Goal: Task Accomplishment & Management: Manage account settings

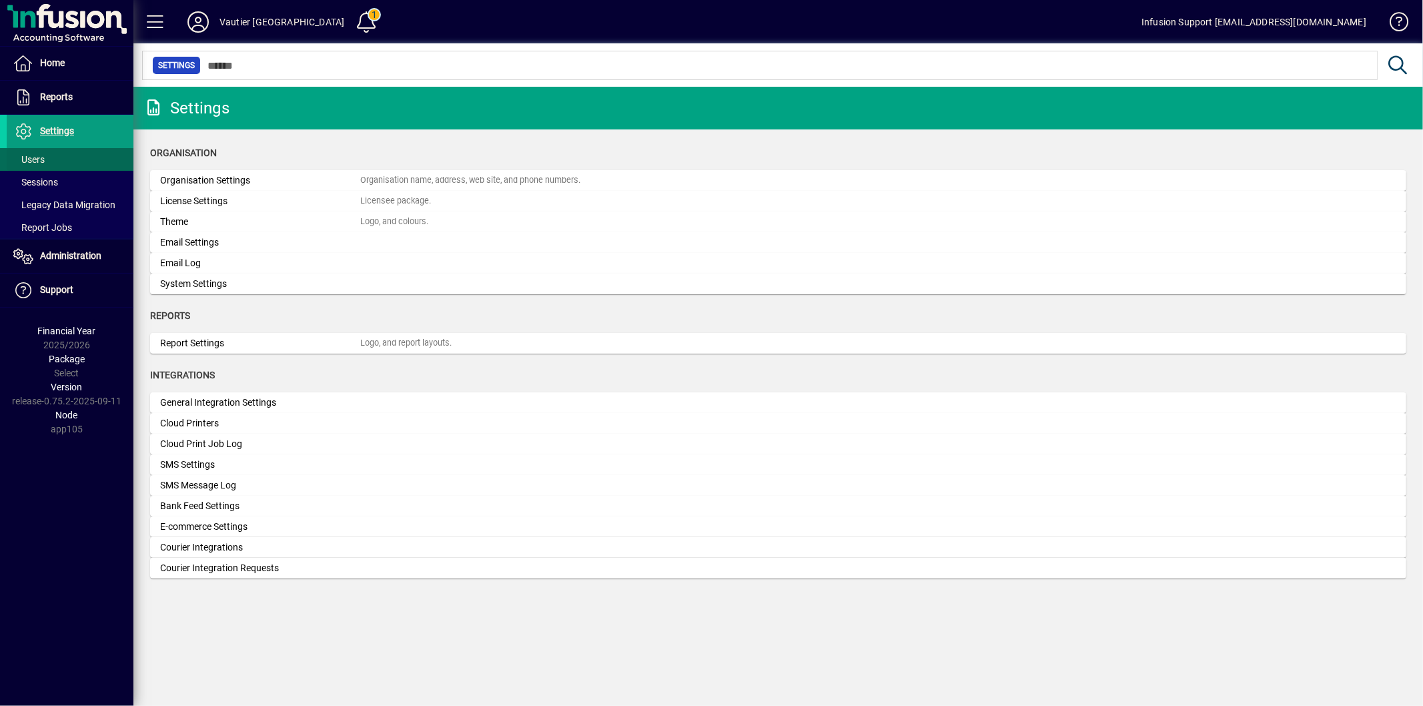
click at [44, 157] on span "Users" at bounding box center [28, 159] width 31 height 11
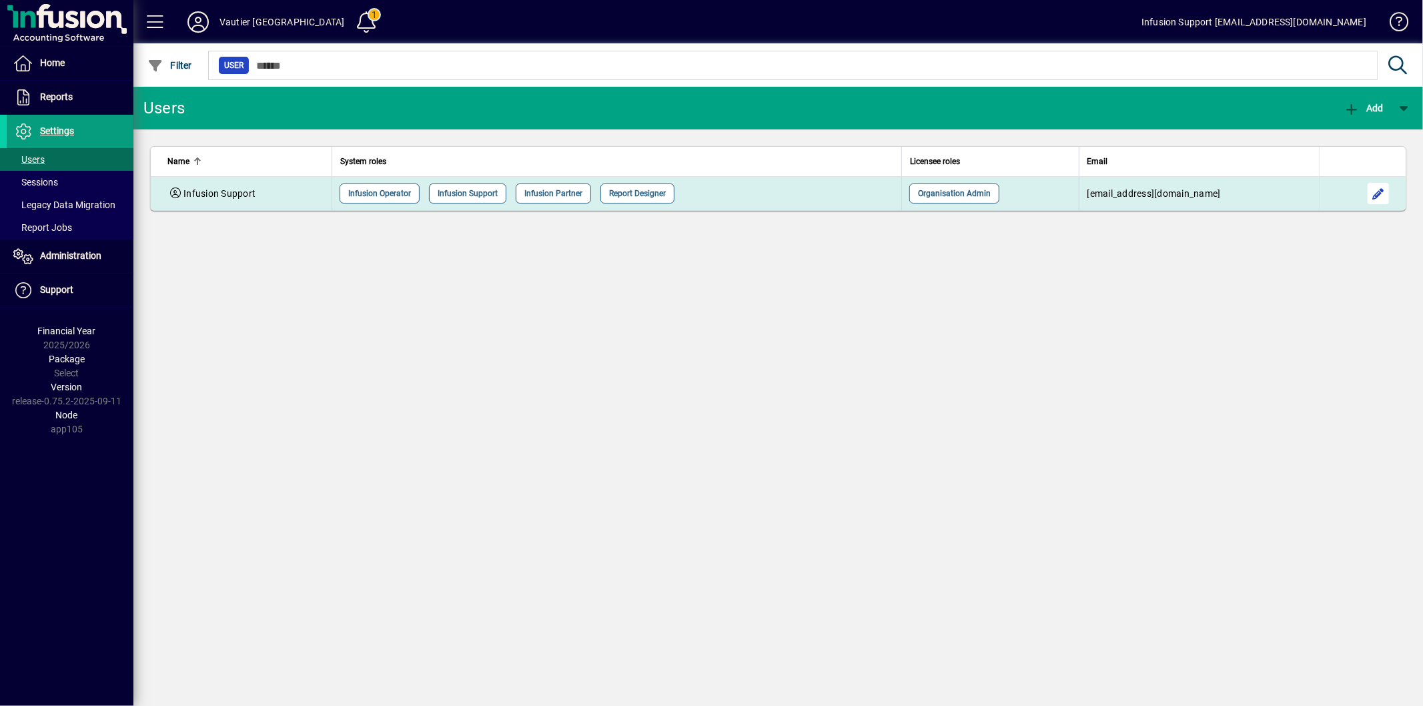
click at [1383, 191] on span "button" at bounding box center [1379, 194] width 32 height 32
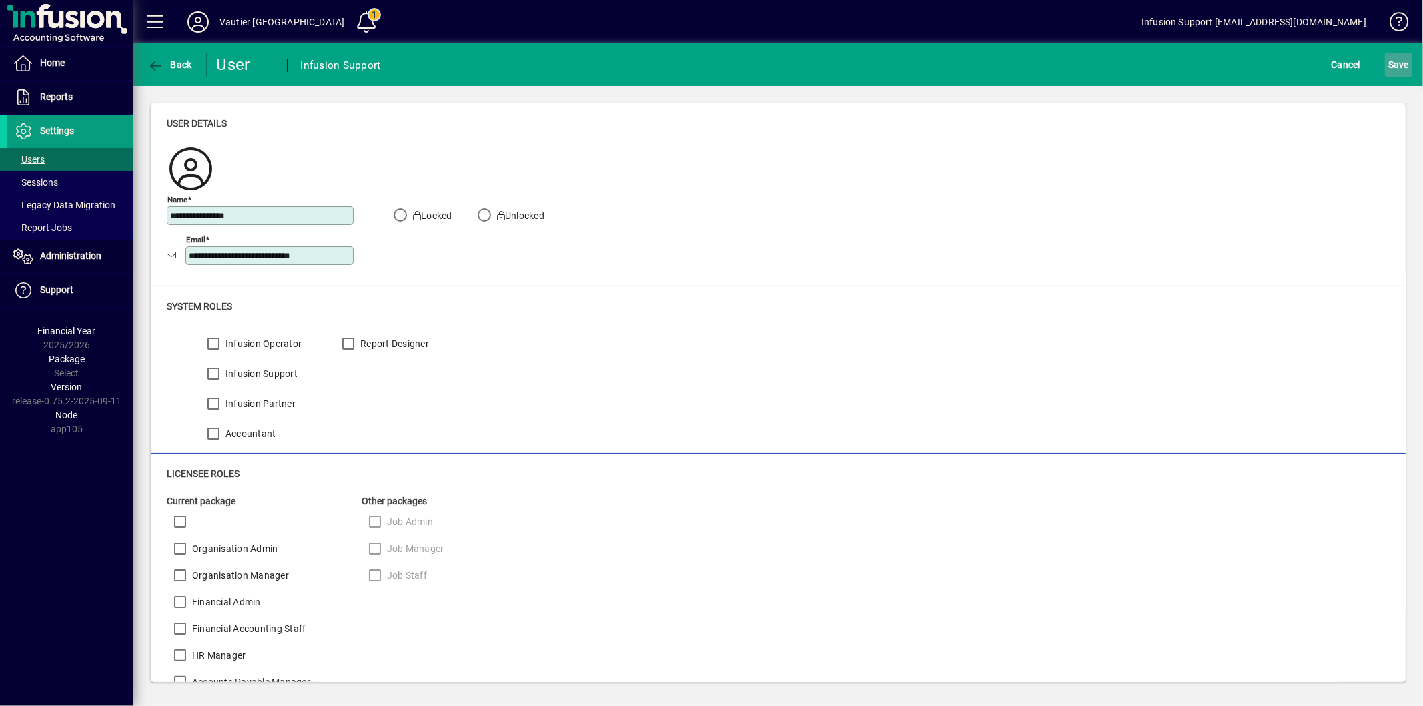
click at [1404, 69] on span "S ave" at bounding box center [1399, 64] width 21 height 21
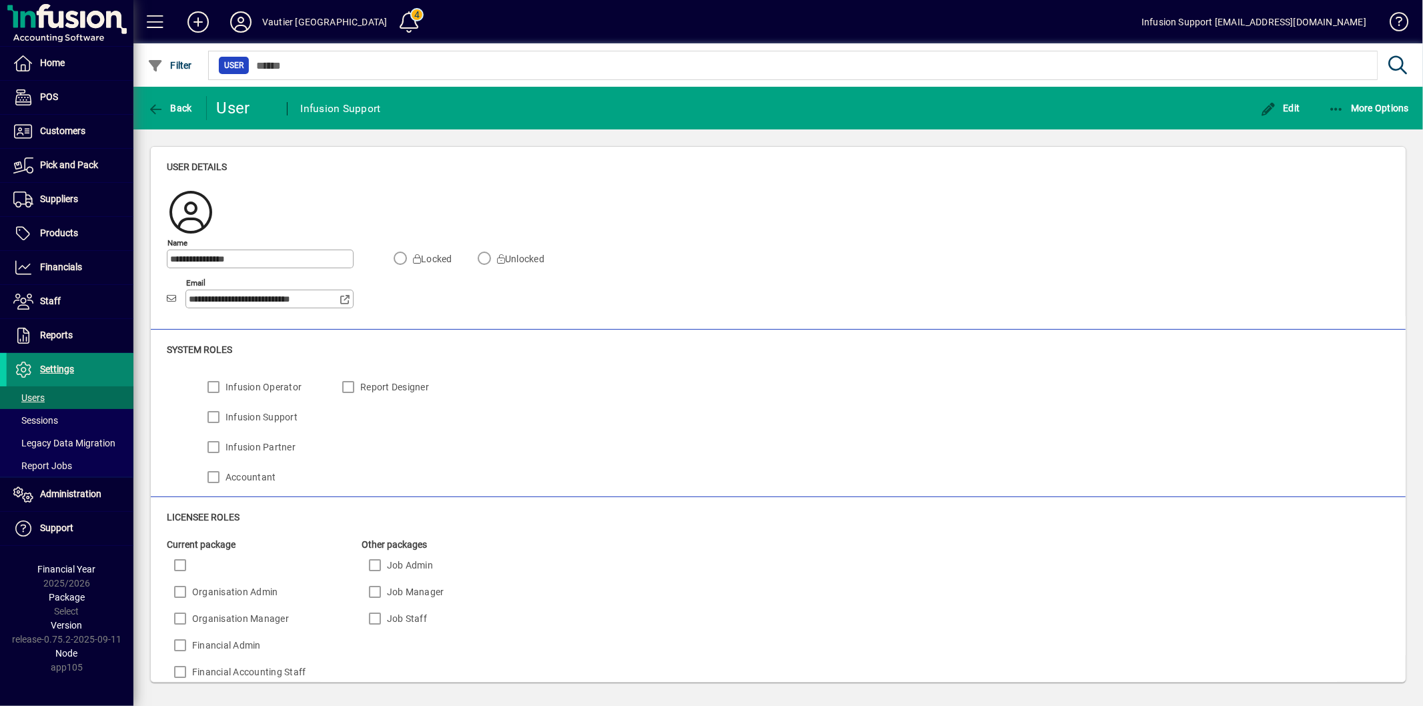
click at [55, 376] on span "Settings" at bounding box center [40, 370] width 67 height 16
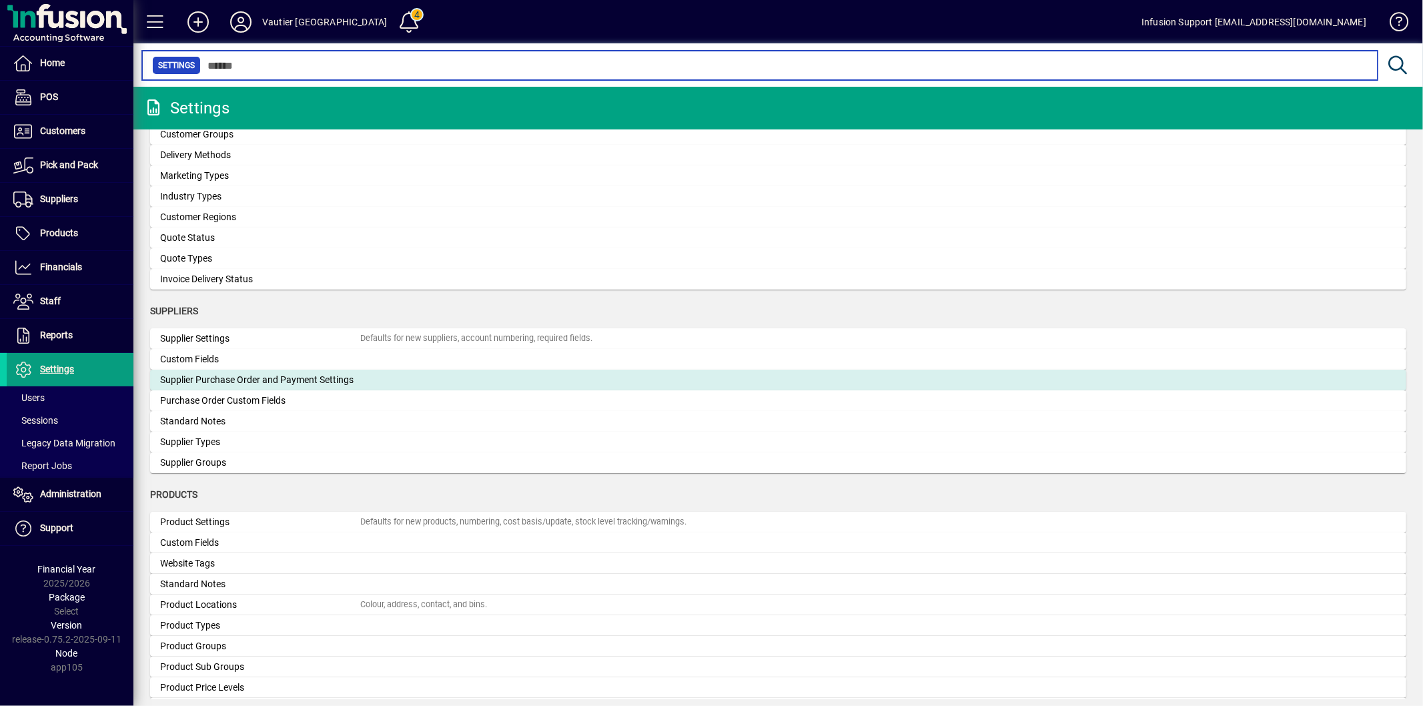
scroll to position [1113, 0]
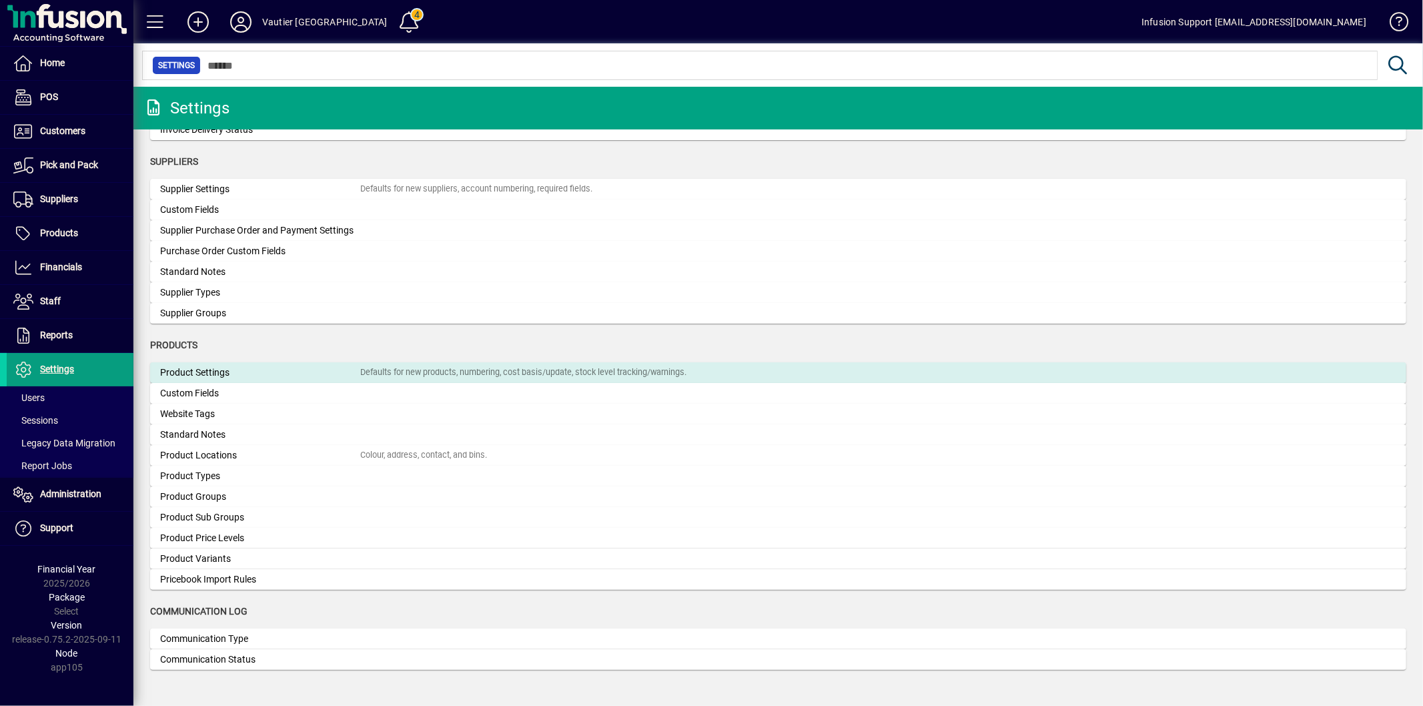
click at [251, 371] on div "Product Settings" at bounding box center [260, 373] width 200 height 14
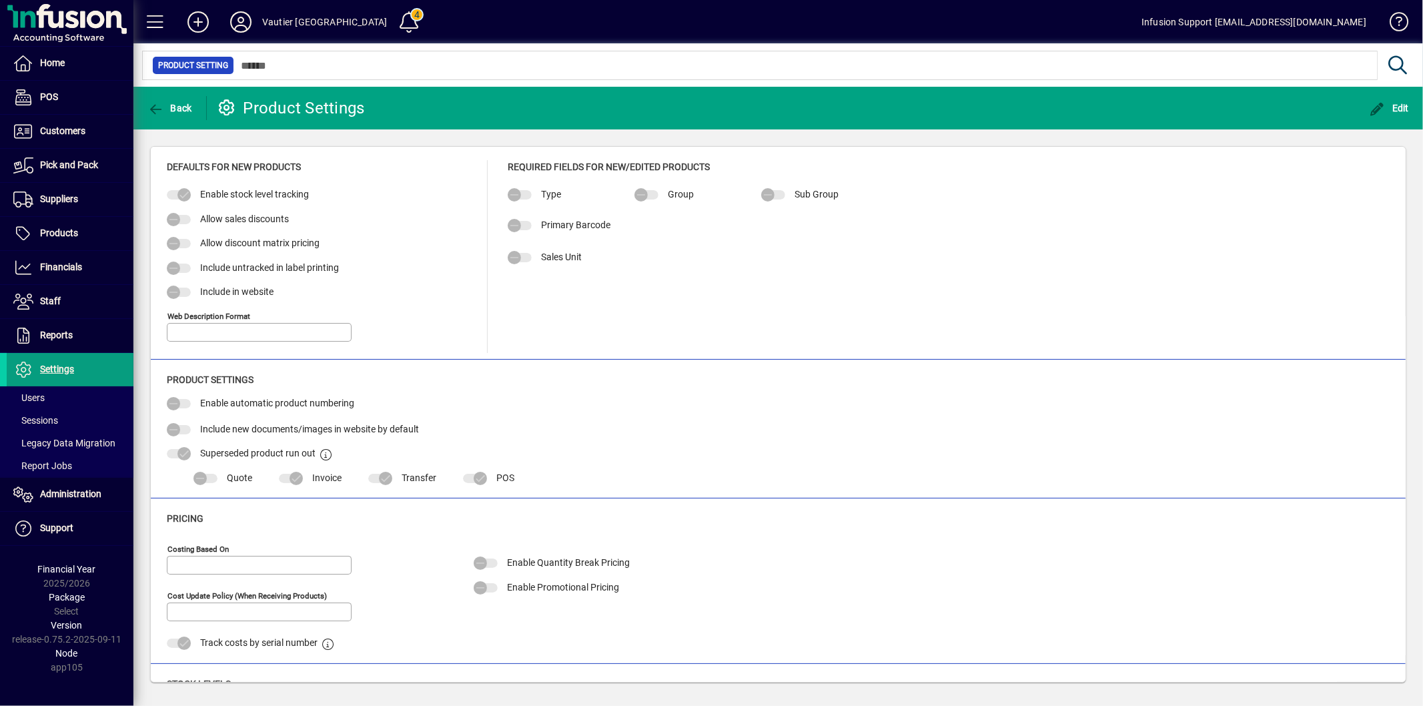
type input "**********"
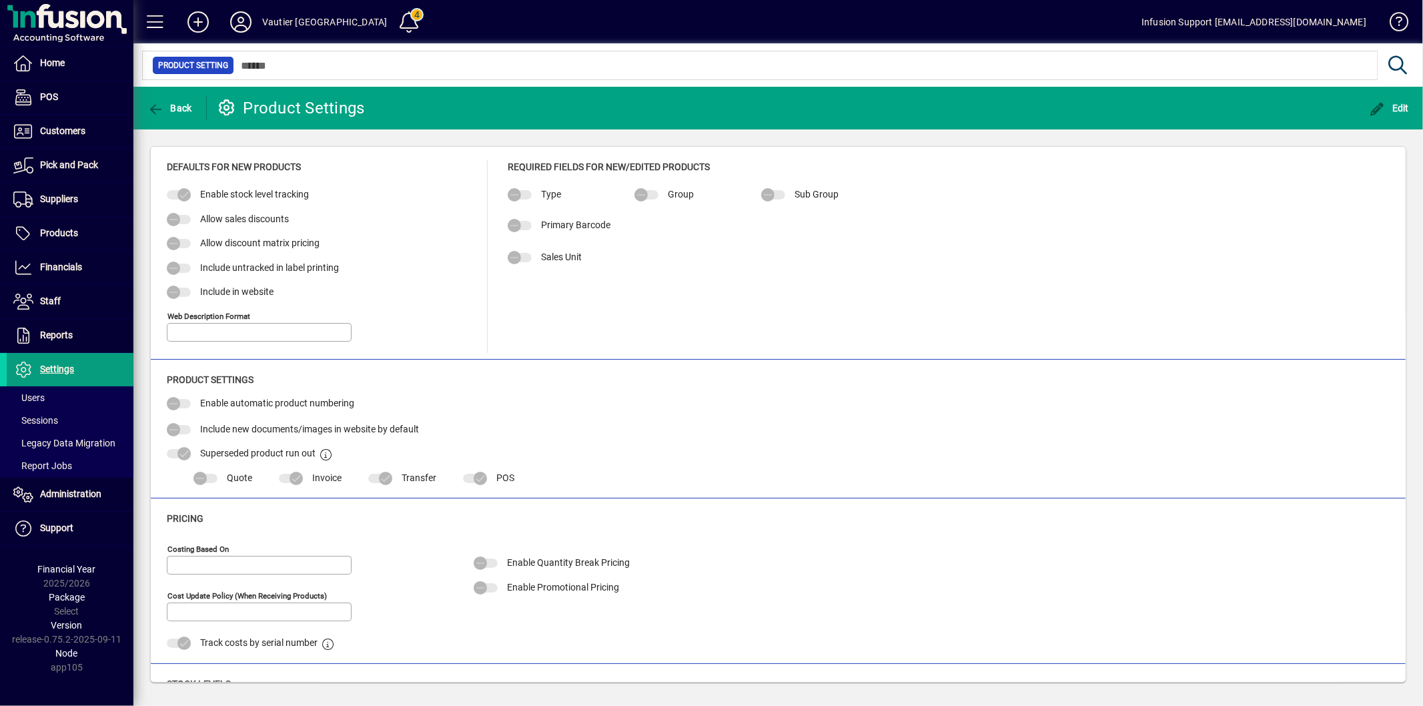
type input "**********"
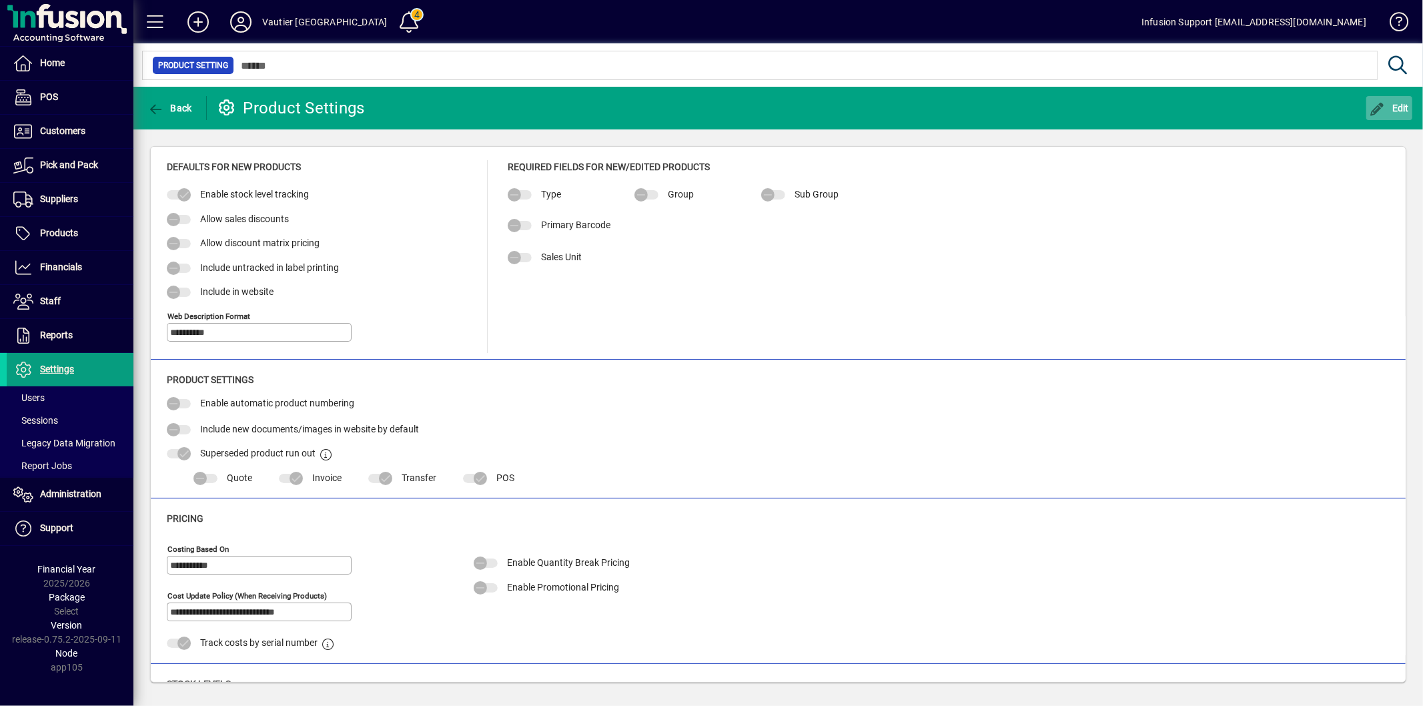
click at [1377, 109] on icon "button" at bounding box center [1378, 109] width 17 height 13
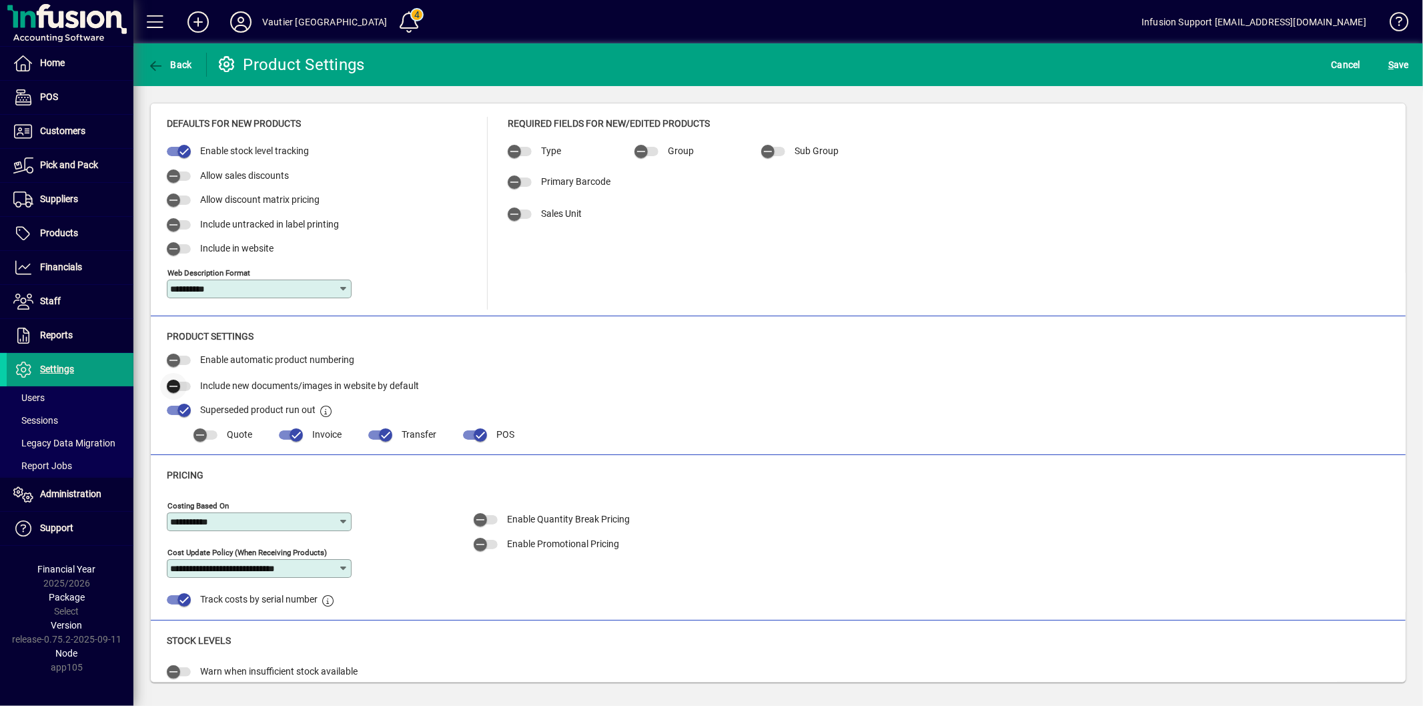
click at [186, 388] on span "button" at bounding box center [173, 386] width 27 height 27
click at [1390, 60] on span "S" at bounding box center [1391, 64] width 5 height 11
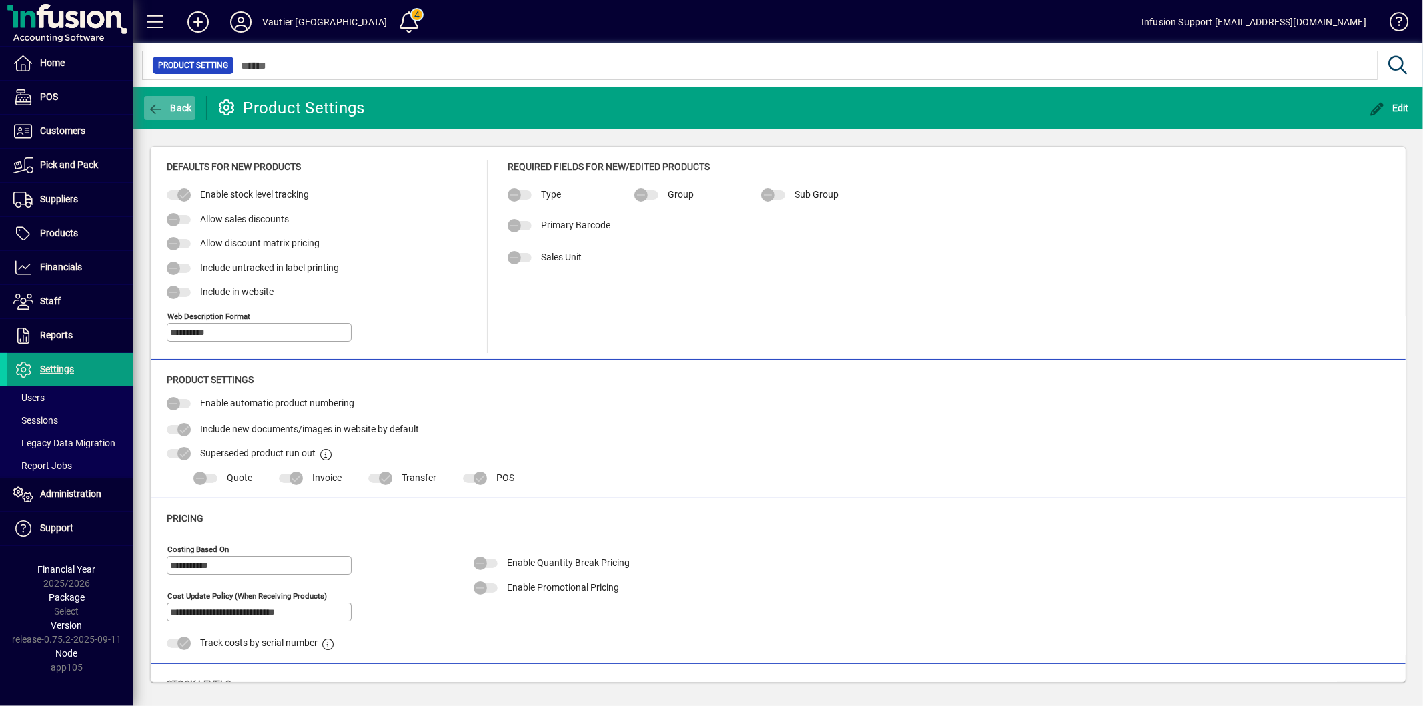
click at [167, 113] on span "button" at bounding box center [169, 108] width 51 height 32
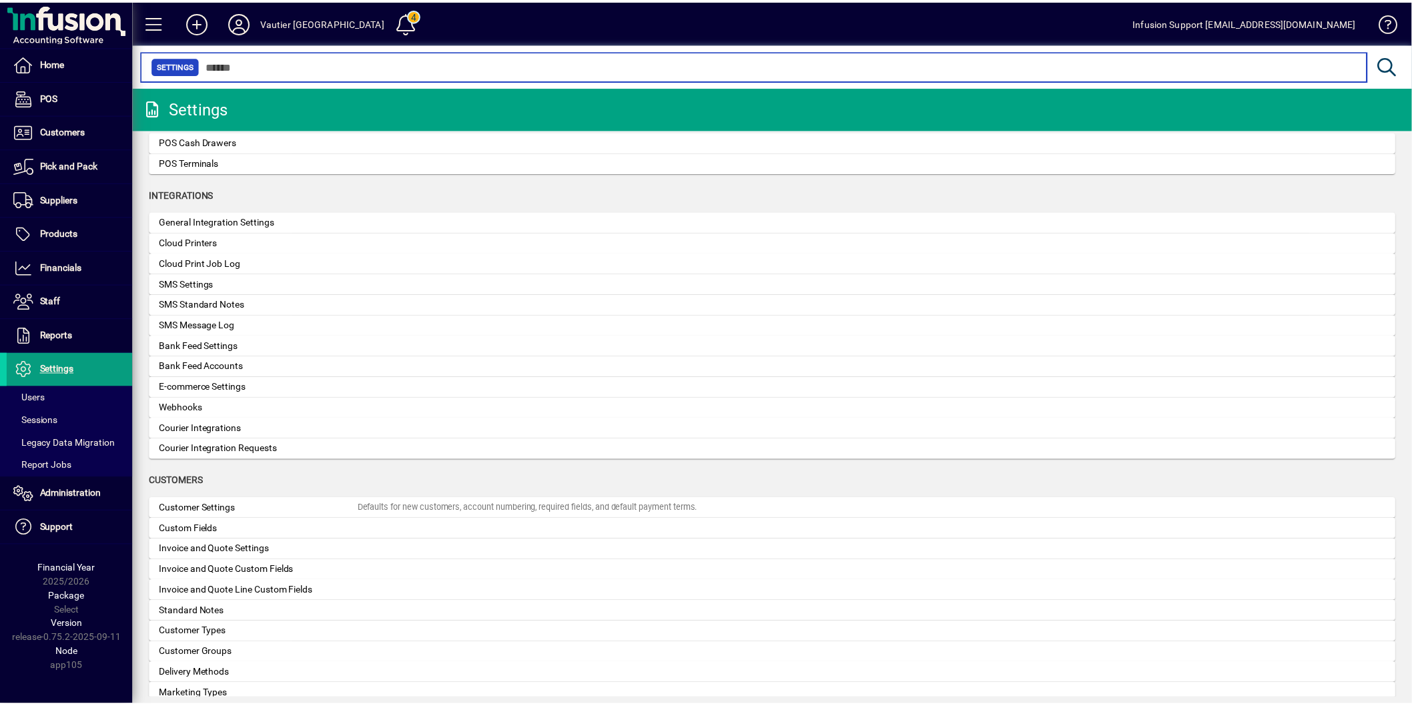
scroll to position [964, 0]
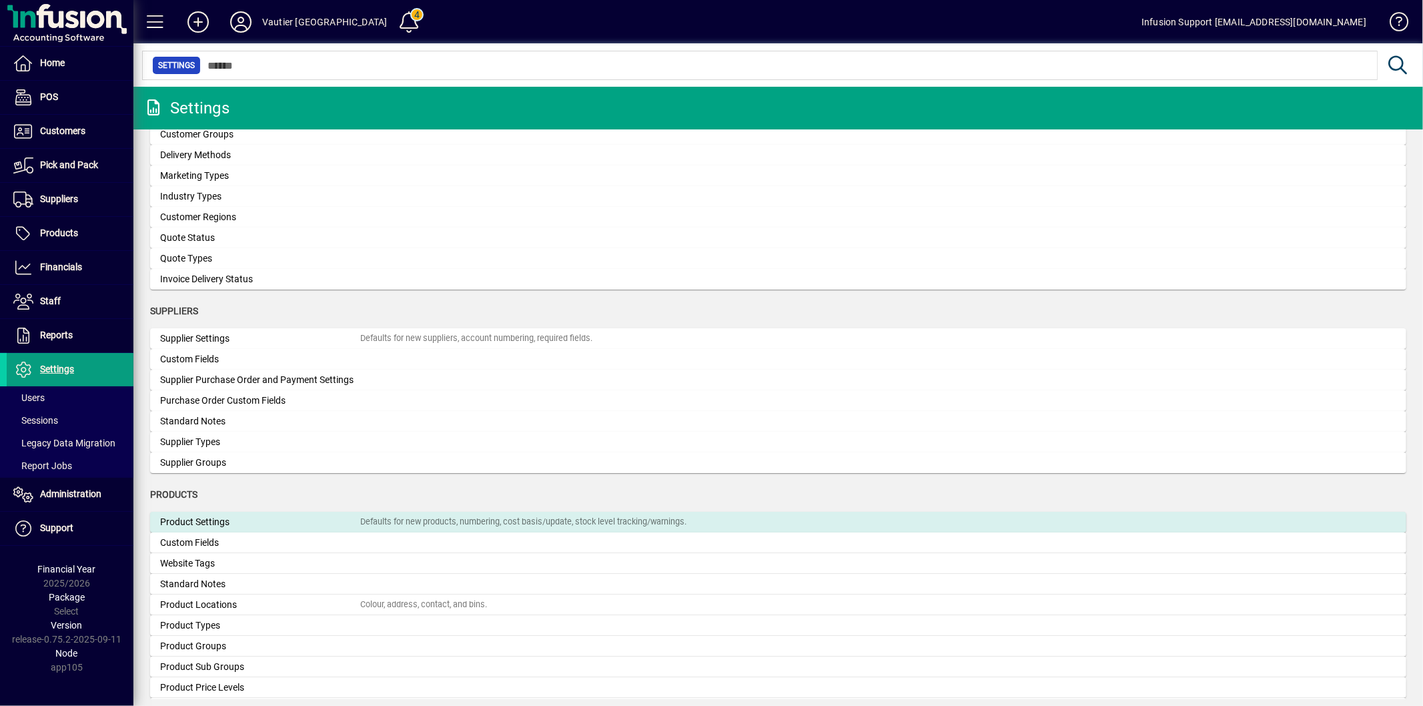
click at [208, 515] on div "Product Settings" at bounding box center [260, 522] width 200 height 14
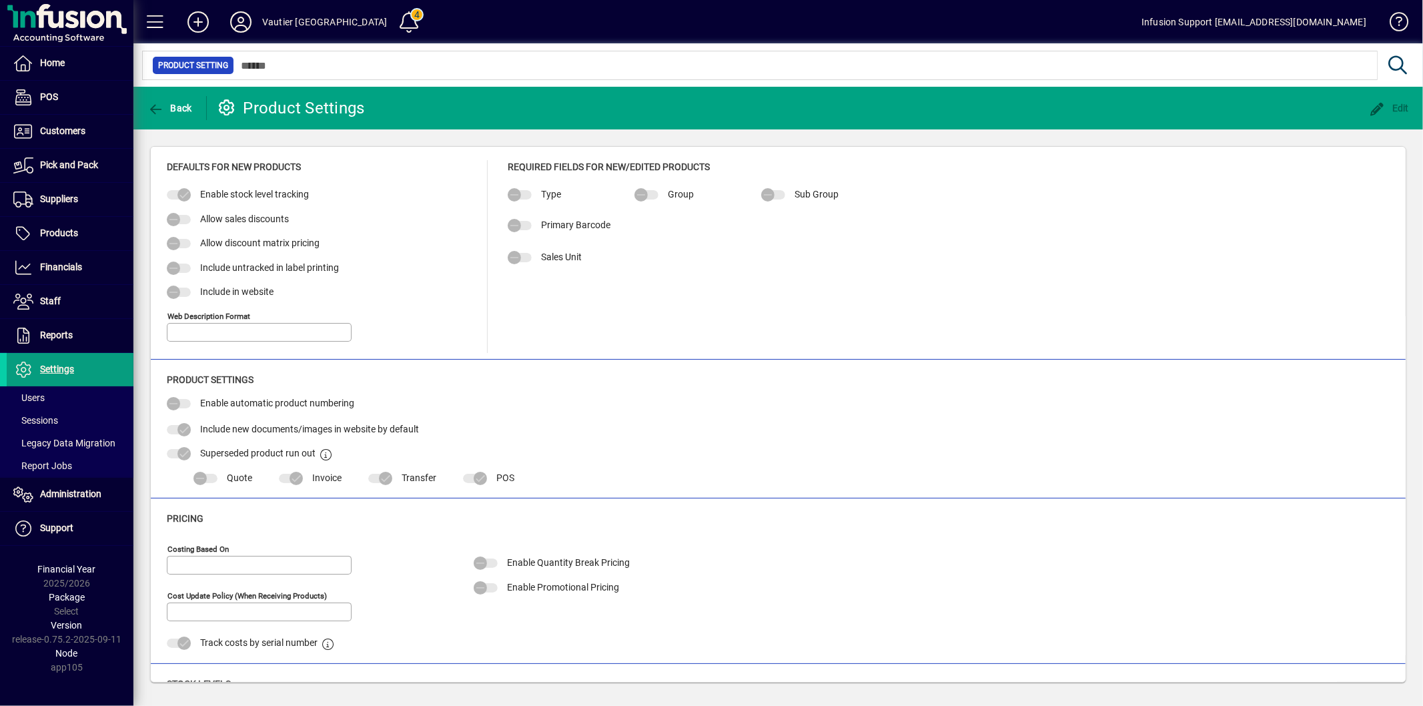
type input "**********"
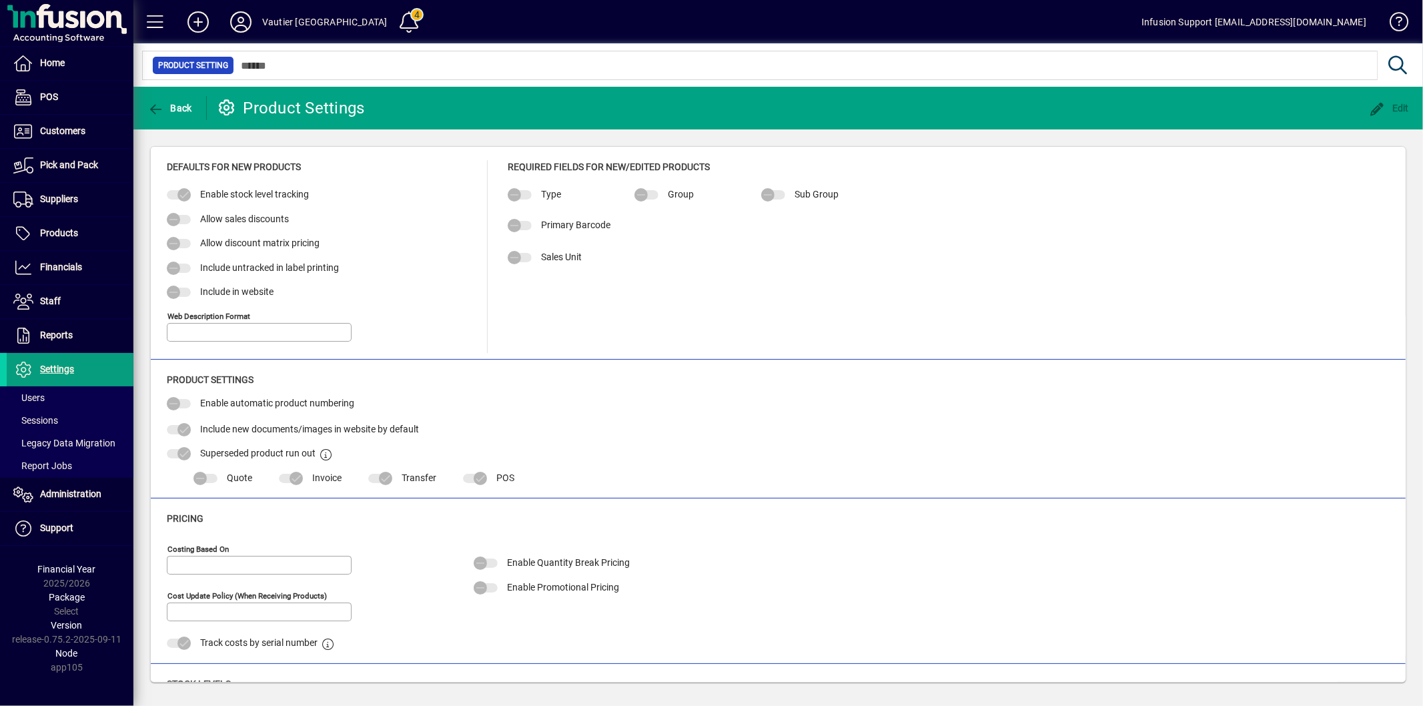
type input "**********"
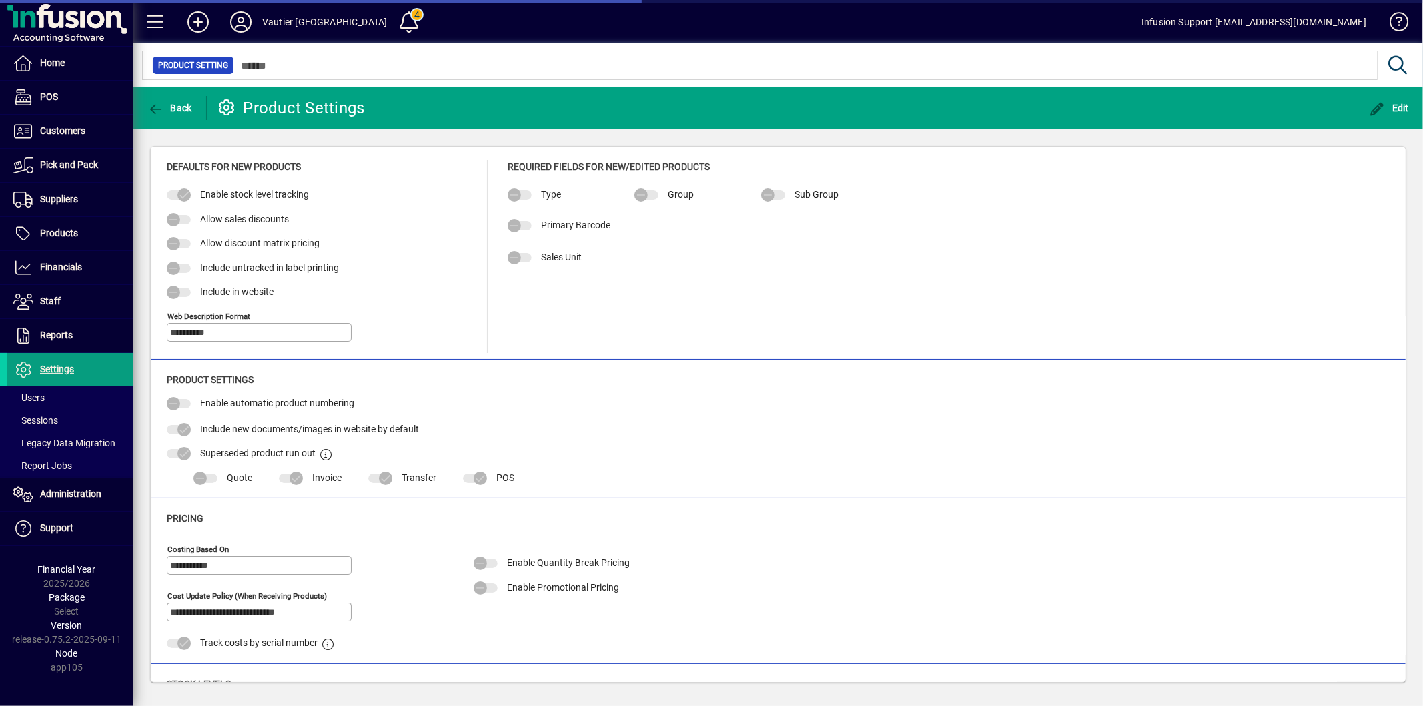
type input "**********"
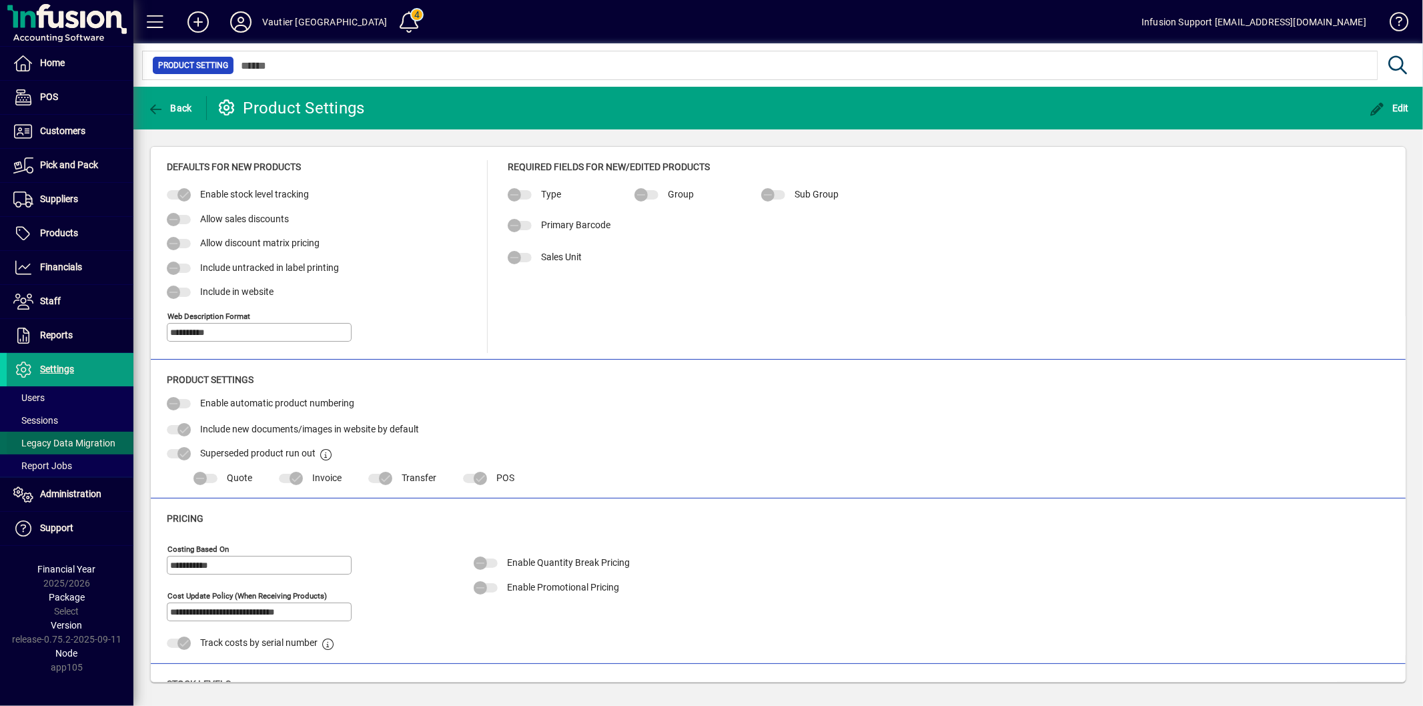
click at [72, 442] on span "Legacy Data Migration" at bounding box center [64, 443] width 102 height 11
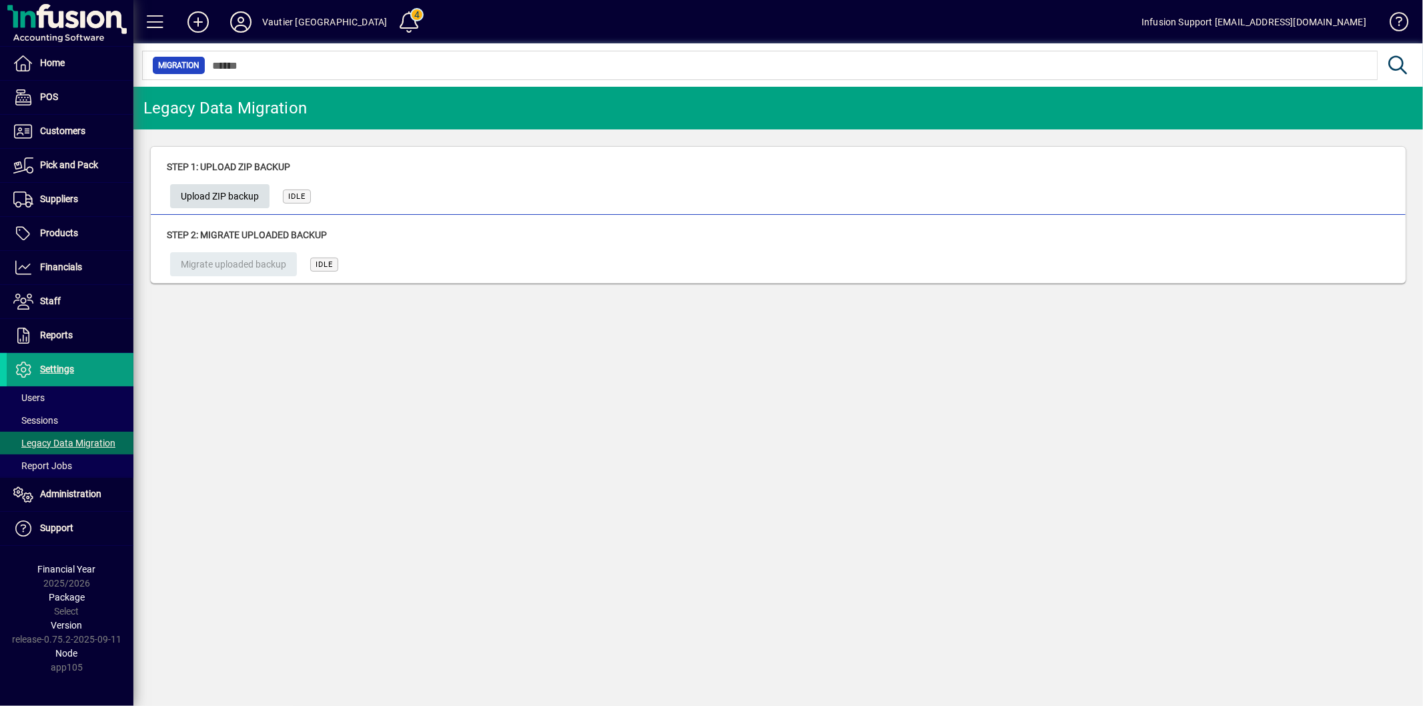
click at [242, 198] on span "Upload ZIP backup" at bounding box center [220, 197] width 78 height 22
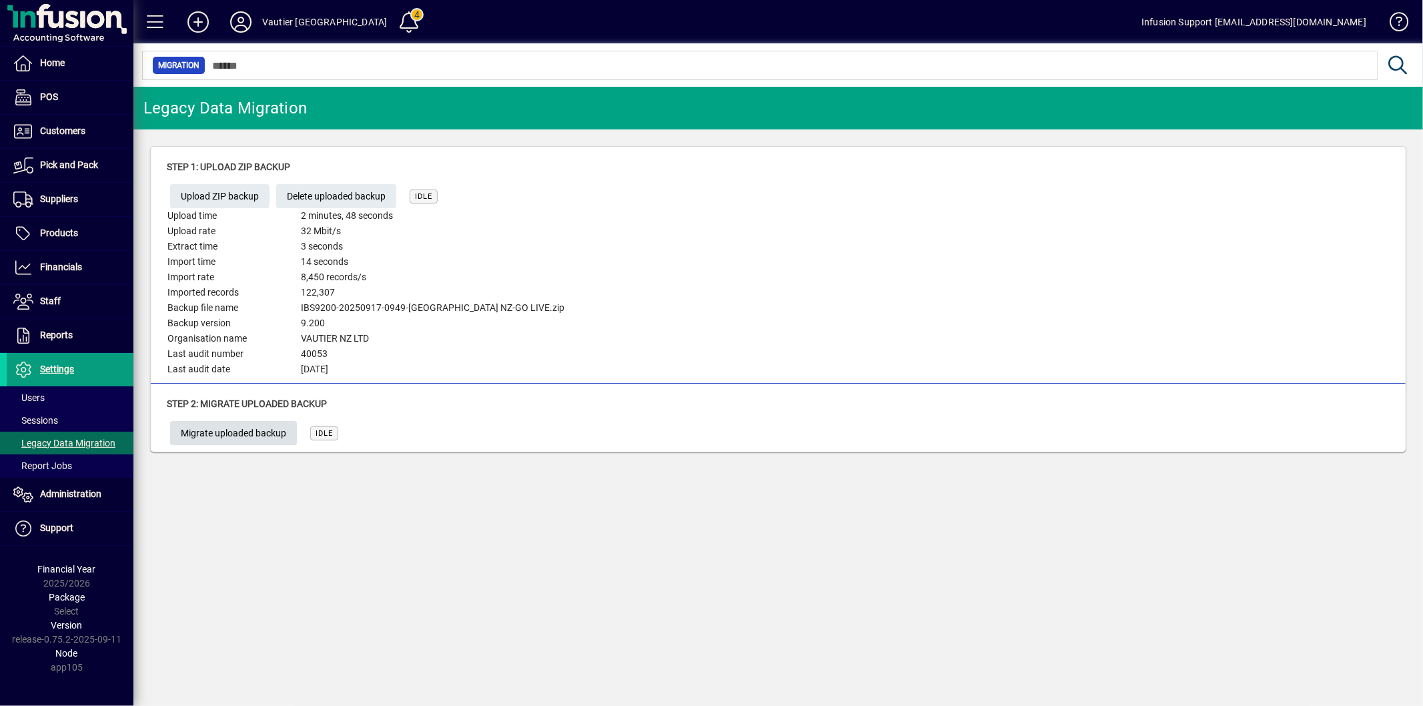
click at [228, 439] on span "Migrate uploaded backup" at bounding box center [233, 433] width 105 height 22
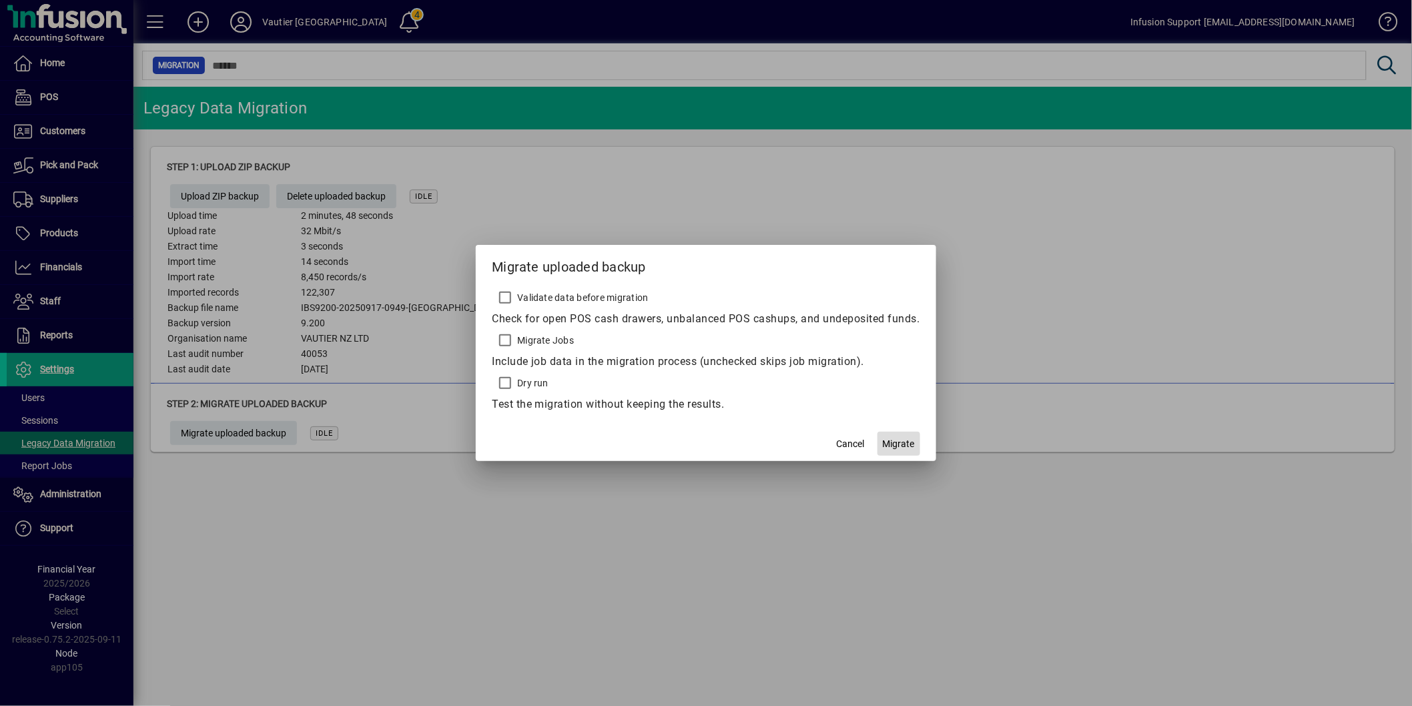
click at [892, 444] on span "Migrate" at bounding box center [899, 444] width 32 height 14
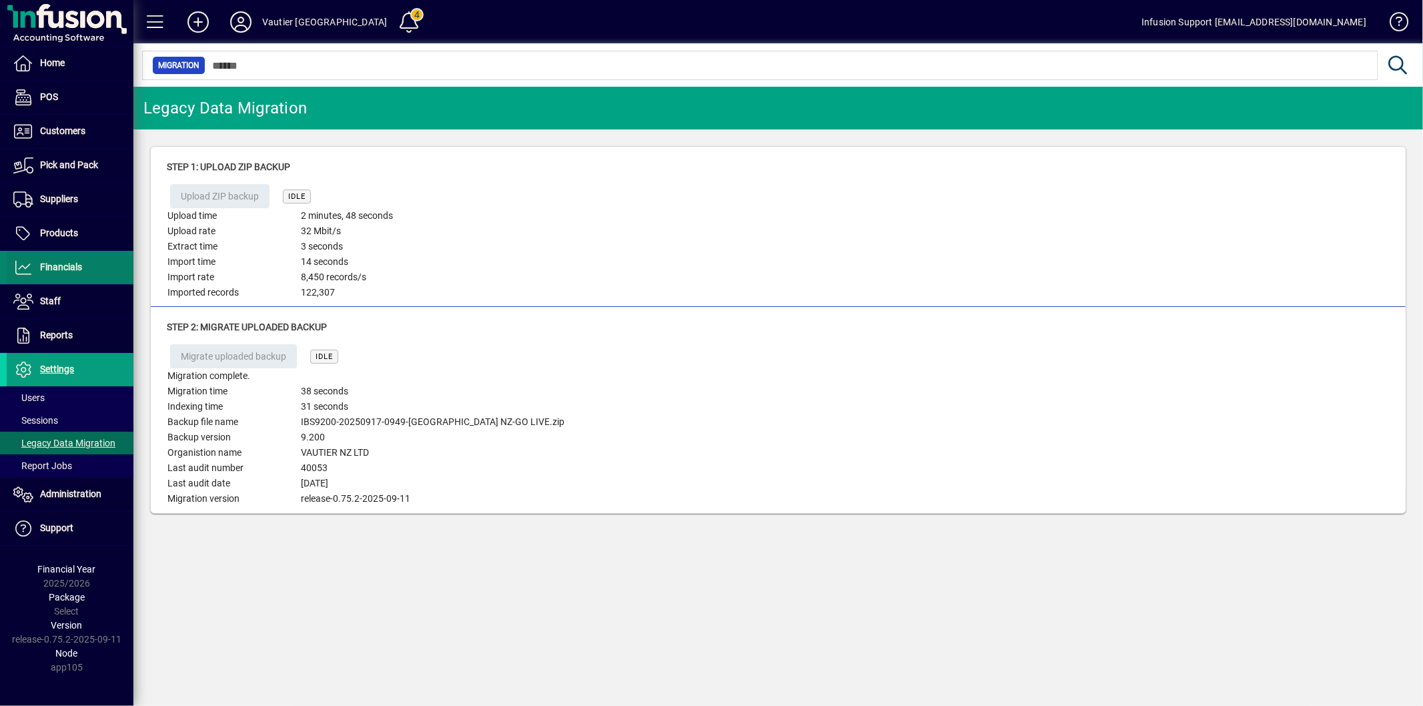
click at [72, 266] on span "Financials" at bounding box center [61, 267] width 42 height 11
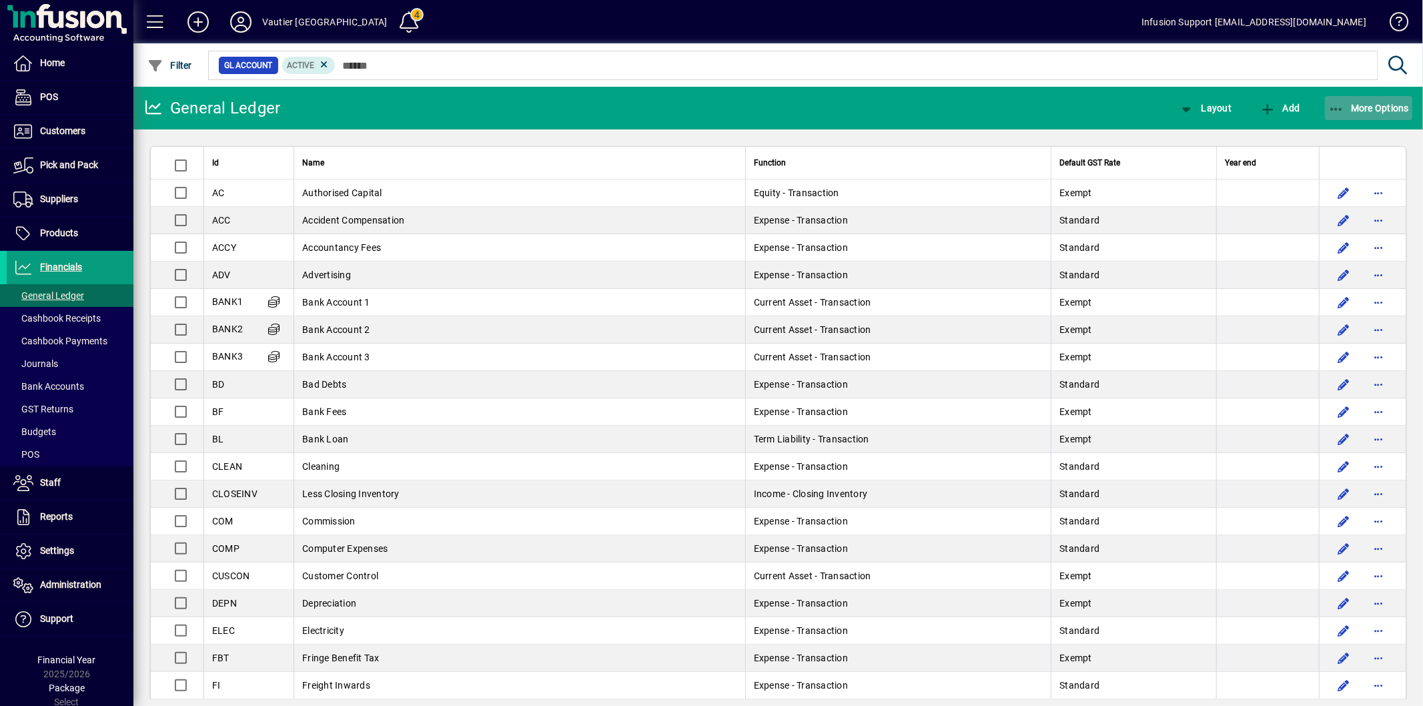
click at [1377, 109] on span "More Options" at bounding box center [1369, 108] width 81 height 11
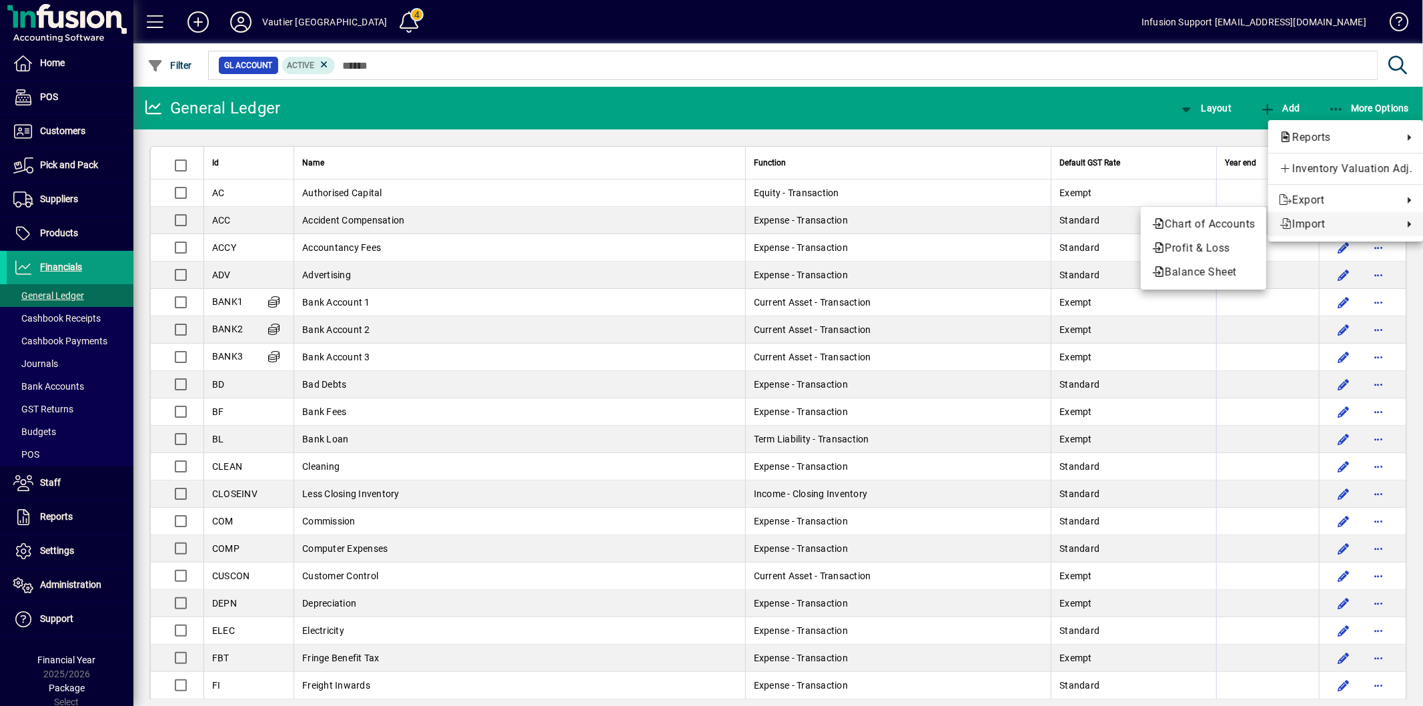
click at [1322, 226] on span "Import" at bounding box center [1337, 224] width 117 height 16
click at [1233, 222] on span "Chart of Accounts" at bounding box center [1204, 224] width 104 height 16
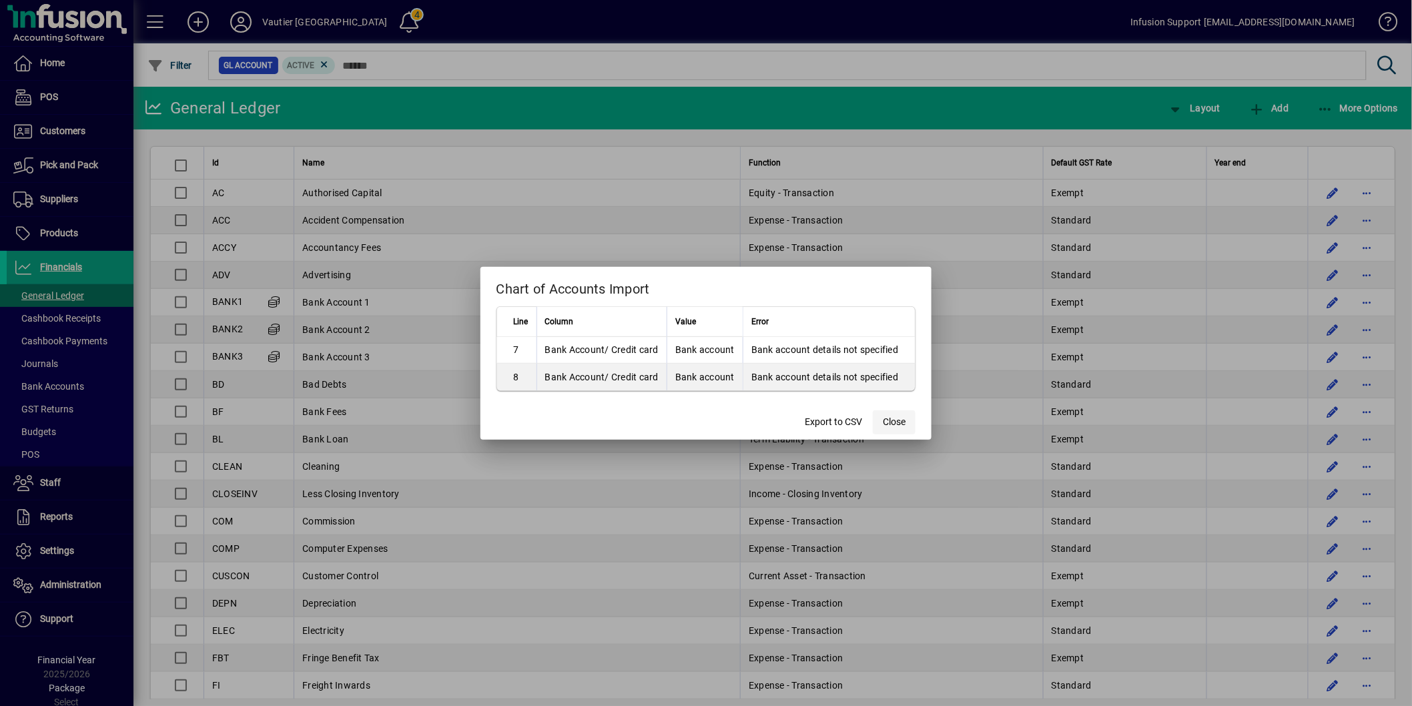
click at [895, 424] on span "Close" at bounding box center [894, 422] width 23 height 14
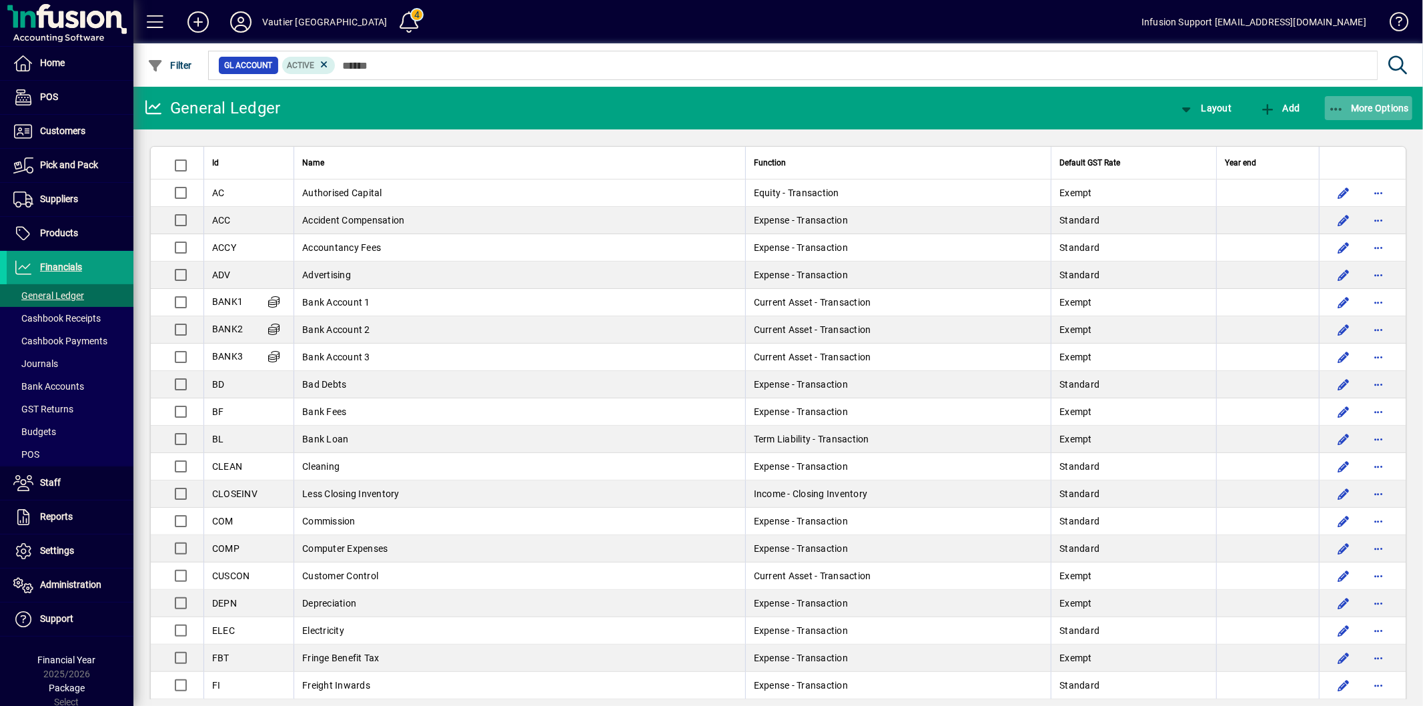
click at [1373, 103] on span "More Options" at bounding box center [1369, 108] width 81 height 11
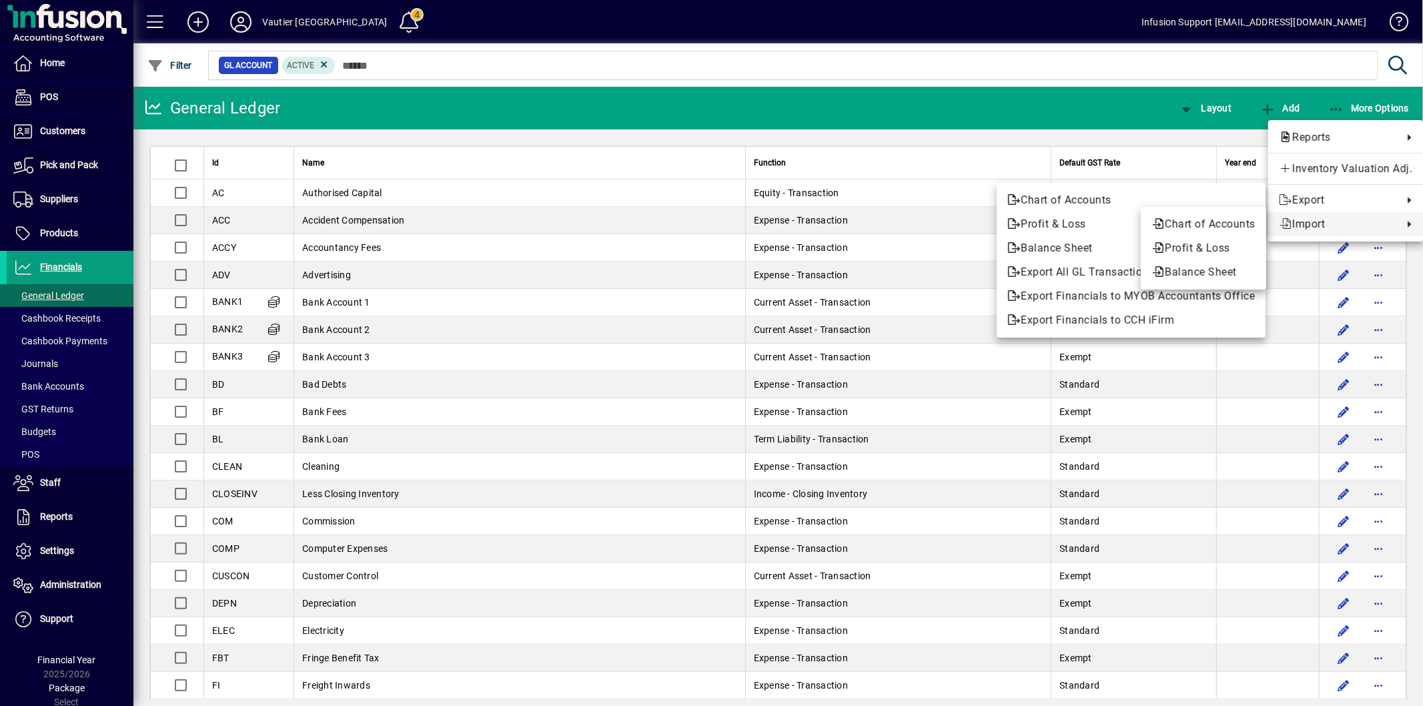
click at [1329, 218] on span "Import" at bounding box center [1337, 224] width 117 height 16
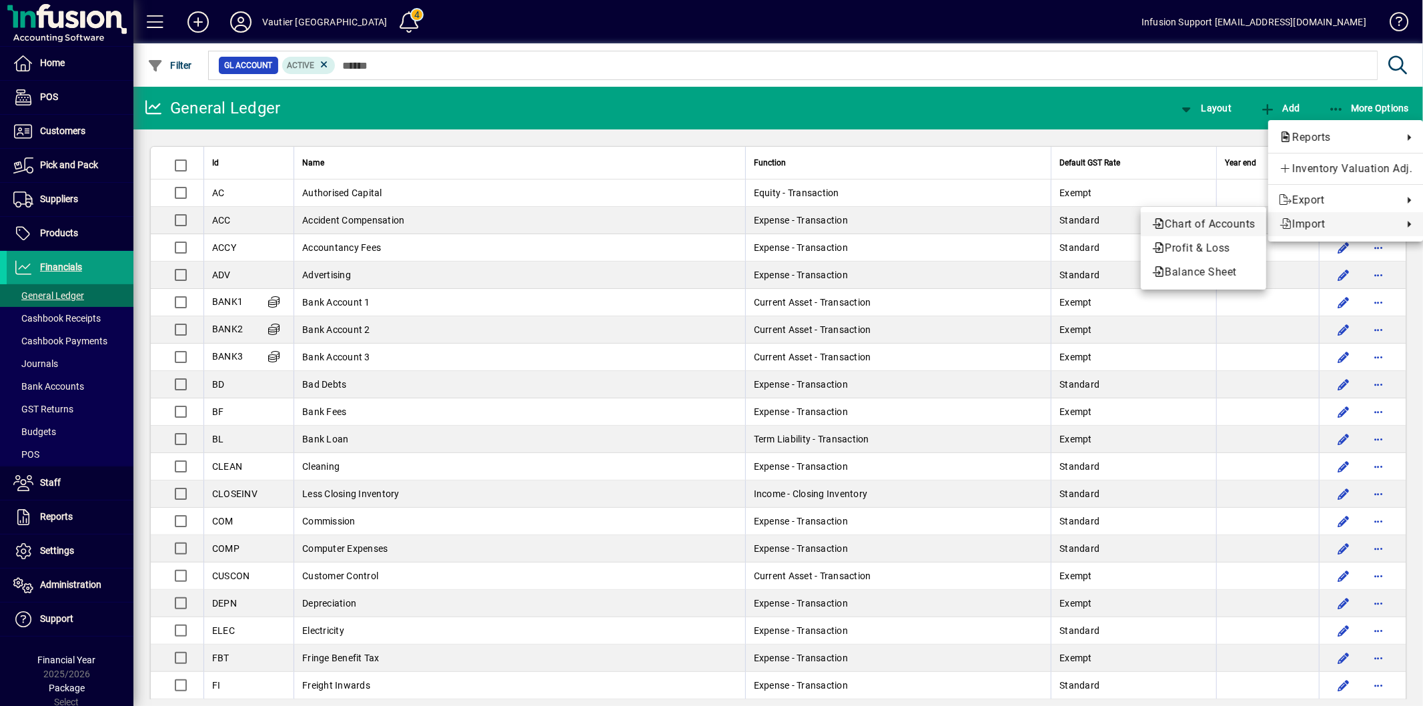
click at [1251, 226] on span "Chart of Accounts" at bounding box center [1204, 224] width 104 height 16
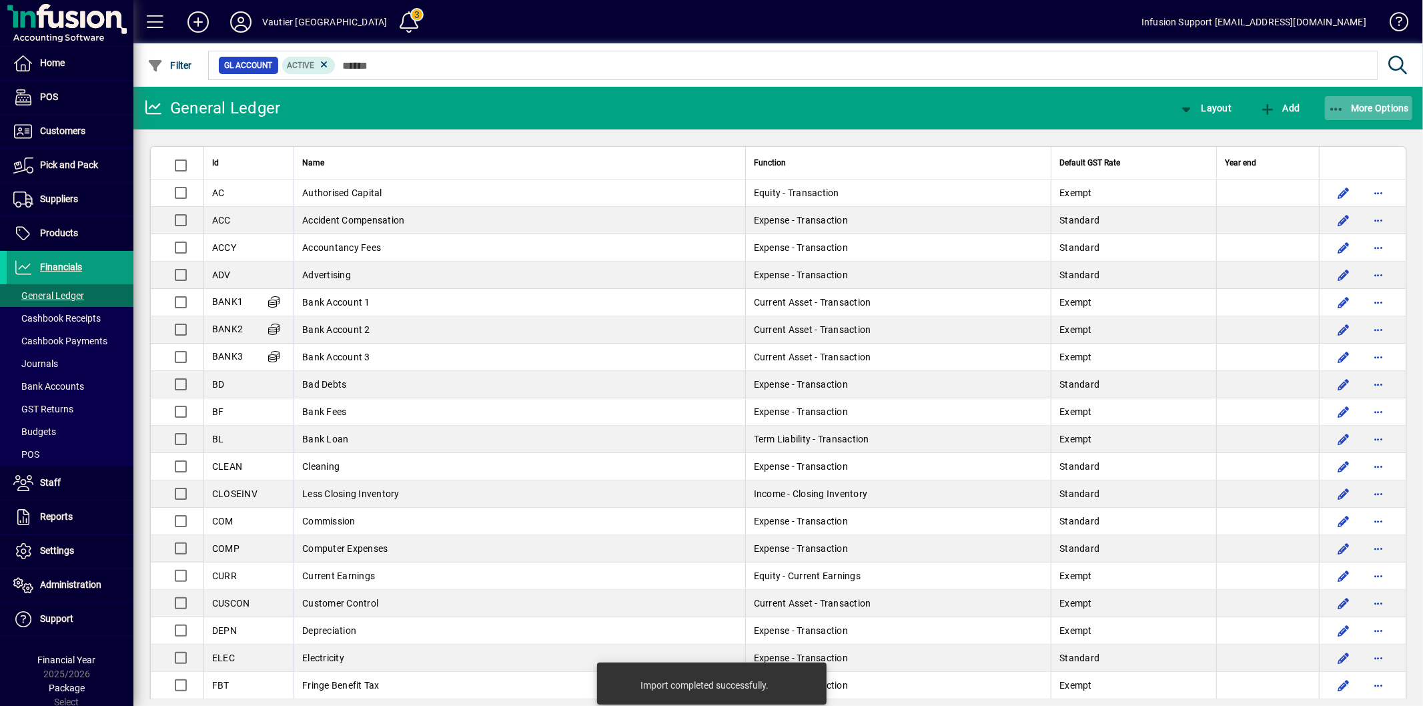
click at [1346, 98] on span "button" at bounding box center [1369, 108] width 88 height 32
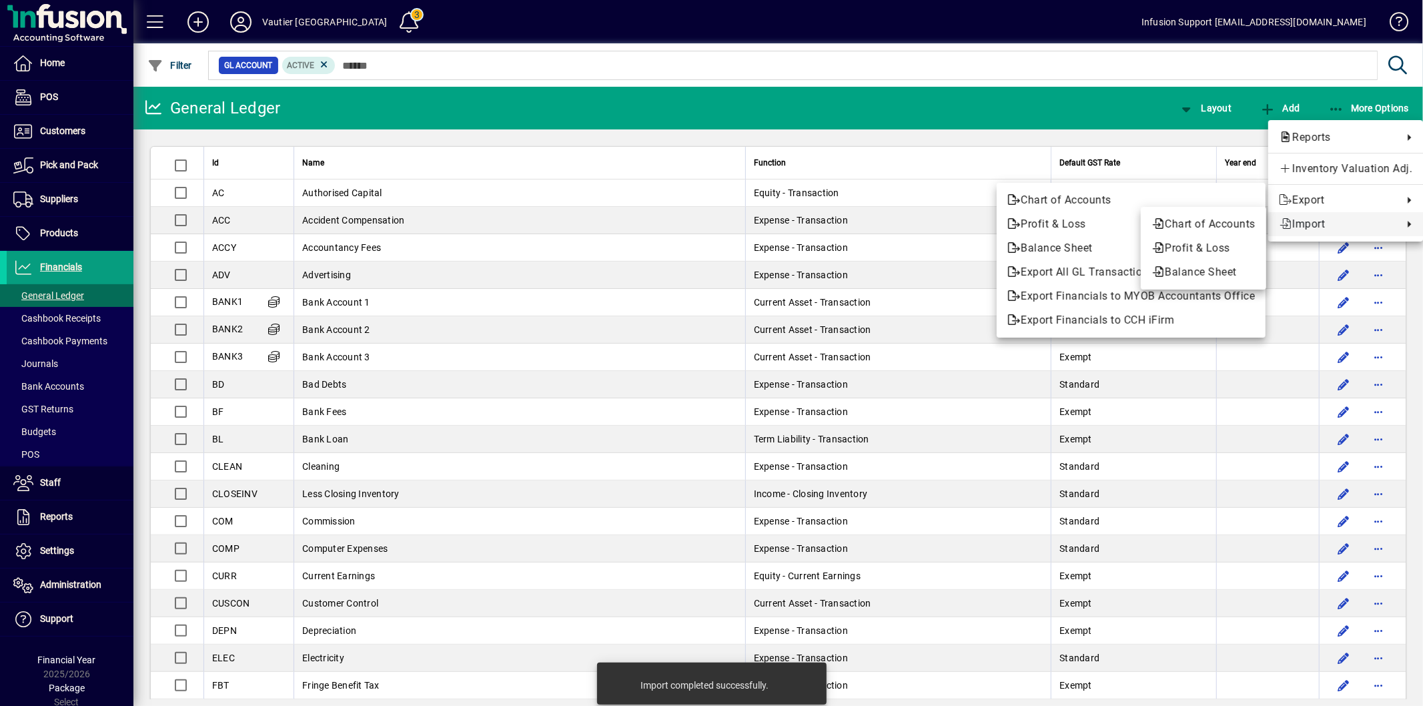
click at [1300, 224] on span "Import" at bounding box center [1337, 224] width 117 height 16
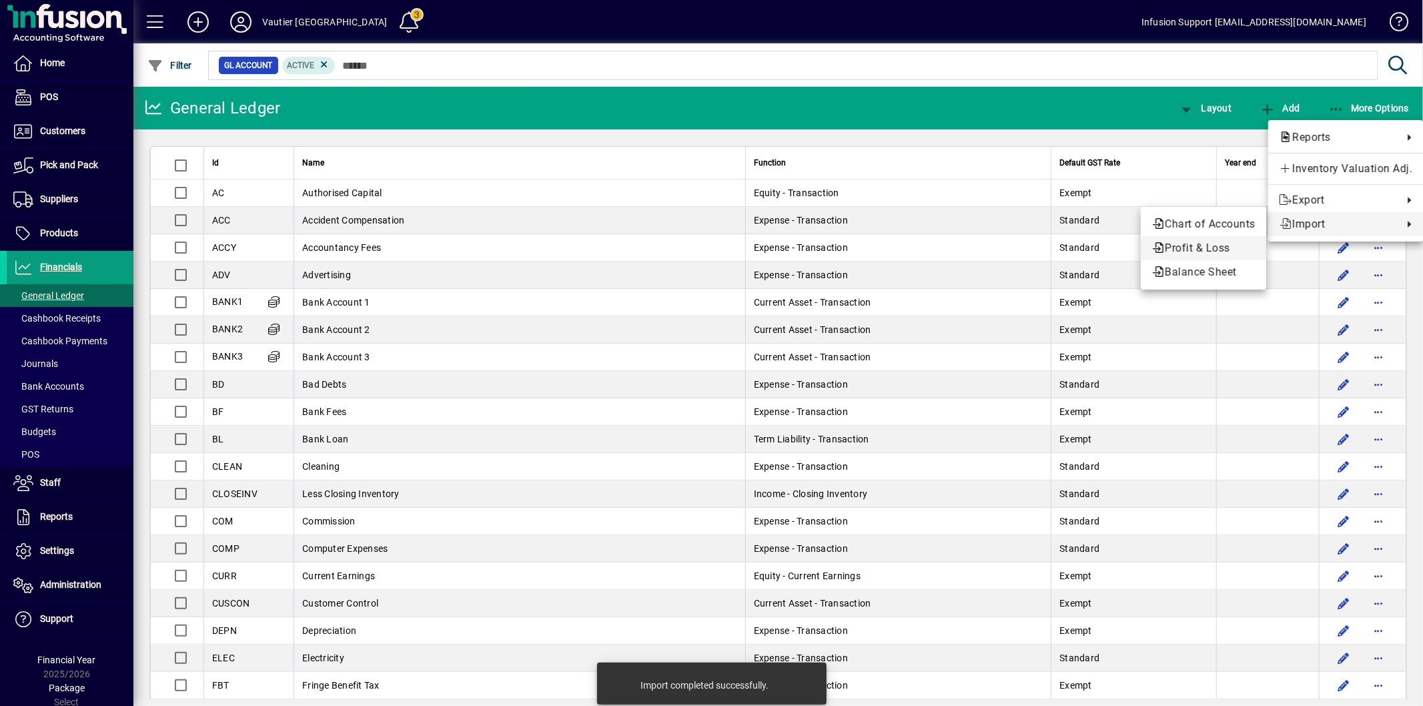
click at [1199, 248] on span "Profit & Loss" at bounding box center [1204, 248] width 104 height 16
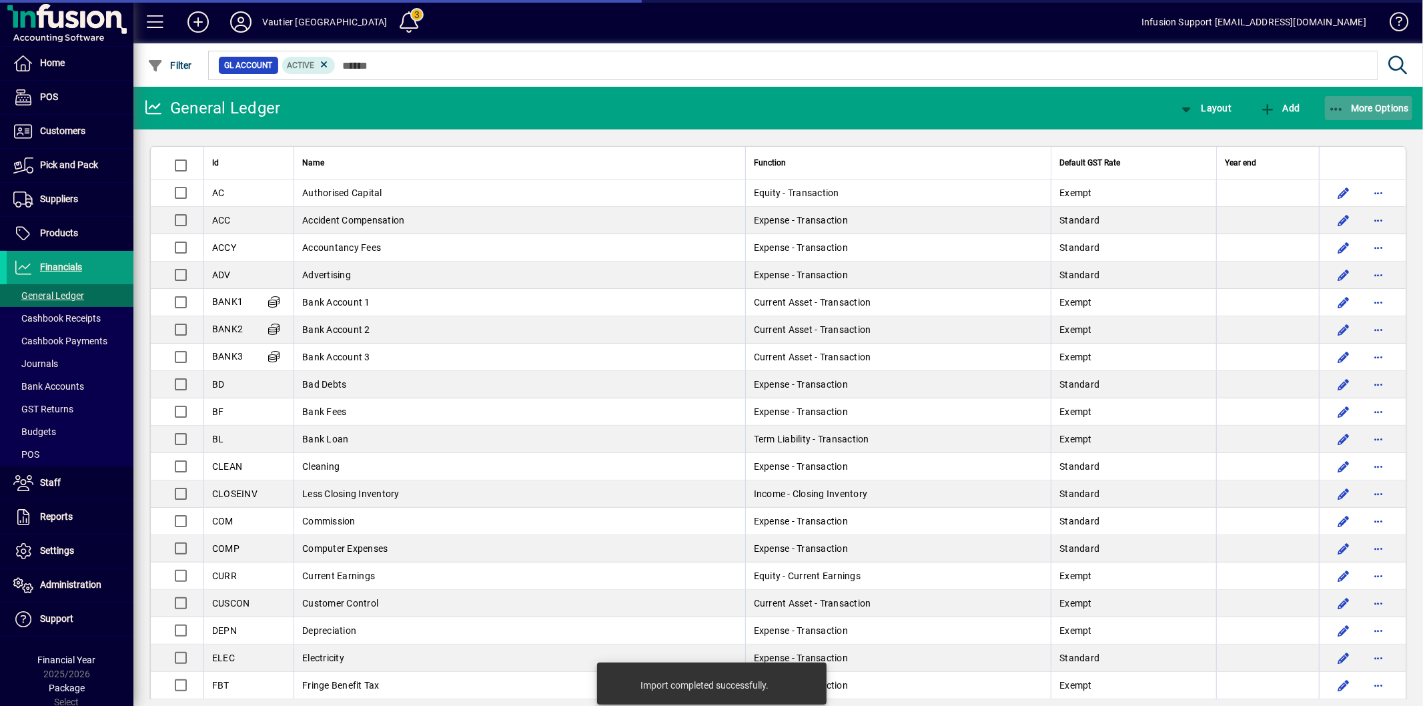
click at [1340, 105] on icon "button" at bounding box center [1337, 109] width 17 height 13
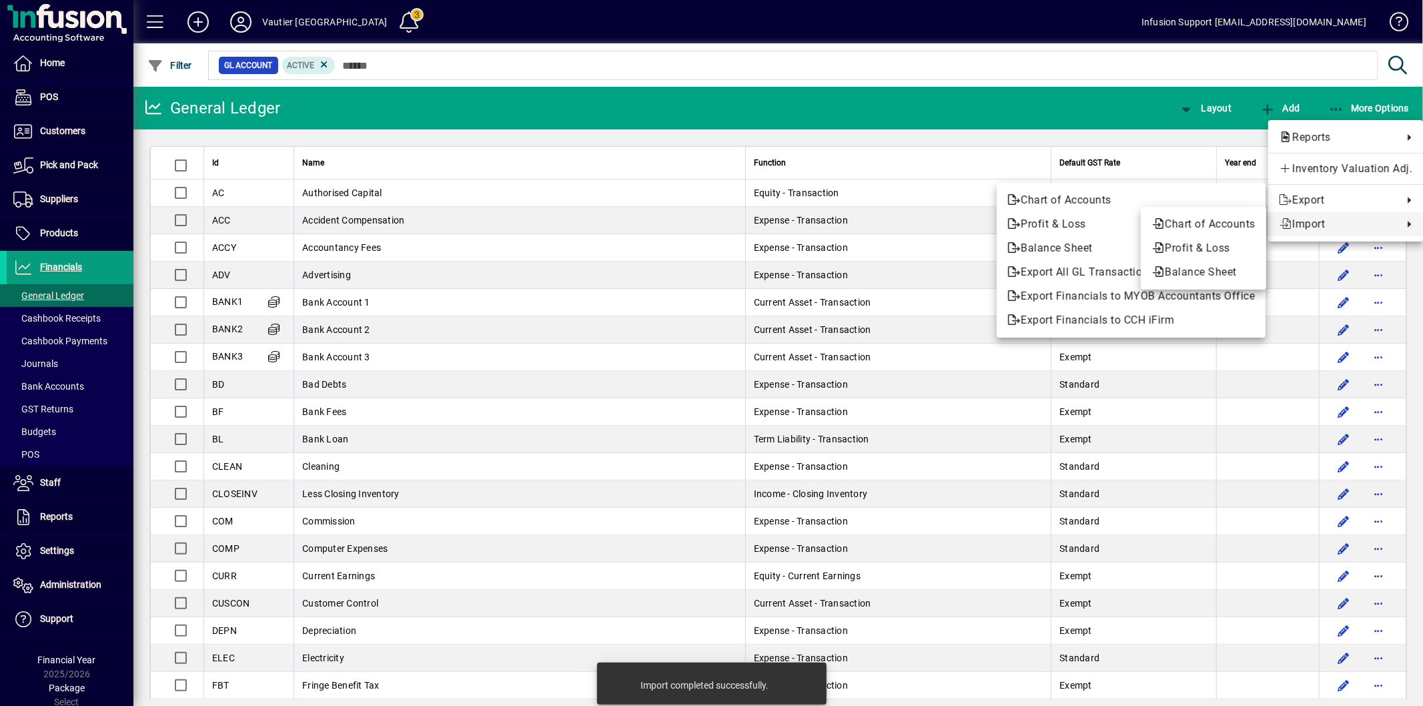
click at [1324, 223] on span "Import" at bounding box center [1337, 224] width 117 height 16
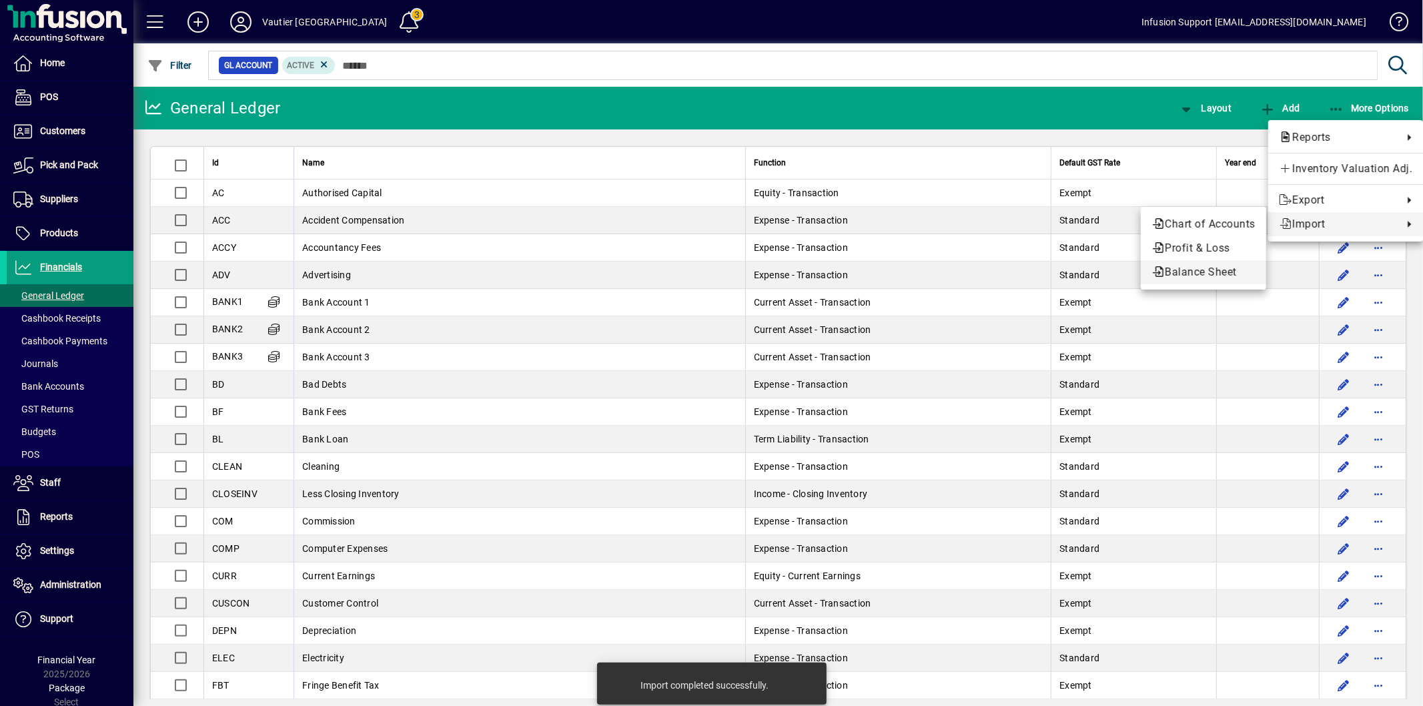
click at [1219, 264] on span "Balance Sheet" at bounding box center [1204, 272] width 104 height 16
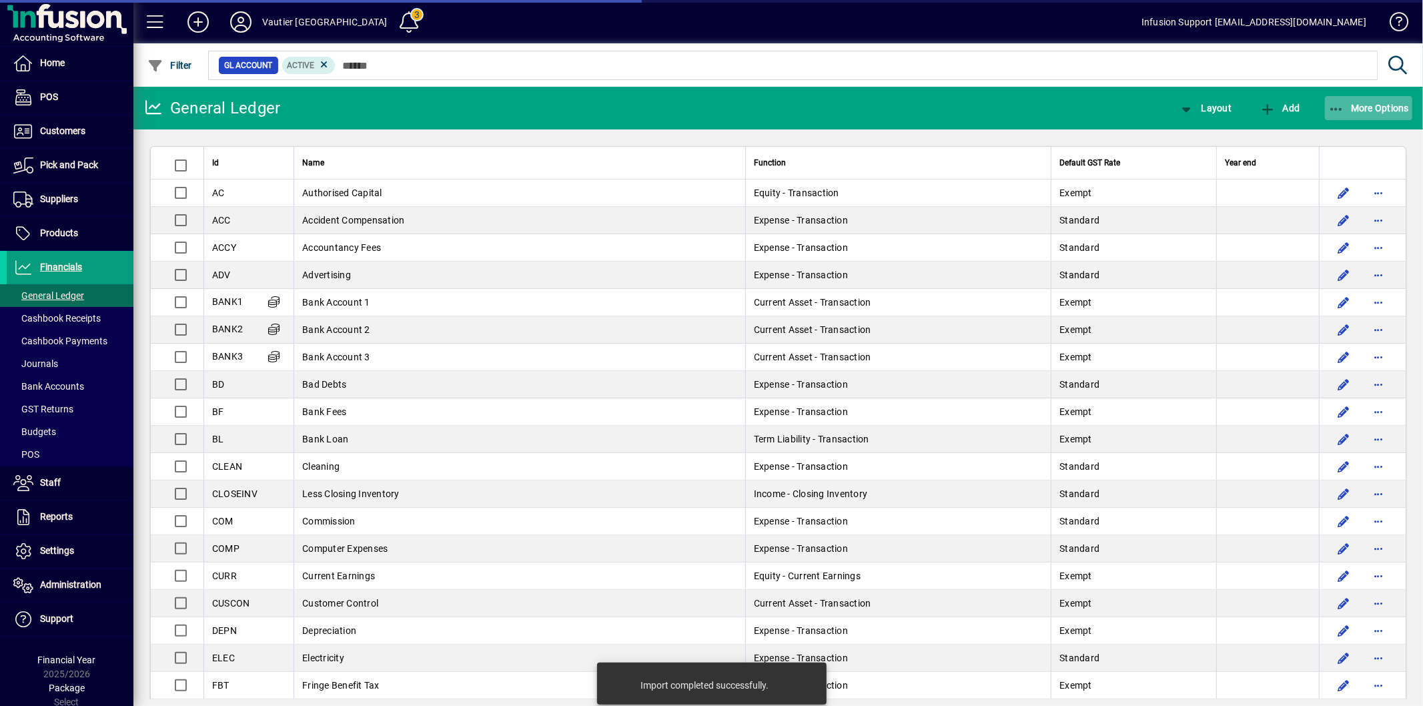
click at [1381, 107] on span "More Options" at bounding box center [1369, 108] width 81 height 11
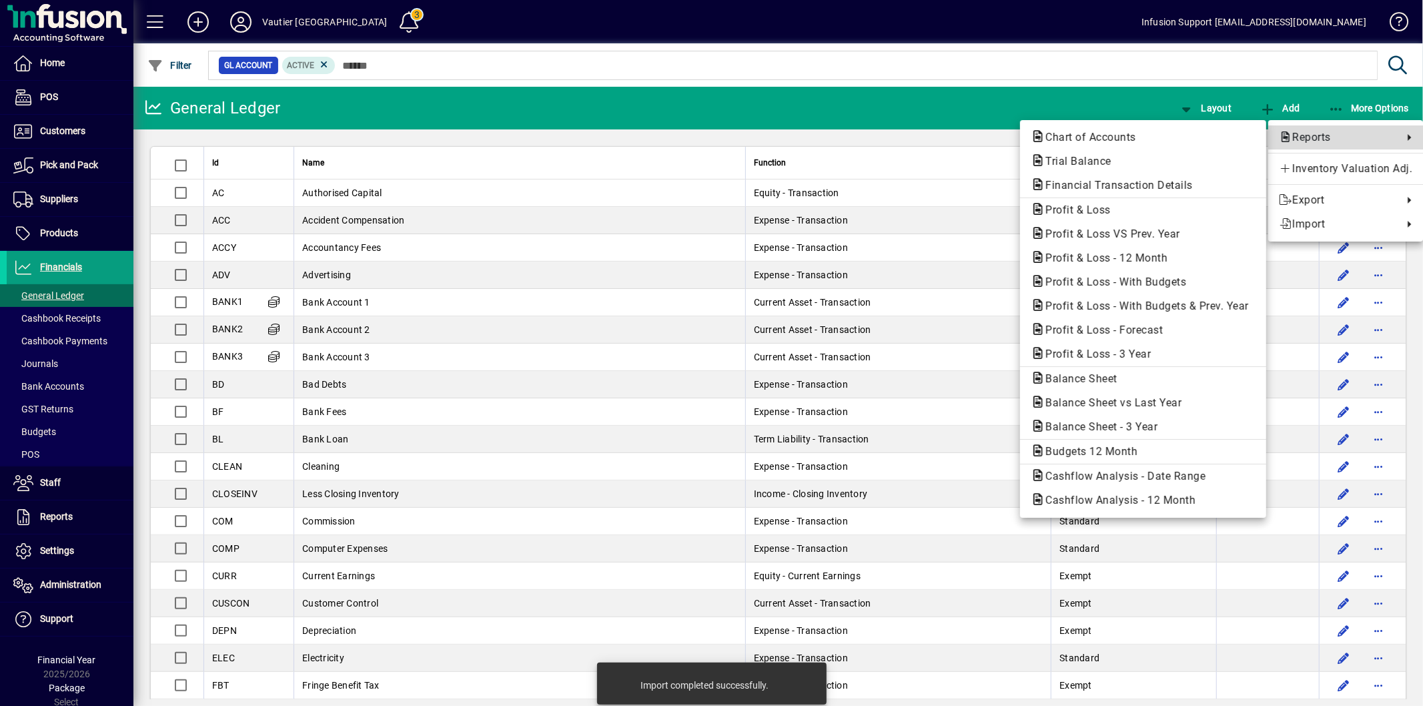
click at [1317, 131] on span "Reports" at bounding box center [1337, 137] width 117 height 16
click at [1099, 422] on span "Balance Sheet - 3 Year" at bounding box center [1097, 426] width 133 height 13
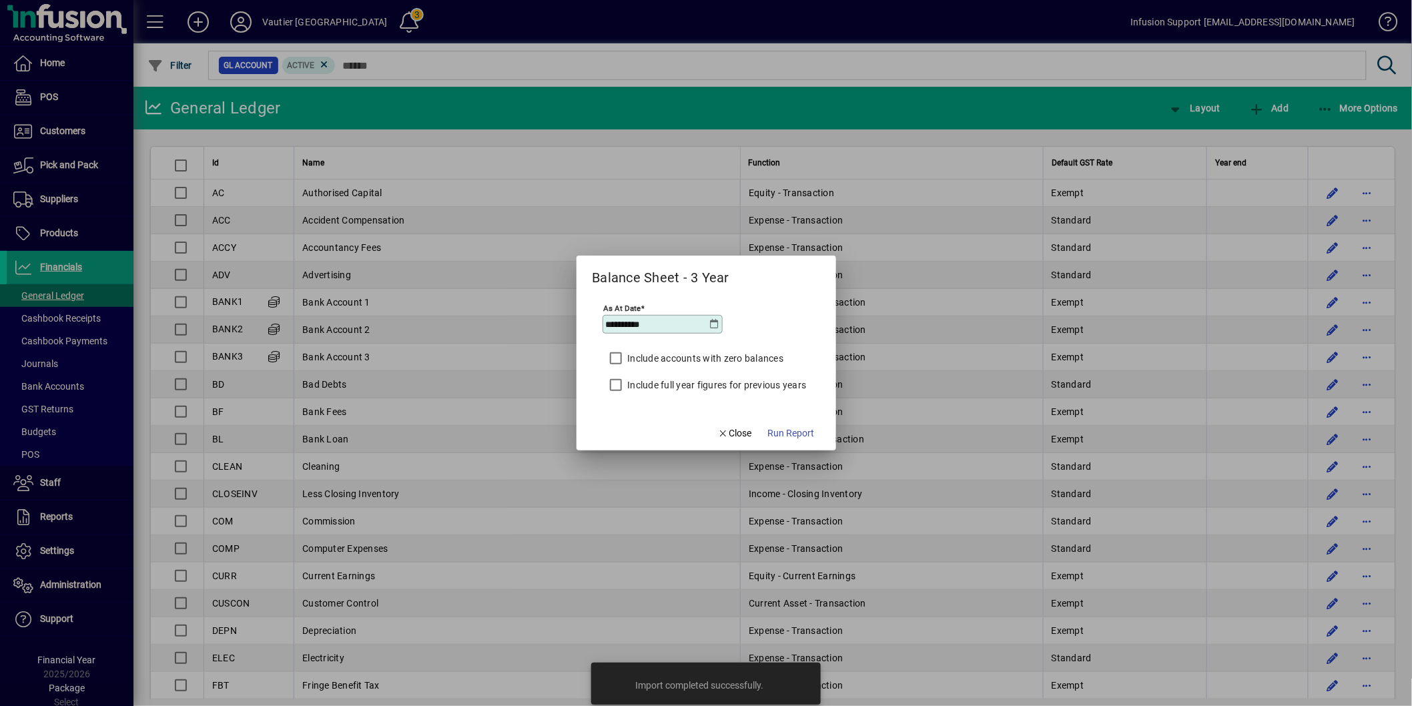
click at [719, 387] on label "Include full year figures for previous years" at bounding box center [716, 384] width 182 height 13
click at [809, 448] on span "button" at bounding box center [791, 433] width 57 height 32
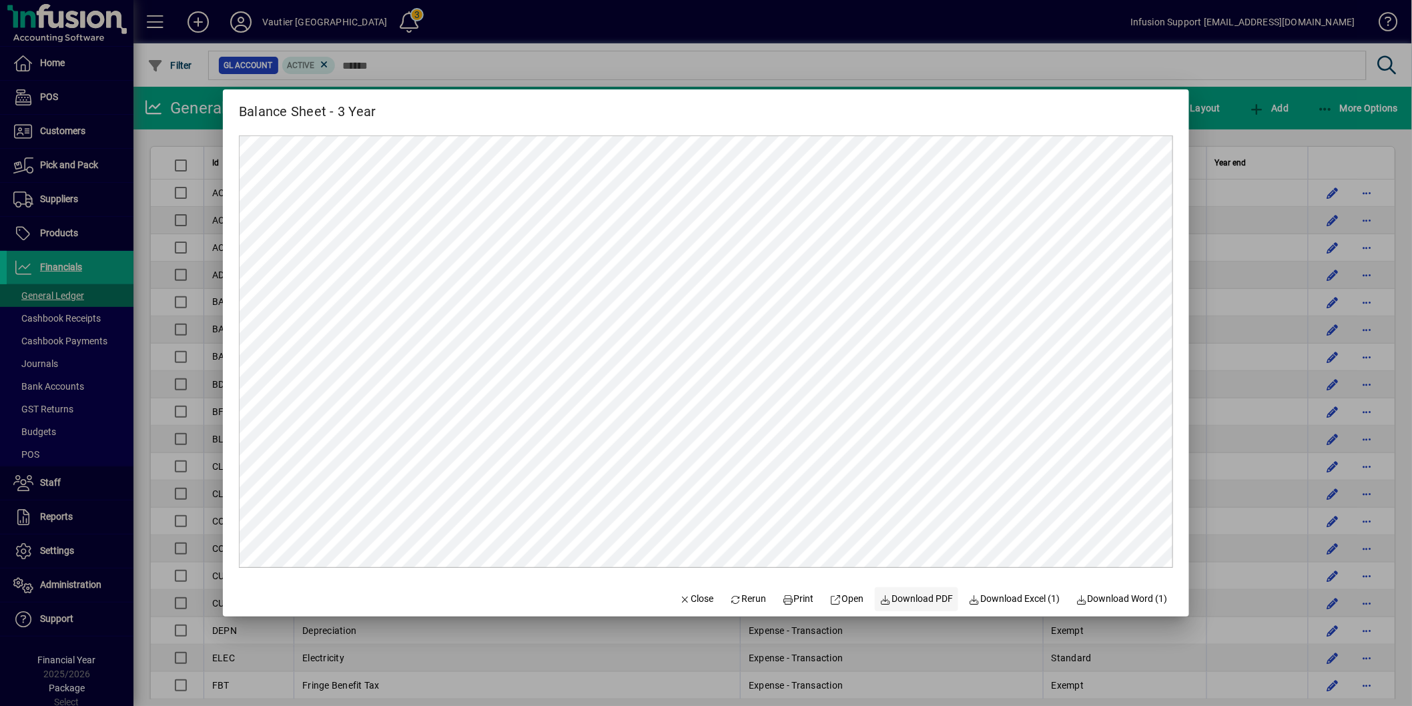
click at [910, 599] on span "Download PDF" at bounding box center [916, 599] width 73 height 14
click at [683, 601] on span "Close" at bounding box center [696, 599] width 35 height 14
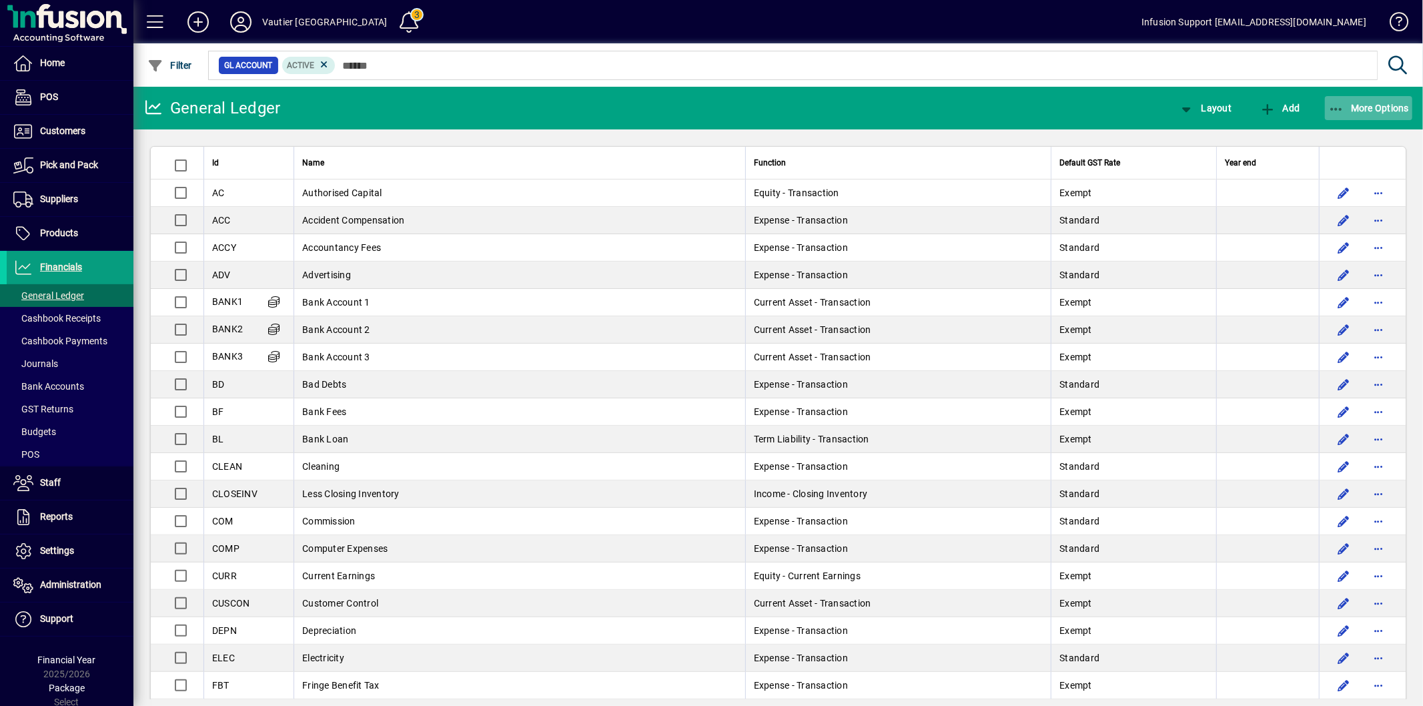
click at [1349, 115] on span "button" at bounding box center [1369, 108] width 88 height 32
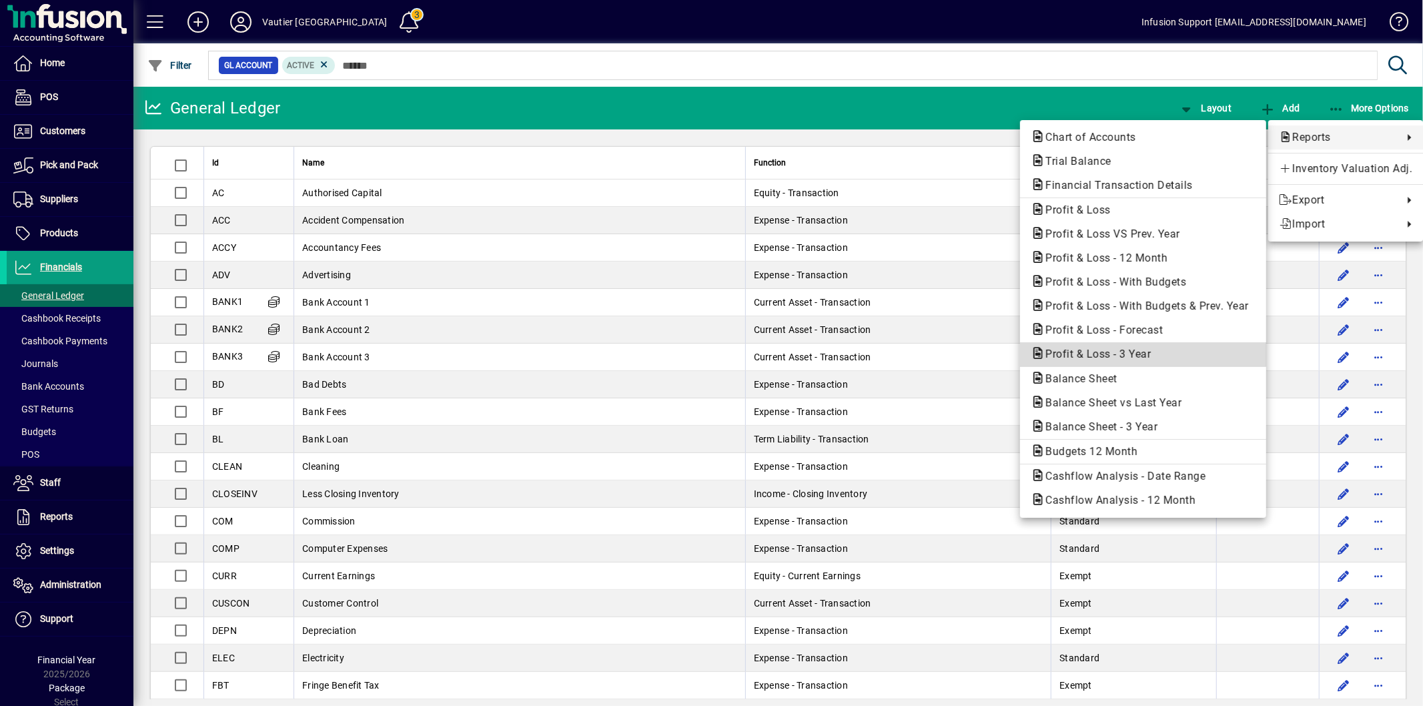
click at [1106, 358] on span "Profit & Loss - 3 Year" at bounding box center [1094, 354] width 127 height 13
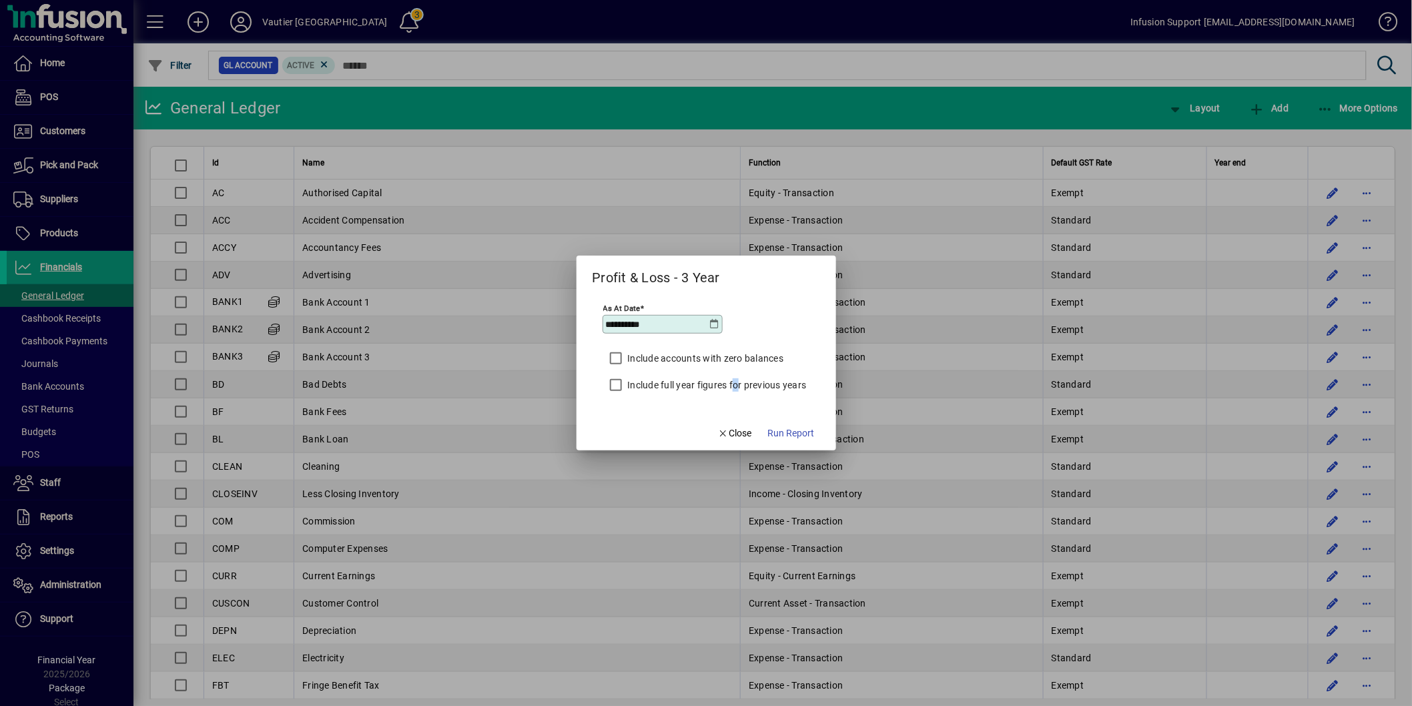
drag, startPoint x: 735, startPoint y: 384, endPoint x: 748, endPoint y: 389, distance: 13.5
click at [736, 383] on label "Include full year figures for previous years" at bounding box center [716, 384] width 182 height 13
click at [643, 387] on label "Include full year figures for previous years" at bounding box center [716, 384] width 182 height 13
click at [785, 432] on span "Run Report" at bounding box center [791, 433] width 47 height 14
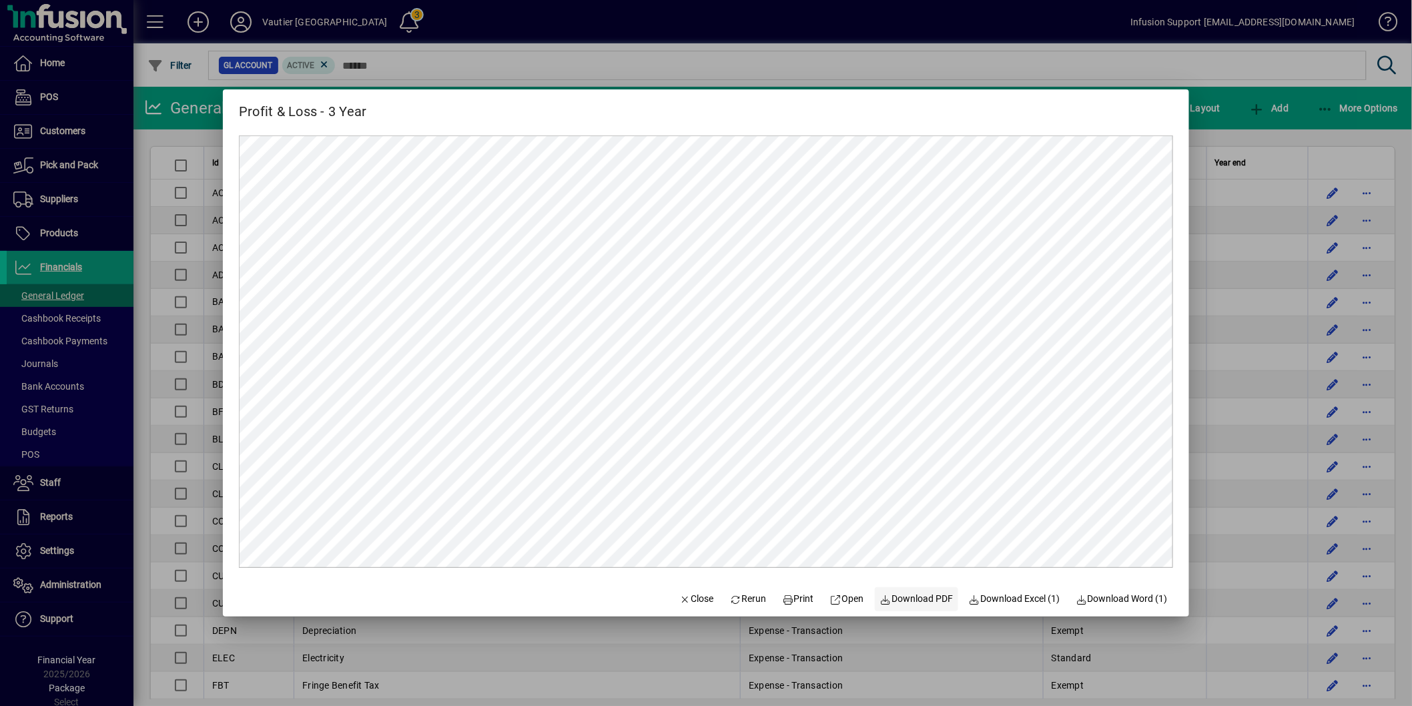
click at [930, 602] on span "Download PDF" at bounding box center [916, 599] width 73 height 14
click at [694, 595] on span "Close" at bounding box center [696, 599] width 35 height 14
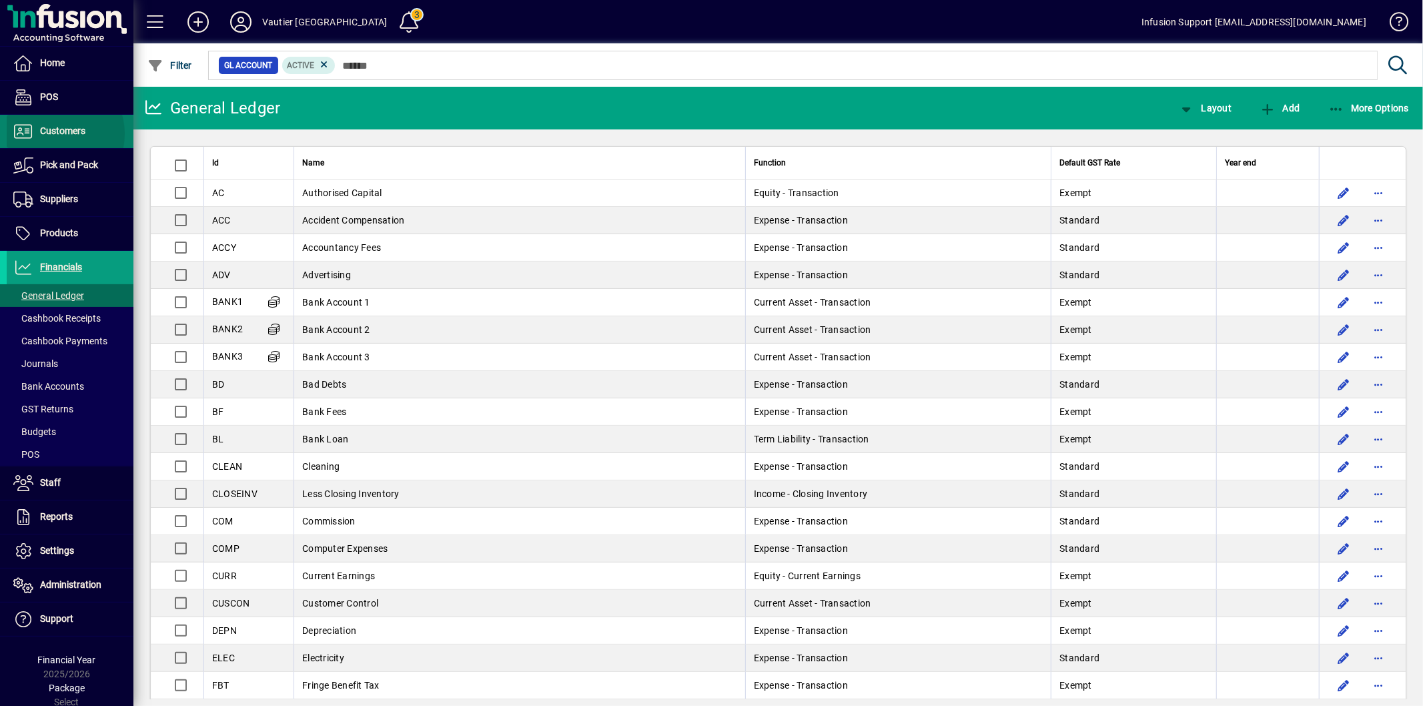
click at [55, 134] on span "Customers" at bounding box center [62, 130] width 45 height 11
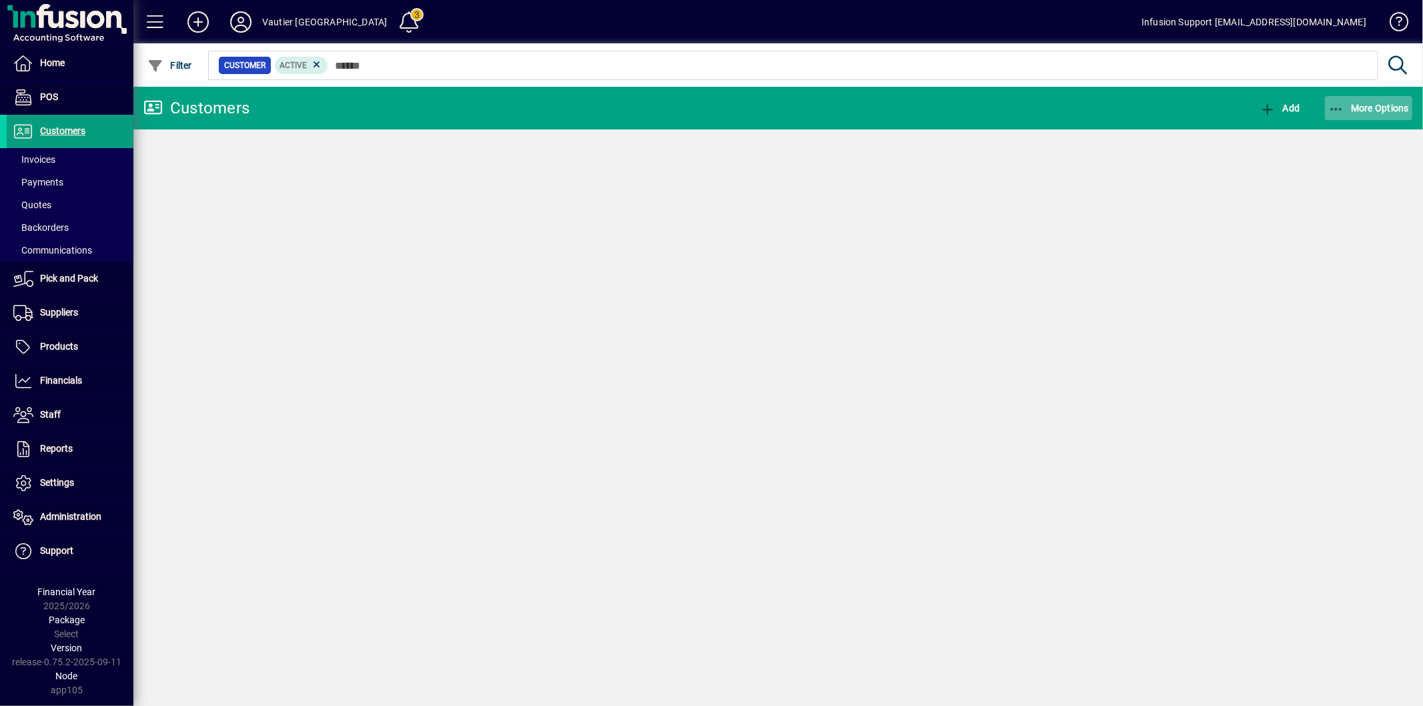
click at [1366, 107] on span "More Options" at bounding box center [1369, 108] width 81 height 11
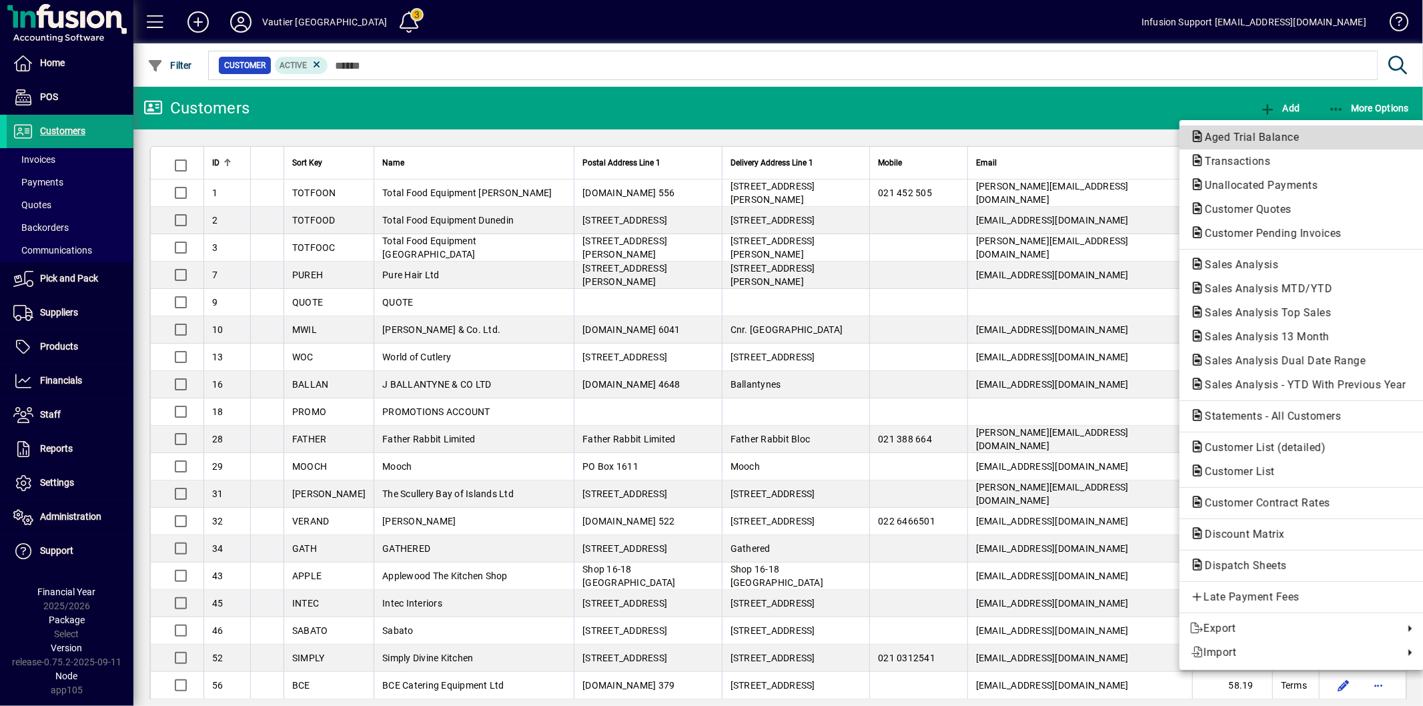
click at [1305, 138] on span "Aged Trial Balance" at bounding box center [1248, 137] width 115 height 13
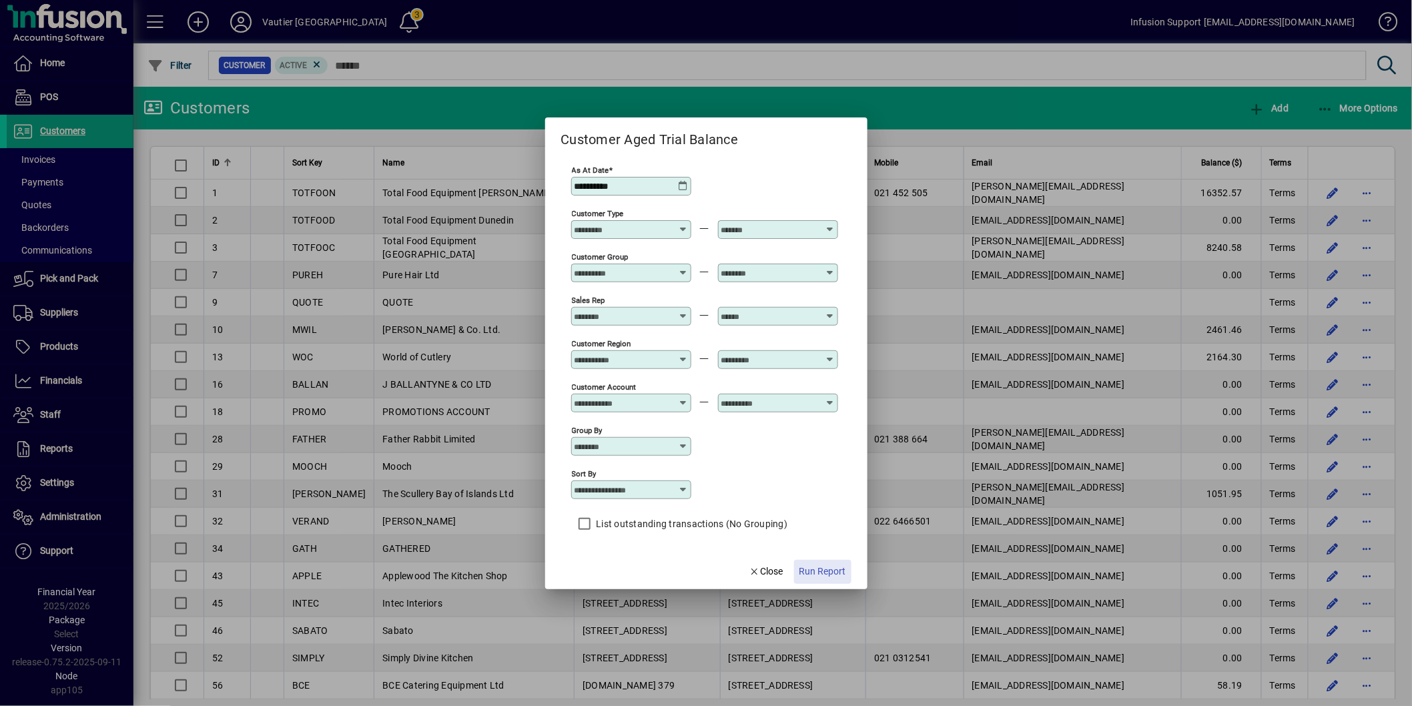
click at [823, 571] on span "Run Report" at bounding box center [822, 572] width 47 height 14
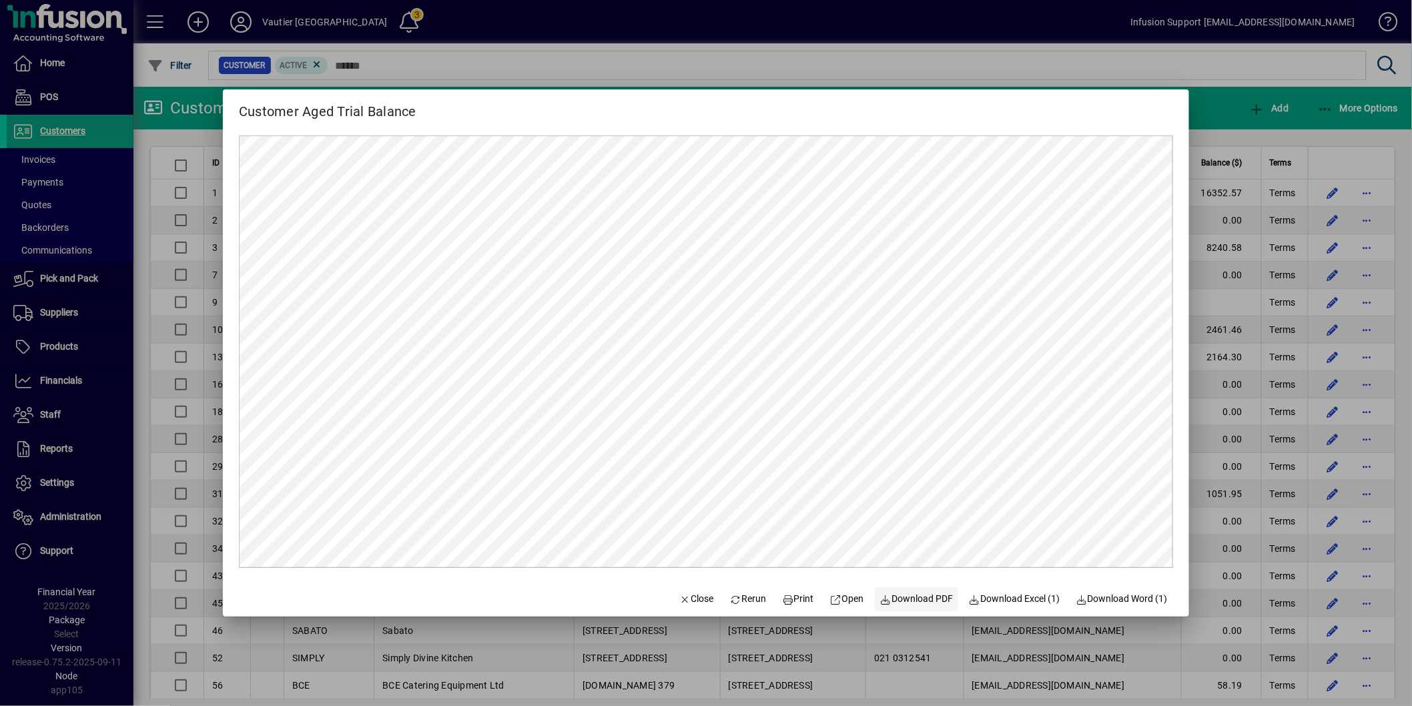
click at [917, 601] on span "Download PDF" at bounding box center [916, 599] width 73 height 14
click at [88, 201] on div at bounding box center [706, 353] width 1412 height 706
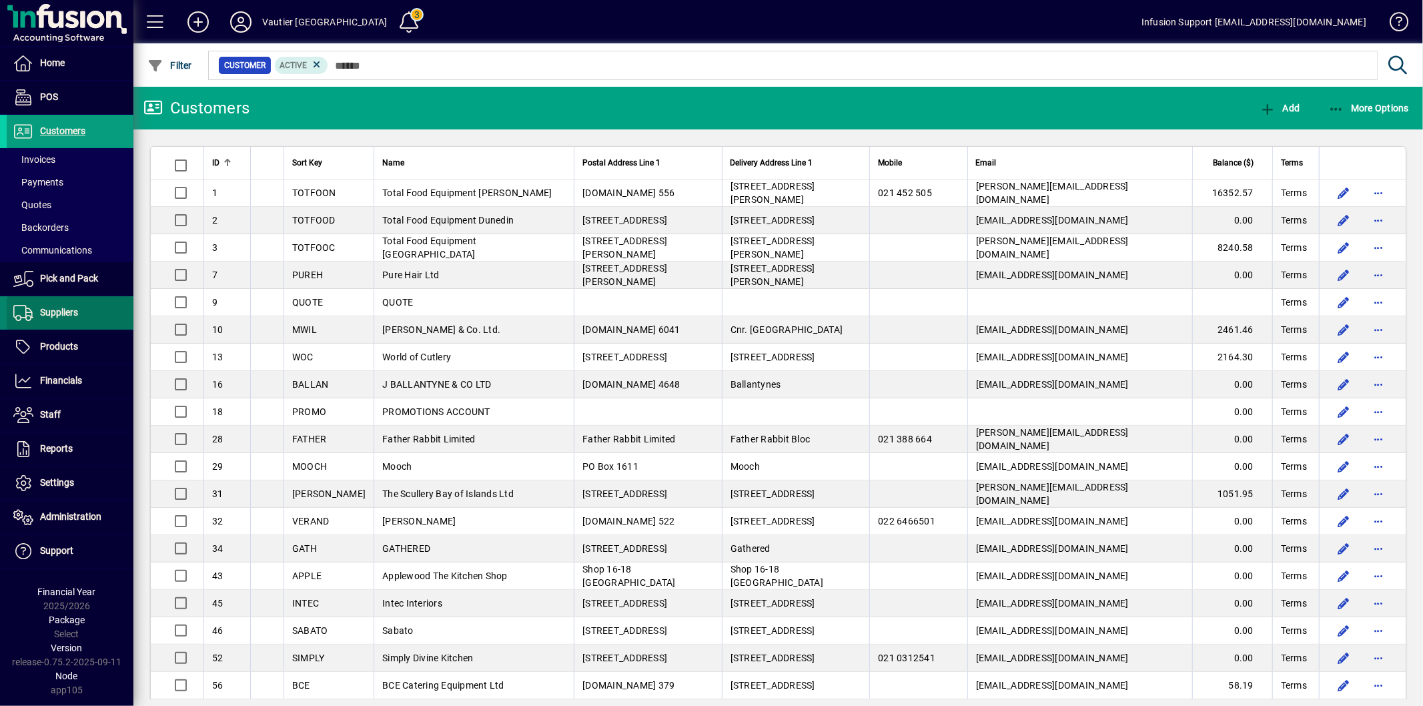
click at [91, 310] on span at bounding box center [70, 313] width 127 height 32
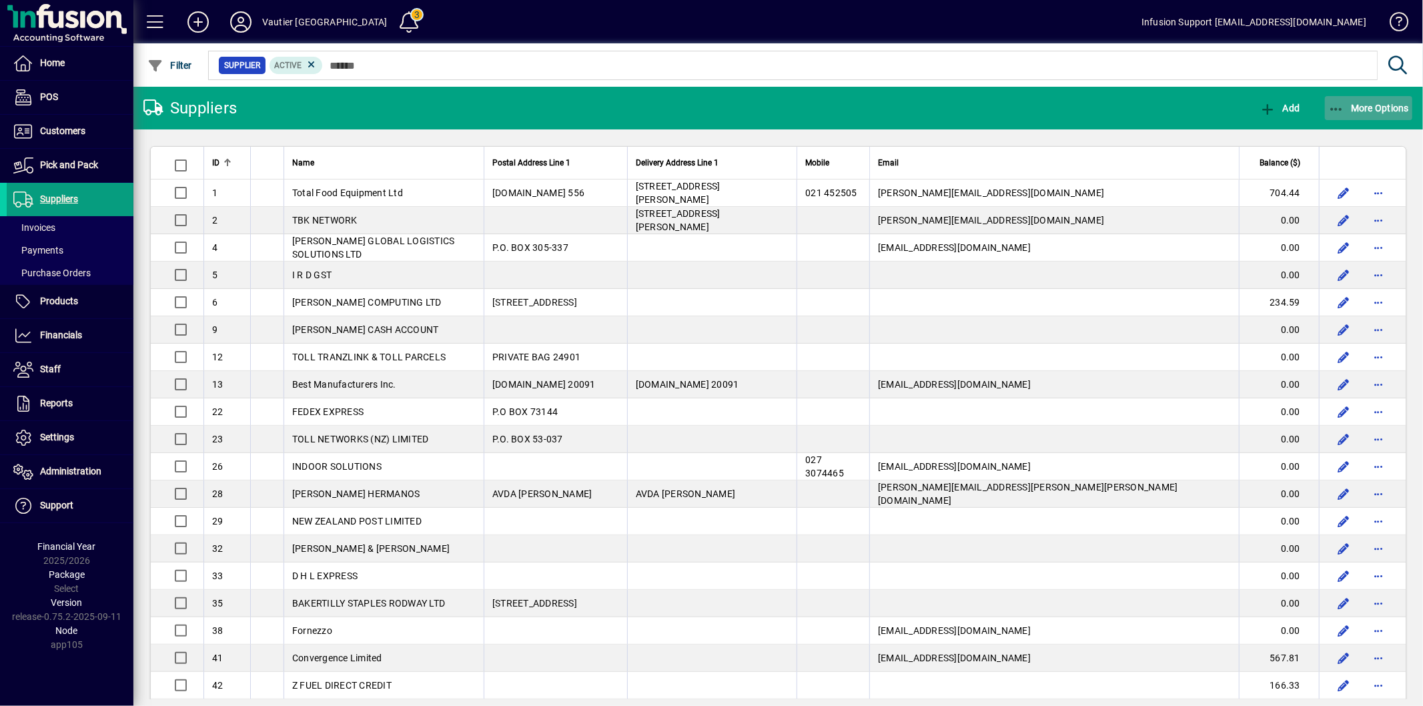
click at [1369, 101] on span "button" at bounding box center [1369, 108] width 88 height 32
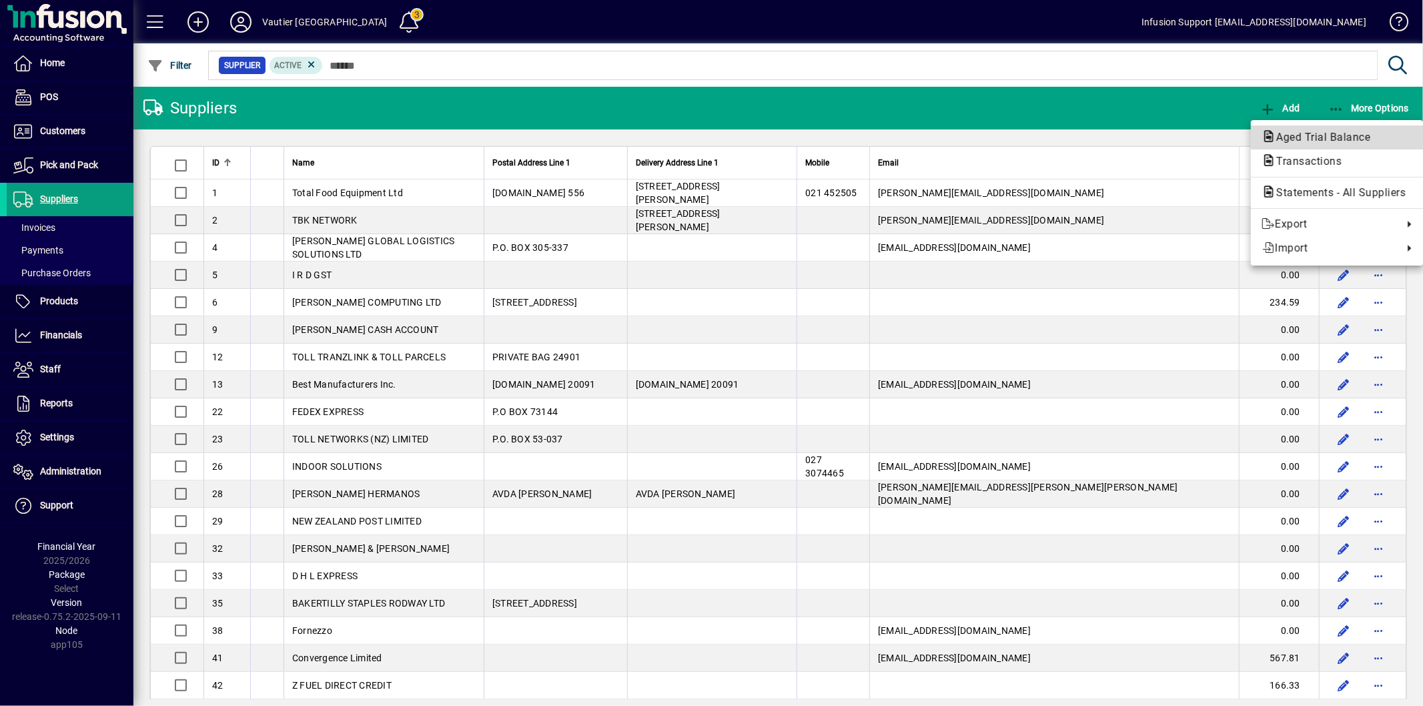
click at [1319, 136] on span "Aged Trial Balance" at bounding box center [1319, 137] width 115 height 13
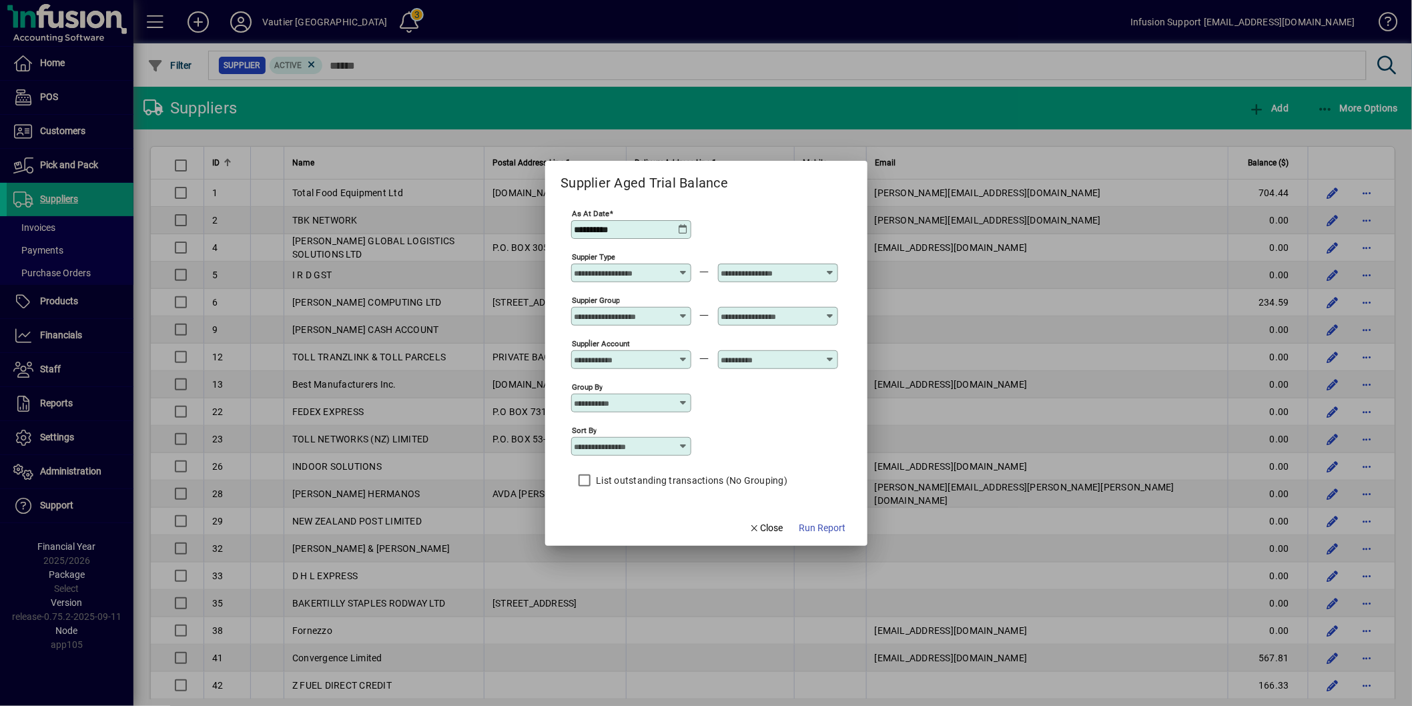
click at [852, 537] on mat-dialog-actions "Close Run Report" at bounding box center [797, 528] width 140 height 35
click at [835, 531] on span "Run Report" at bounding box center [822, 528] width 47 height 14
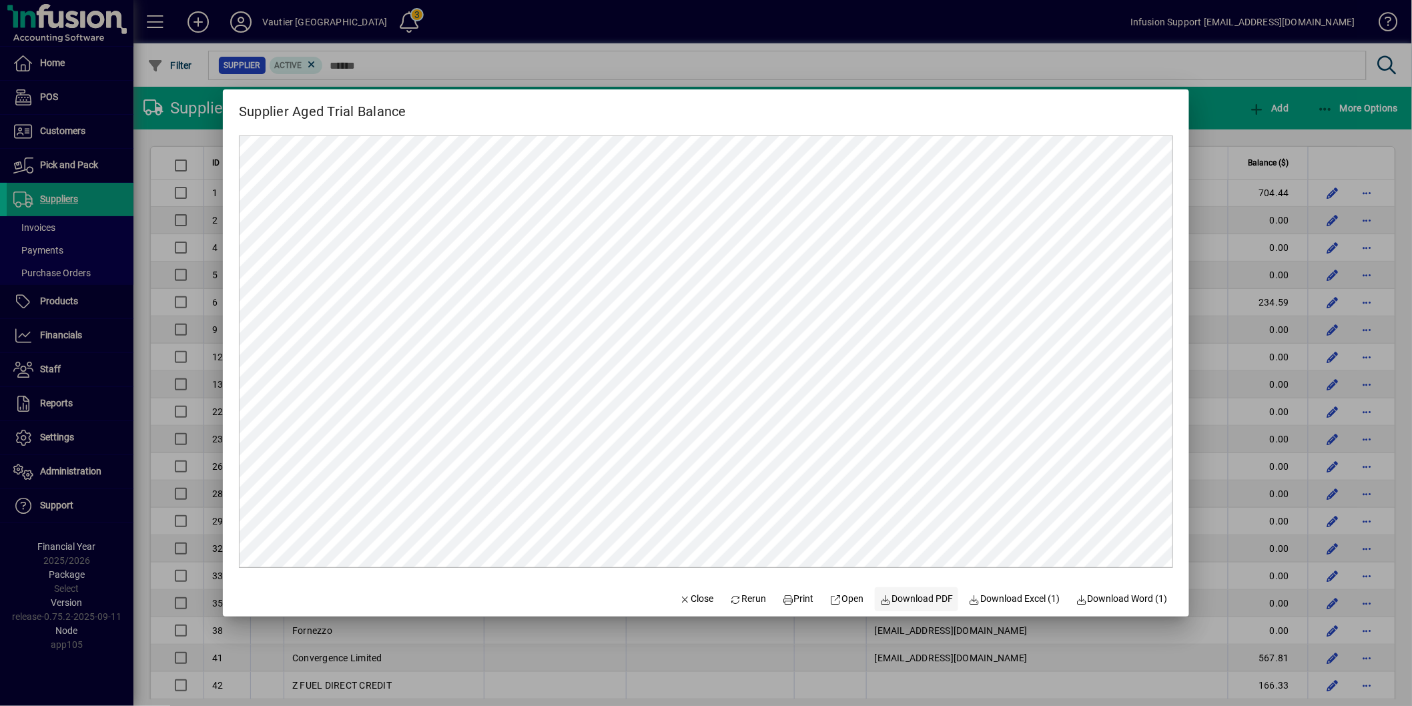
click at [908, 598] on span "Download PDF" at bounding box center [916, 599] width 73 height 14
click at [681, 603] on span "Close" at bounding box center [696, 599] width 35 height 14
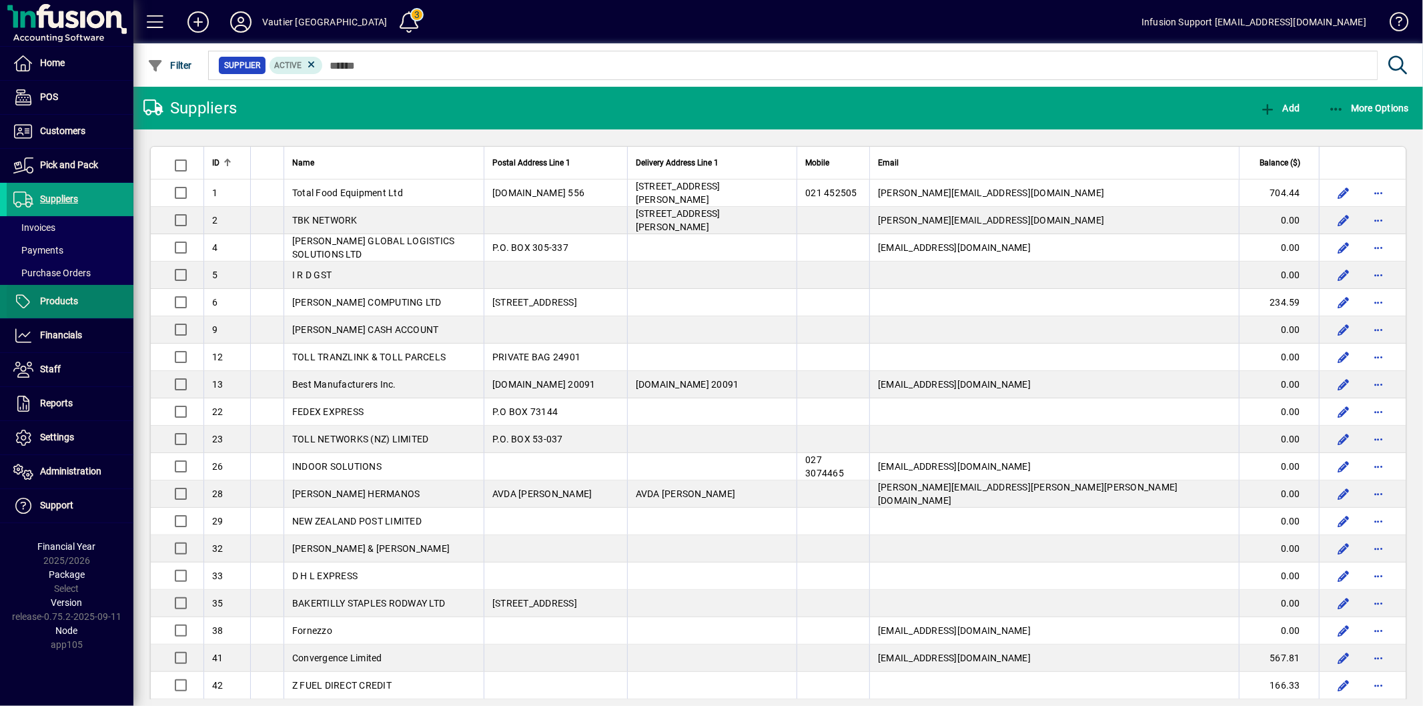
click at [68, 305] on span "Products" at bounding box center [59, 301] width 38 height 11
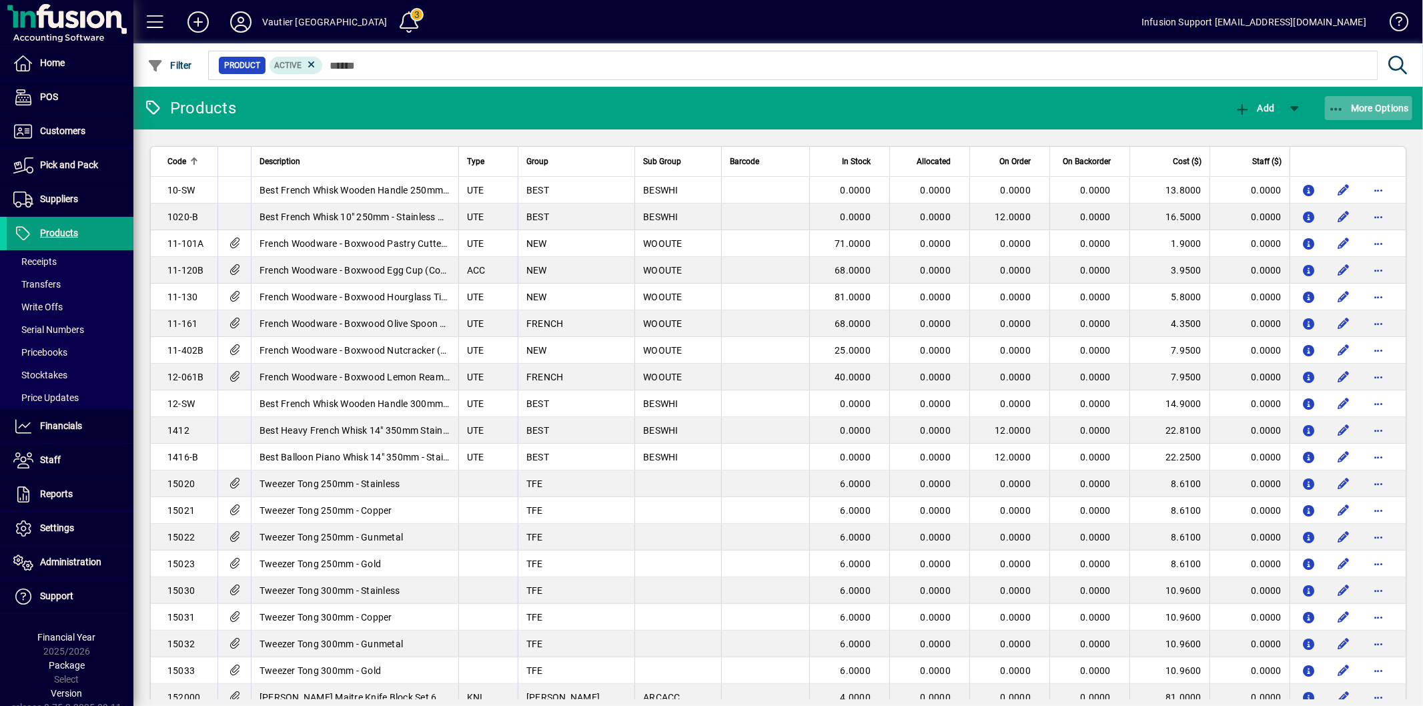
click at [1353, 105] on span "More Options" at bounding box center [1369, 108] width 81 height 11
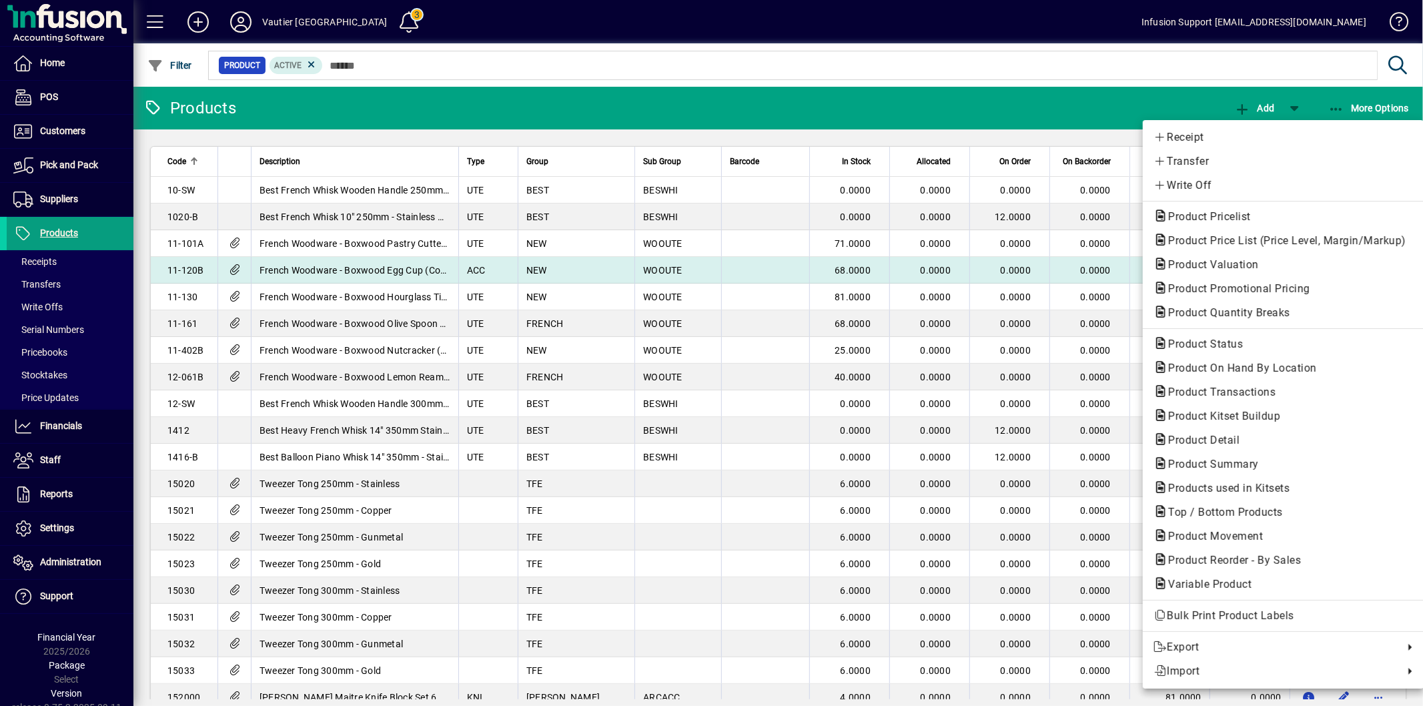
click at [1230, 260] on span "Product Valuation" at bounding box center [1210, 264] width 112 height 13
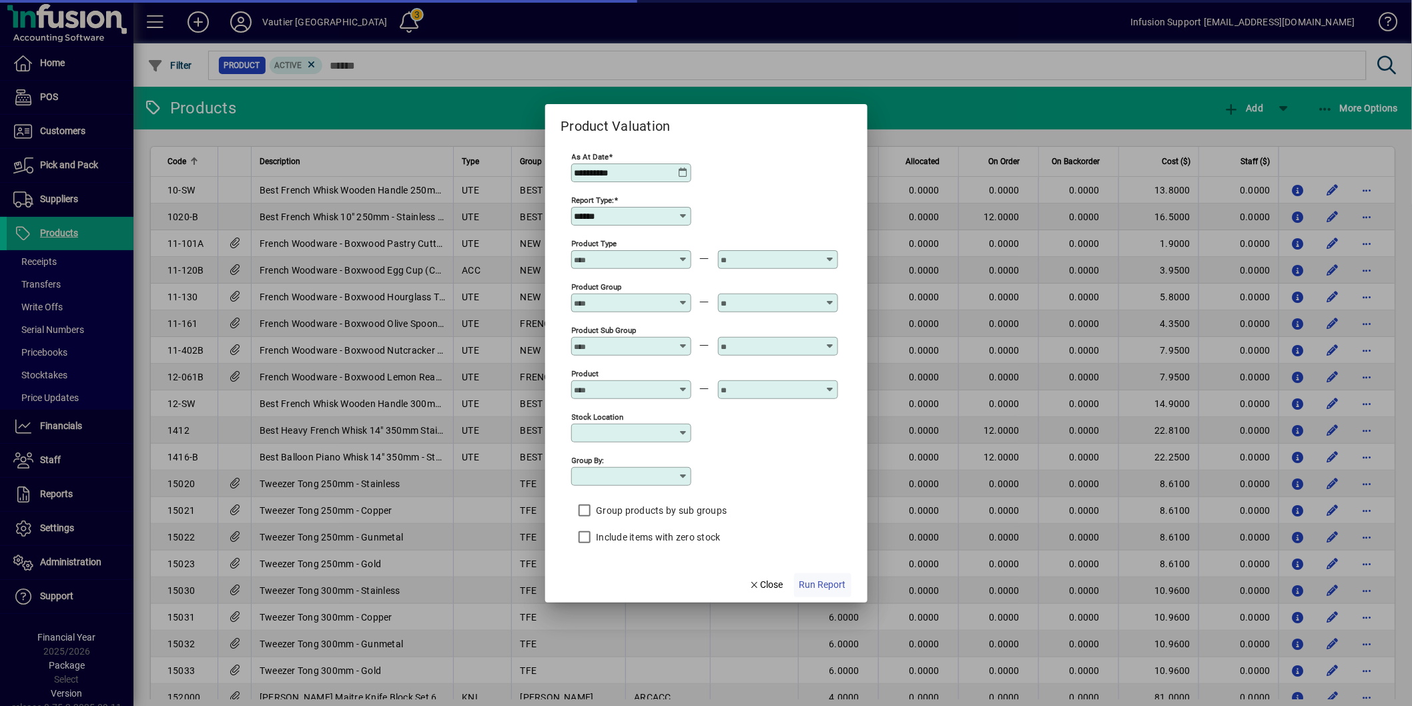
type input "**********"
click at [837, 591] on span "Run Report" at bounding box center [822, 585] width 47 height 14
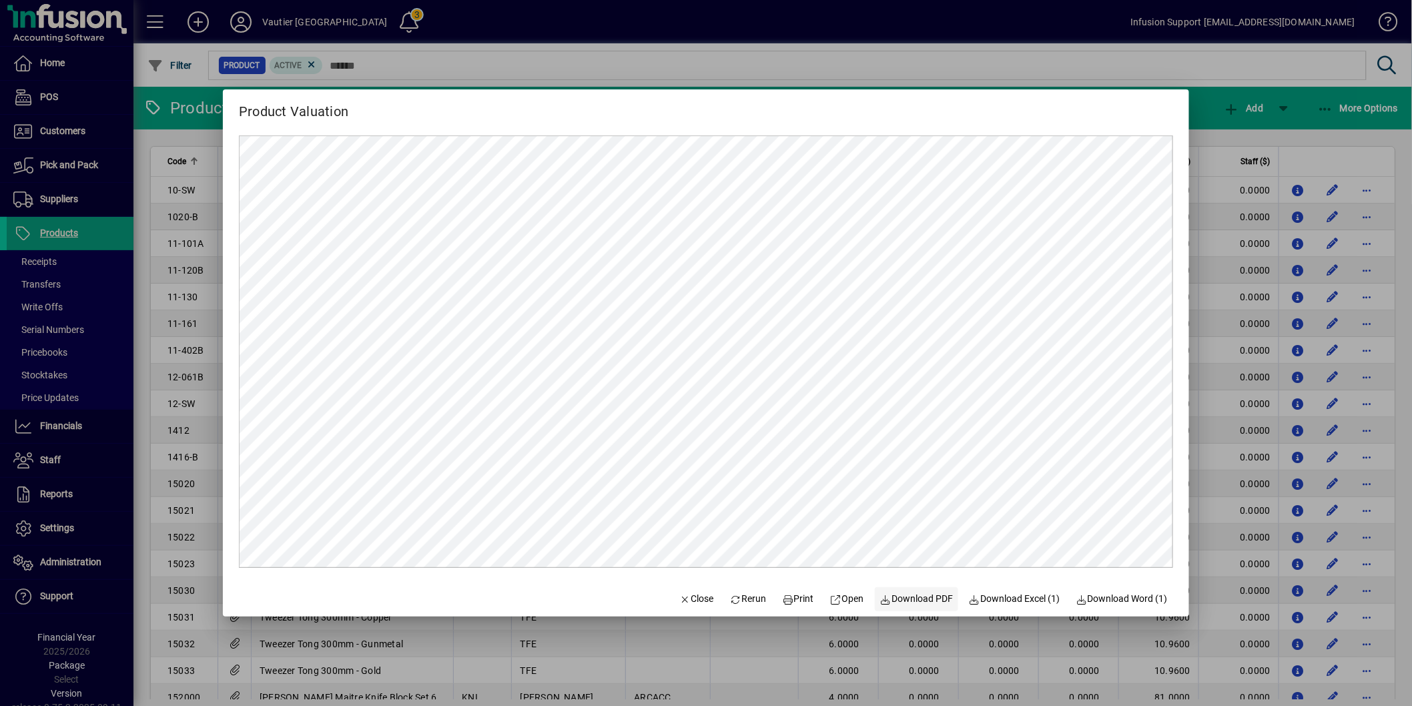
click at [918, 594] on span "Download PDF" at bounding box center [916, 599] width 73 height 14
click at [685, 596] on span "Close" at bounding box center [696, 599] width 35 height 14
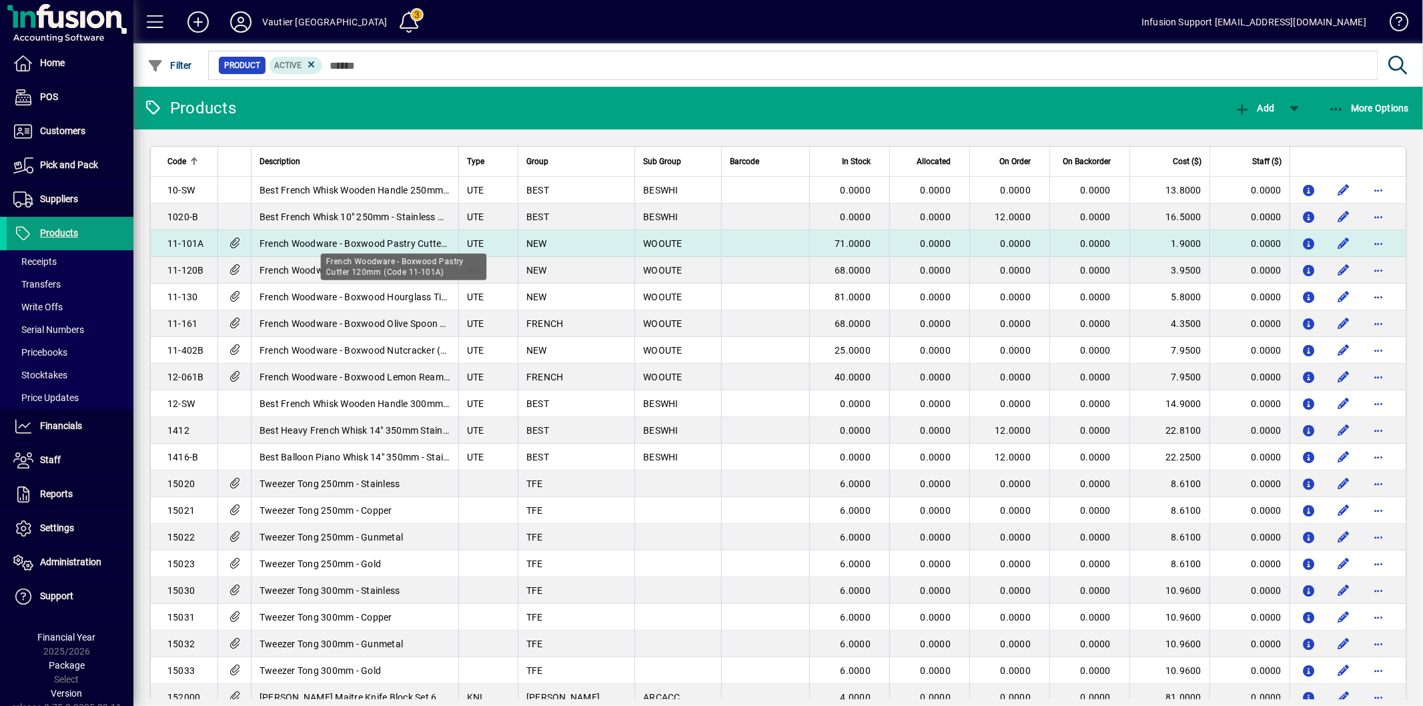
click at [302, 242] on span "French Woodware - Boxwood Pastry Cutter 120mm (Code 11-101A)" at bounding box center [405, 243] width 290 height 11
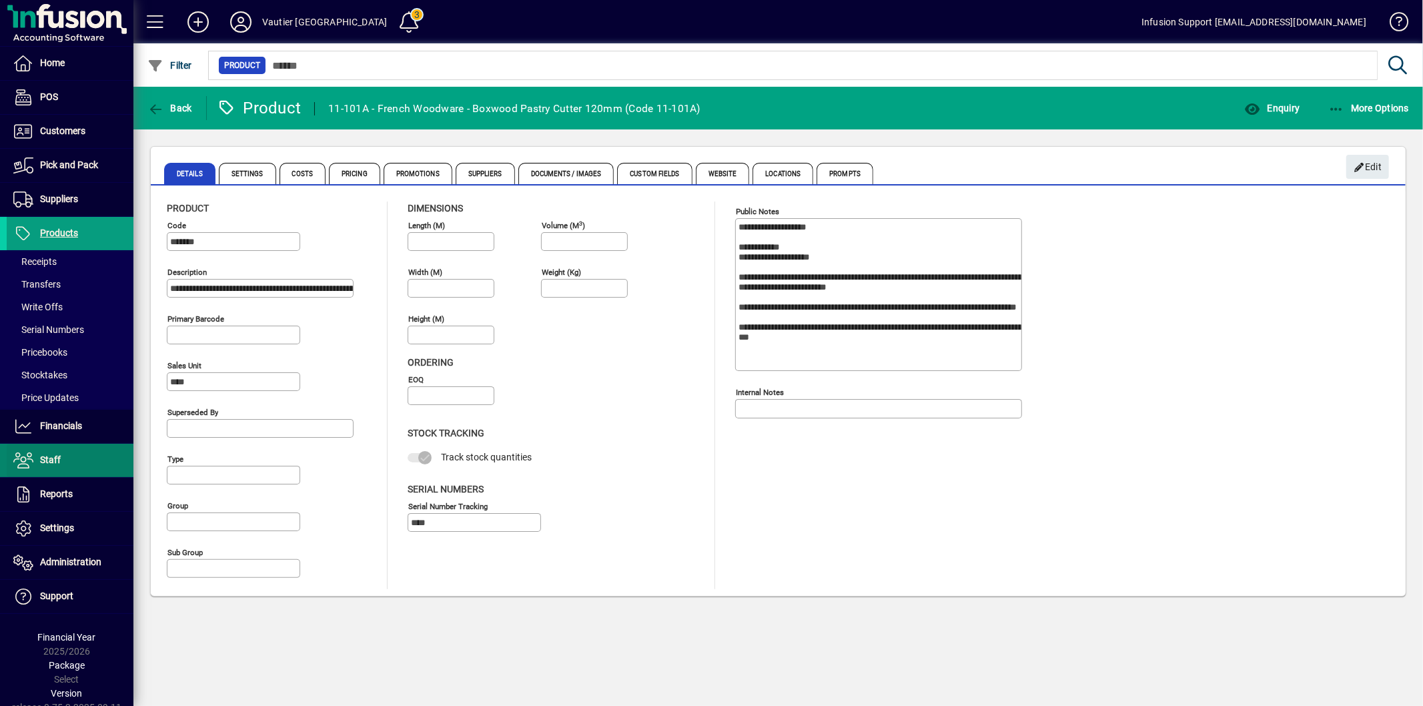
type input "**********"
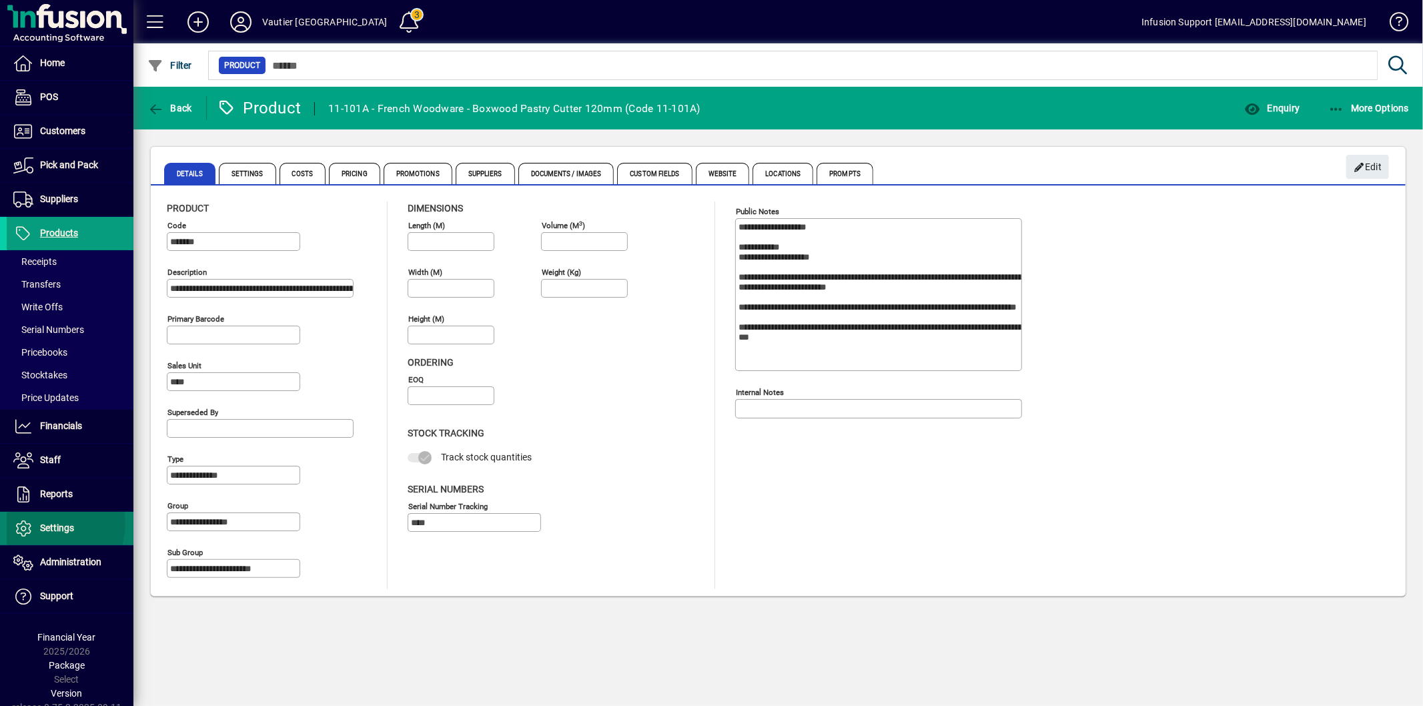
click at [55, 525] on span "Settings" at bounding box center [57, 528] width 34 height 11
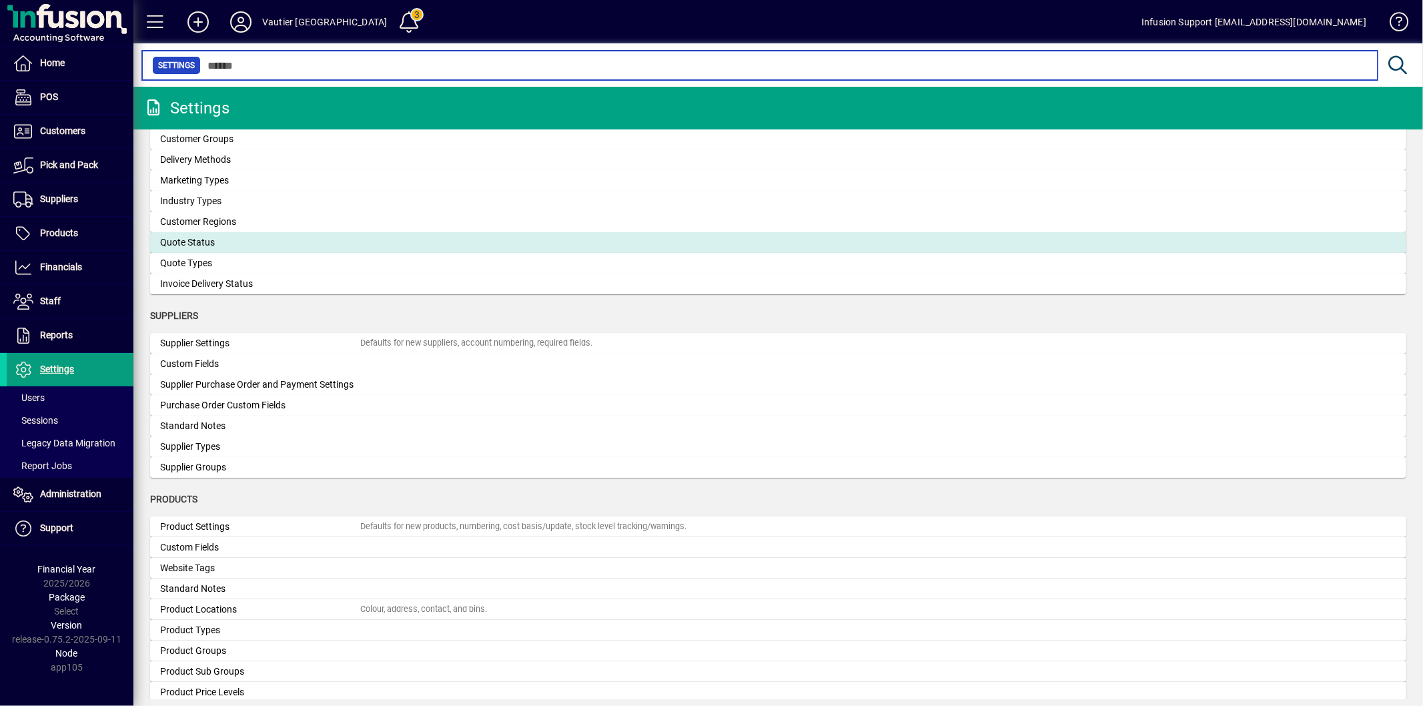
scroll to position [964, 0]
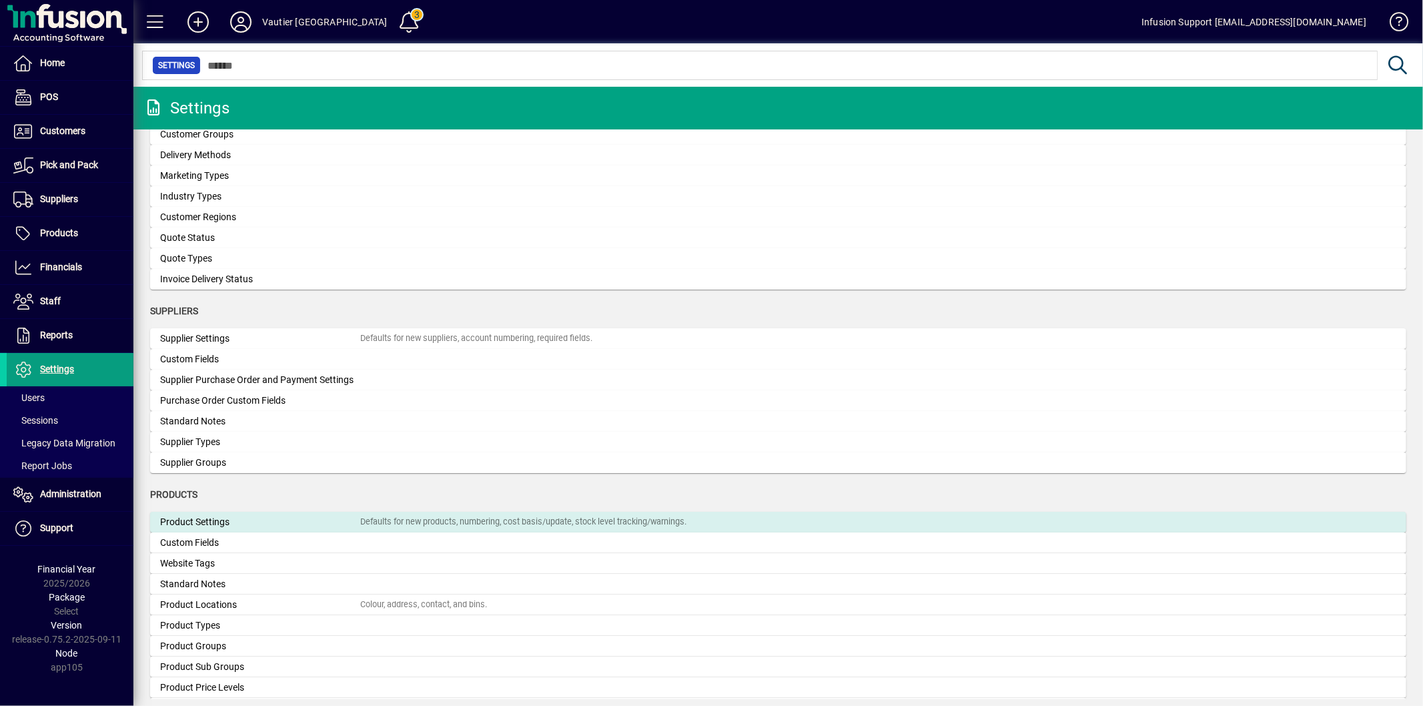
click at [256, 517] on div "Product Settings" at bounding box center [260, 522] width 200 height 14
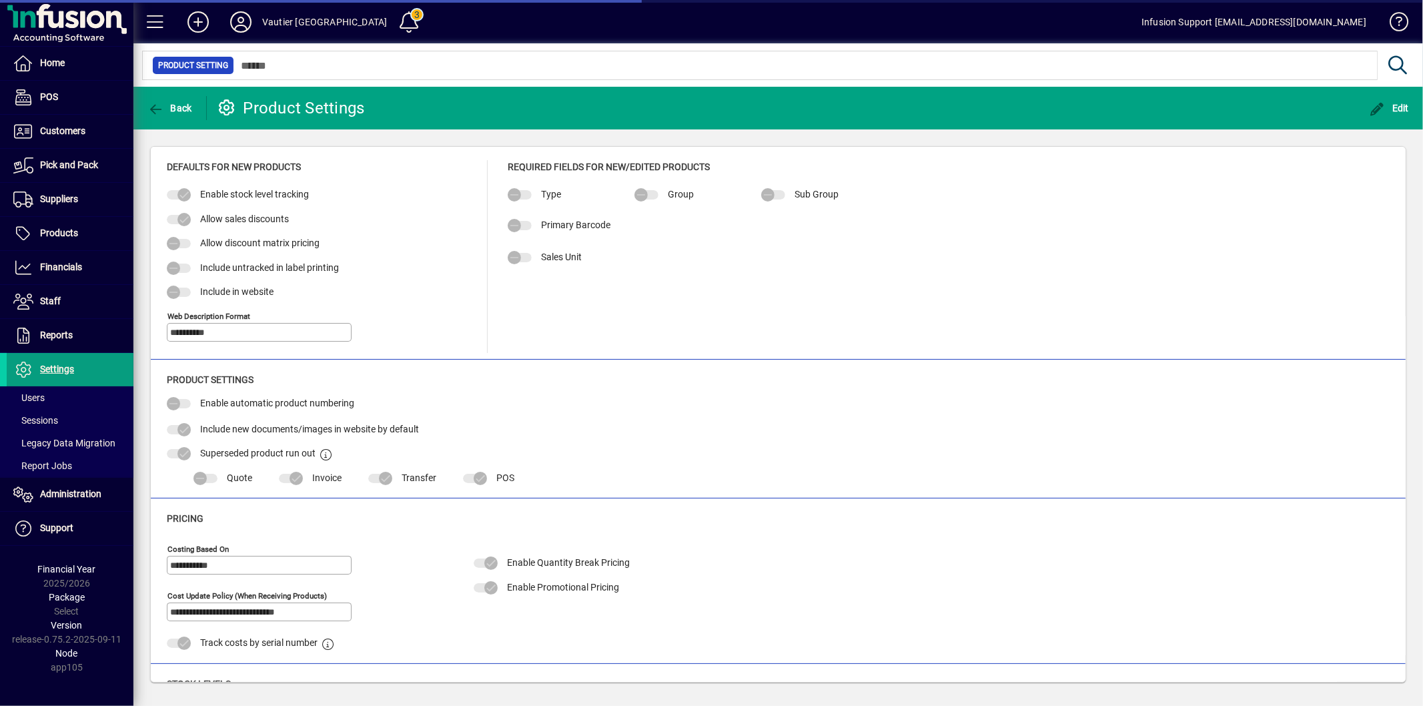
type input "**********"
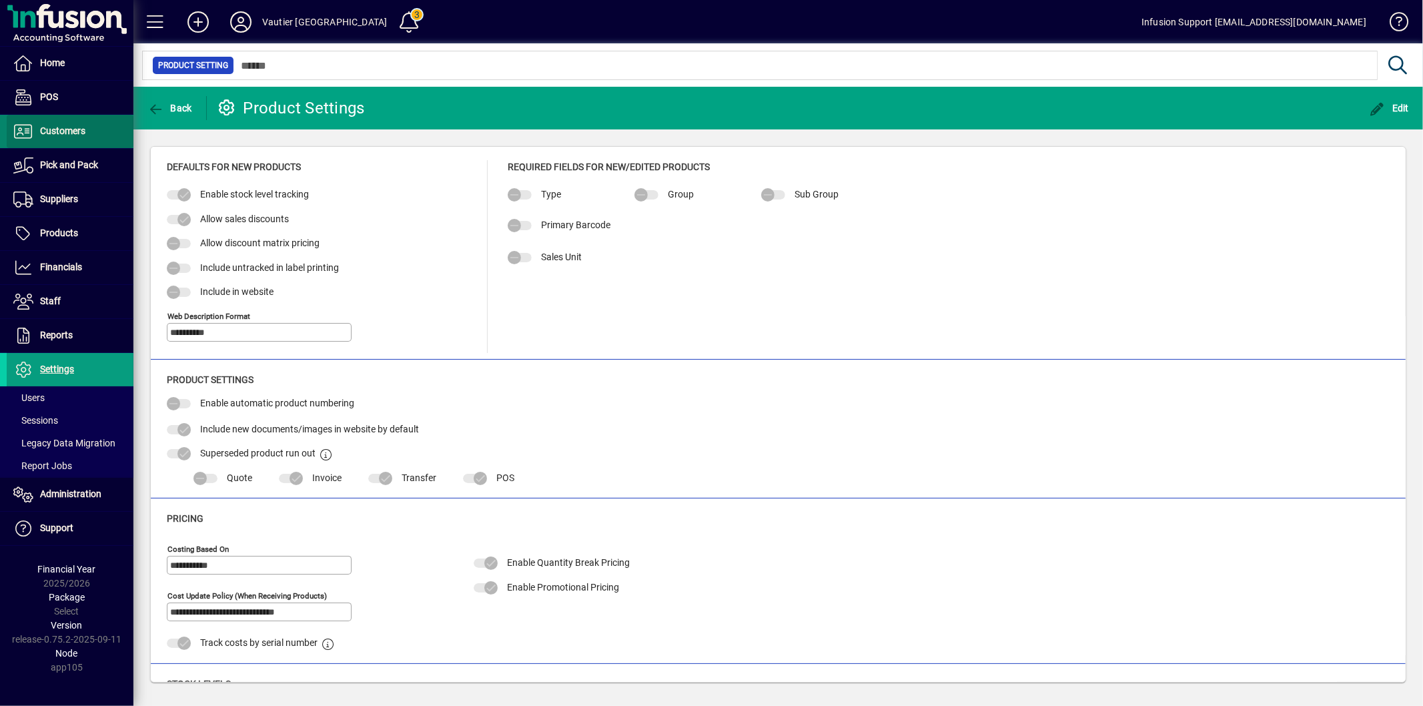
click at [68, 140] on span at bounding box center [70, 131] width 127 height 32
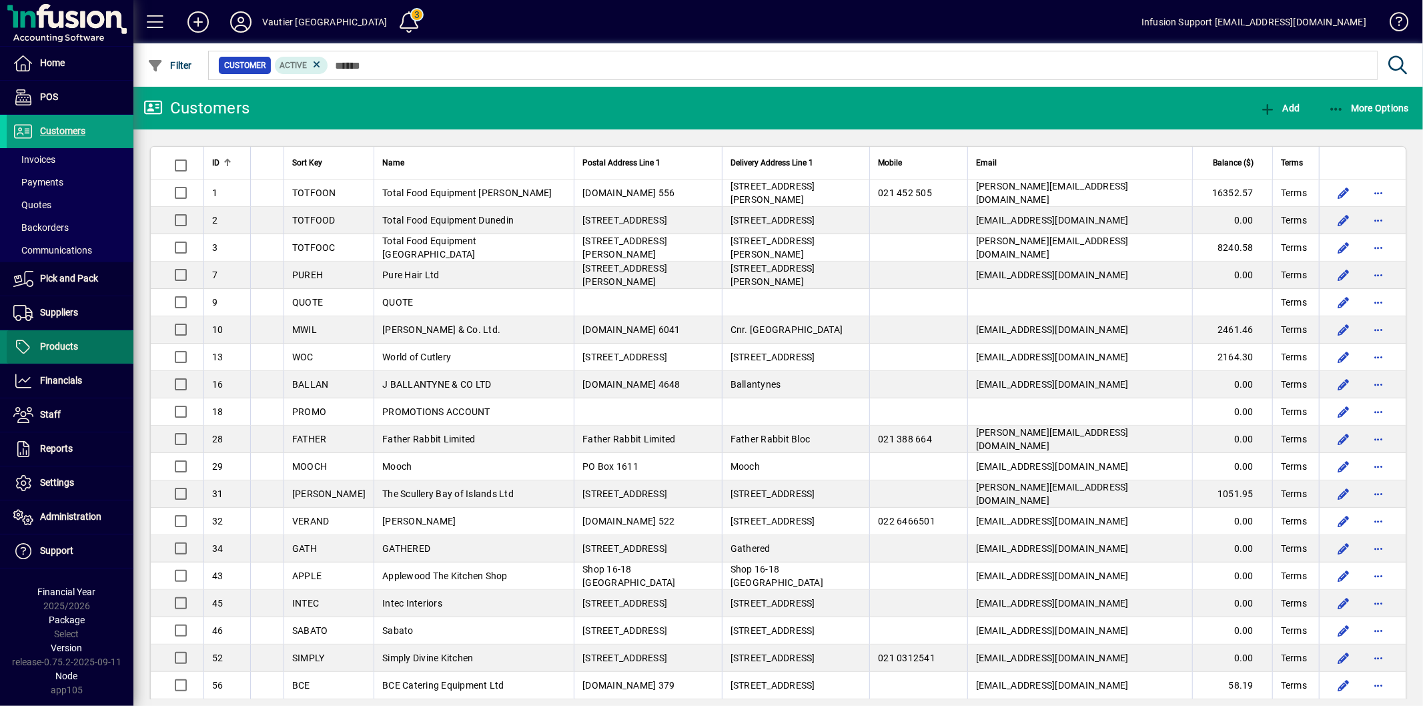
click at [50, 344] on span "Products" at bounding box center [59, 346] width 38 height 11
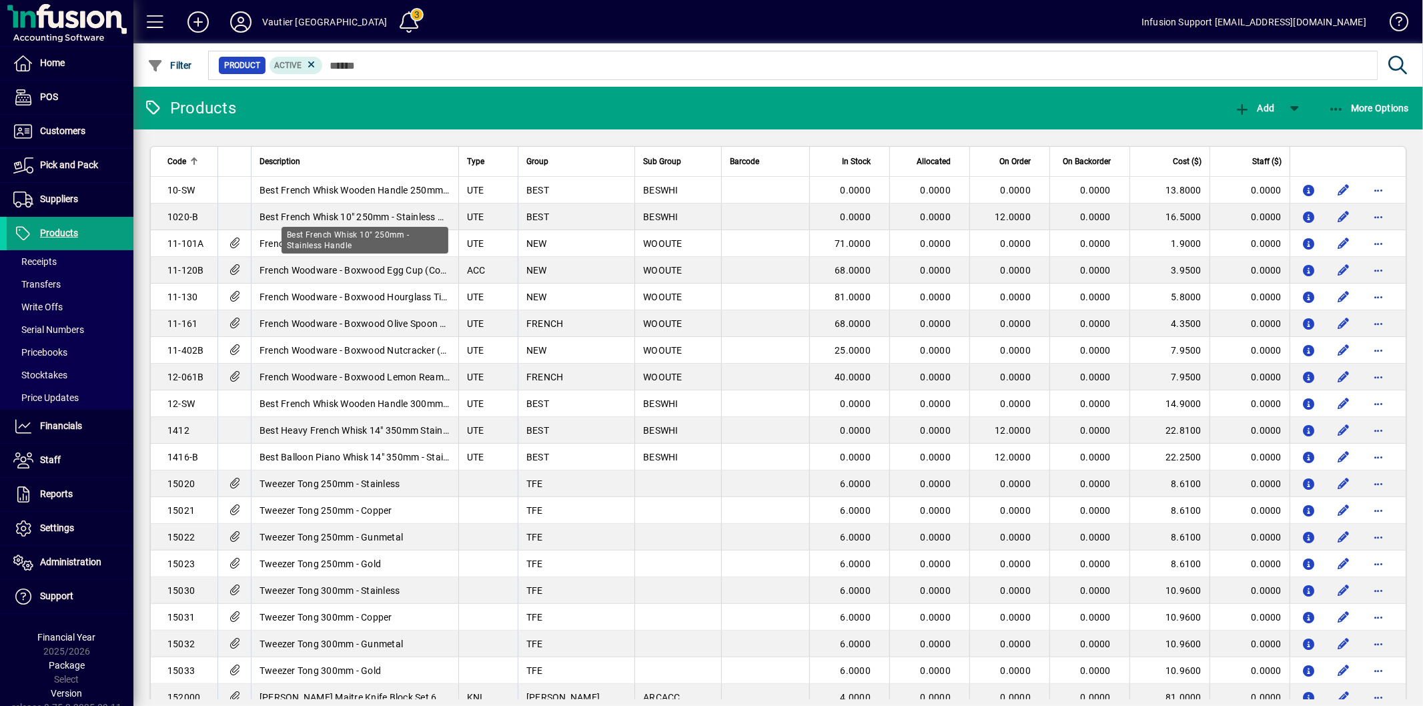
click at [302, 243] on div "Best French Whisk 10" 250mm - Stainless Handle" at bounding box center [365, 240] width 167 height 27
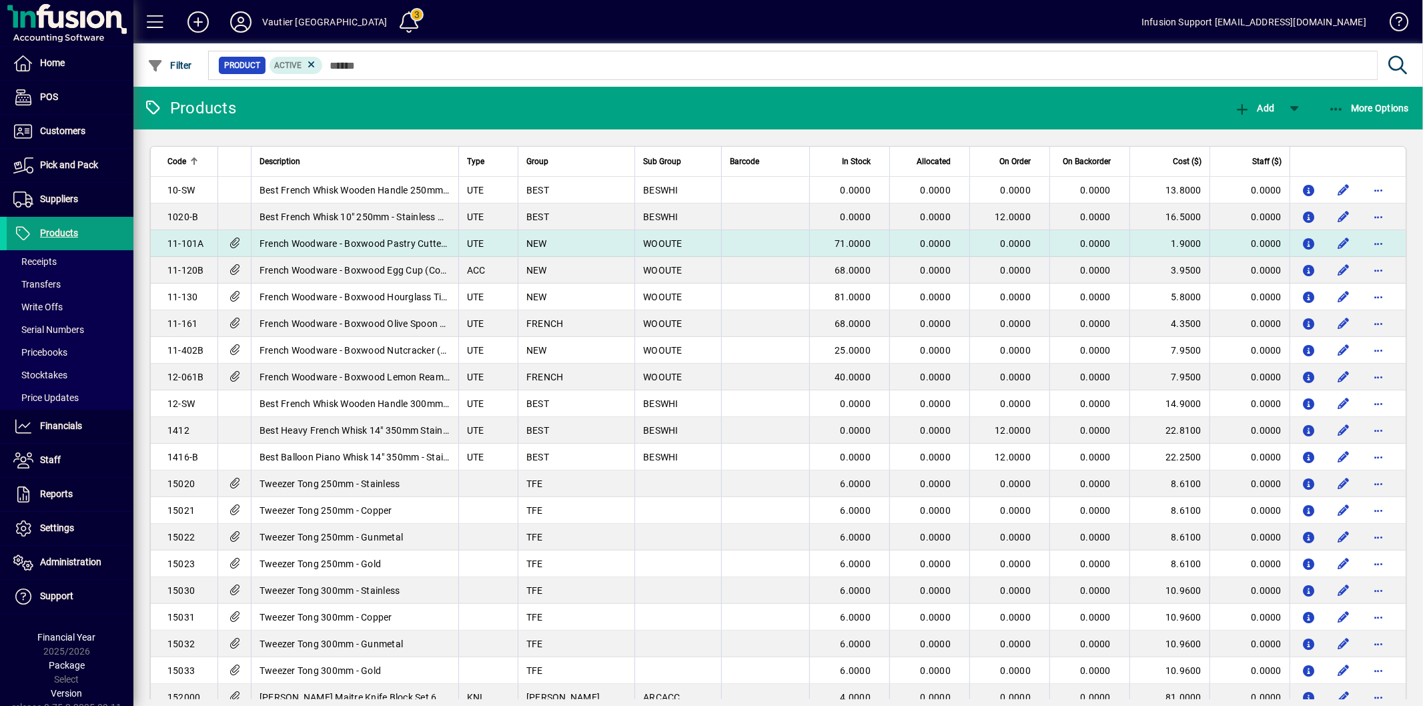
click at [254, 245] on td "French Woodware - Boxwood Pastry Cutter 120mm (Code 11-101A)" at bounding box center [355, 243] width 208 height 27
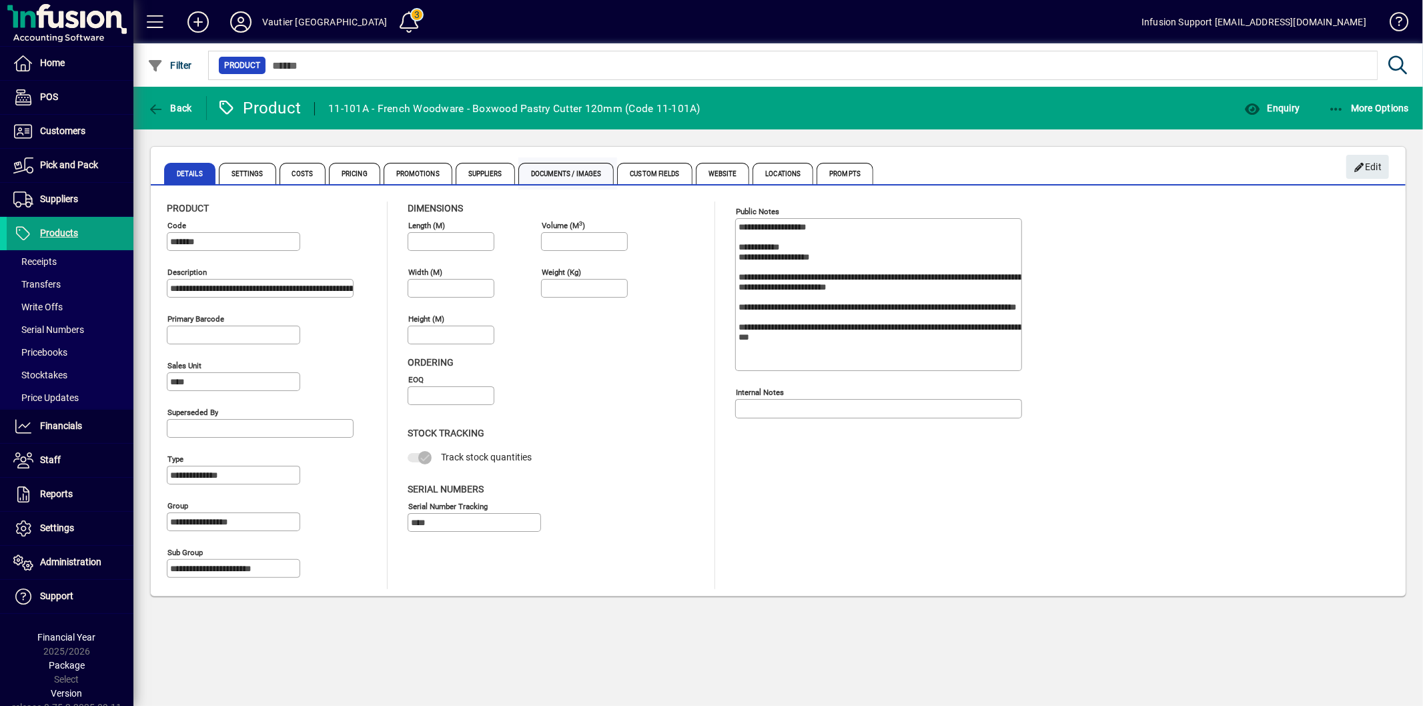
click at [579, 176] on span "Documents / Images" at bounding box center [567, 173] width 96 height 21
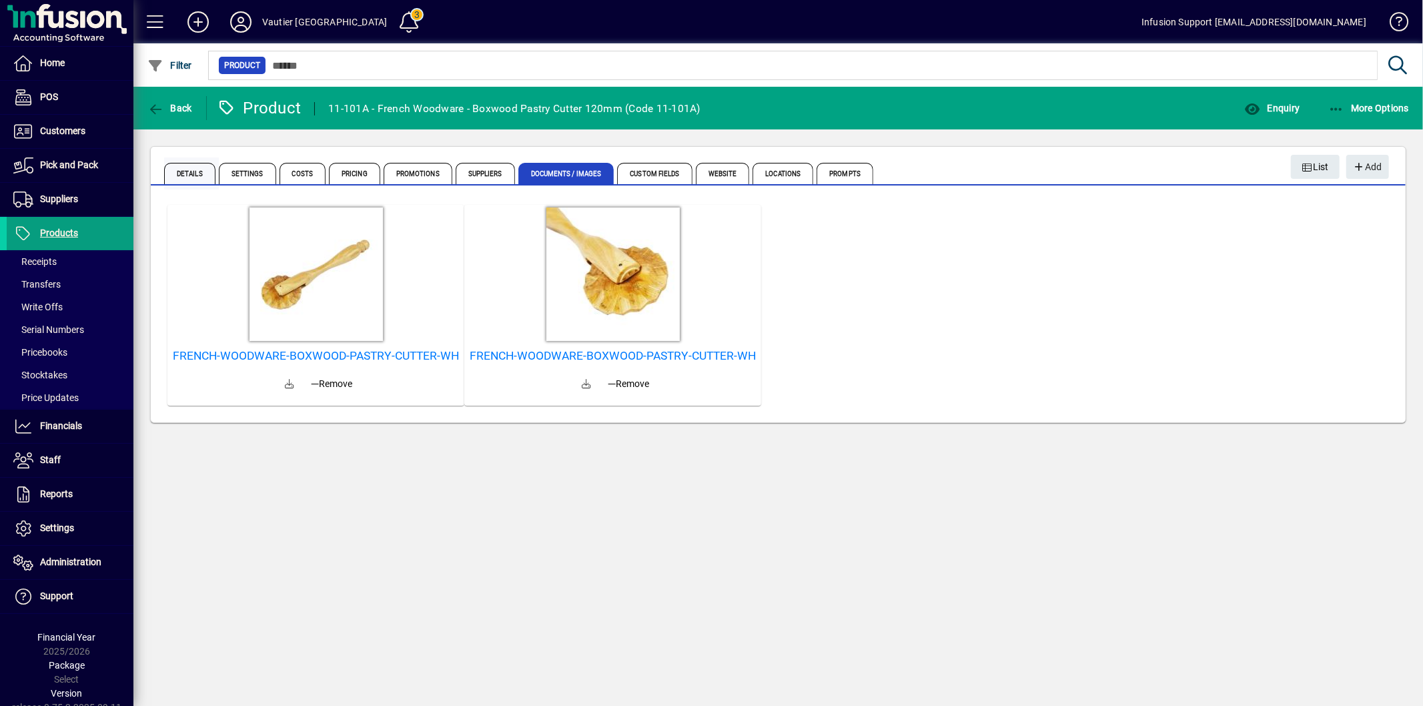
click at [180, 172] on span "Details" at bounding box center [189, 173] width 51 height 21
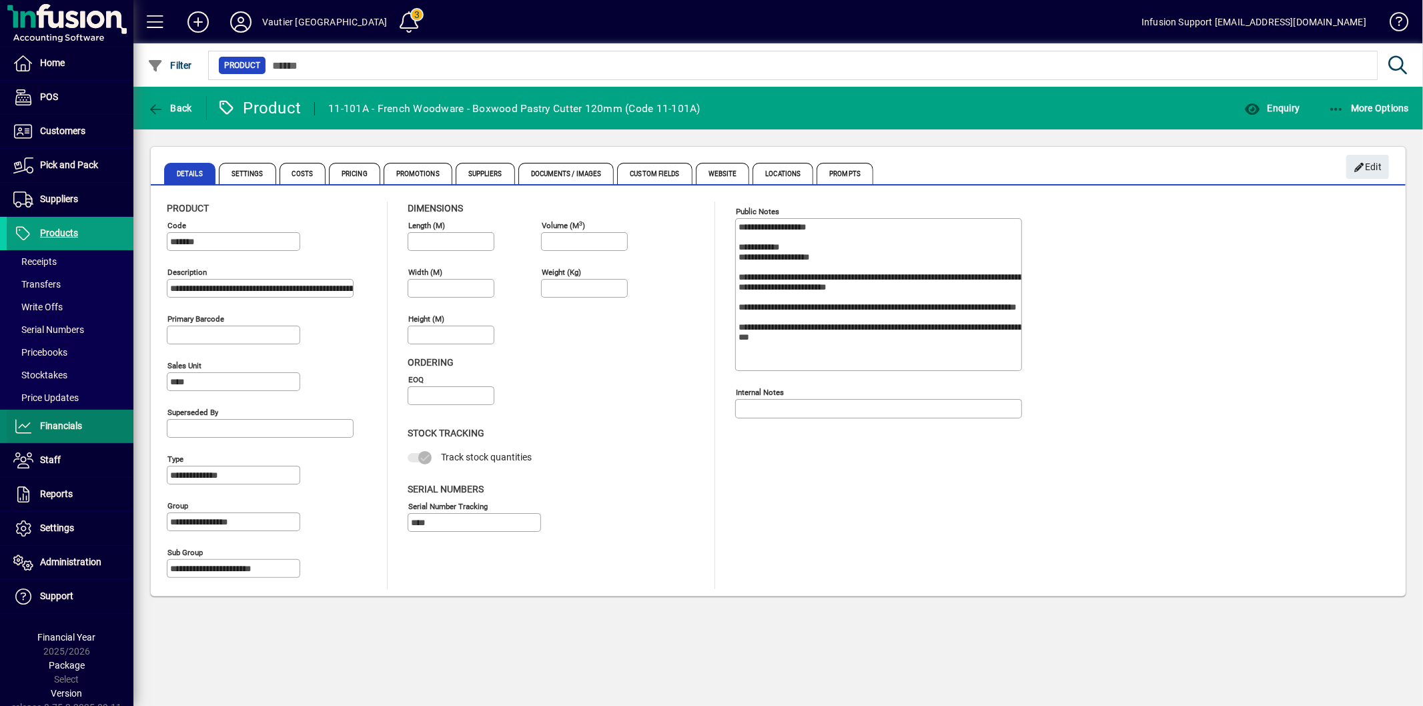
click at [70, 421] on span "Financials" at bounding box center [61, 425] width 42 height 11
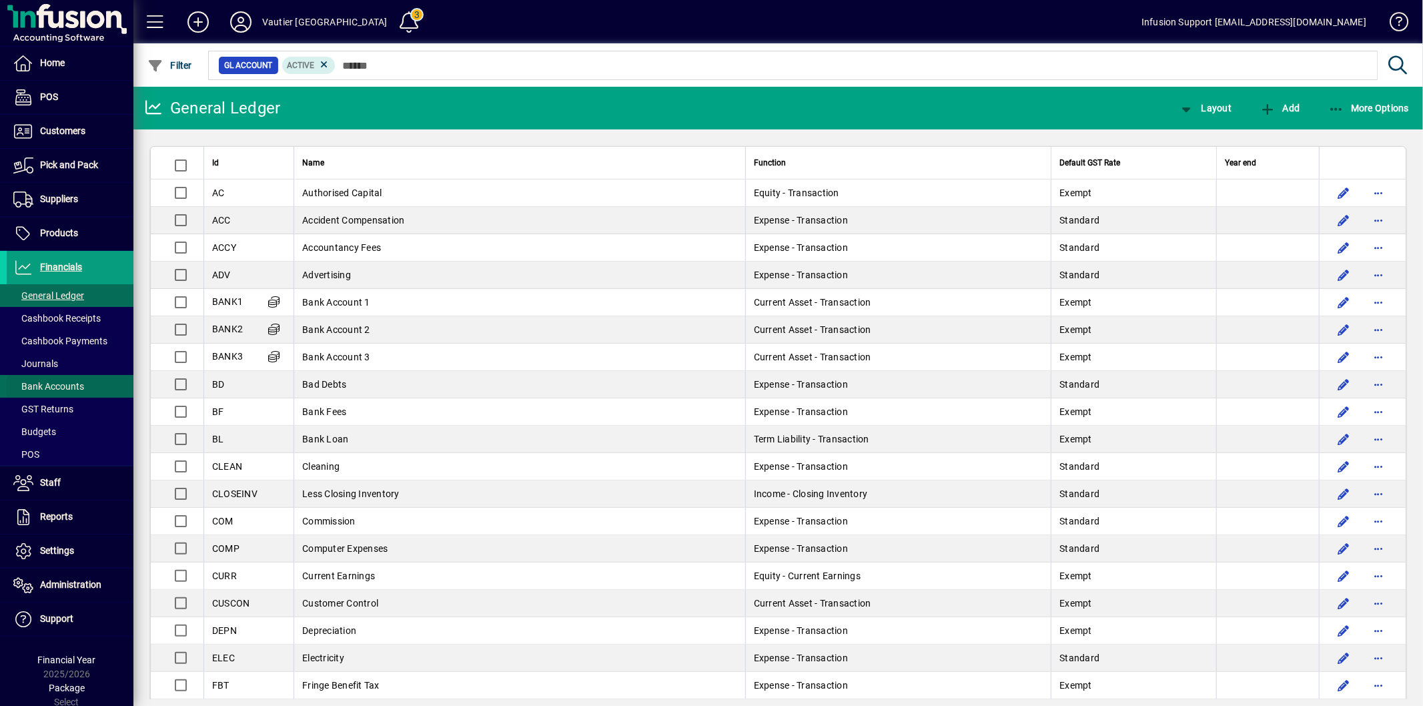
click at [53, 388] on span "Bank Accounts" at bounding box center [48, 386] width 71 height 11
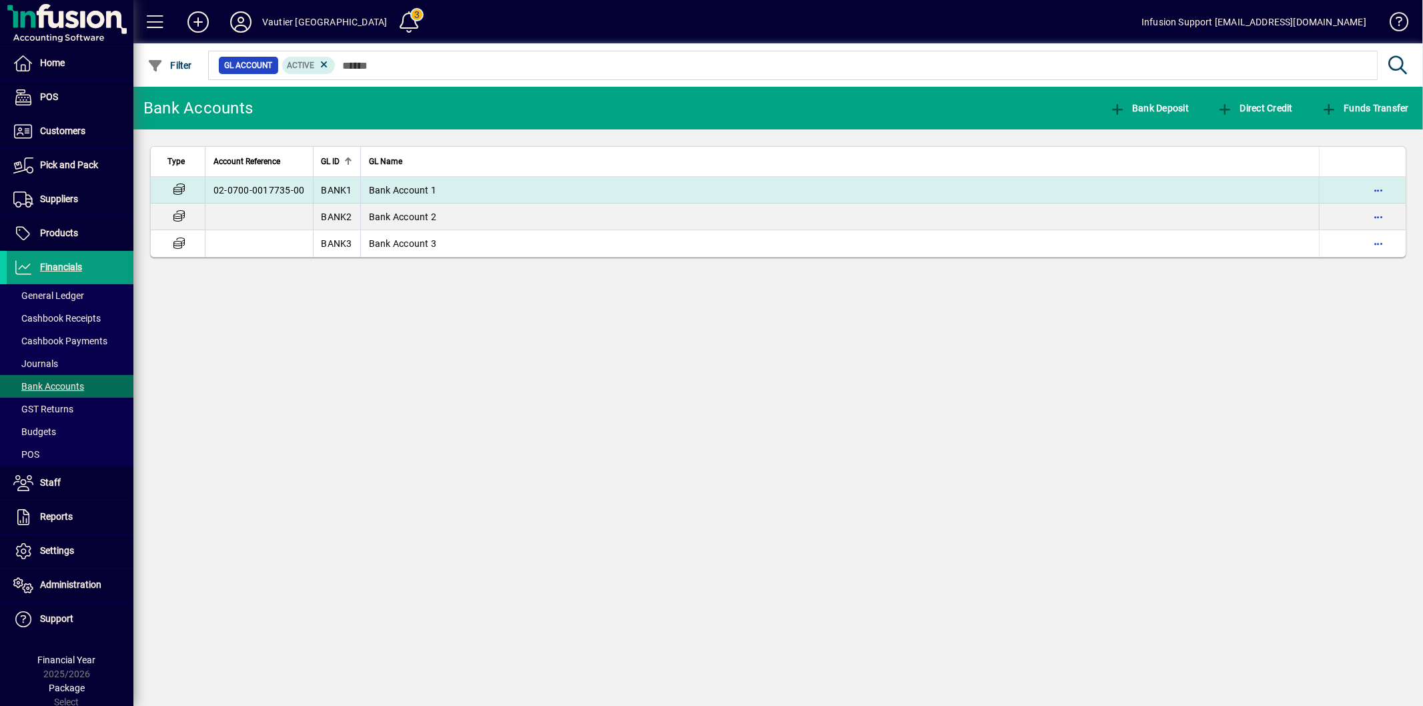
click at [230, 194] on td "02-0700-0017735-00" at bounding box center [259, 190] width 108 height 27
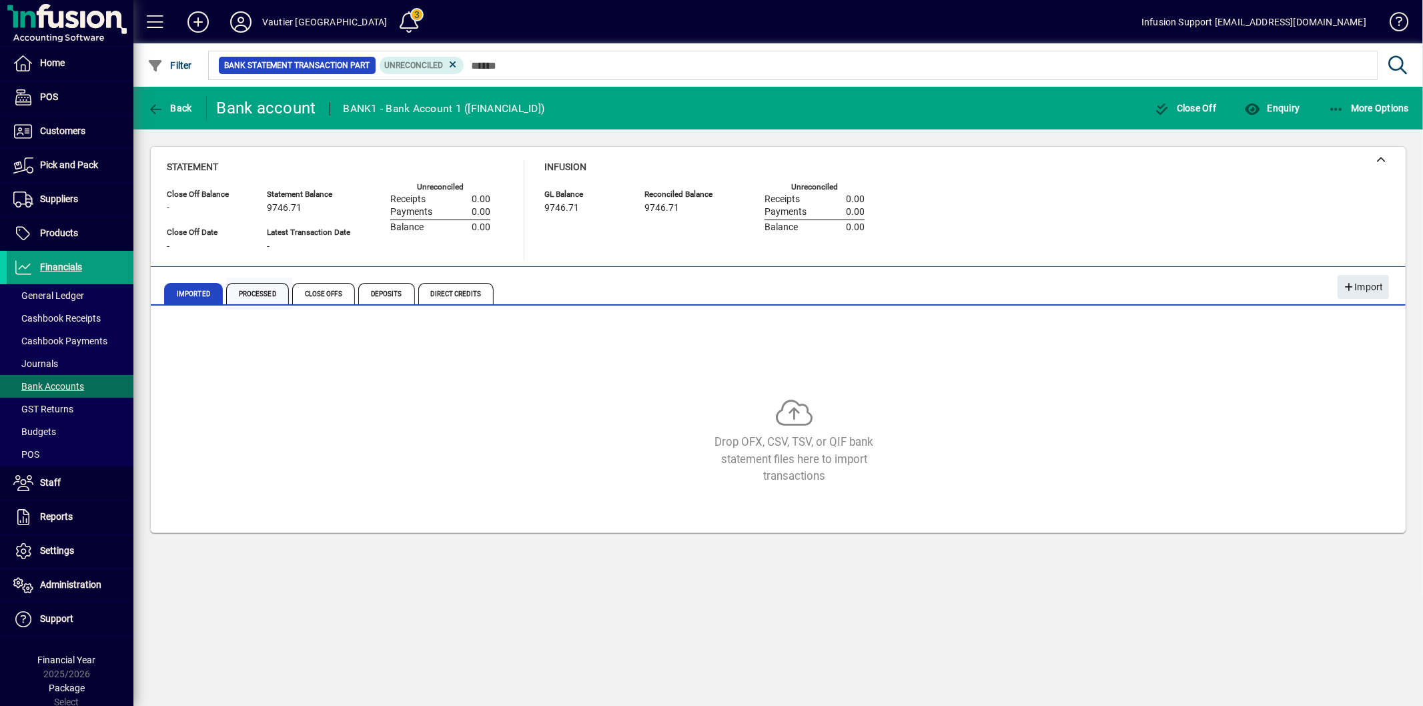
click at [251, 298] on span "Processed" at bounding box center [257, 293] width 63 height 21
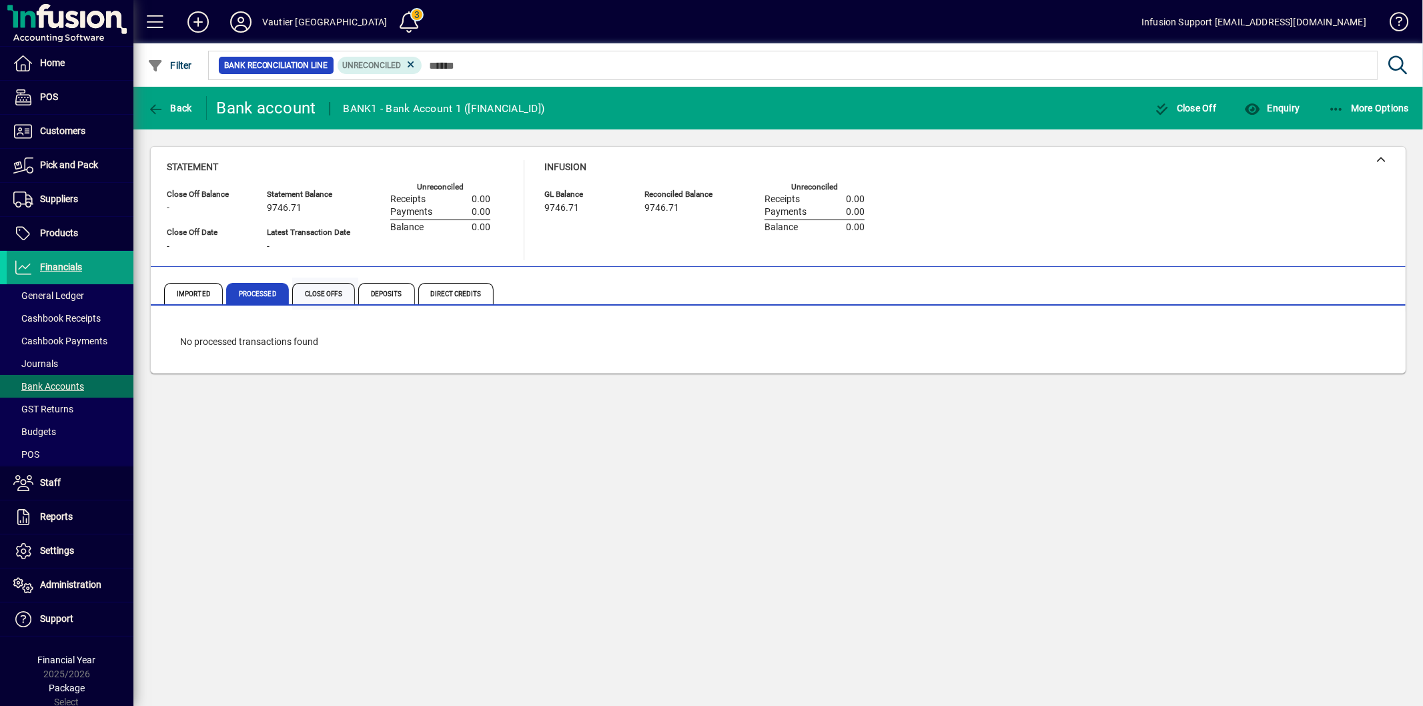
click at [332, 296] on span "Close Offs" at bounding box center [323, 293] width 63 height 21
click at [378, 294] on span "Deposits" at bounding box center [386, 293] width 57 height 21
click at [454, 294] on span "Direct Credits" at bounding box center [455, 293] width 75 height 21
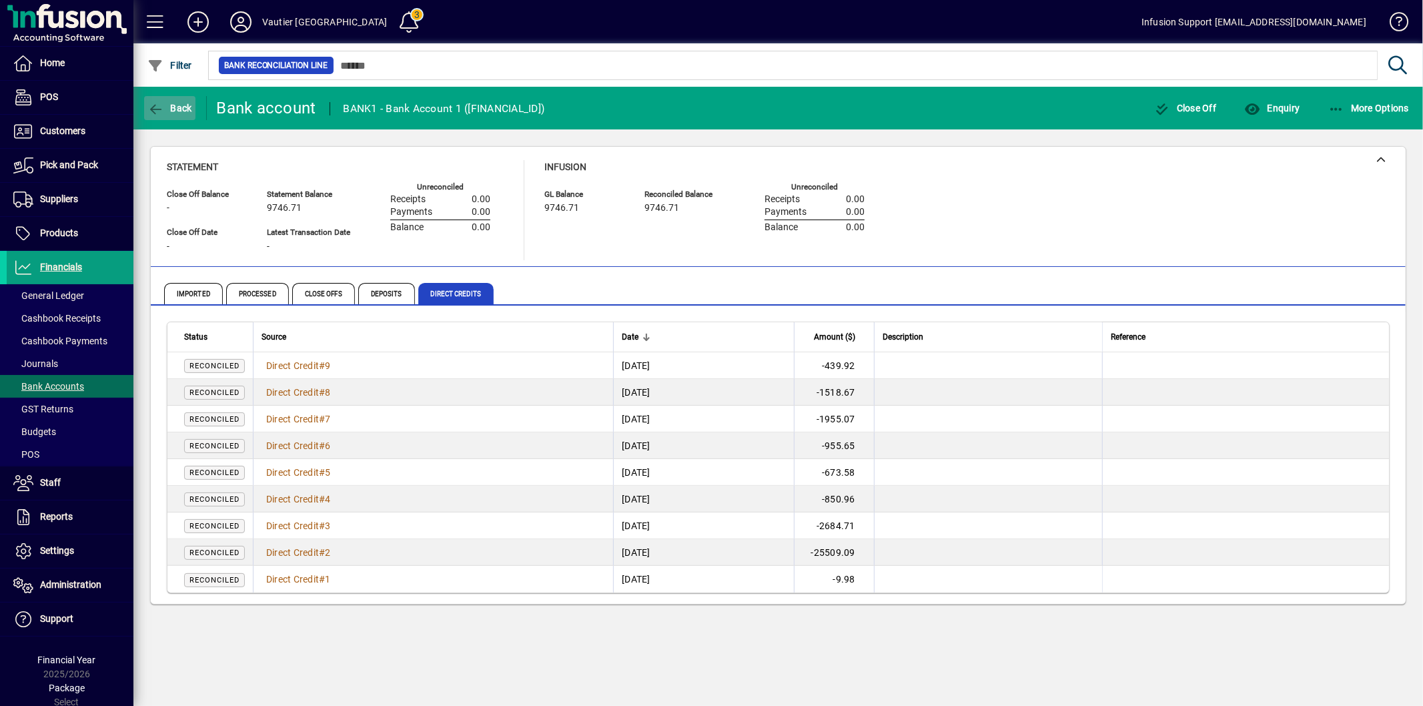
click at [178, 101] on button "Back" at bounding box center [169, 108] width 51 height 24
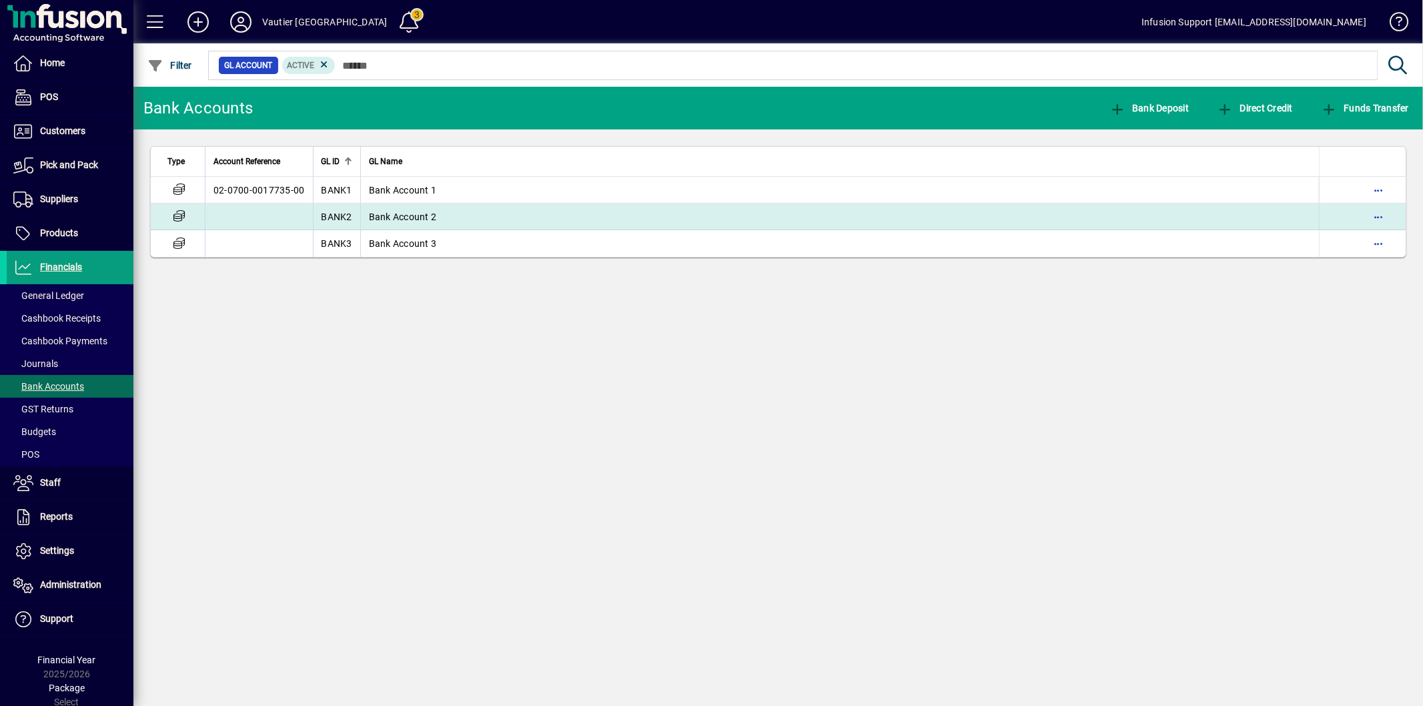
click at [258, 216] on td at bounding box center [259, 217] width 108 height 27
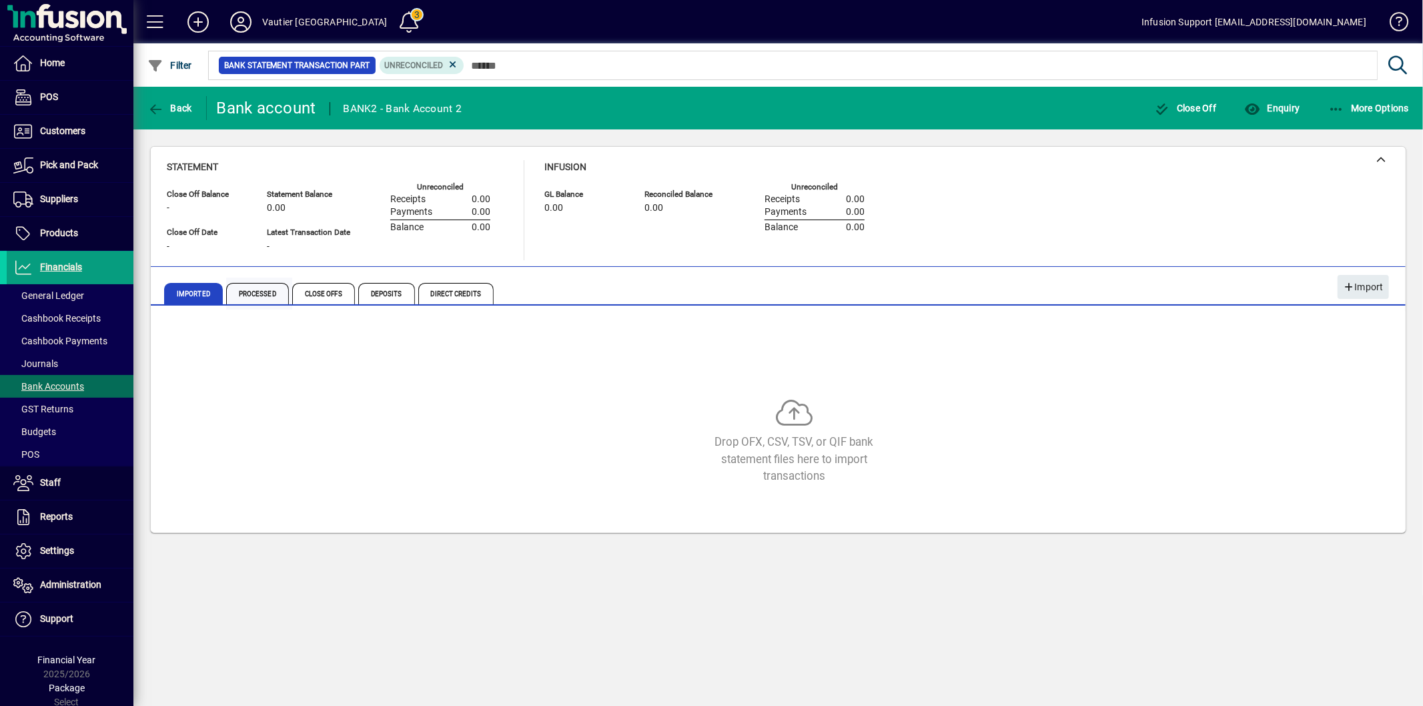
click at [234, 296] on span "Processed" at bounding box center [257, 293] width 63 height 21
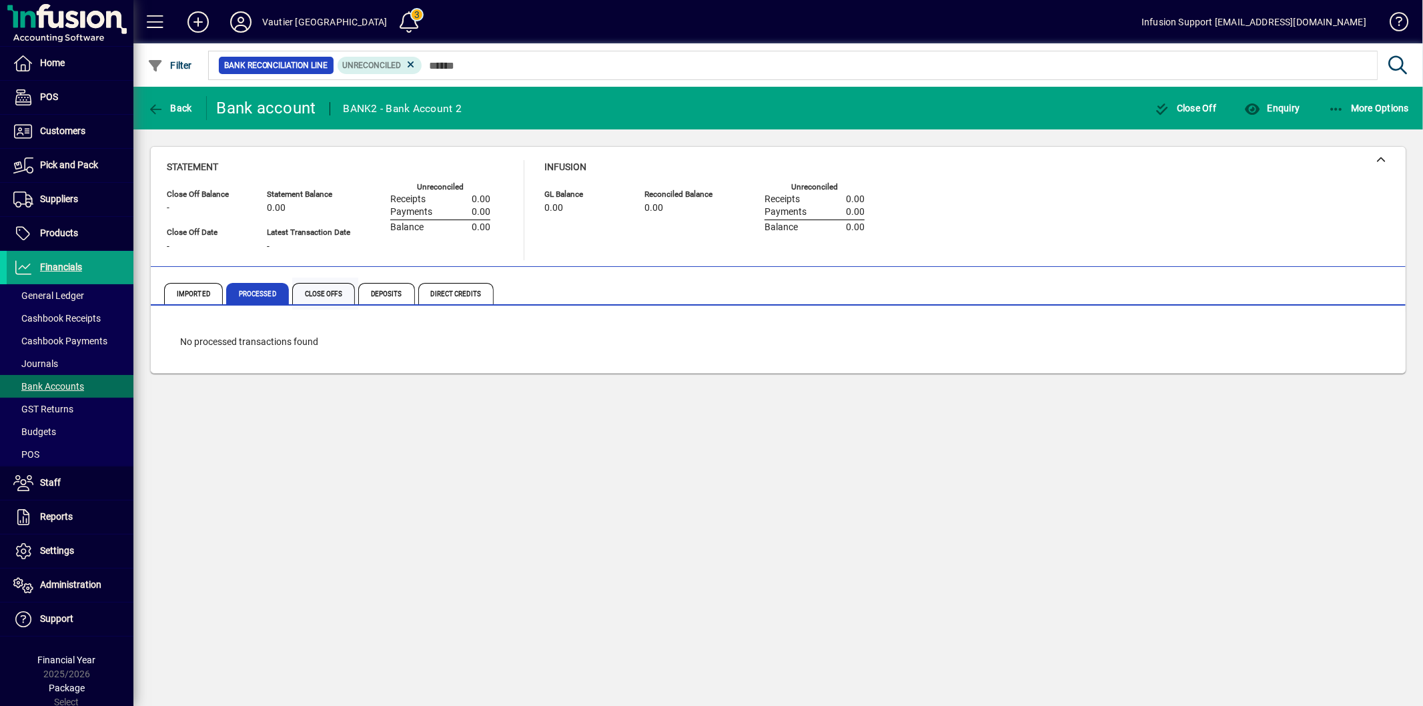
click at [342, 283] on span "Close Offs" at bounding box center [323, 293] width 63 height 21
drag, startPoint x: 377, startPoint y: 289, endPoint x: 414, endPoint y: 291, distance: 36.8
click at [382, 290] on span "Deposits" at bounding box center [386, 293] width 57 height 21
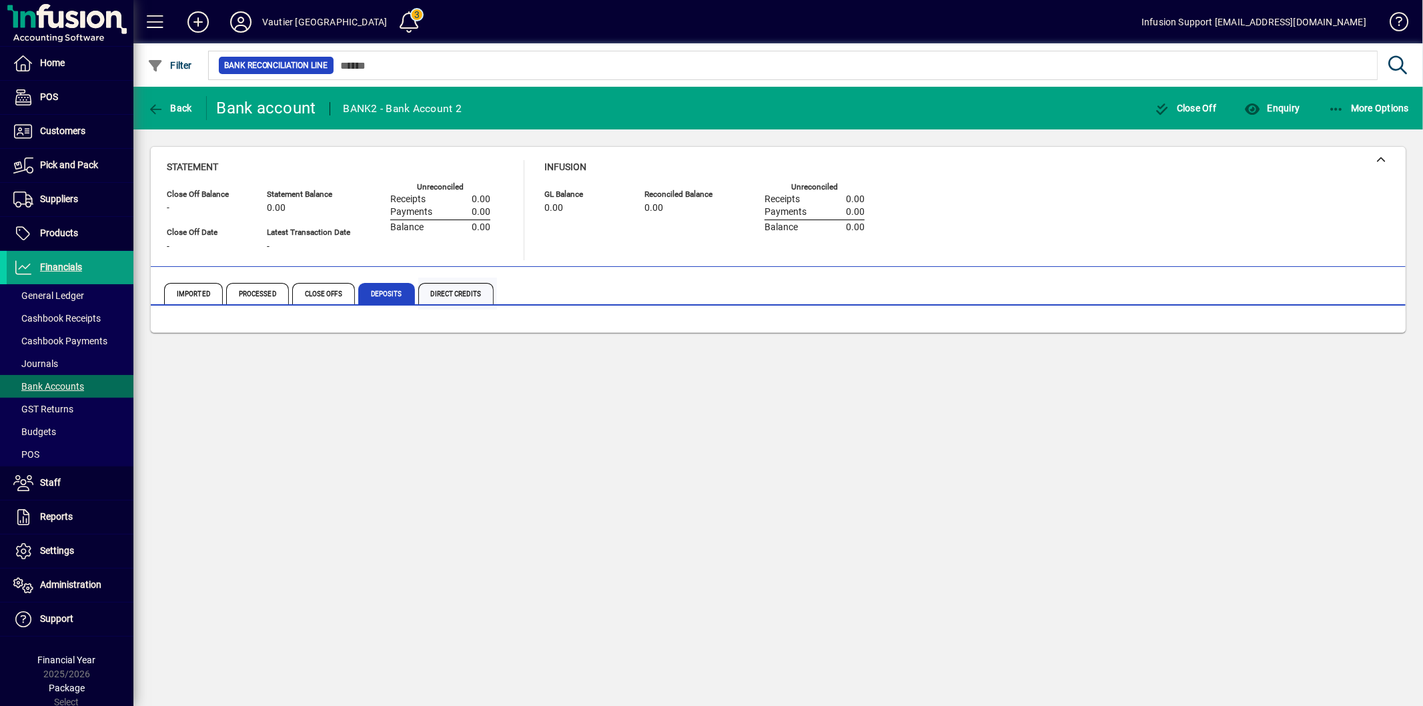
click at [439, 295] on span "Direct Credits" at bounding box center [455, 293] width 75 height 21
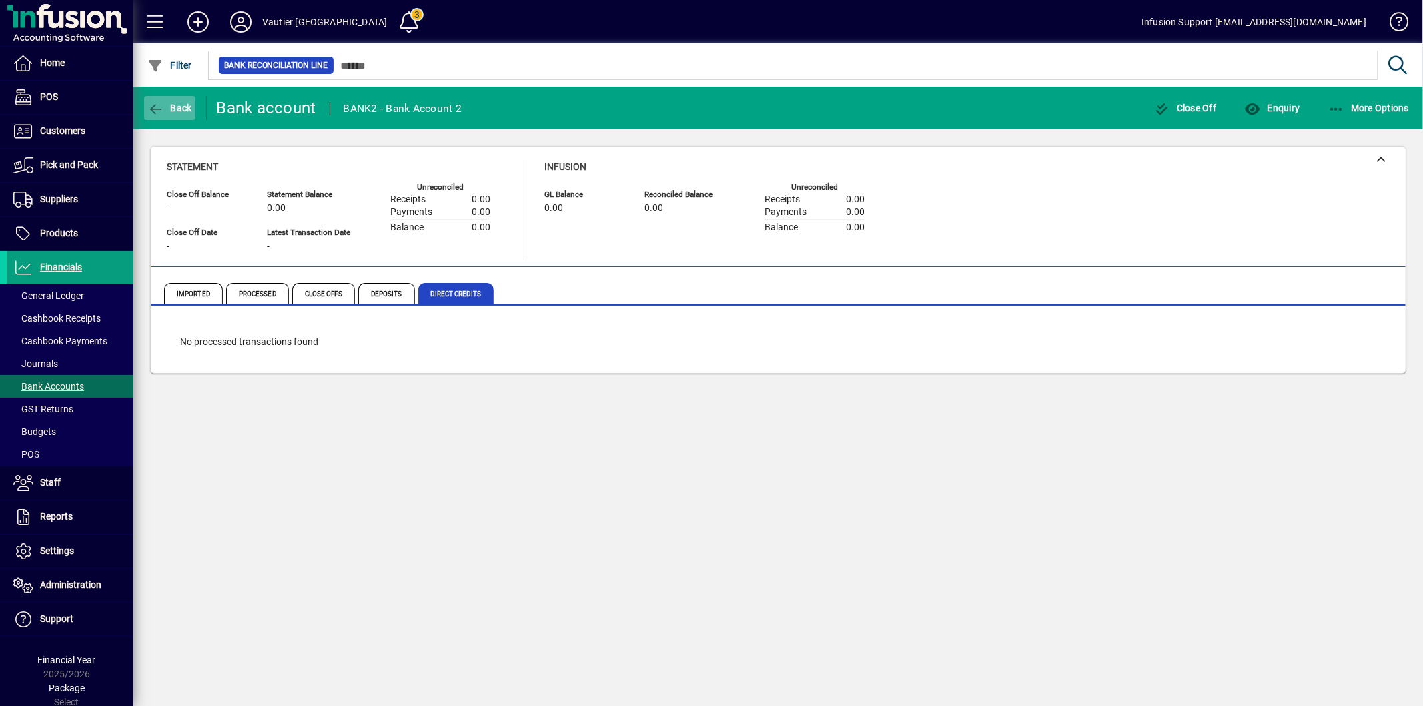
click at [157, 104] on icon "button" at bounding box center [155, 109] width 17 height 13
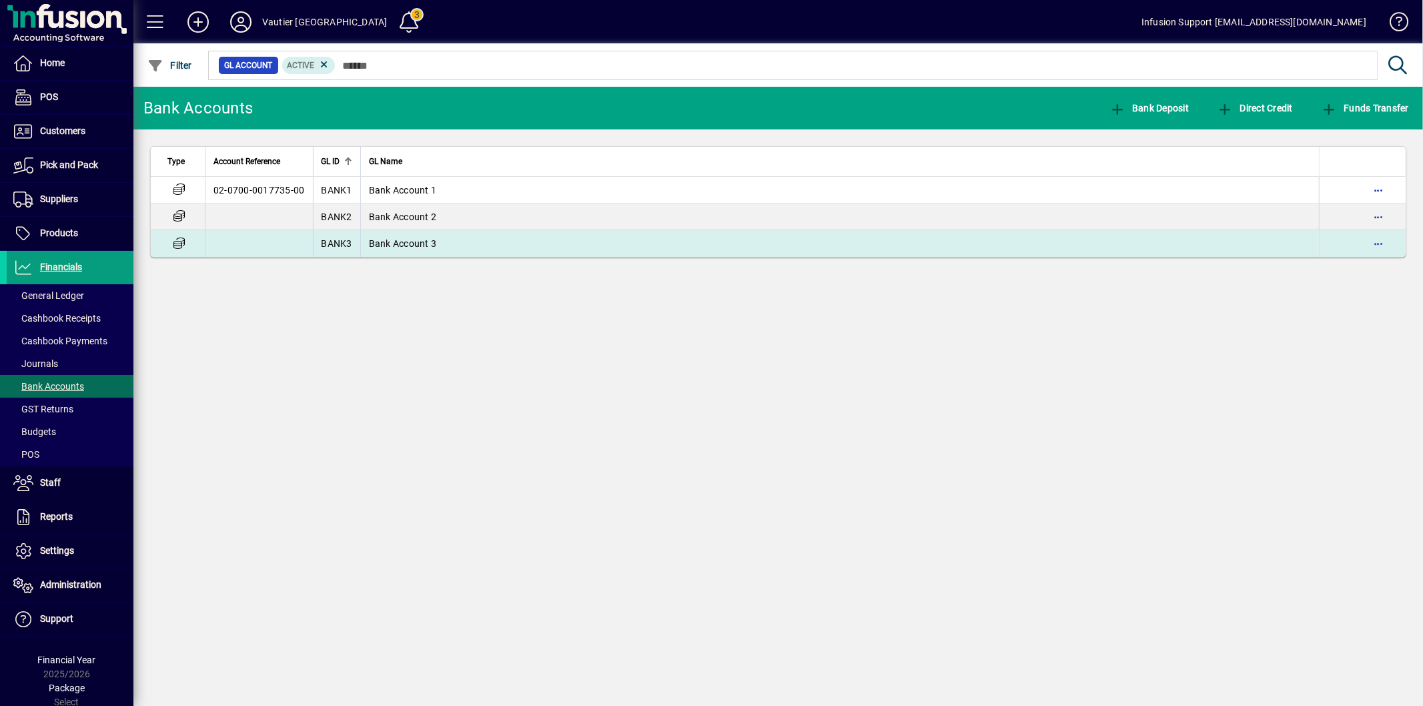
click at [248, 242] on td at bounding box center [259, 243] width 108 height 27
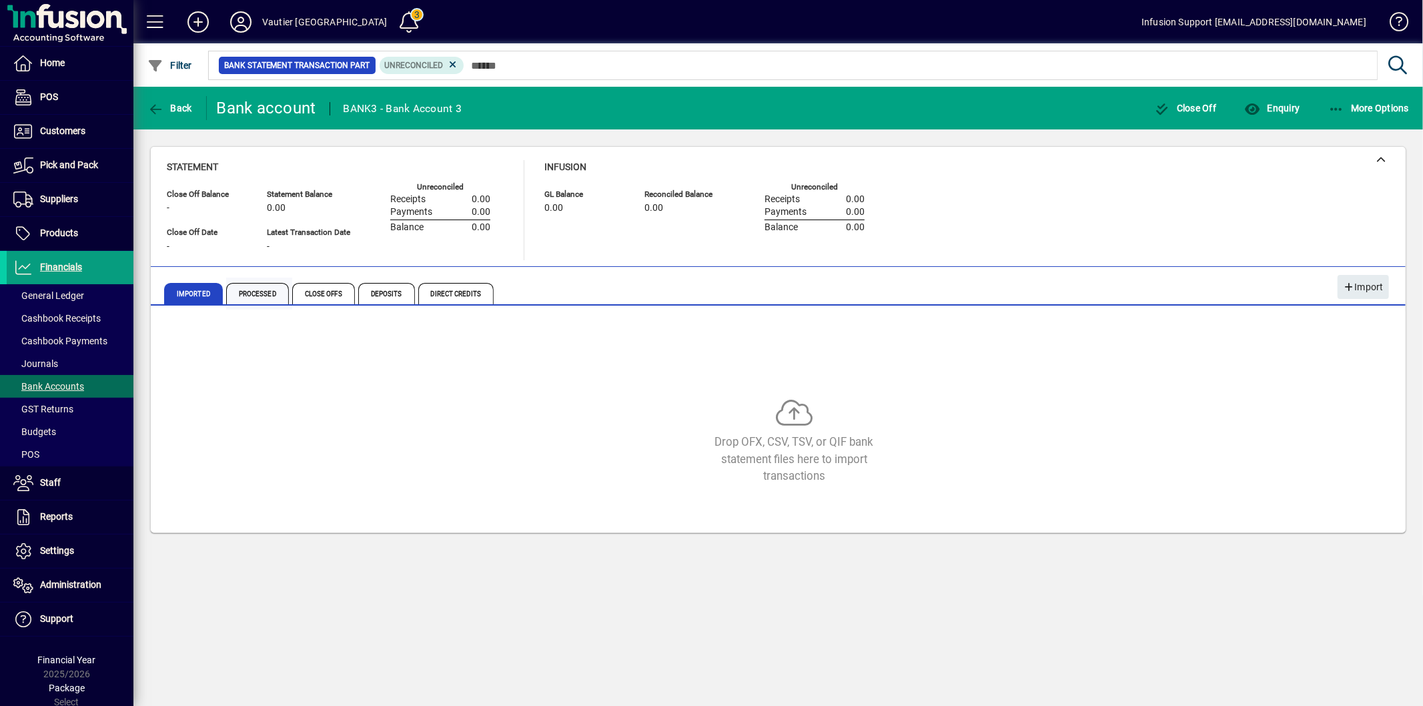
drag, startPoint x: 263, startPoint y: 290, endPoint x: 270, endPoint y: 288, distance: 7.5
click at [264, 290] on span "Processed" at bounding box center [257, 293] width 63 height 21
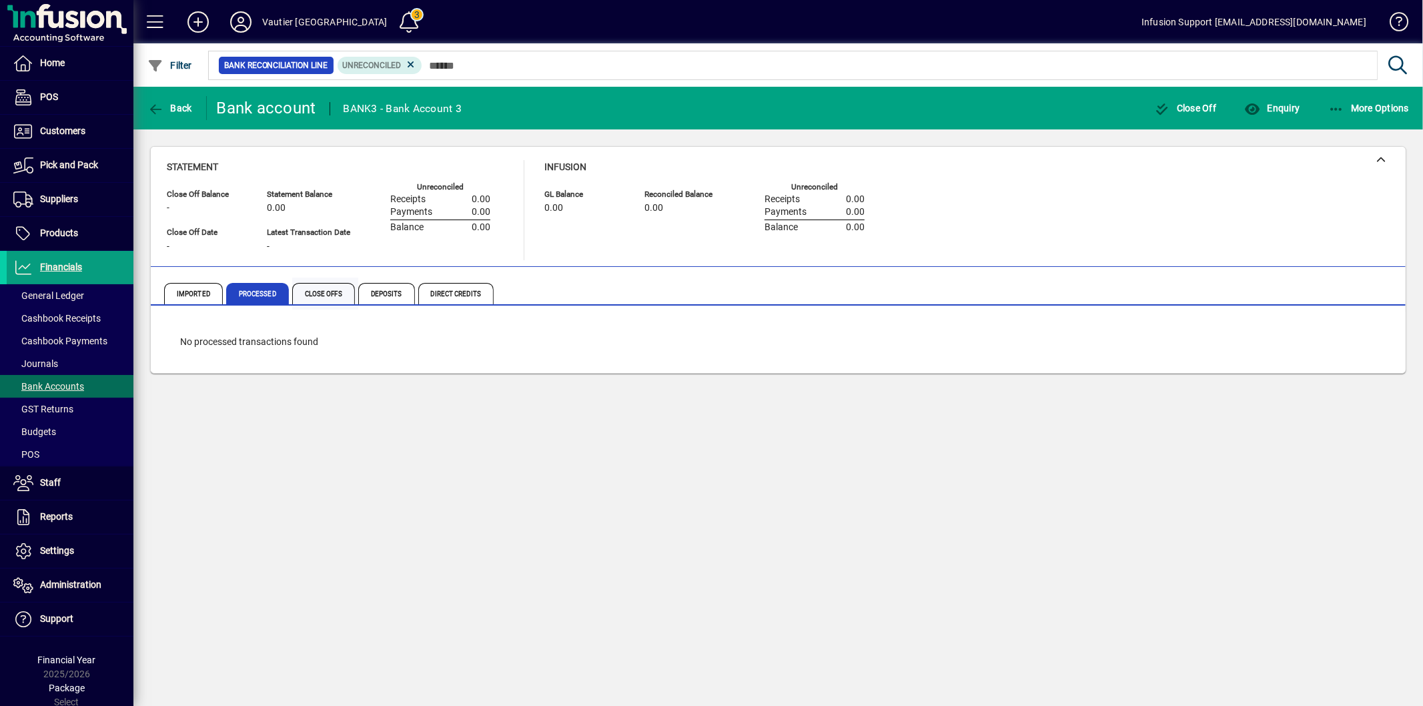
drag, startPoint x: 316, startPoint y: 294, endPoint x: 323, endPoint y: 294, distance: 7.3
click at [318, 294] on span "Close Offs" at bounding box center [323, 293] width 63 height 21
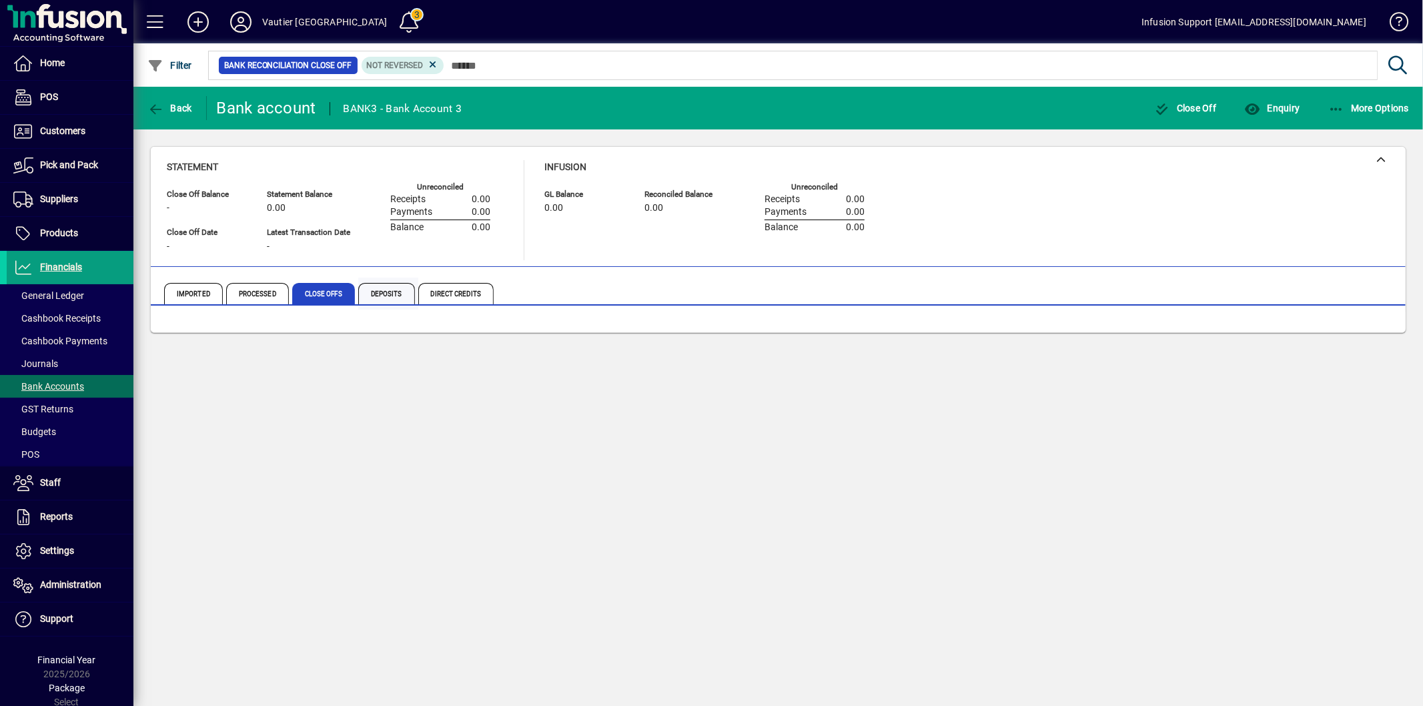
click at [404, 295] on span "Deposits" at bounding box center [386, 293] width 57 height 21
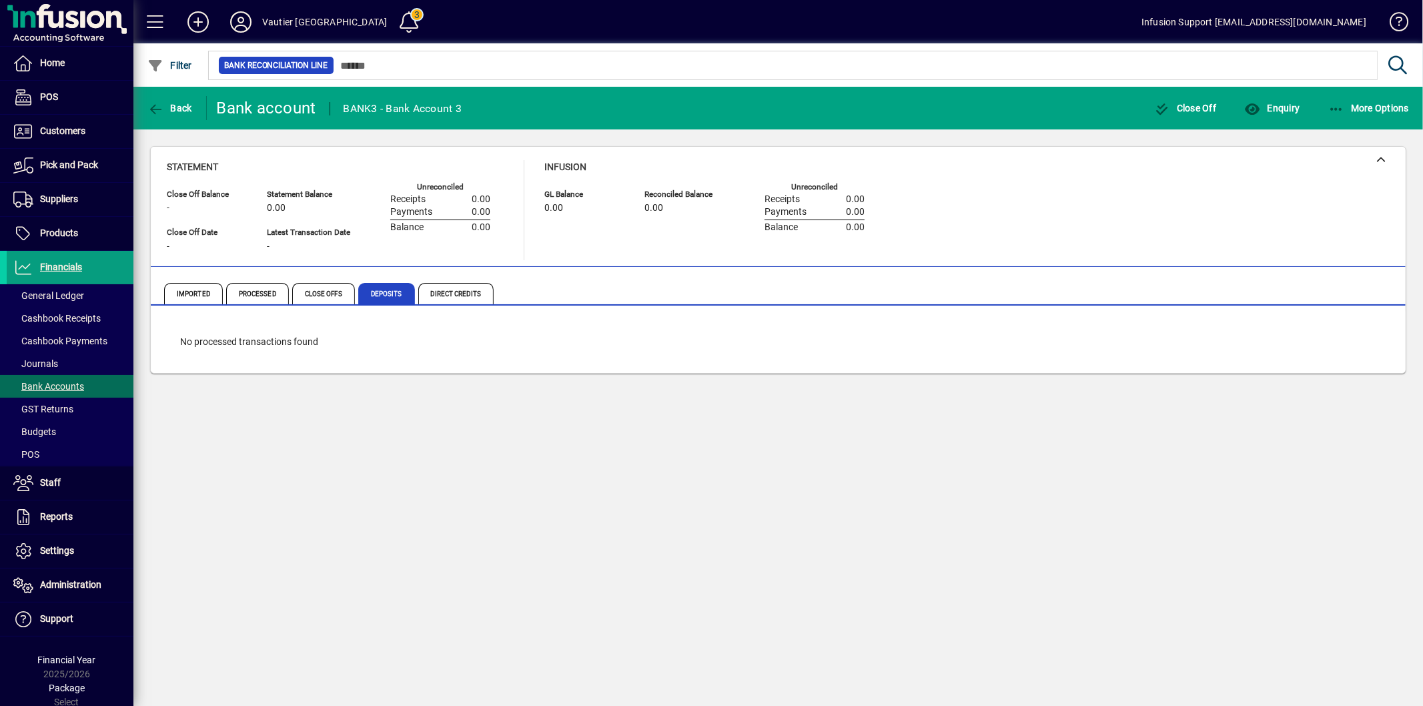
click at [445, 294] on span "Direct Credits" at bounding box center [455, 293] width 75 height 21
click at [158, 104] on icon "button" at bounding box center [155, 109] width 17 height 13
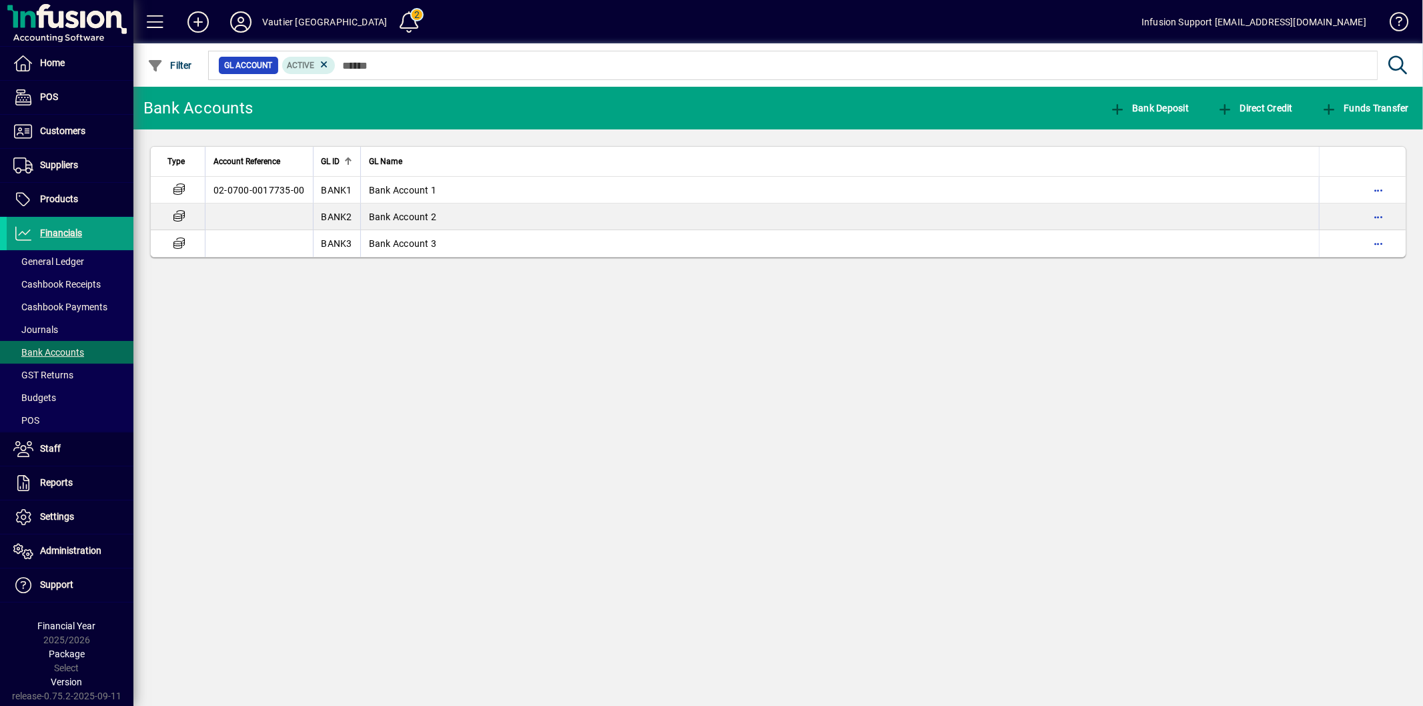
drag, startPoint x: 100, startPoint y: 238, endPoint x: 374, endPoint y: 228, distance: 274.4
click at [100, 238] on span at bounding box center [70, 234] width 127 height 32
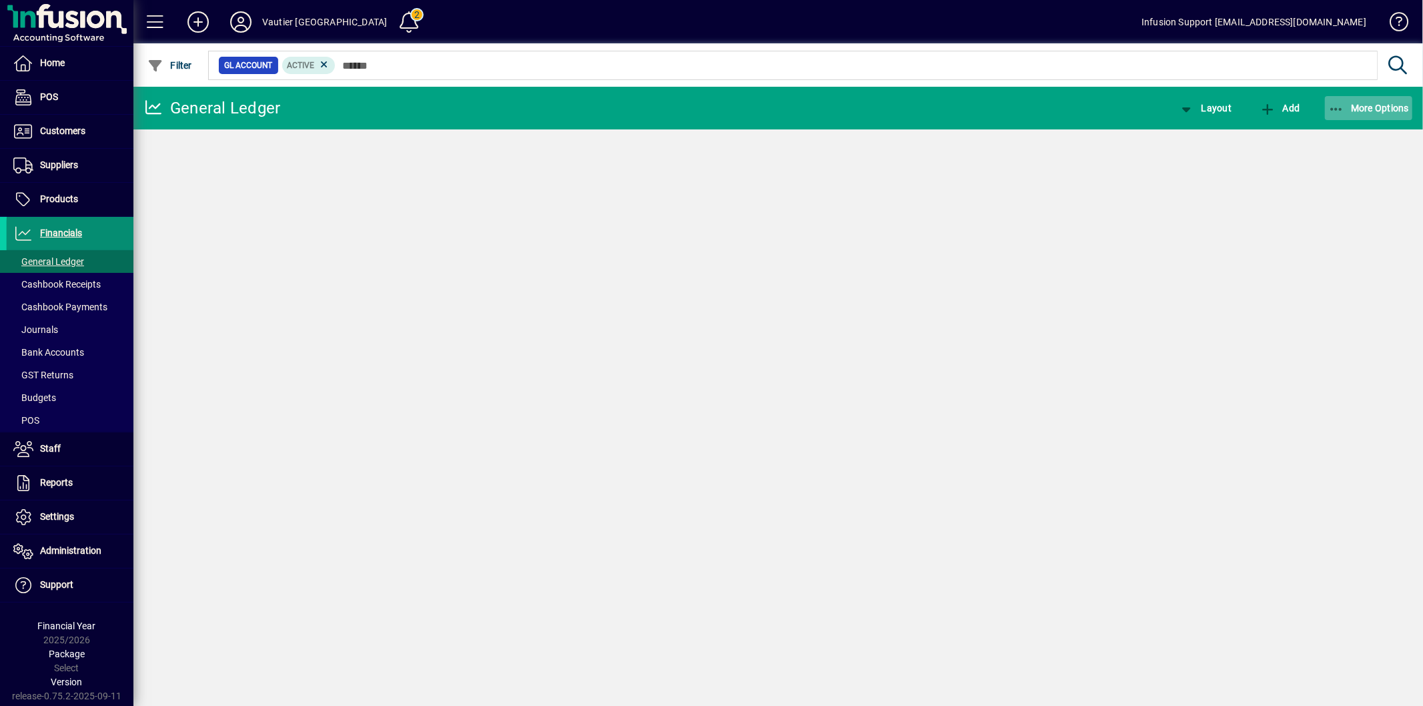
click at [1353, 117] on span "button" at bounding box center [1369, 108] width 88 height 32
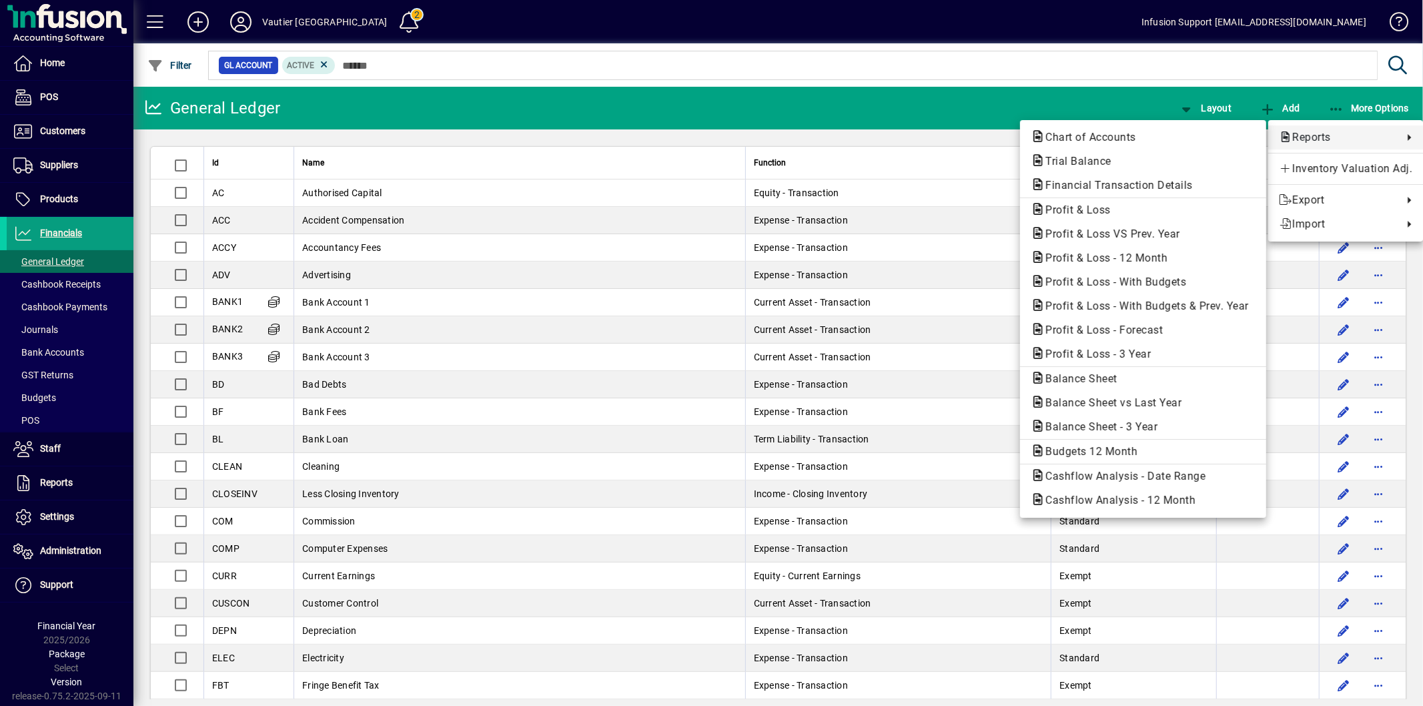
click at [1315, 134] on span "Reports" at bounding box center [1337, 137] width 117 height 16
click at [1096, 357] on span "Profit & Loss - 3 Year" at bounding box center [1094, 354] width 127 height 13
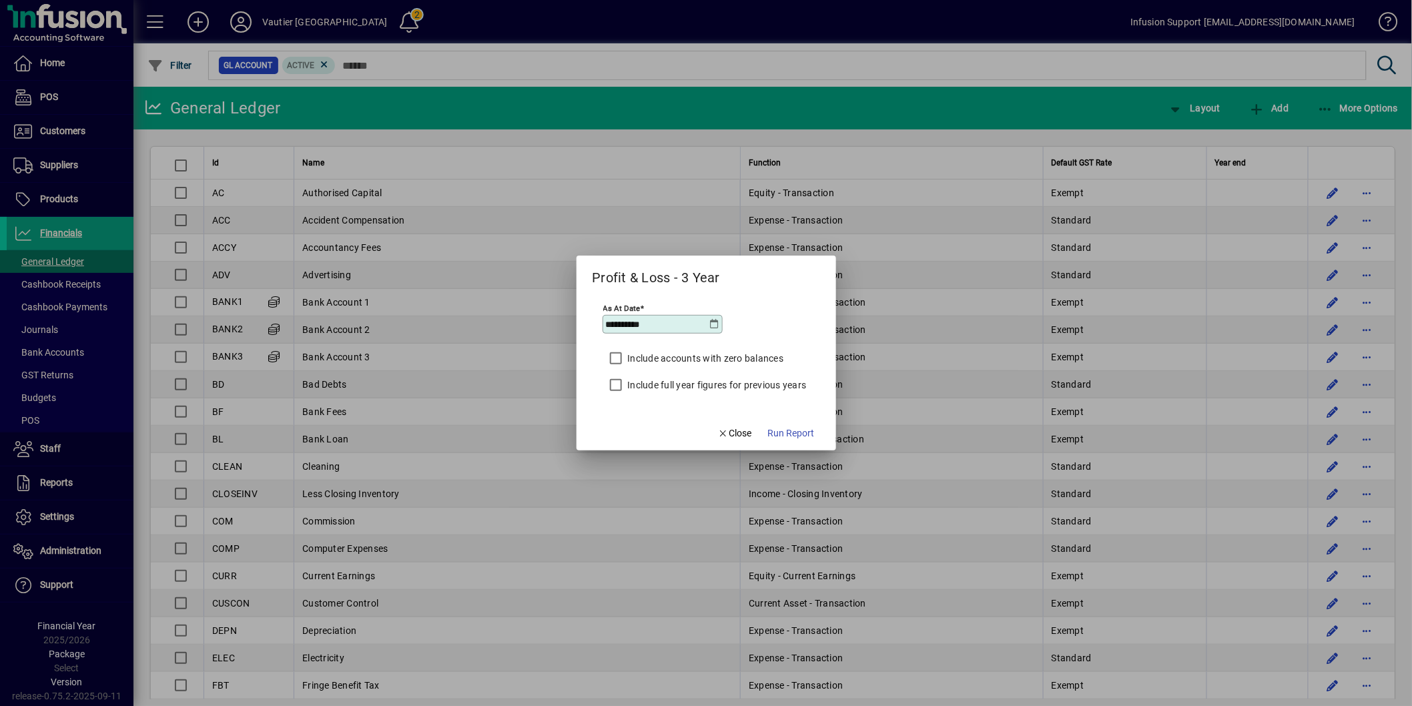
click at [686, 383] on label "Include full year figures for previous years" at bounding box center [716, 384] width 182 height 13
click at [793, 429] on span "Run Report" at bounding box center [791, 433] width 47 height 14
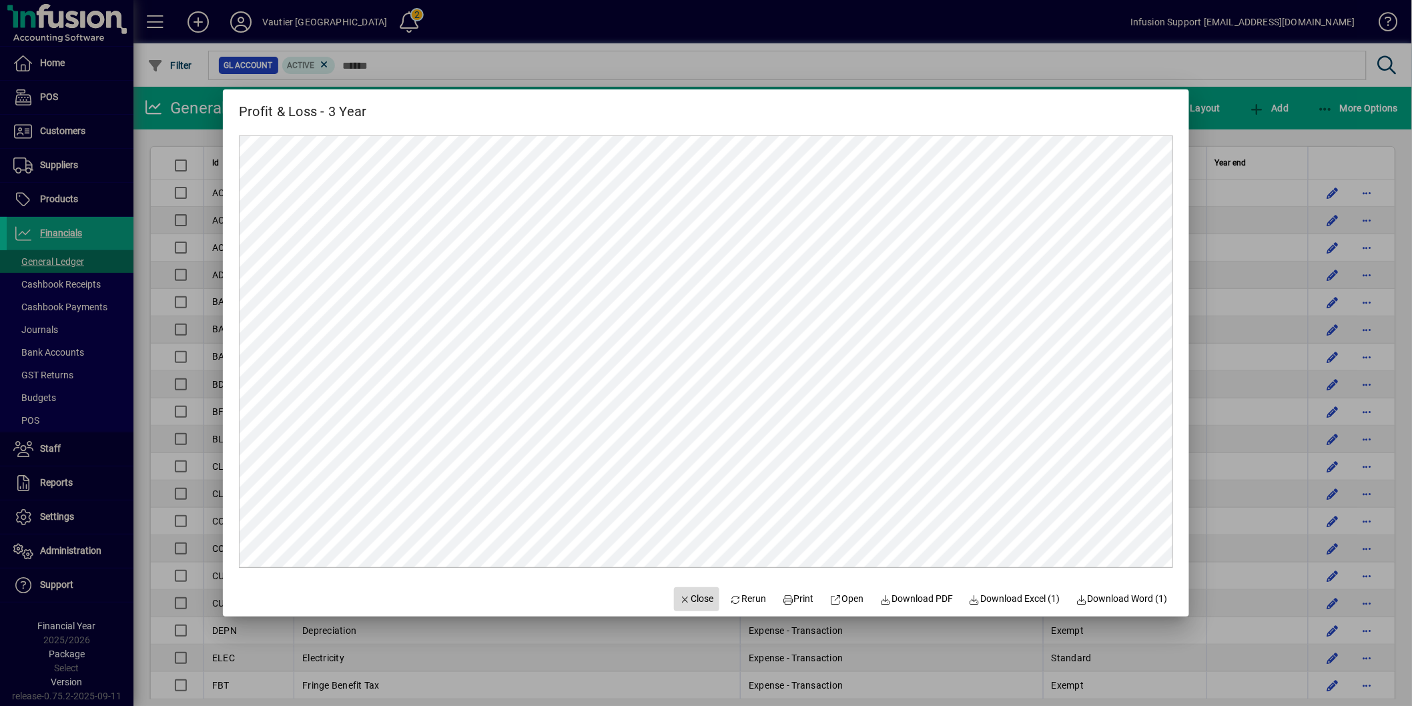
click at [679, 594] on span "Close" at bounding box center [696, 599] width 35 height 14
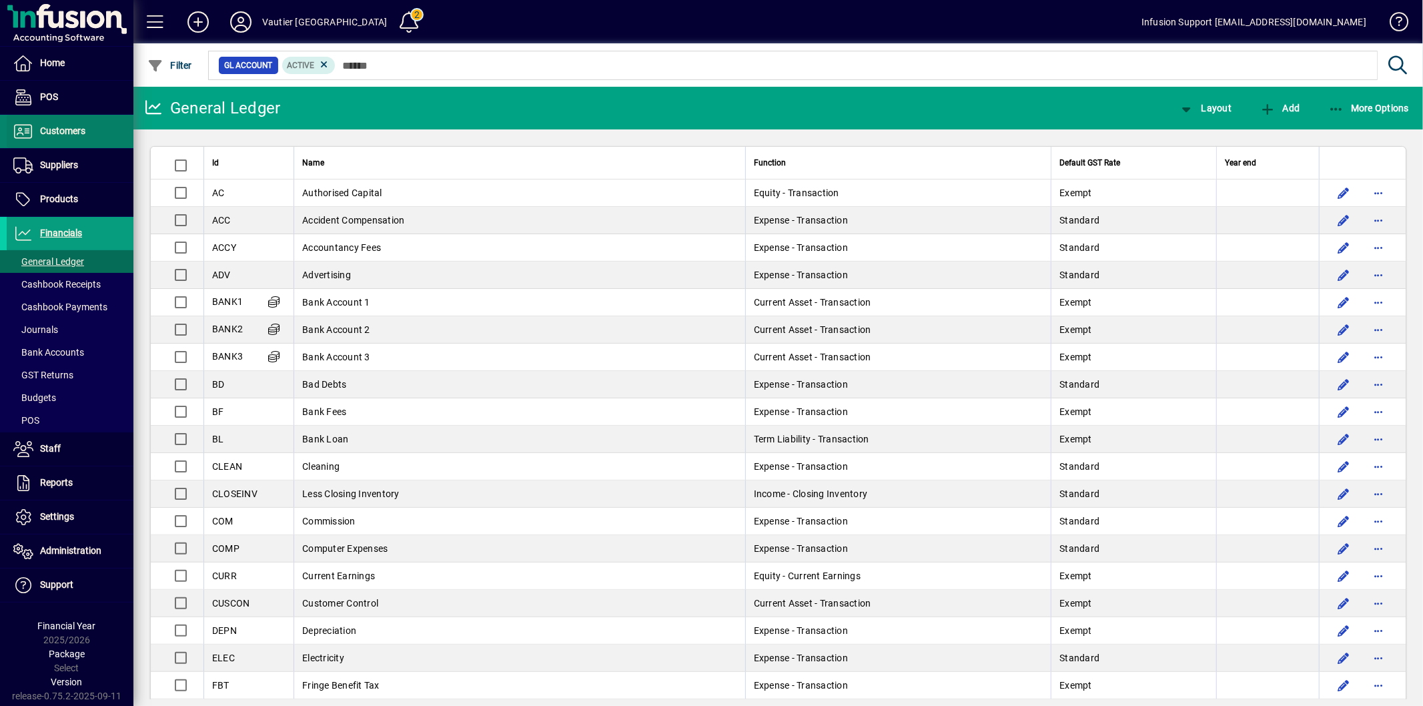
click at [58, 123] on span "Customers" at bounding box center [46, 131] width 79 height 16
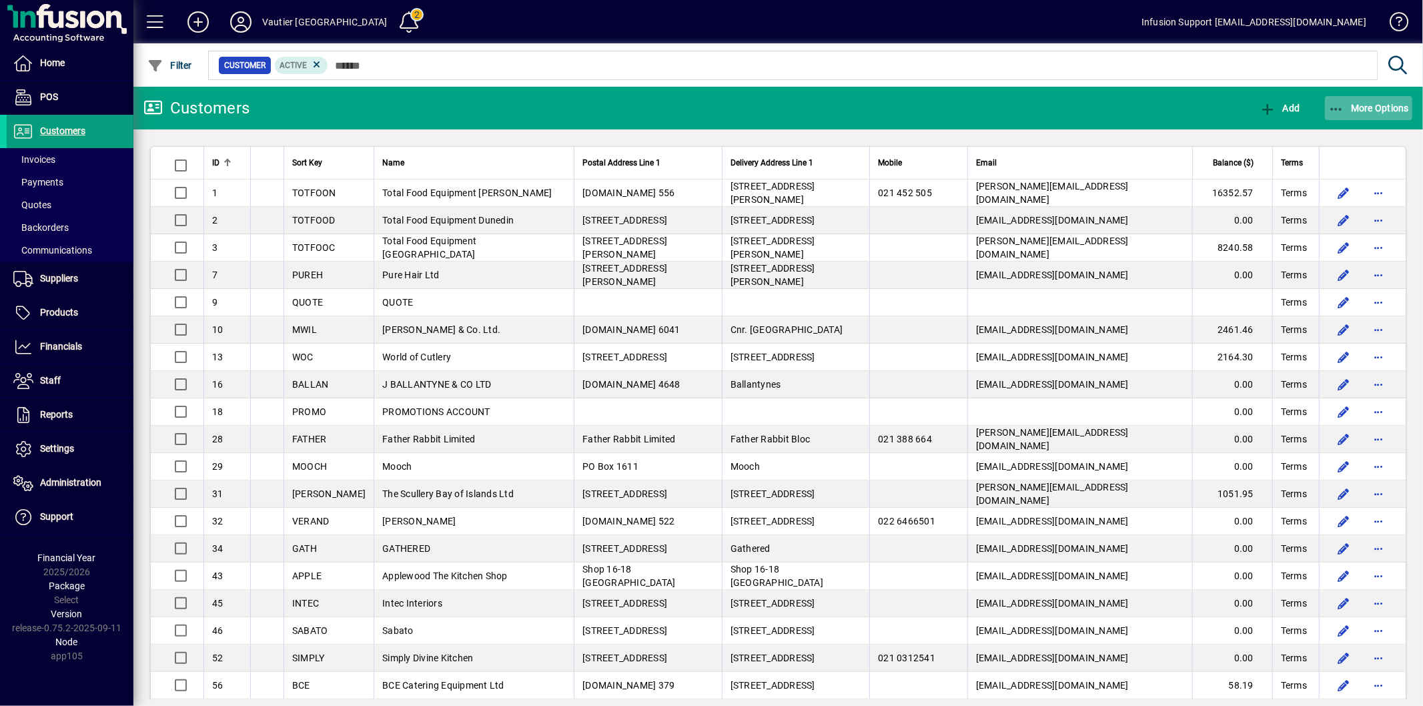
click at [1363, 105] on span "More Options" at bounding box center [1369, 108] width 81 height 11
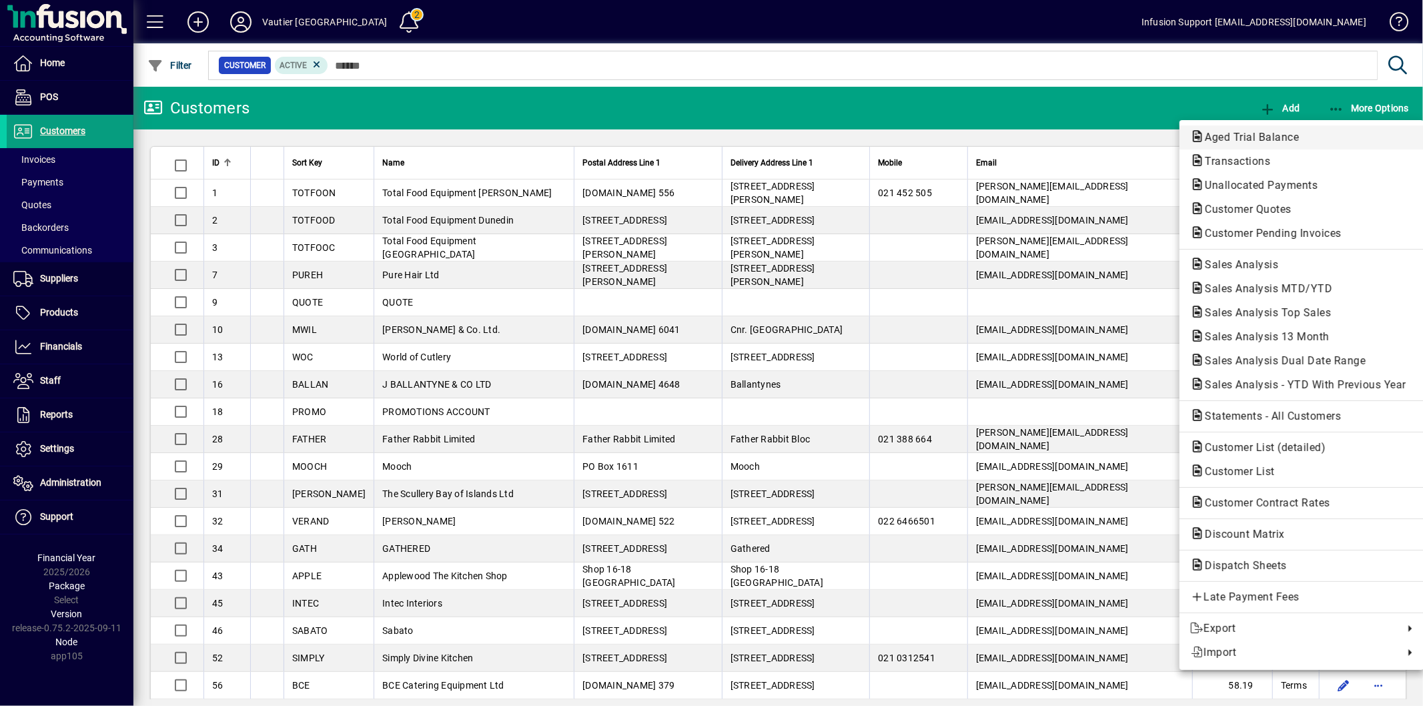
click at [1303, 141] on span "Aged Trial Balance" at bounding box center [1248, 137] width 115 height 13
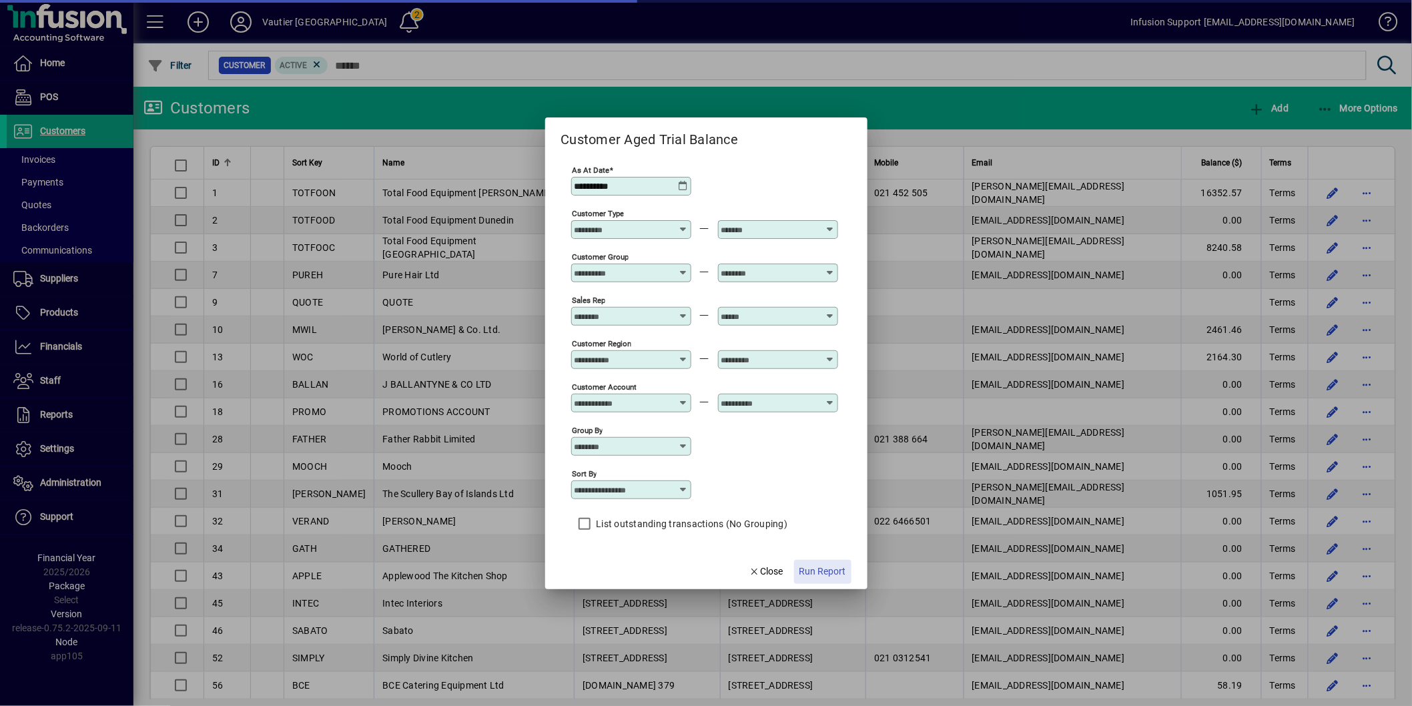
click at [827, 567] on span "Run Report" at bounding box center [822, 572] width 47 height 14
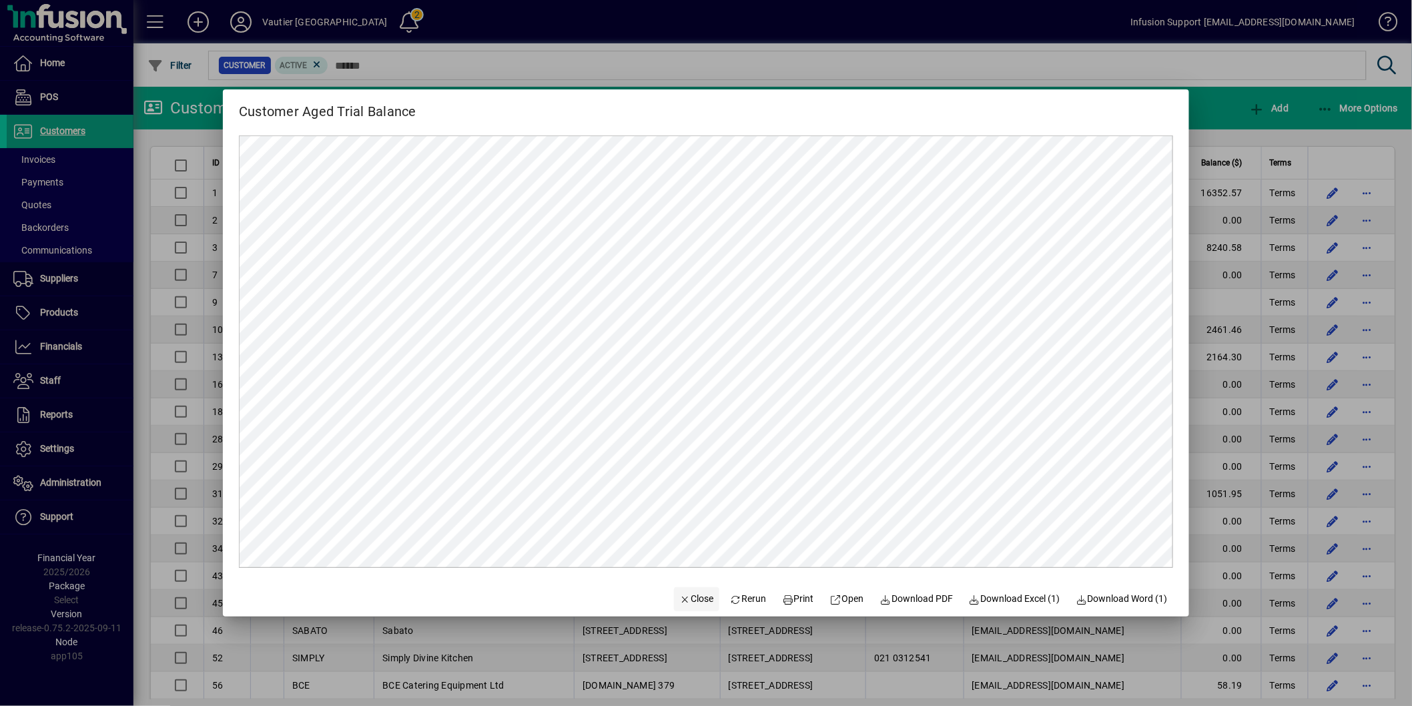
click at [682, 595] on span "Close" at bounding box center [696, 599] width 35 height 14
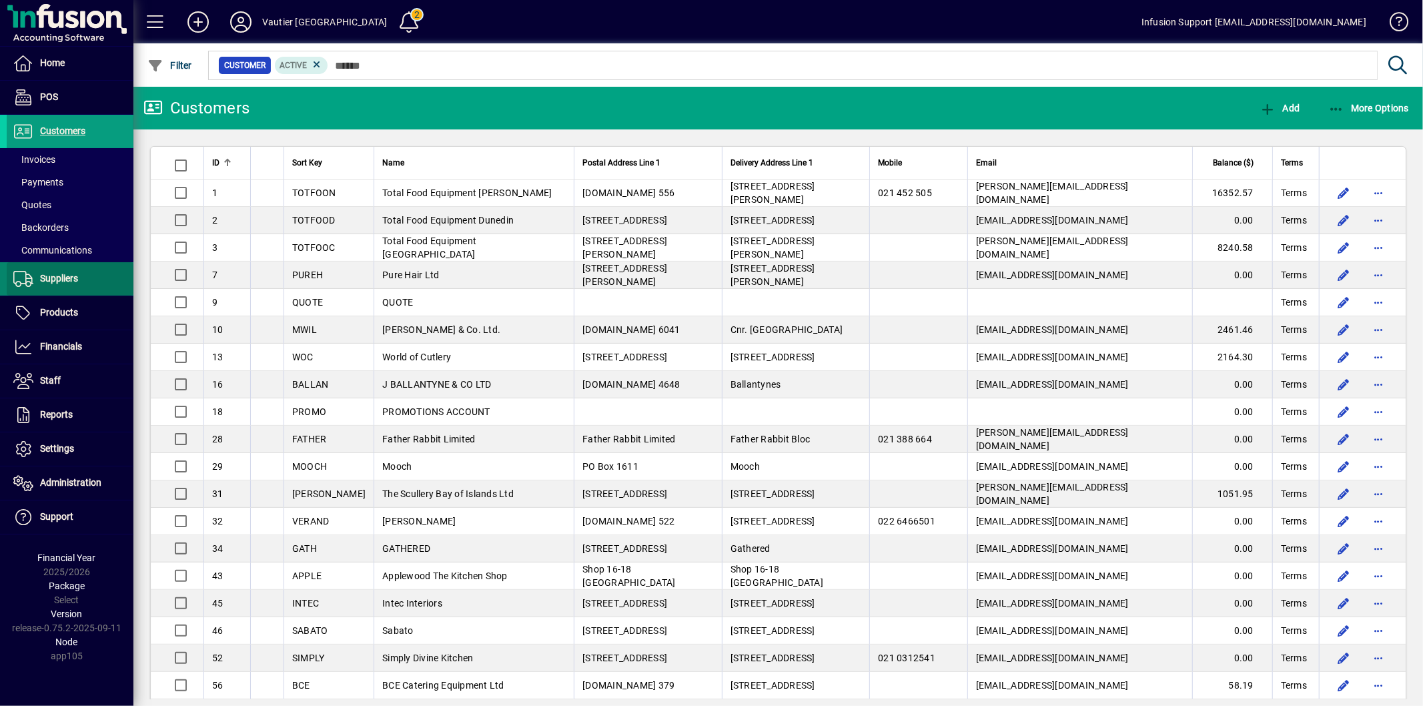
click at [76, 286] on span "Suppliers" at bounding box center [42, 279] width 71 height 16
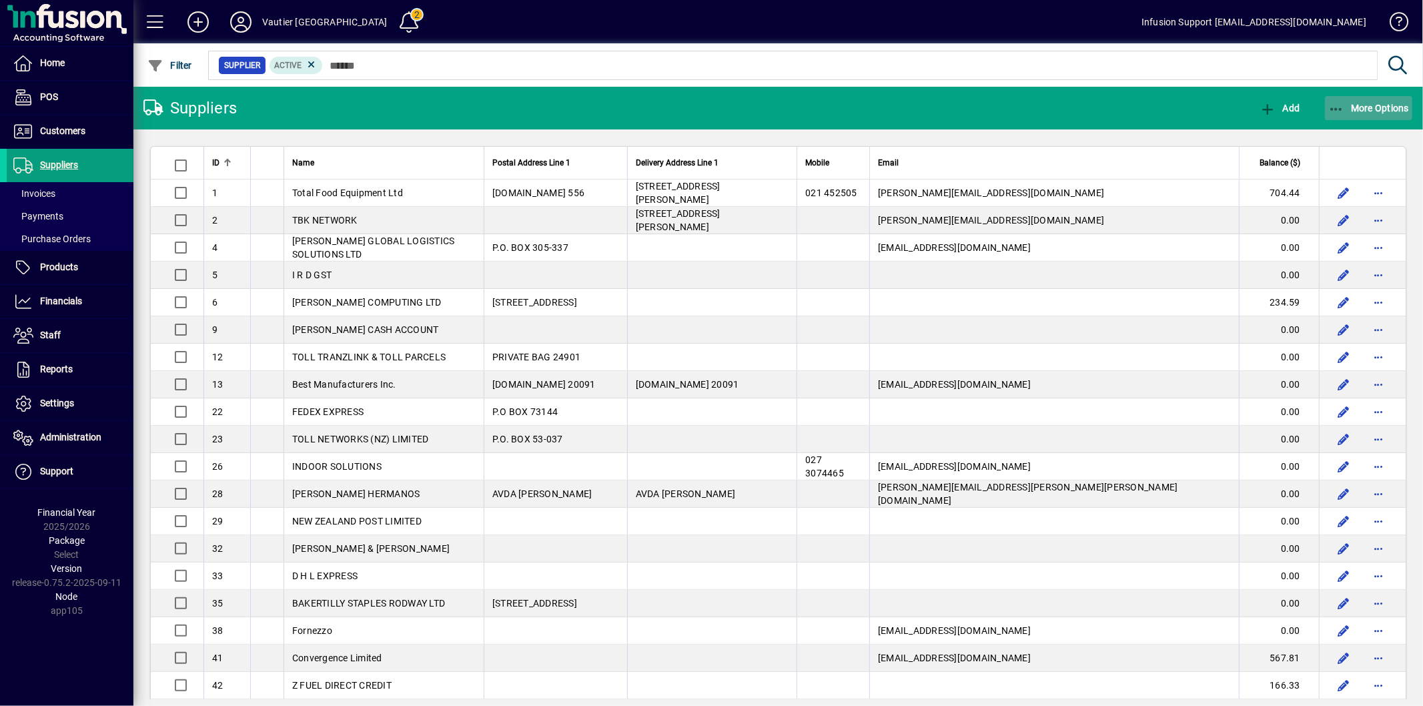
click at [1376, 114] on span "button" at bounding box center [1369, 108] width 88 height 32
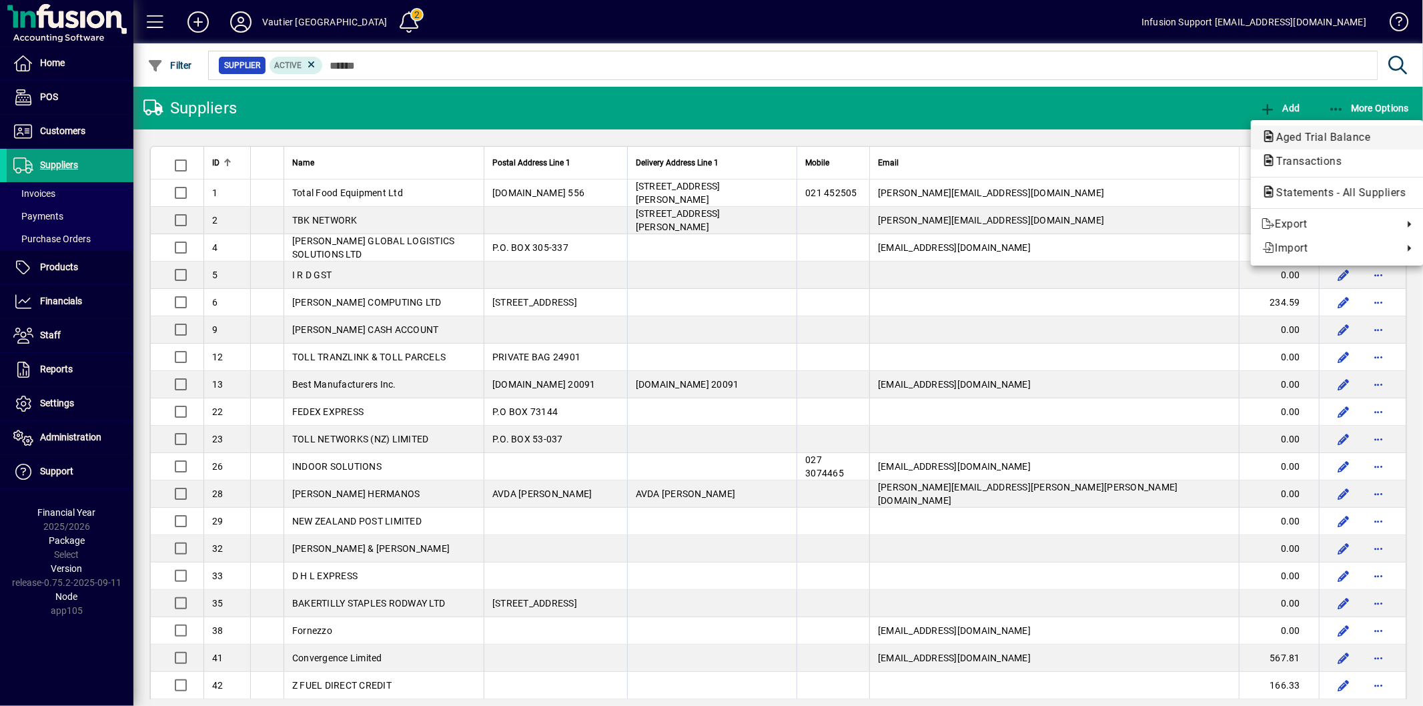
click at [1337, 141] on span "Aged Trial Balance" at bounding box center [1319, 137] width 115 height 13
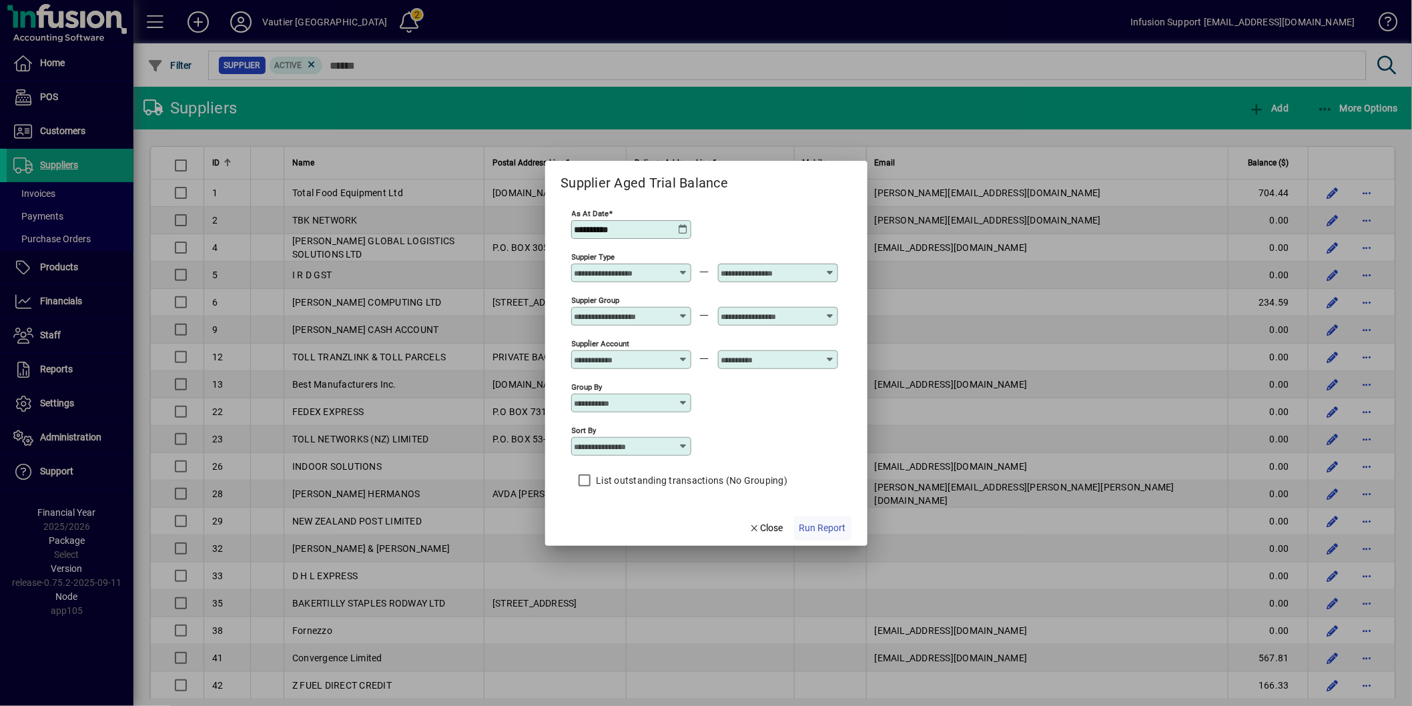
click at [827, 528] on span "Run Report" at bounding box center [822, 528] width 47 height 14
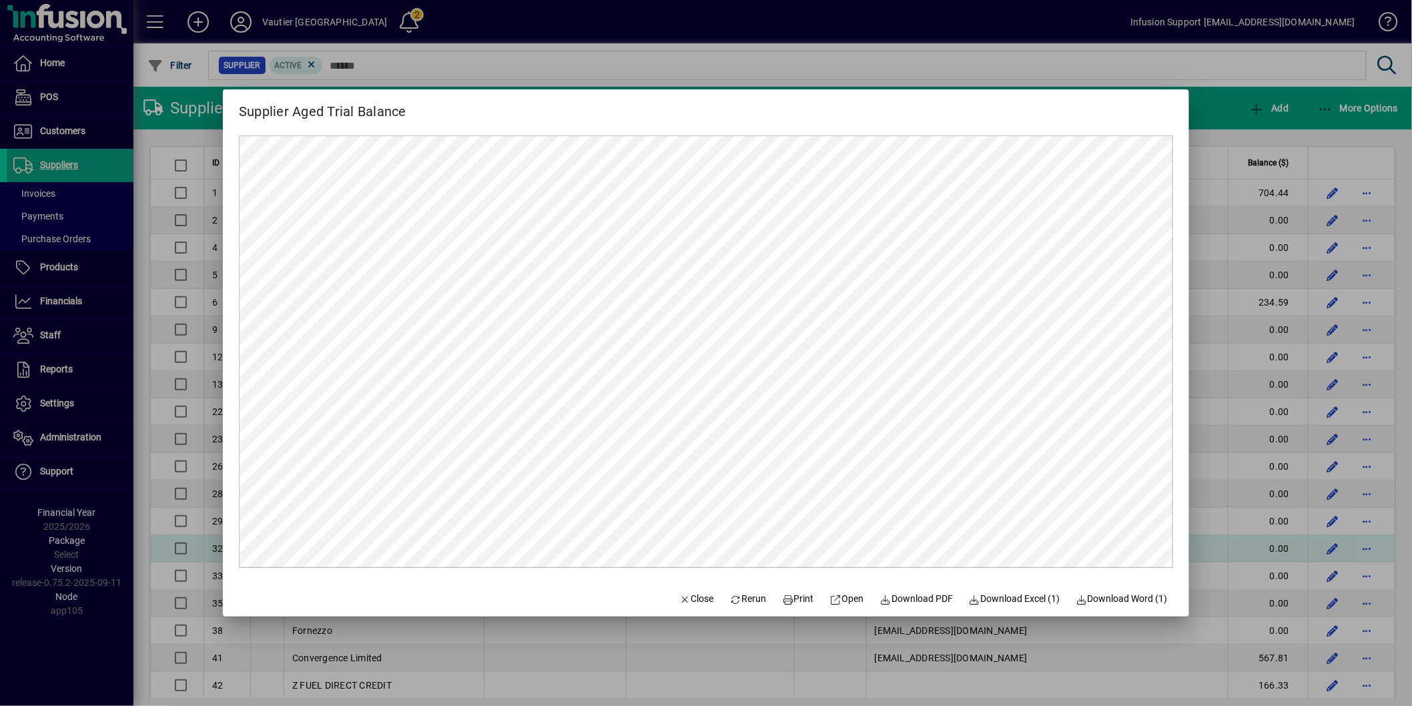
drag, startPoint x: 689, startPoint y: 597, endPoint x: 596, endPoint y: 551, distance: 103.6
click at [689, 597] on span "Close" at bounding box center [696, 599] width 35 height 14
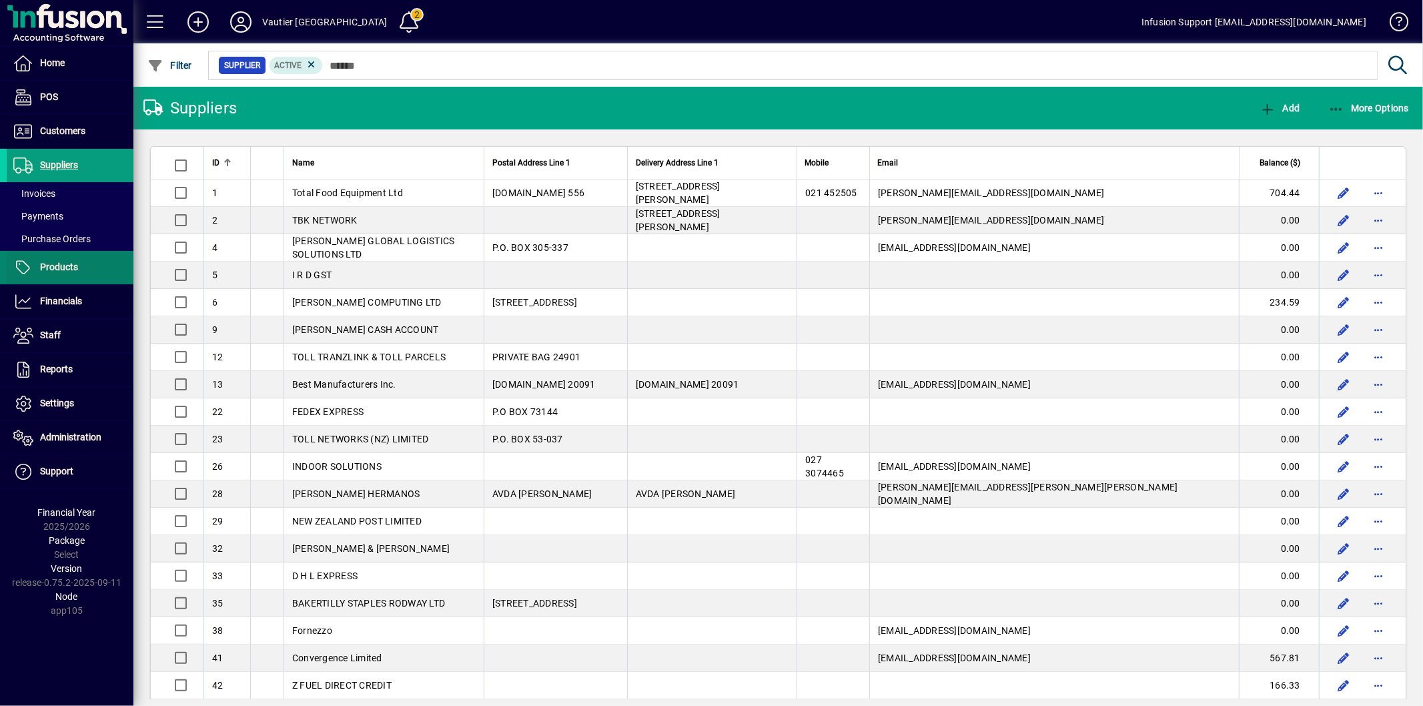
click at [88, 274] on span at bounding box center [70, 268] width 127 height 32
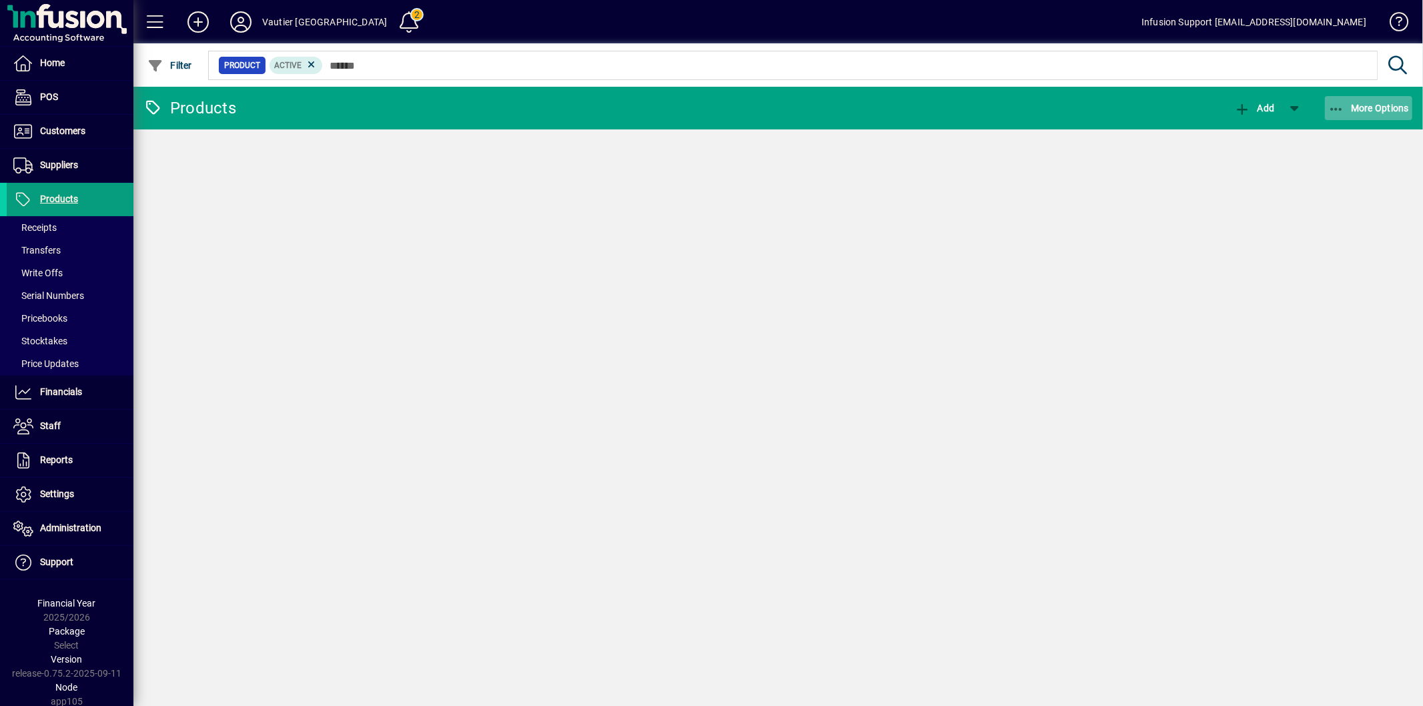
click at [1340, 105] on icon "button" at bounding box center [1337, 109] width 17 height 13
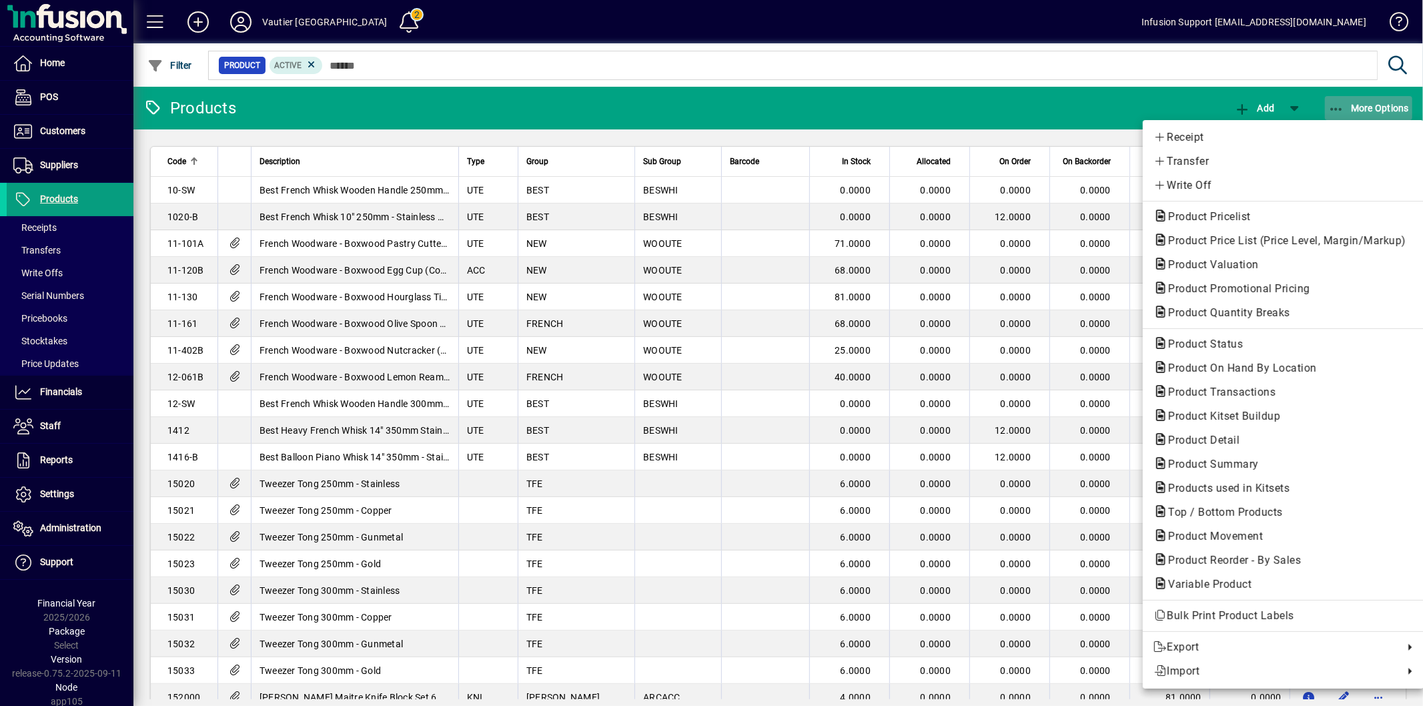
click at [1355, 109] on span "More Options" at bounding box center [1369, 108] width 81 height 11
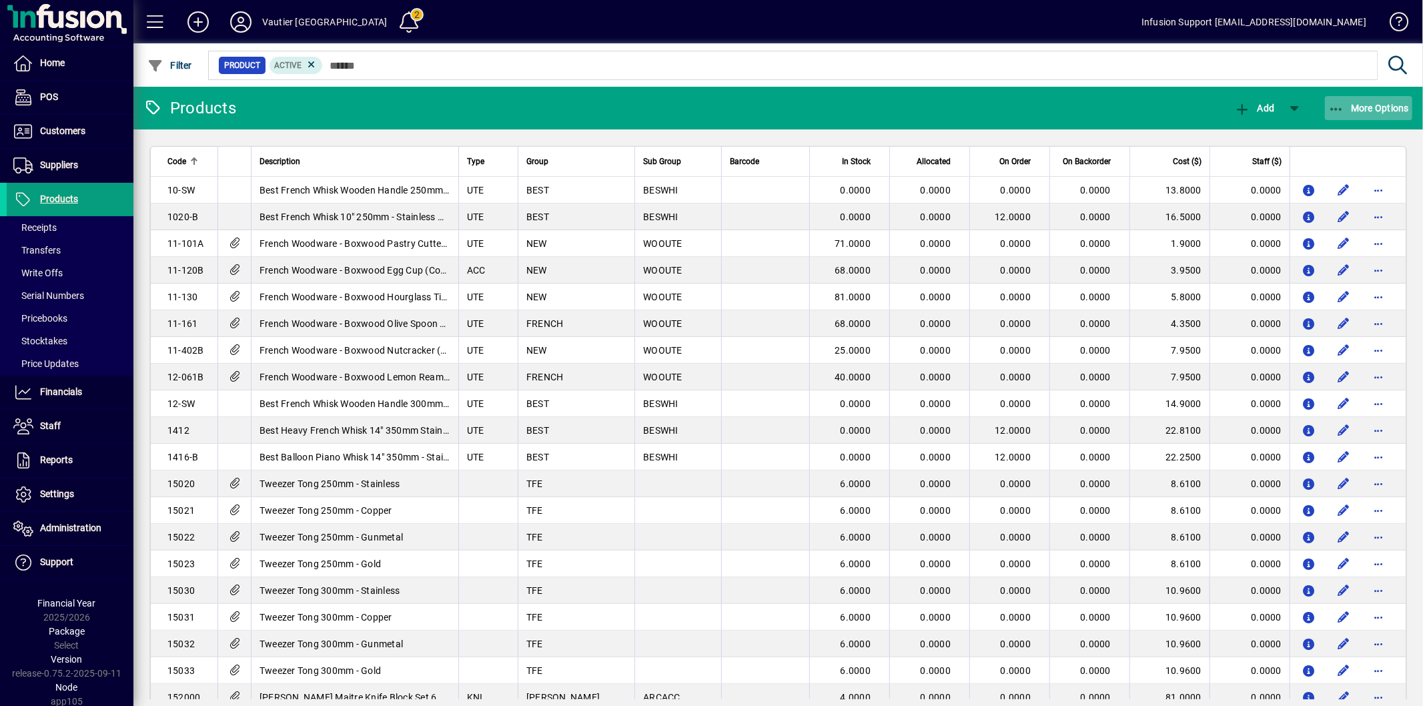
click at [1351, 107] on span "More Options" at bounding box center [1369, 108] width 81 height 11
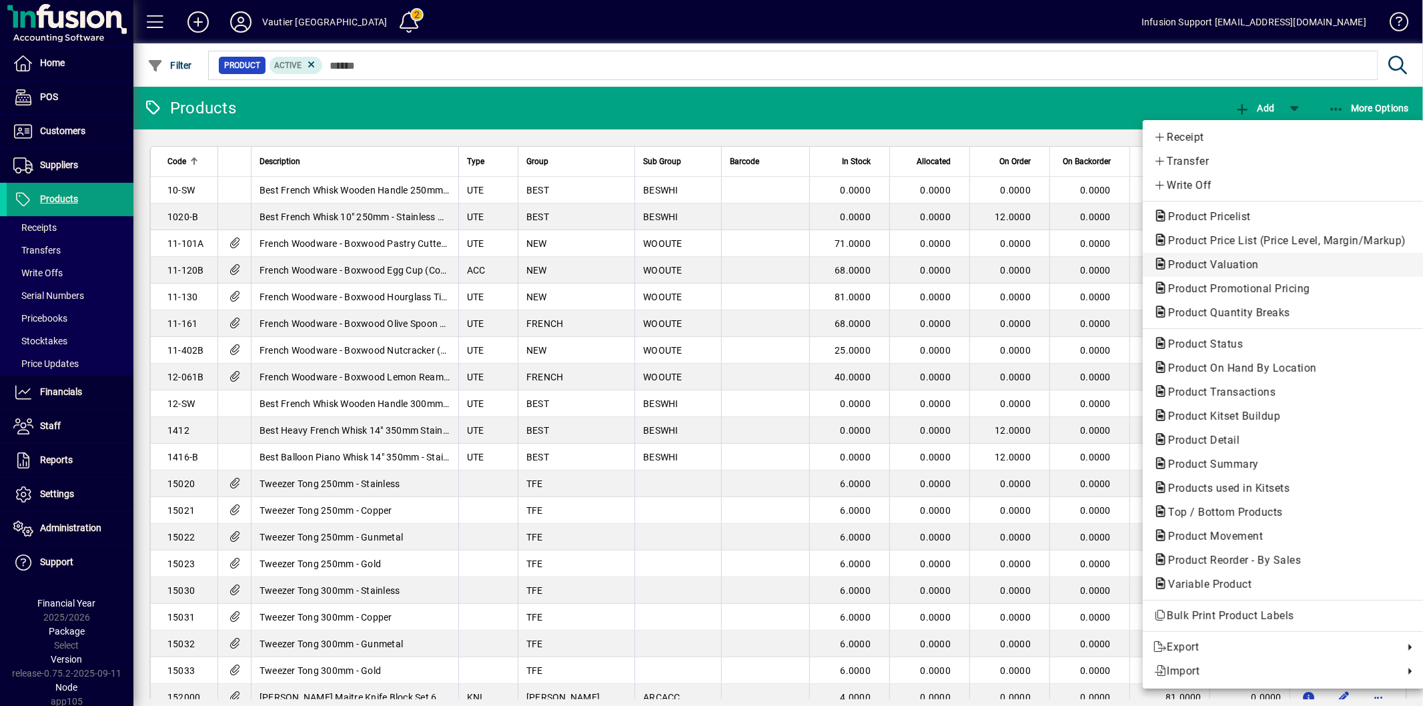
click at [1233, 265] on span "Product Valuation" at bounding box center [1210, 264] width 112 height 13
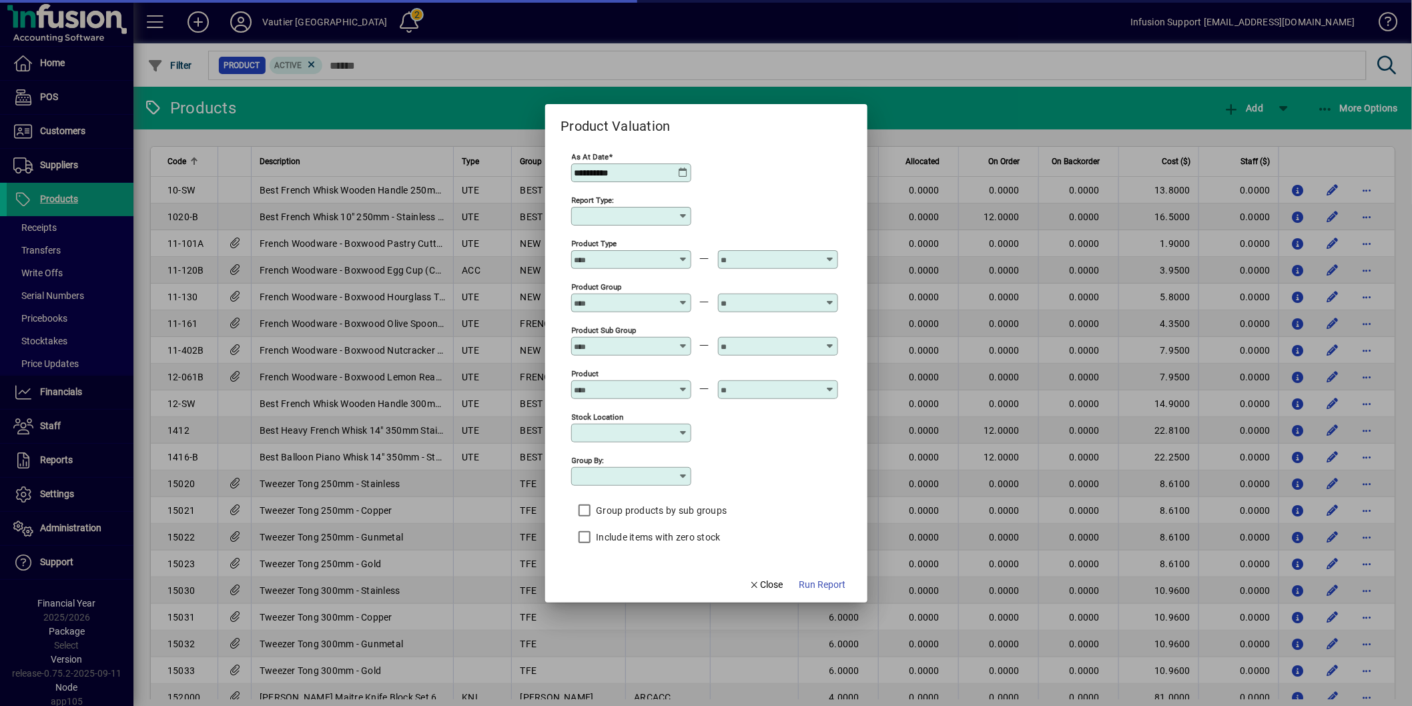
type input "******"
type input "**********"
click at [815, 576] on span "button" at bounding box center [822, 585] width 57 height 32
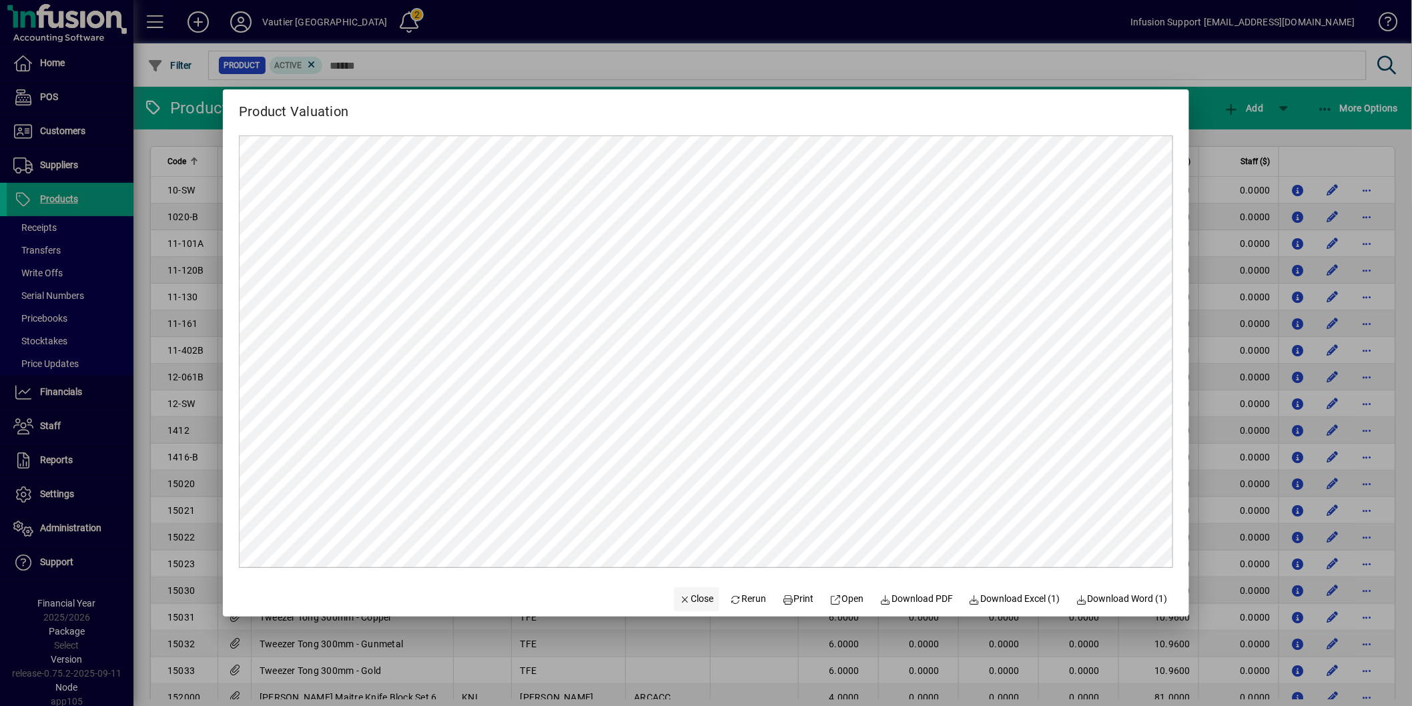
click at [698, 601] on span "Close" at bounding box center [696, 599] width 35 height 14
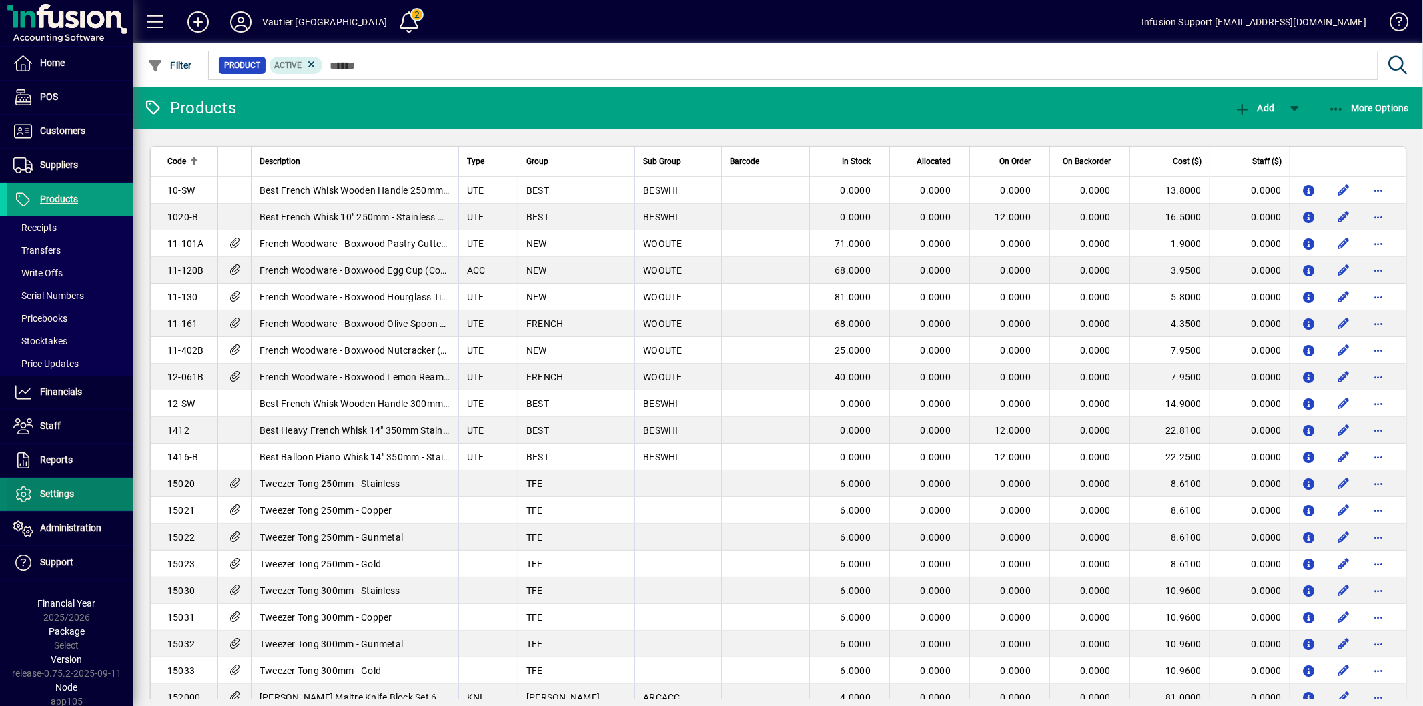
click at [69, 494] on span "Settings" at bounding box center [57, 493] width 34 height 11
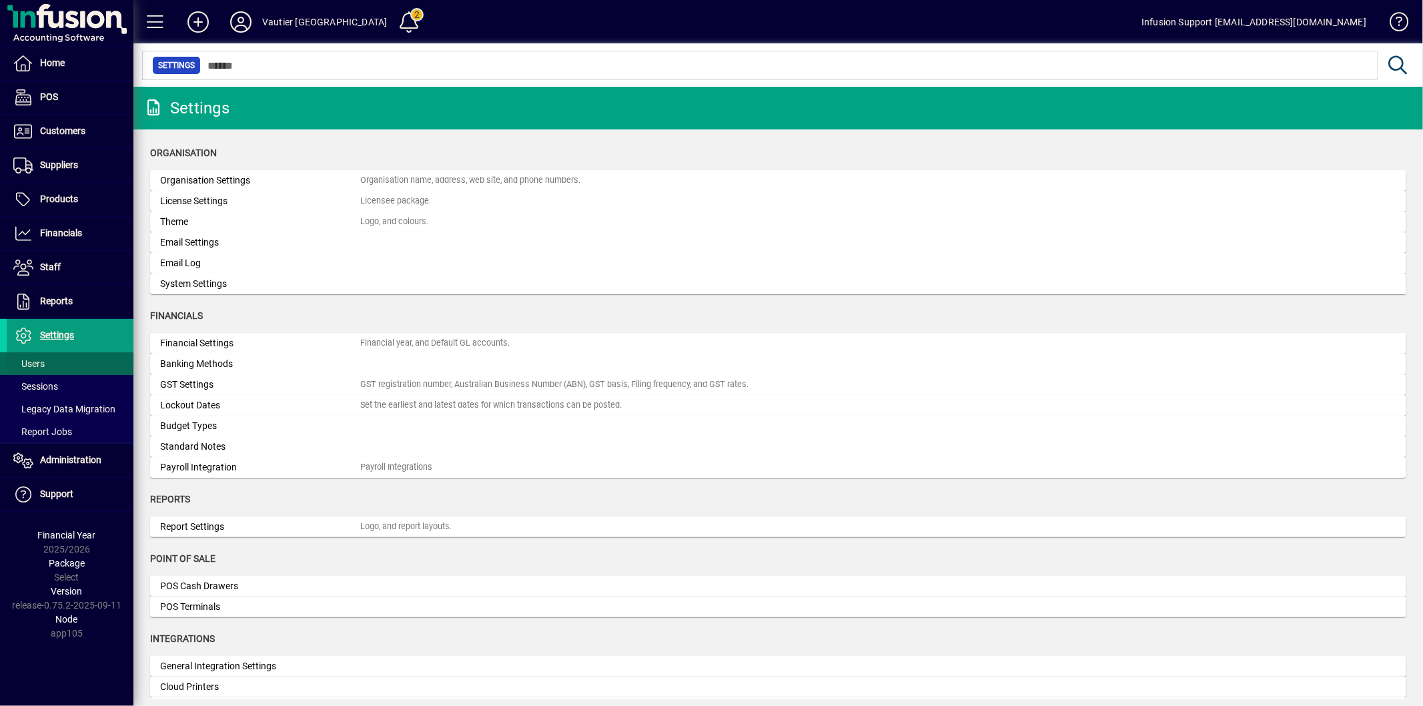
click at [50, 370] on span at bounding box center [70, 364] width 127 height 32
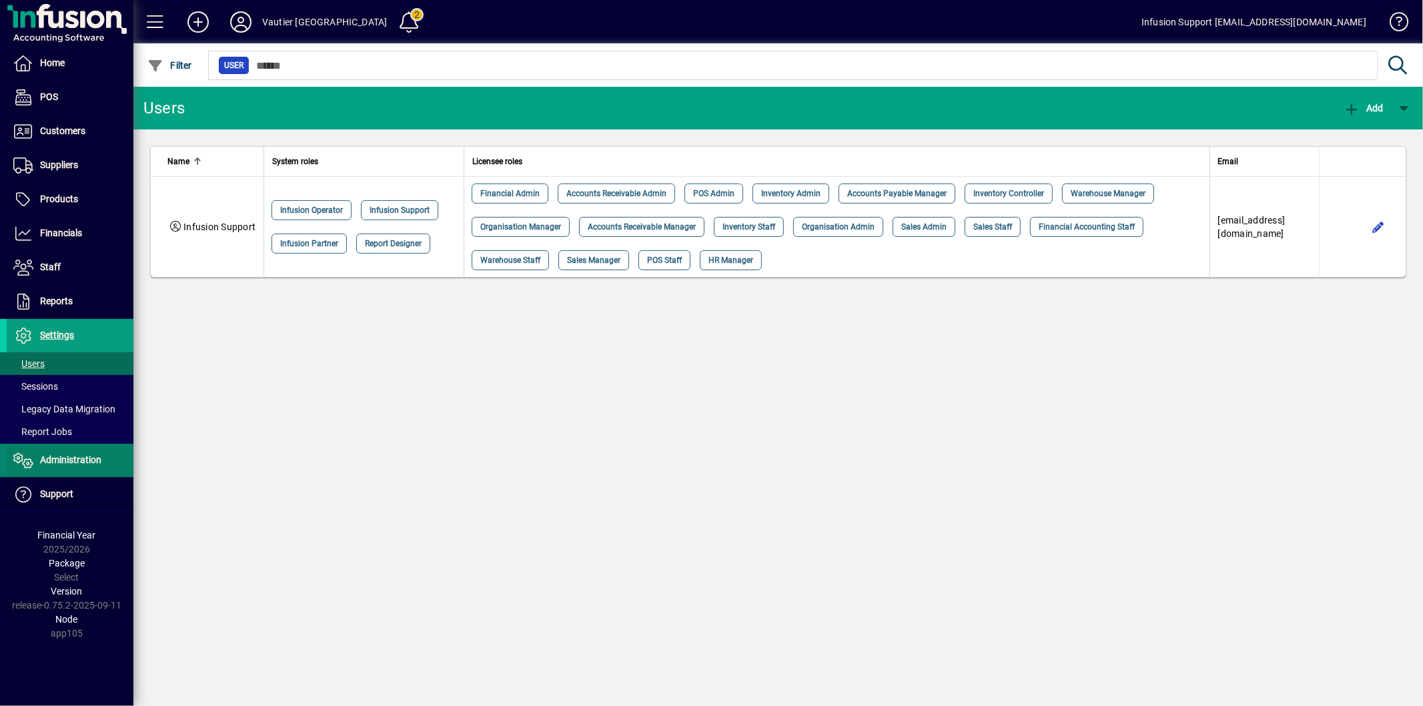
click at [80, 455] on span "Administration" at bounding box center [70, 459] width 61 height 11
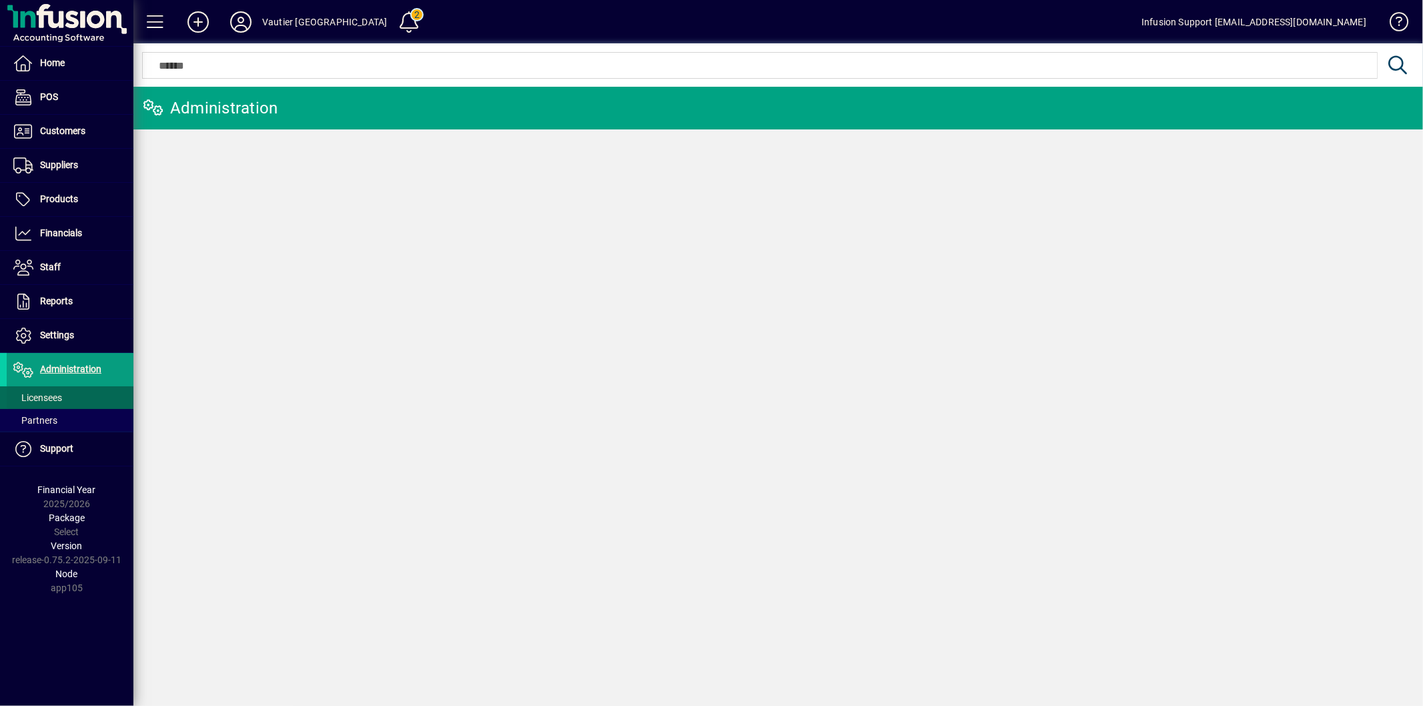
click at [67, 395] on span at bounding box center [70, 398] width 127 height 32
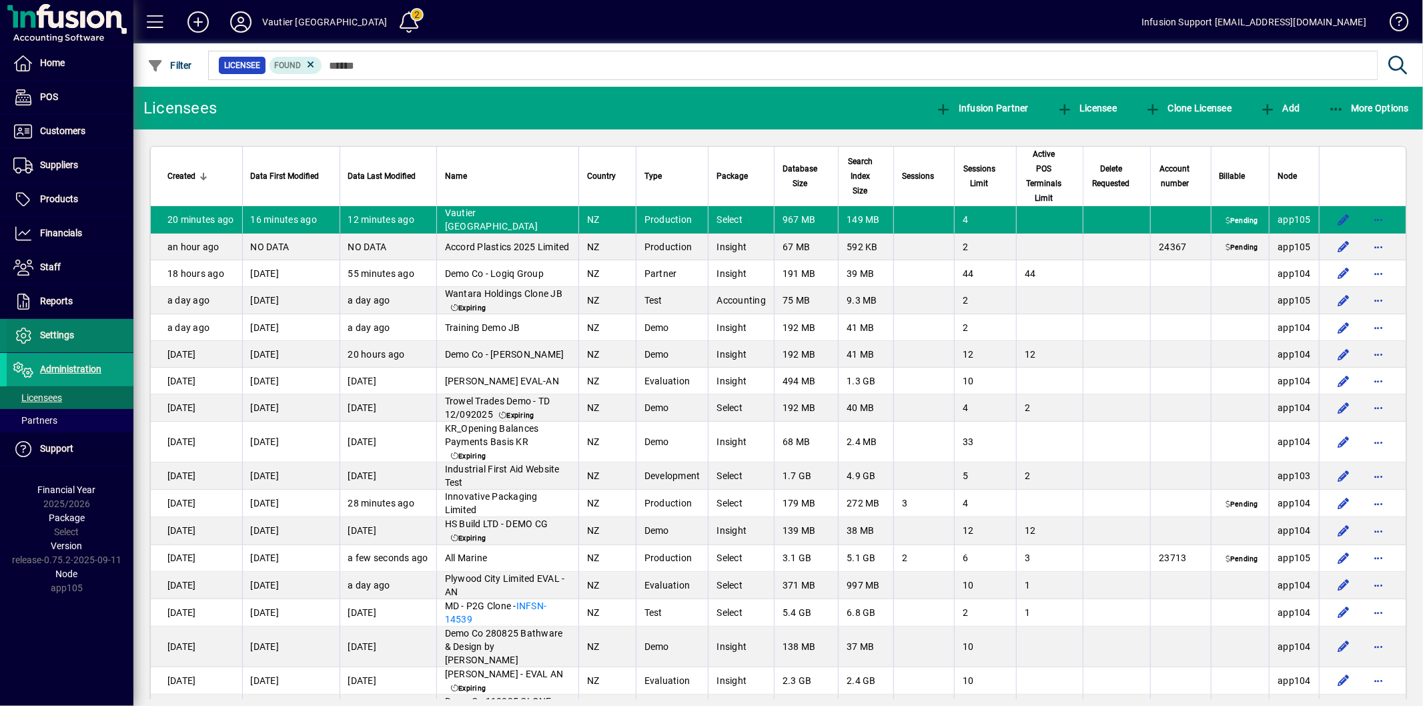
click at [68, 332] on span "Settings" at bounding box center [57, 335] width 34 height 11
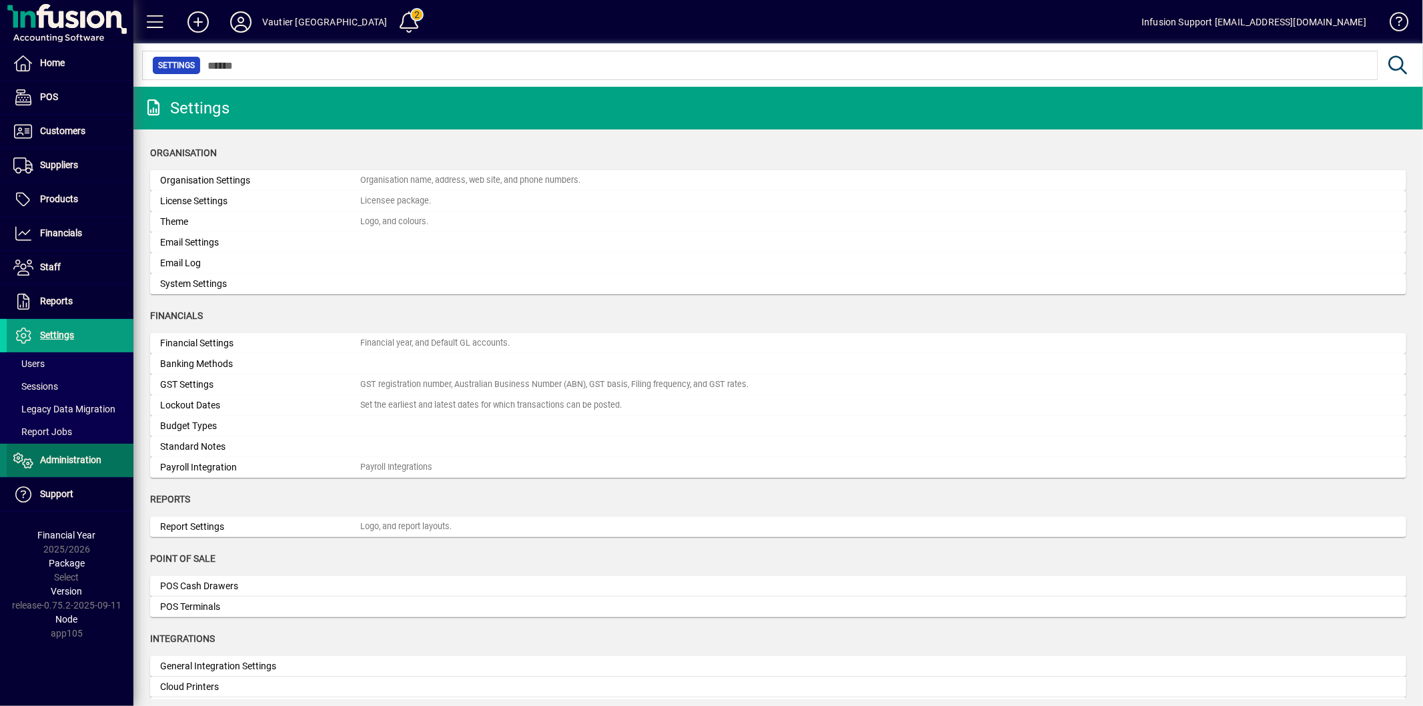
click at [87, 458] on span "Administration" at bounding box center [70, 459] width 61 height 11
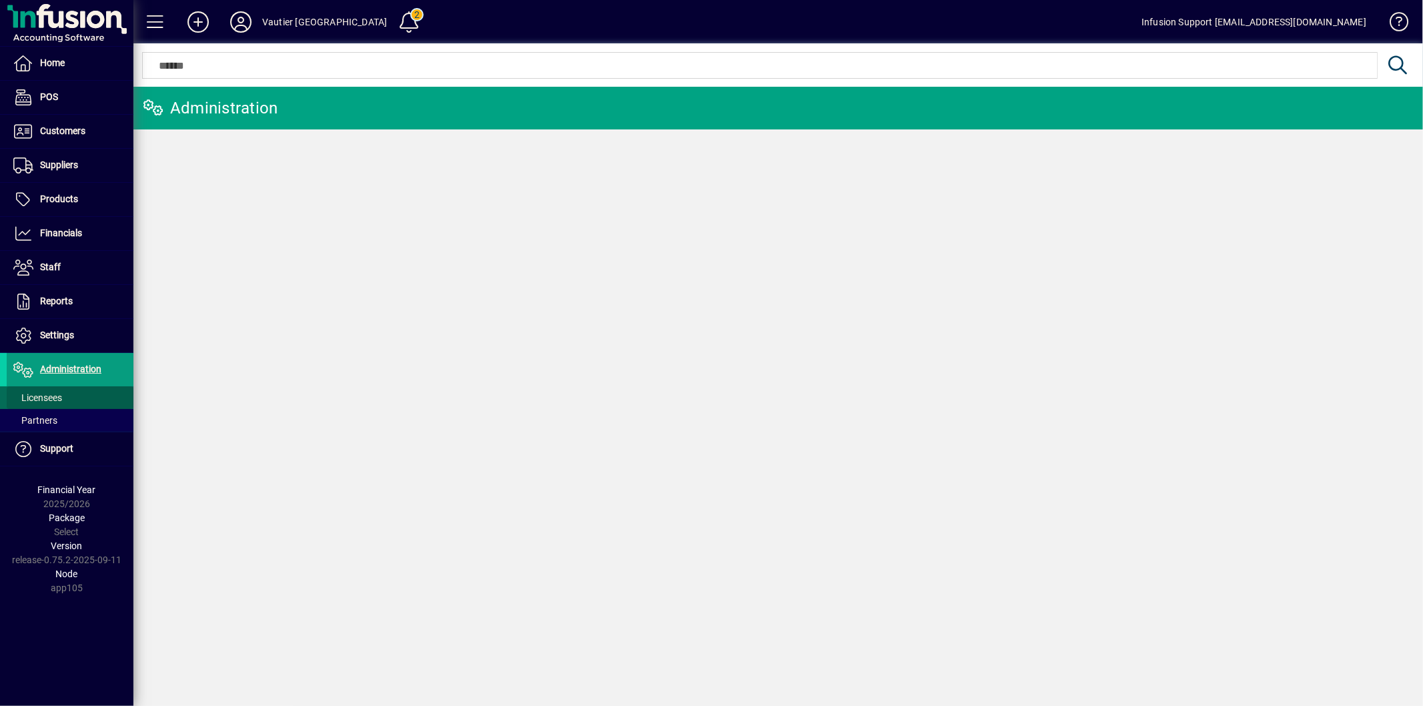
click at [77, 398] on span at bounding box center [70, 398] width 127 height 32
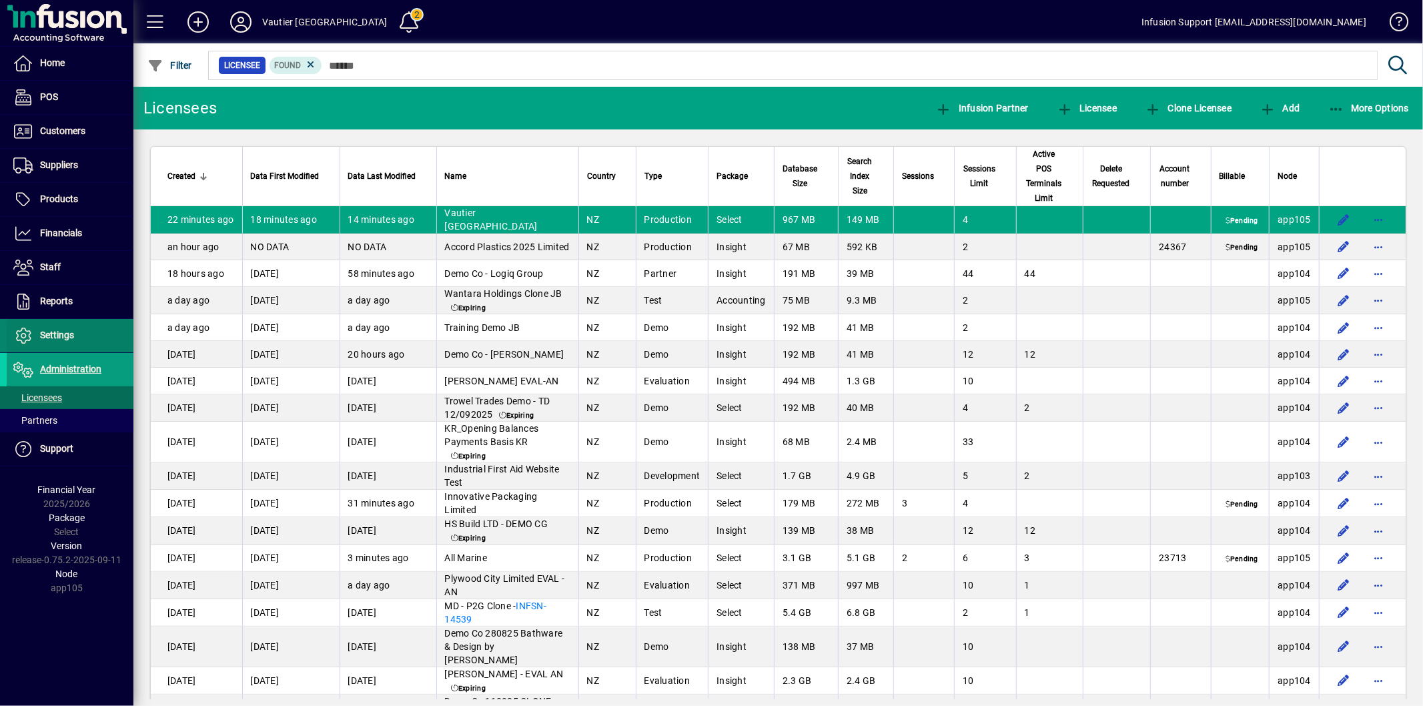
click at [51, 330] on span "Settings" at bounding box center [57, 335] width 34 height 11
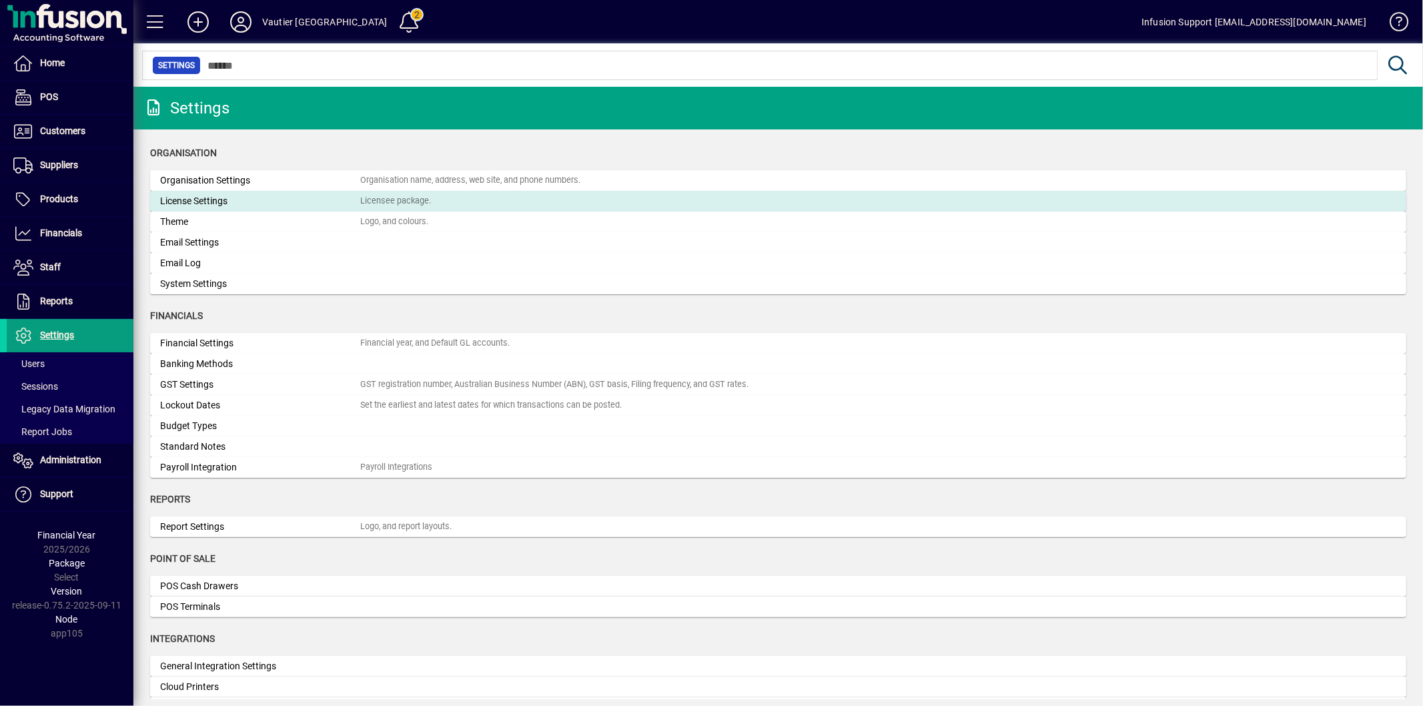
click at [208, 200] on div "License Settings" at bounding box center [260, 201] width 200 height 14
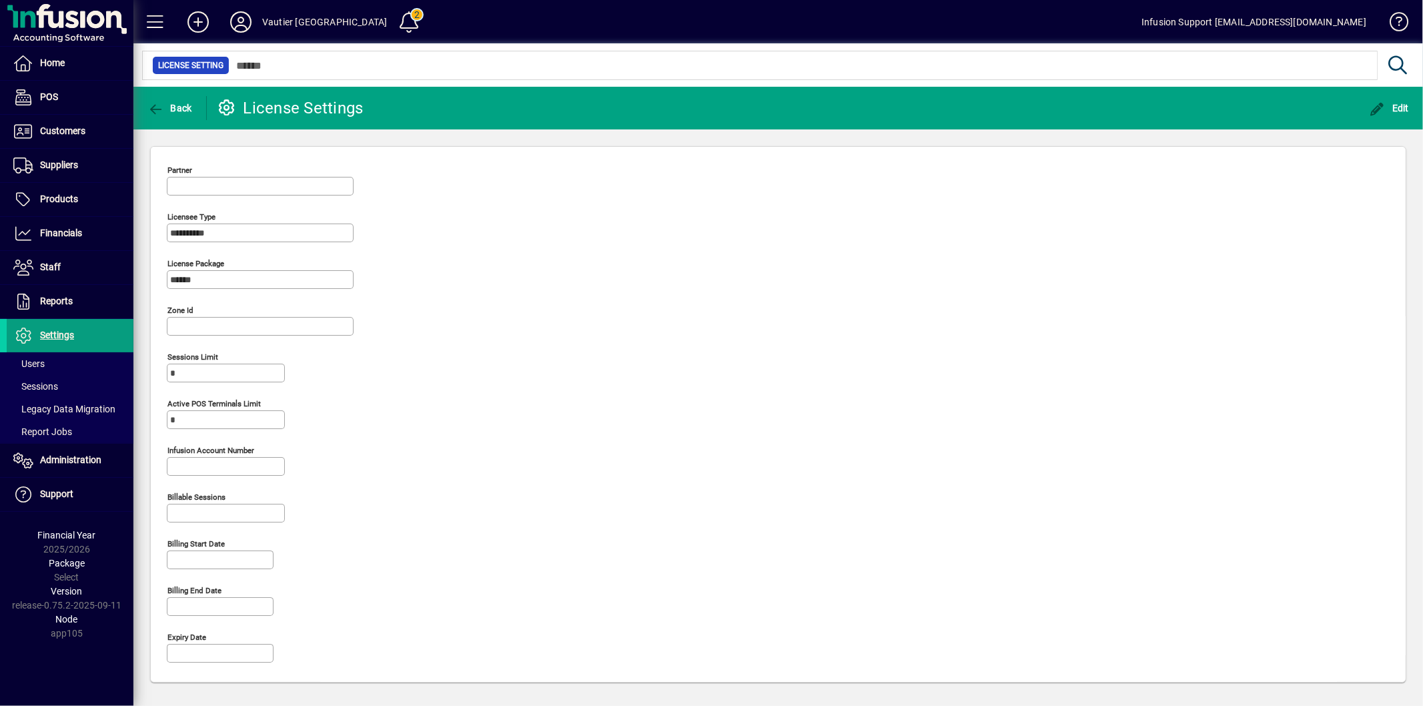
type input "**********"
click at [1386, 110] on span "Edit" at bounding box center [1390, 108] width 40 height 11
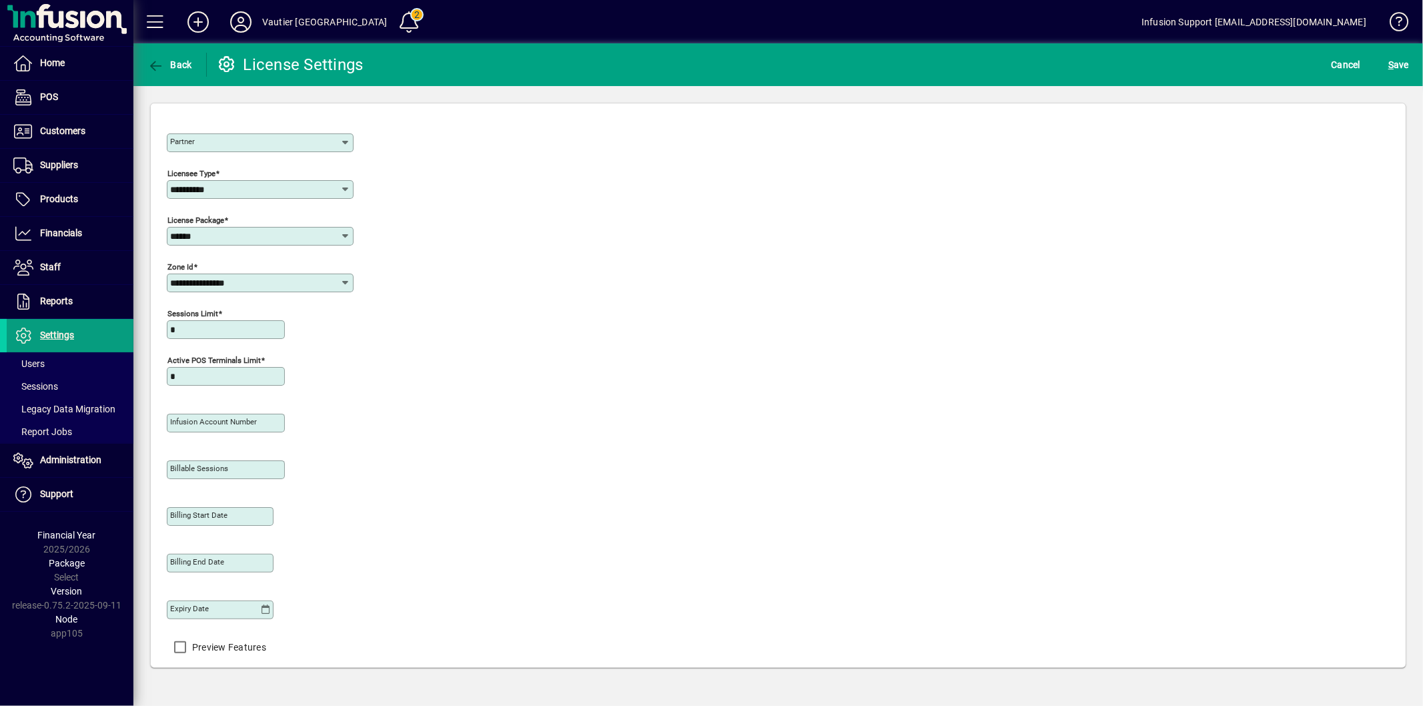
click at [185, 332] on input "*" at bounding box center [227, 329] width 114 height 11
type input "*"
click at [1397, 69] on span "S ave" at bounding box center [1399, 64] width 21 height 21
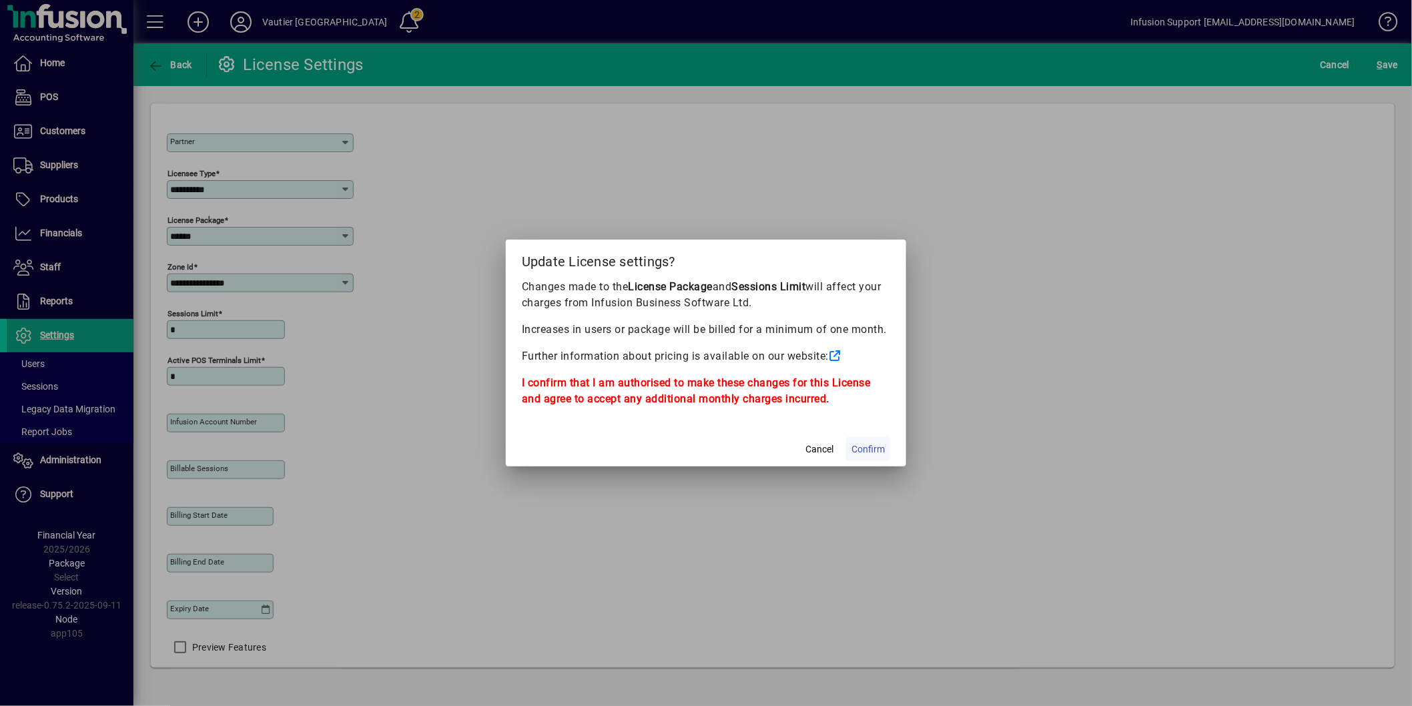
click at [871, 451] on span "Confirm" at bounding box center [868, 449] width 33 height 14
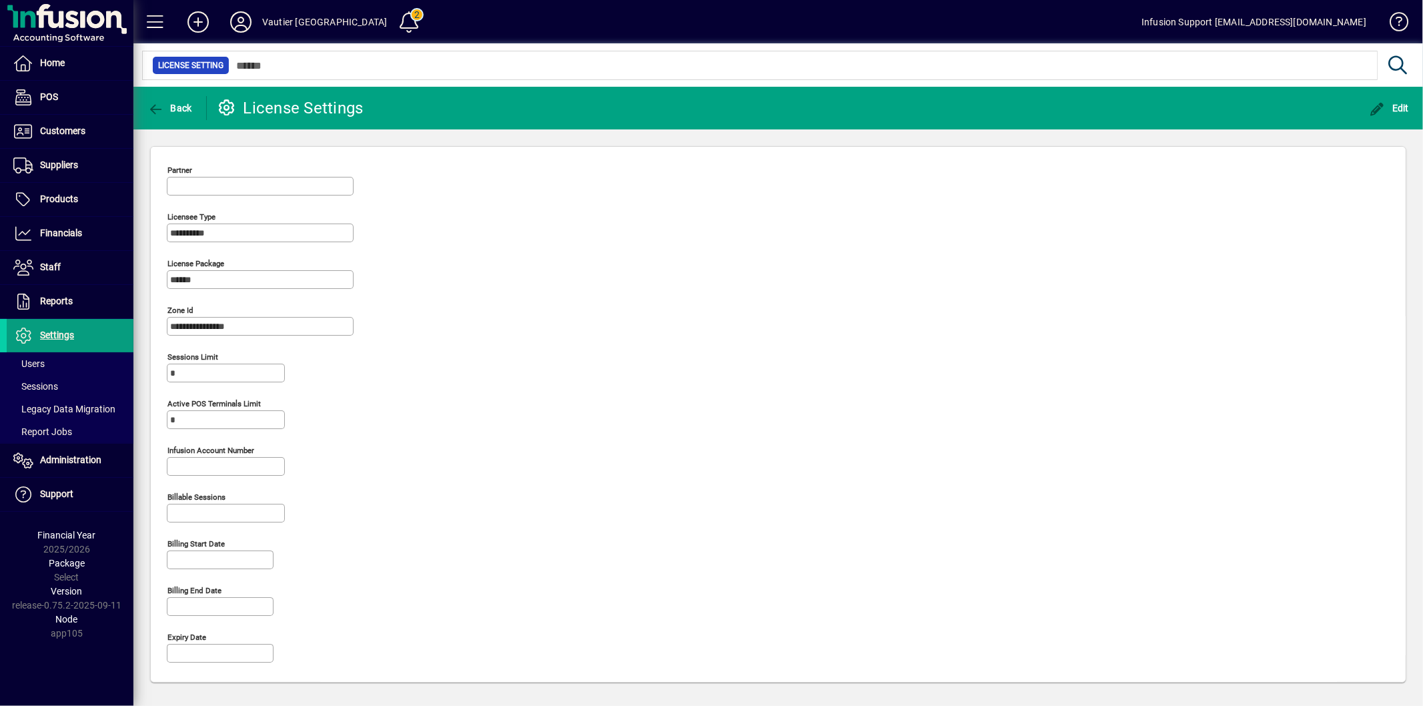
scroll to position [34, 0]
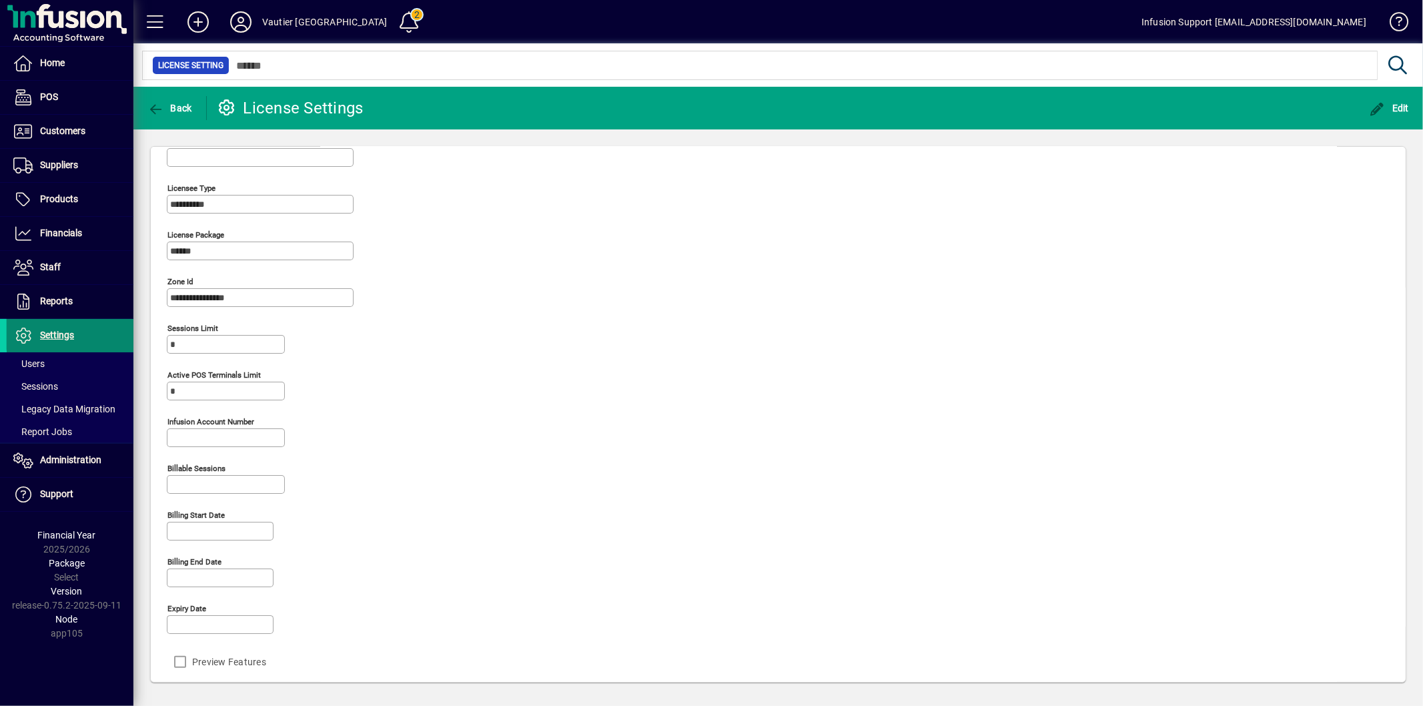
click at [81, 334] on span at bounding box center [70, 336] width 127 height 32
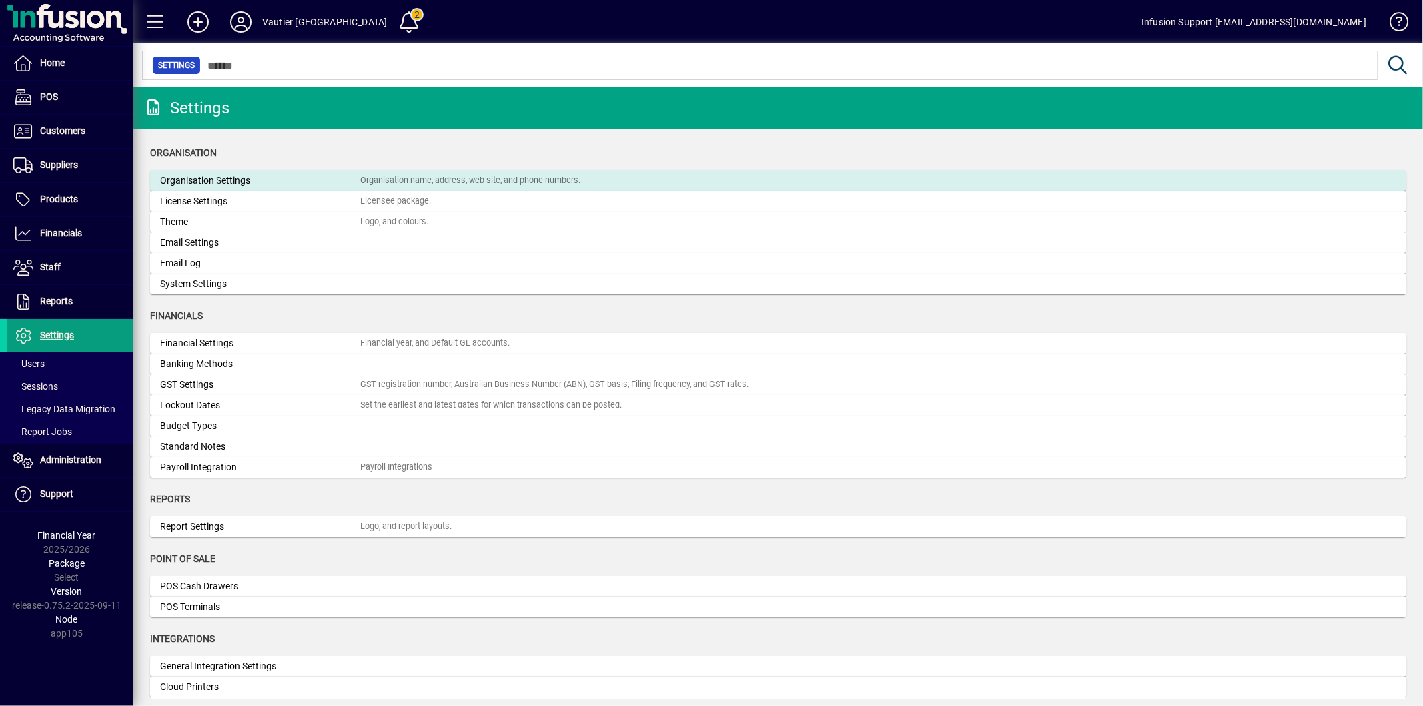
click at [267, 174] on div "Organisation Settings" at bounding box center [260, 181] width 200 height 14
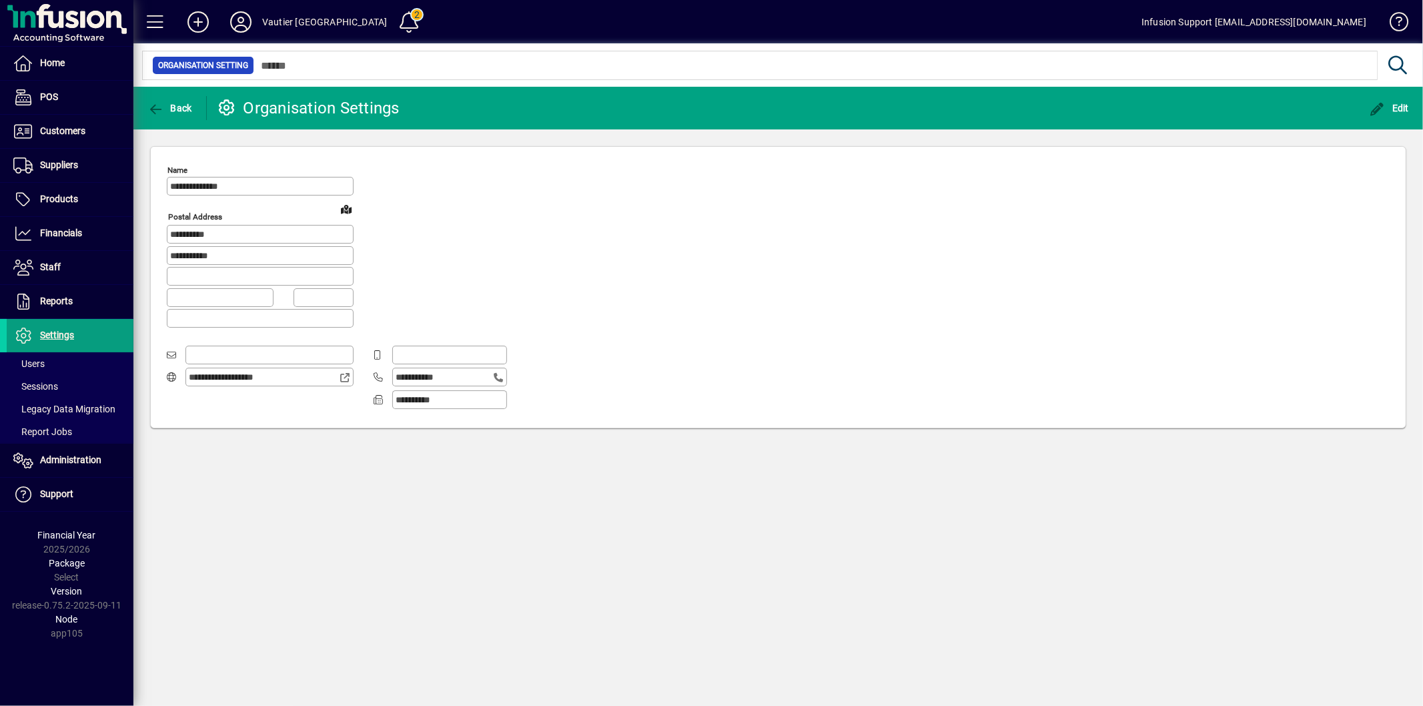
type input "**********"
click at [174, 104] on span "Back" at bounding box center [169, 108] width 45 height 11
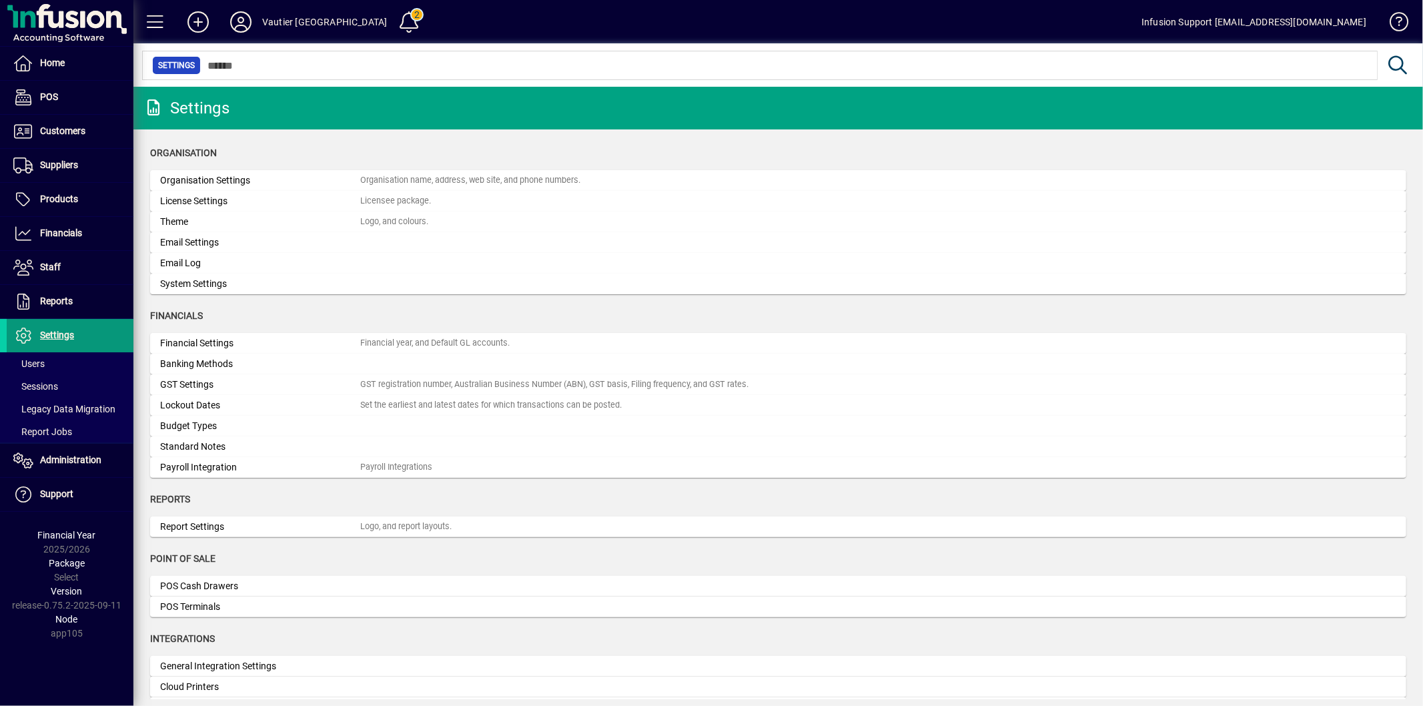
click at [71, 335] on span "Settings" at bounding box center [57, 335] width 34 height 11
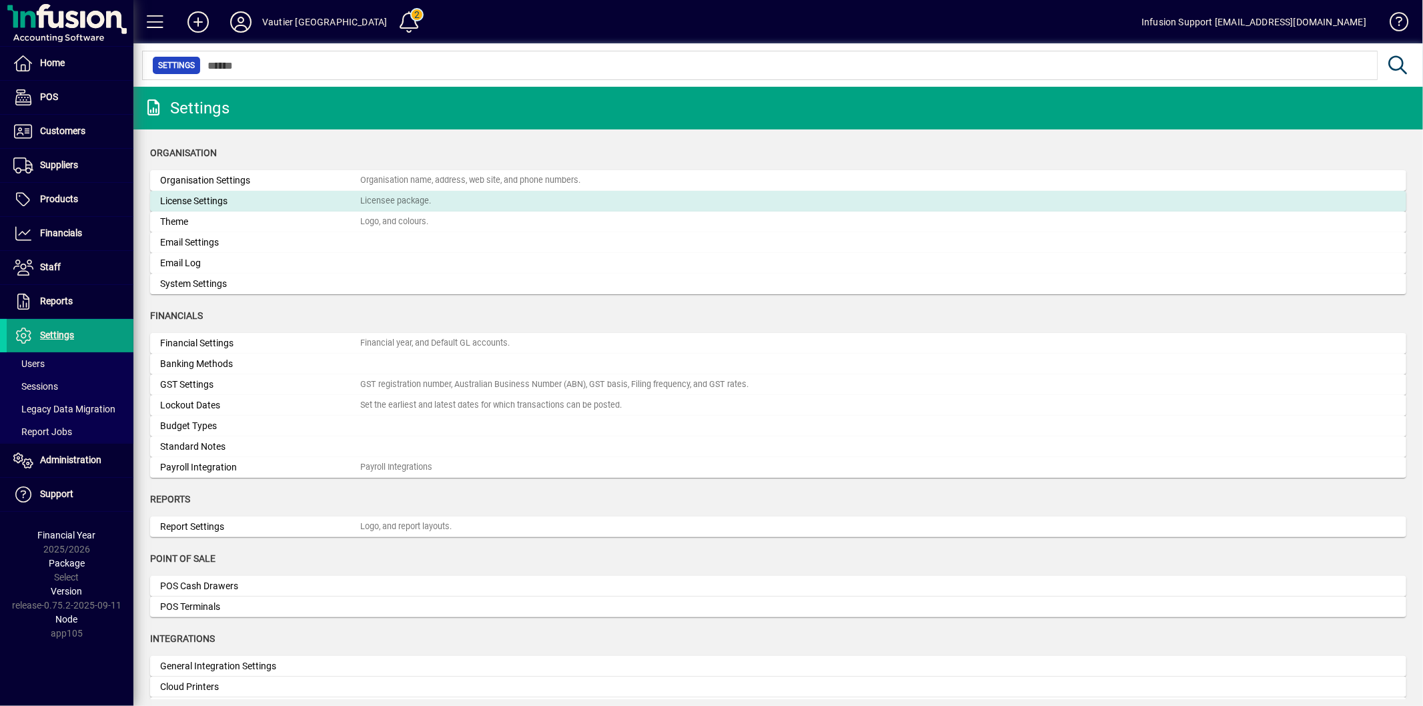
click at [224, 203] on div "License Settings" at bounding box center [260, 201] width 200 height 14
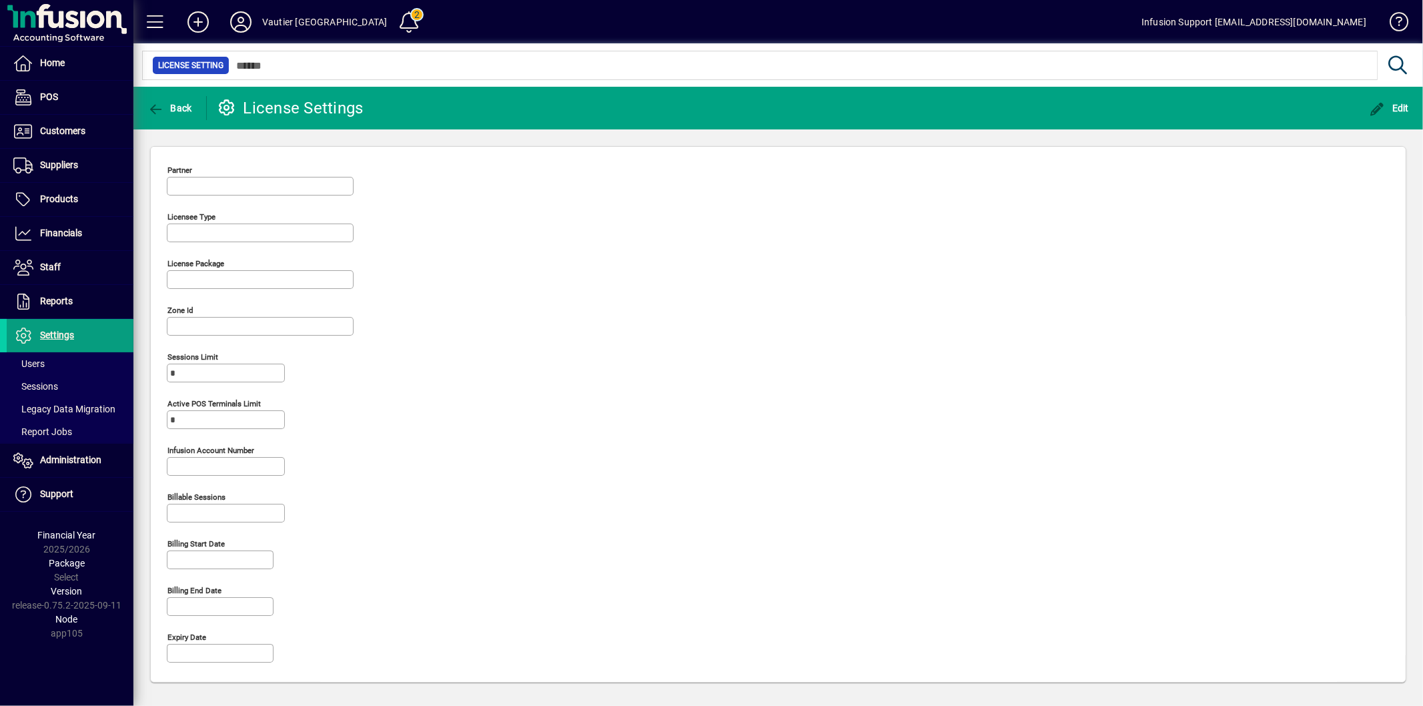
type input "**********"
type input "******"
type input "**********"
click at [77, 468] on span "Administration" at bounding box center [54, 460] width 95 height 16
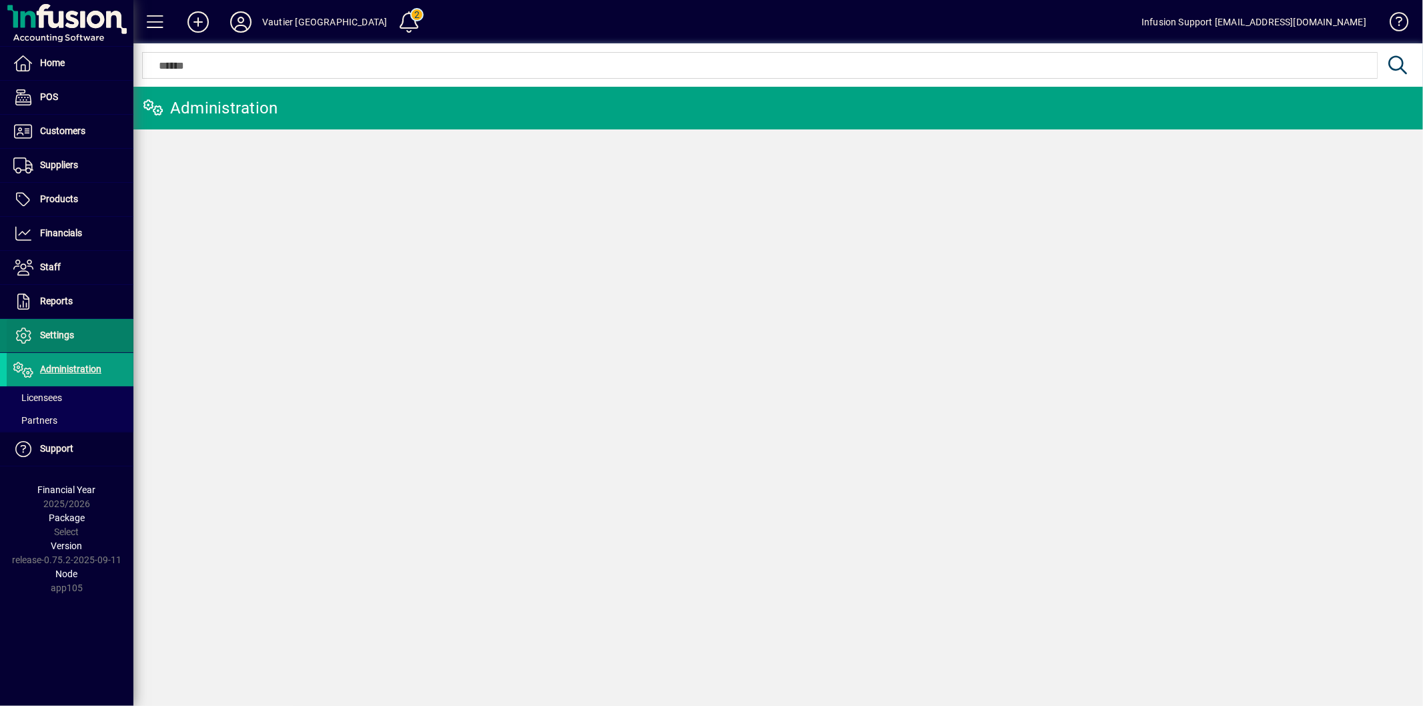
click at [68, 336] on span "Settings" at bounding box center [57, 335] width 34 height 11
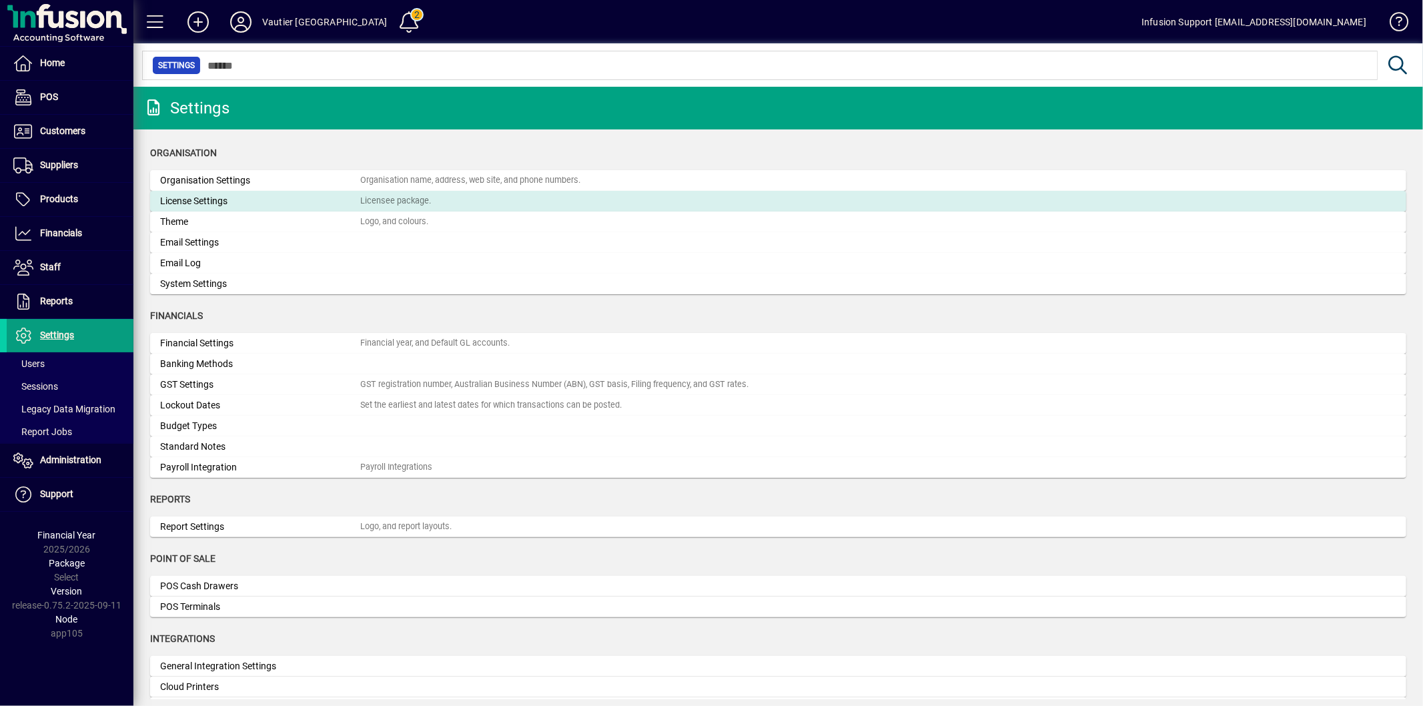
click at [209, 192] on mat-card "License Settings Licensee package." at bounding box center [778, 201] width 1257 height 21
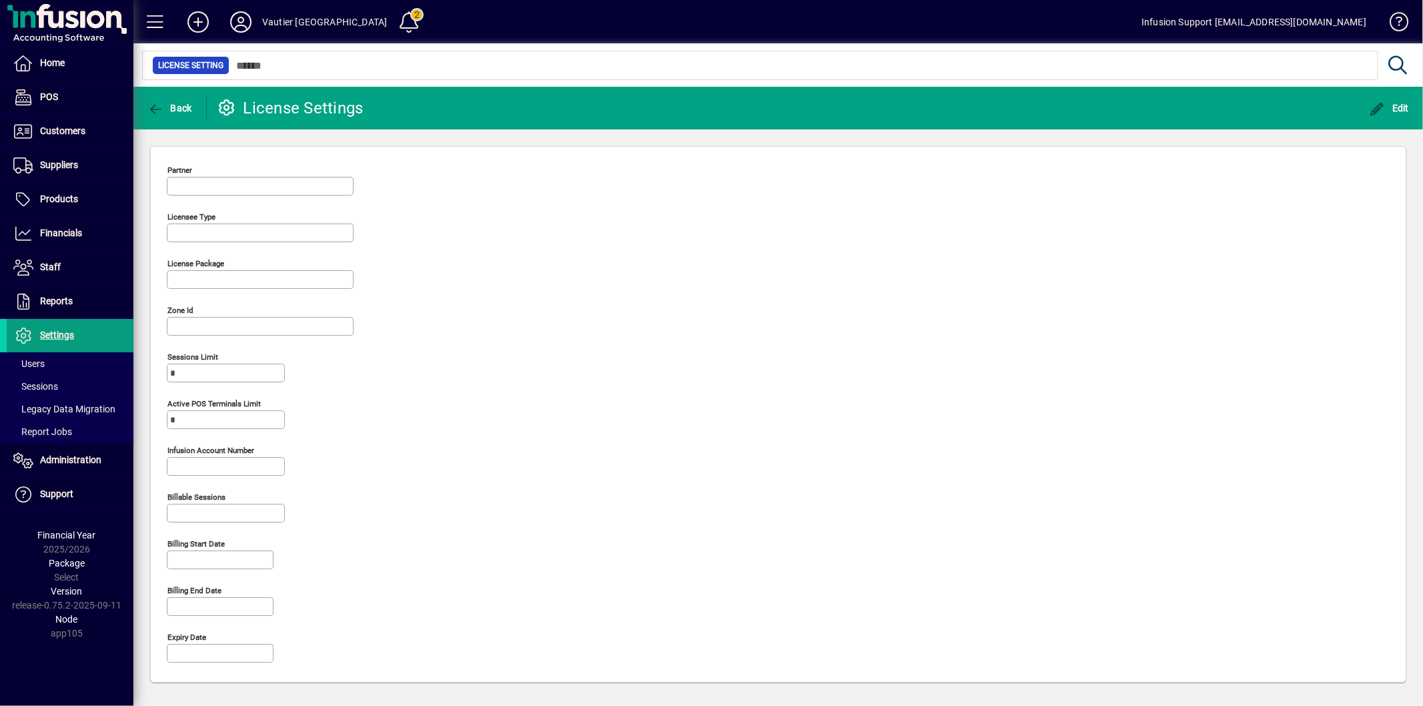
type input "**********"
type input "******"
type input "**********"
click at [161, 111] on icon "button" at bounding box center [155, 109] width 17 height 13
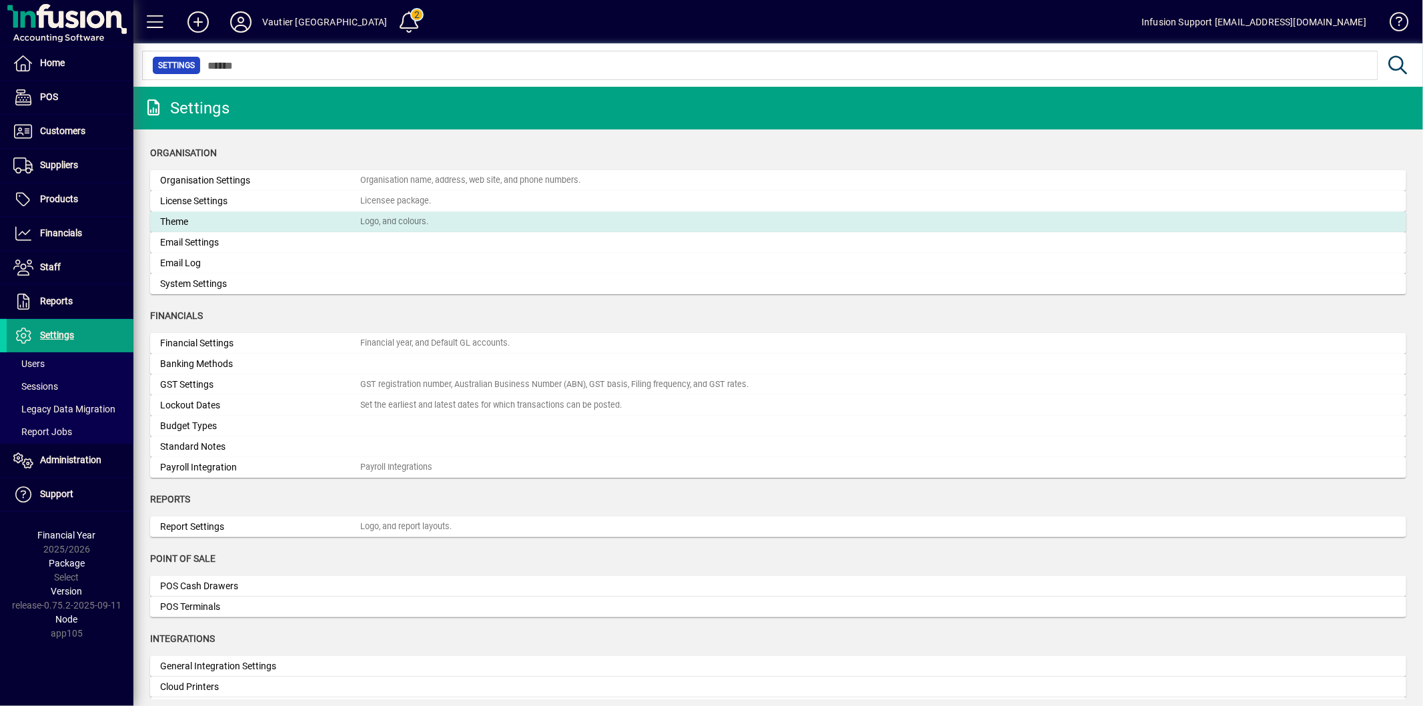
click at [220, 228] on div "Theme" at bounding box center [260, 222] width 200 height 14
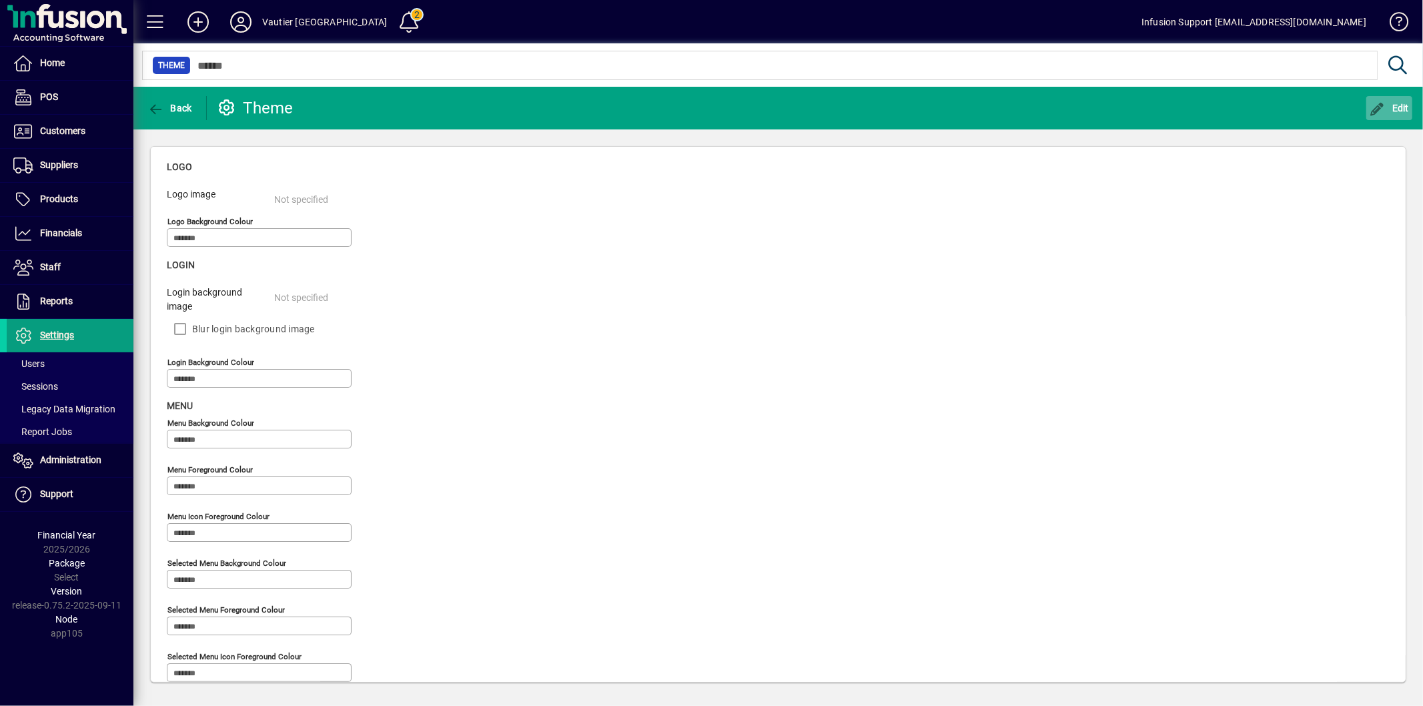
click at [1399, 103] on span "Edit" at bounding box center [1390, 108] width 40 height 11
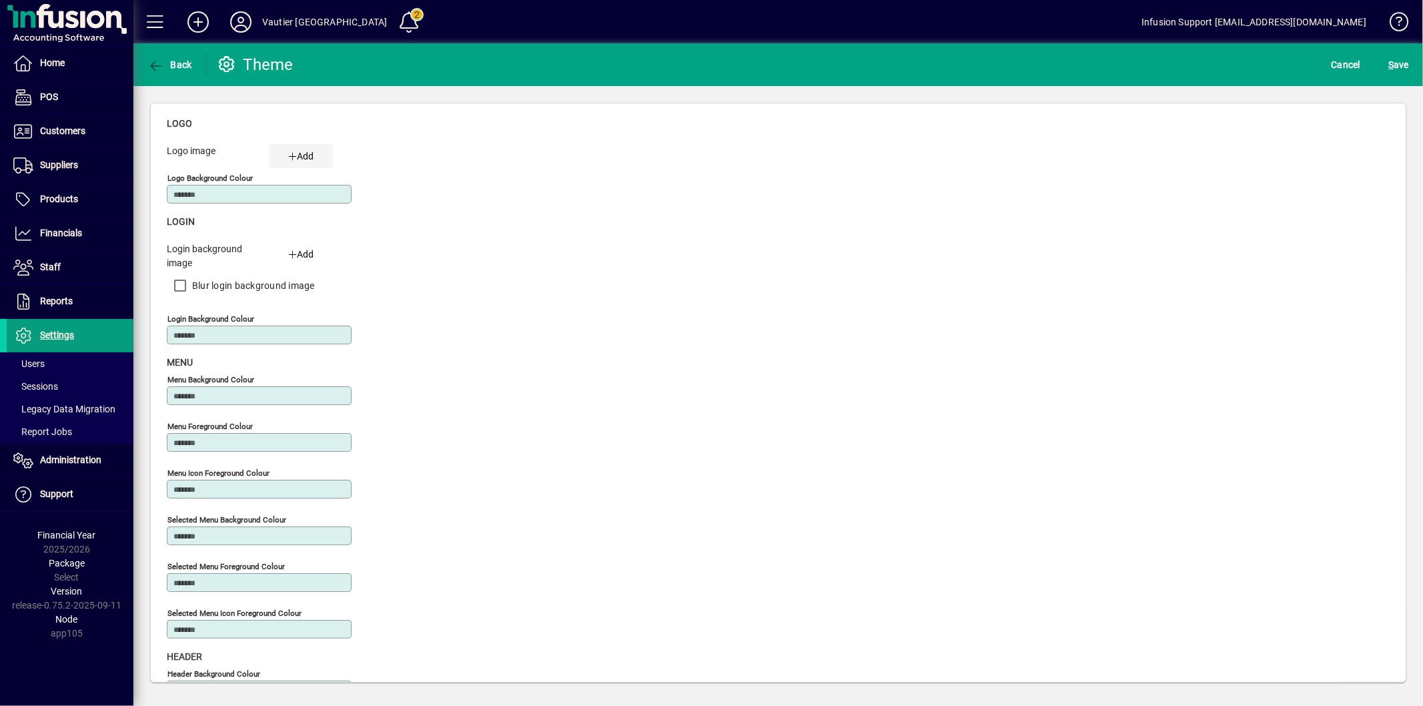
click at [292, 154] on icon "button" at bounding box center [292, 156] width 9 height 9
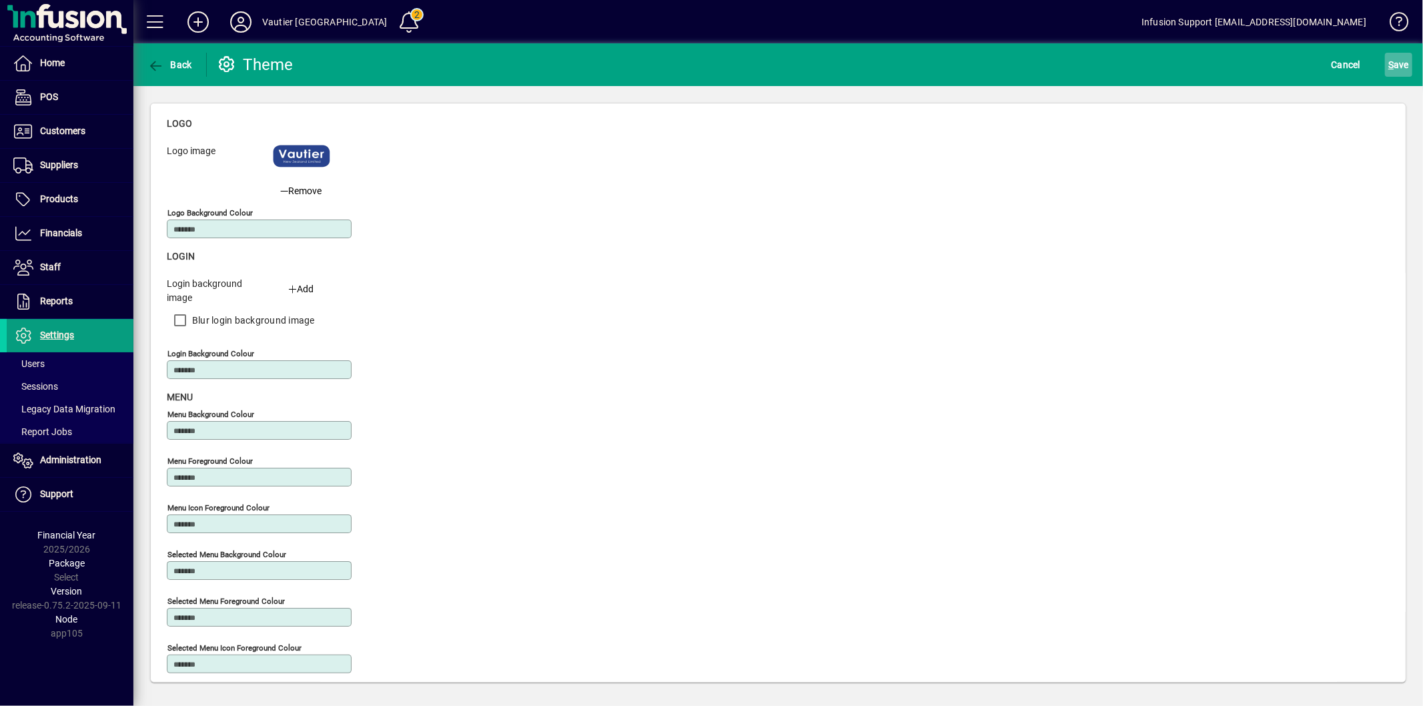
click at [1391, 64] on span "S" at bounding box center [1391, 64] width 5 height 11
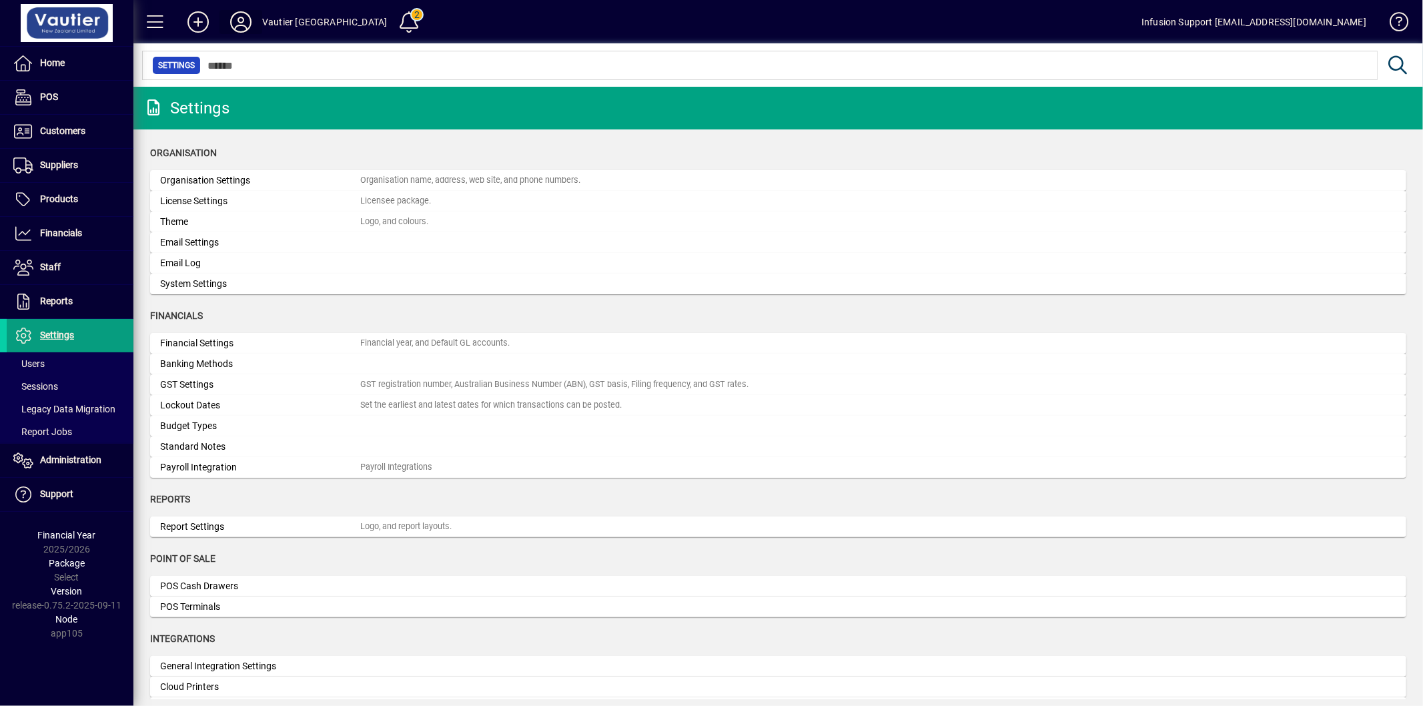
click at [246, 25] on icon at bounding box center [241, 21] width 27 height 21
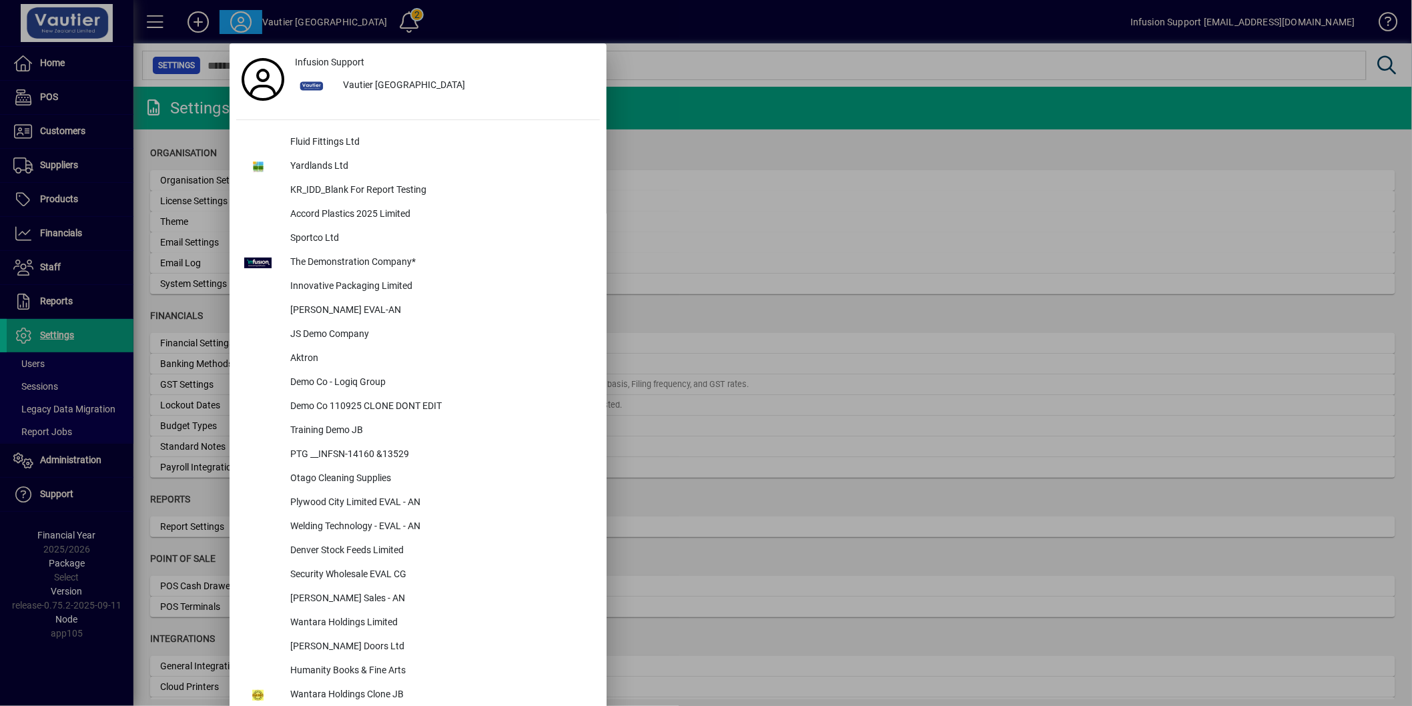
click at [645, 32] on div at bounding box center [706, 353] width 1412 height 706
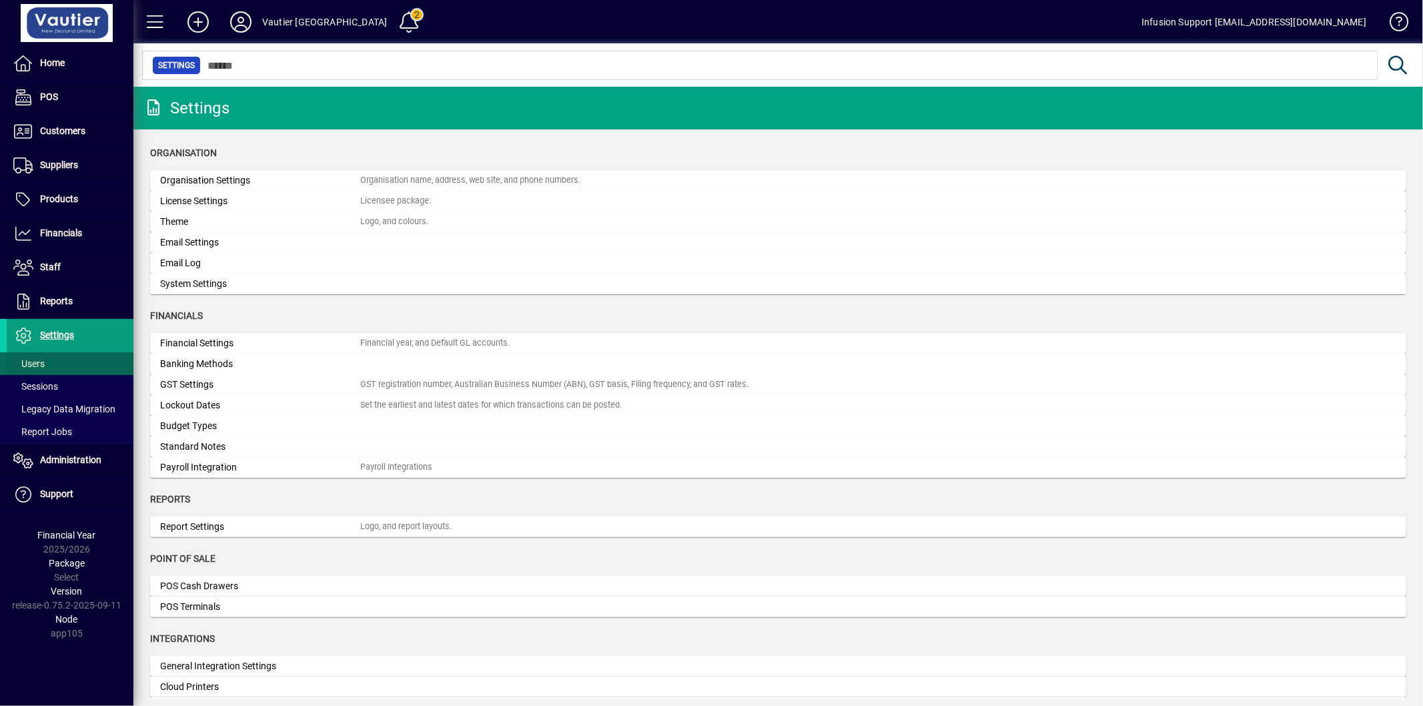
click at [31, 357] on span "Users" at bounding box center [26, 364] width 38 height 14
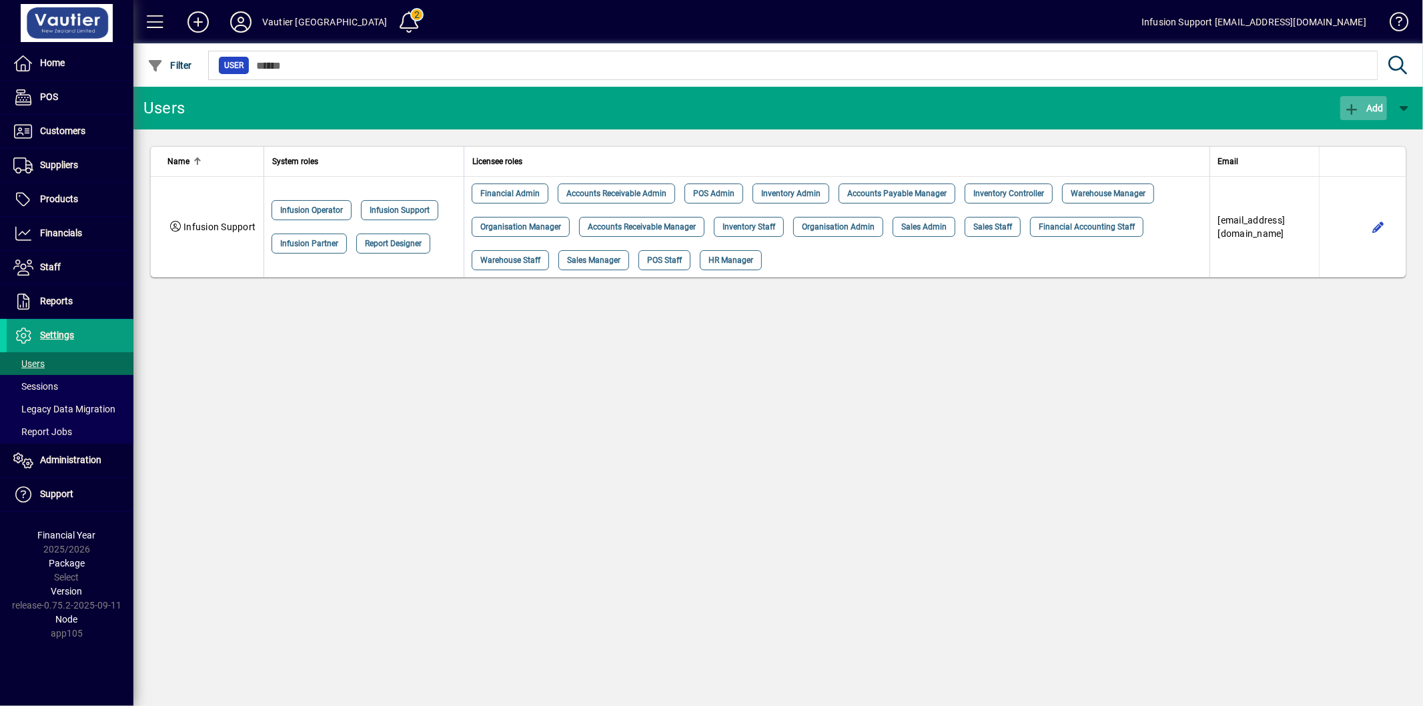
click at [1353, 99] on span "button" at bounding box center [1364, 108] width 47 height 32
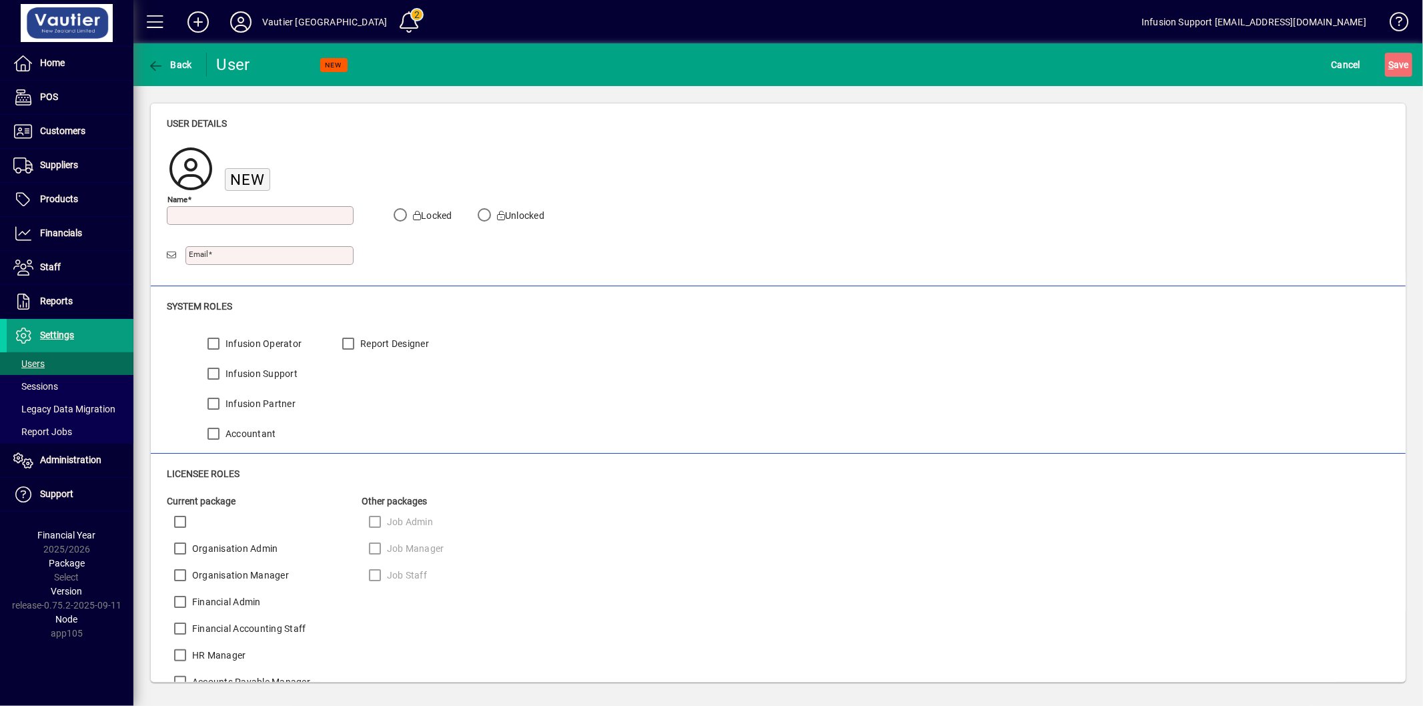
click at [237, 215] on input "Name" at bounding box center [261, 215] width 183 height 11
type input "*****"
click at [230, 250] on input "Email" at bounding box center [271, 255] width 164 height 11
type input "**********"
click at [1409, 57] on span "S ave" at bounding box center [1399, 64] width 21 height 21
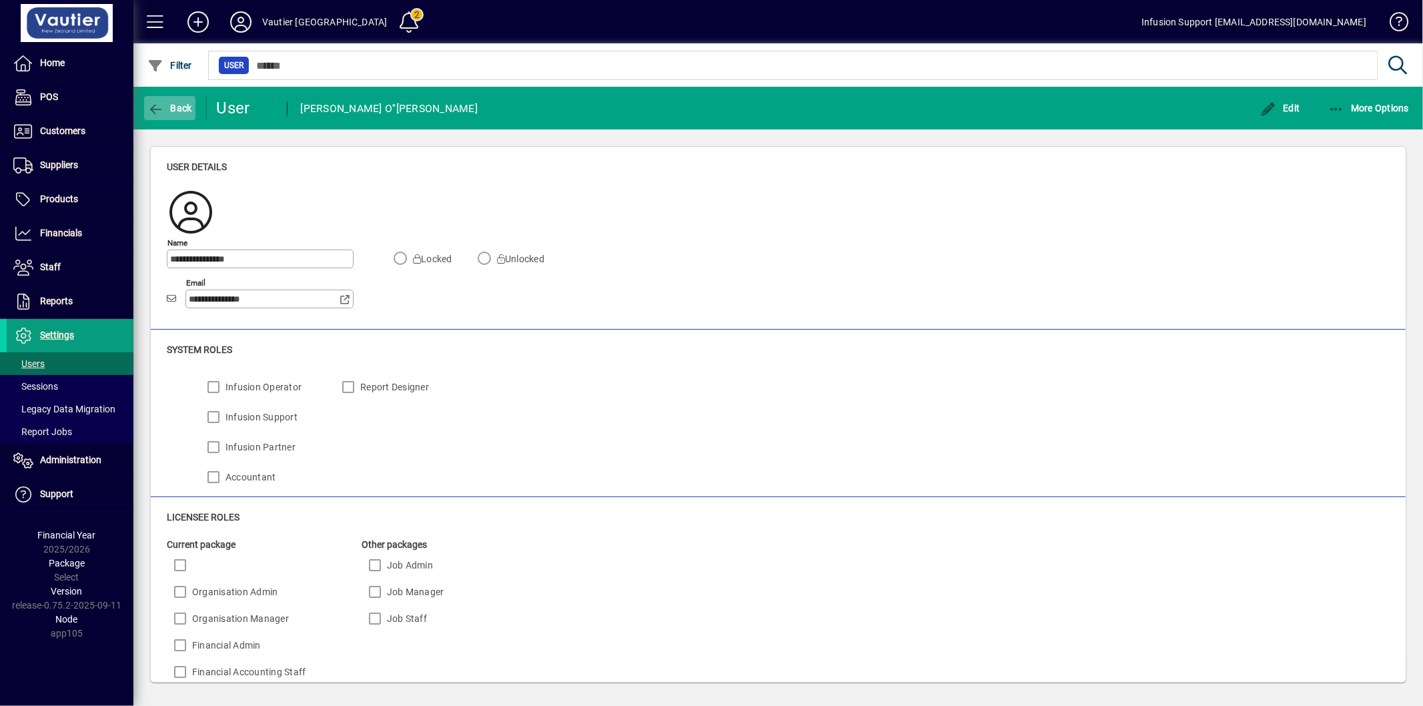
click at [167, 105] on span "Back" at bounding box center [169, 108] width 45 height 11
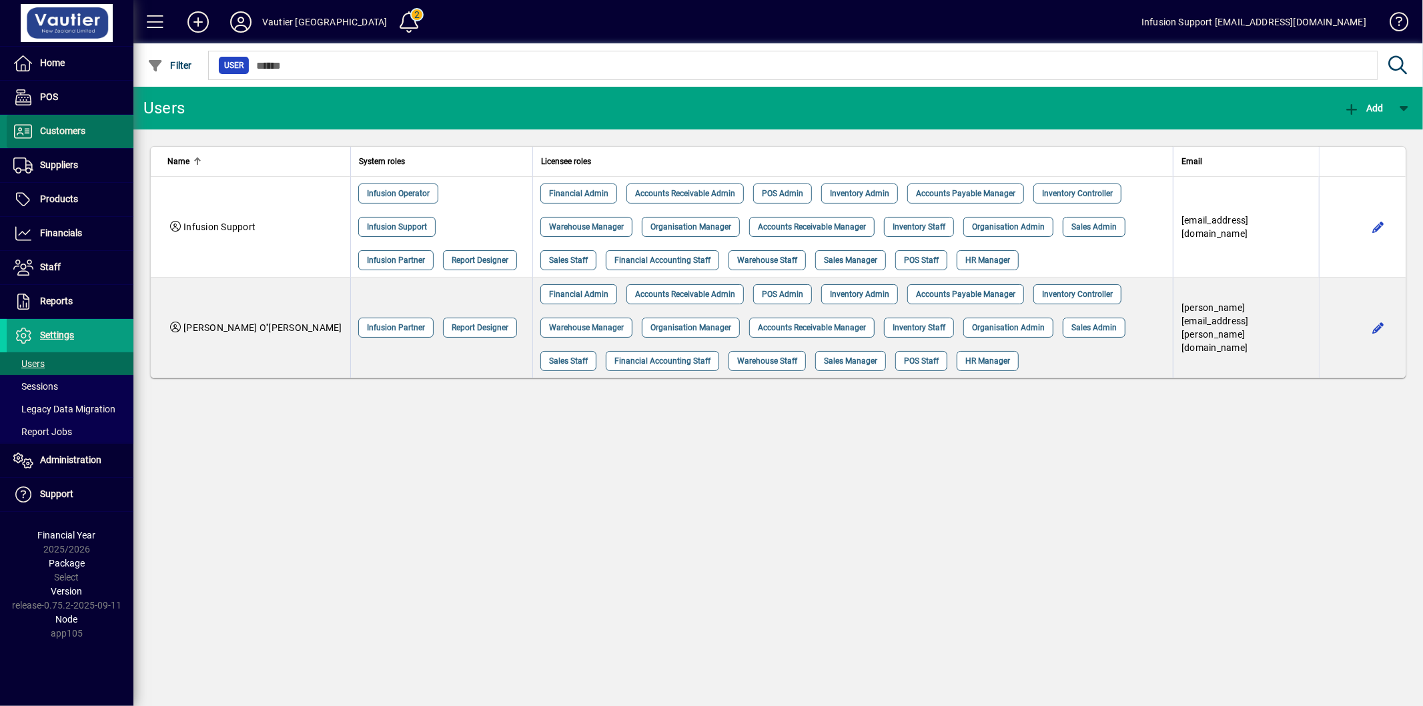
click at [47, 138] on span "Customers" at bounding box center [46, 131] width 79 height 16
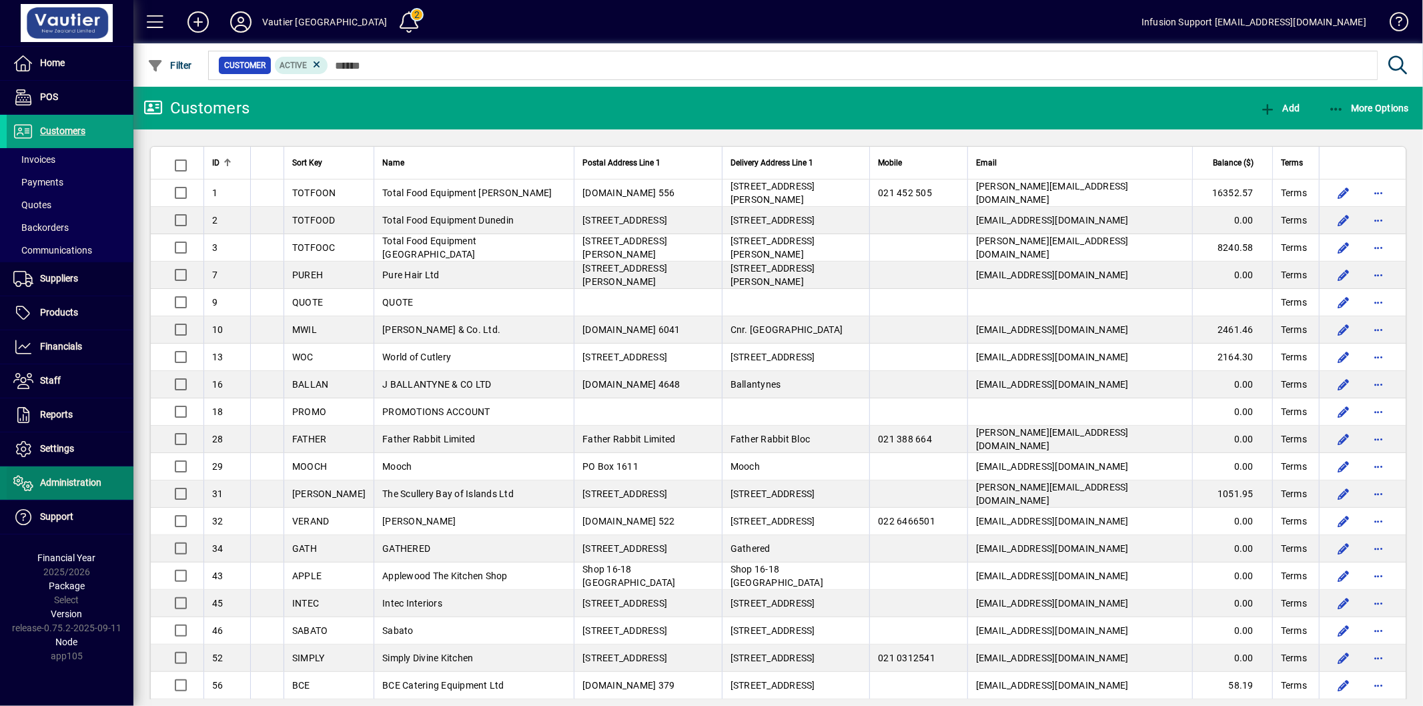
click at [57, 482] on span "Administration" at bounding box center [70, 482] width 61 height 11
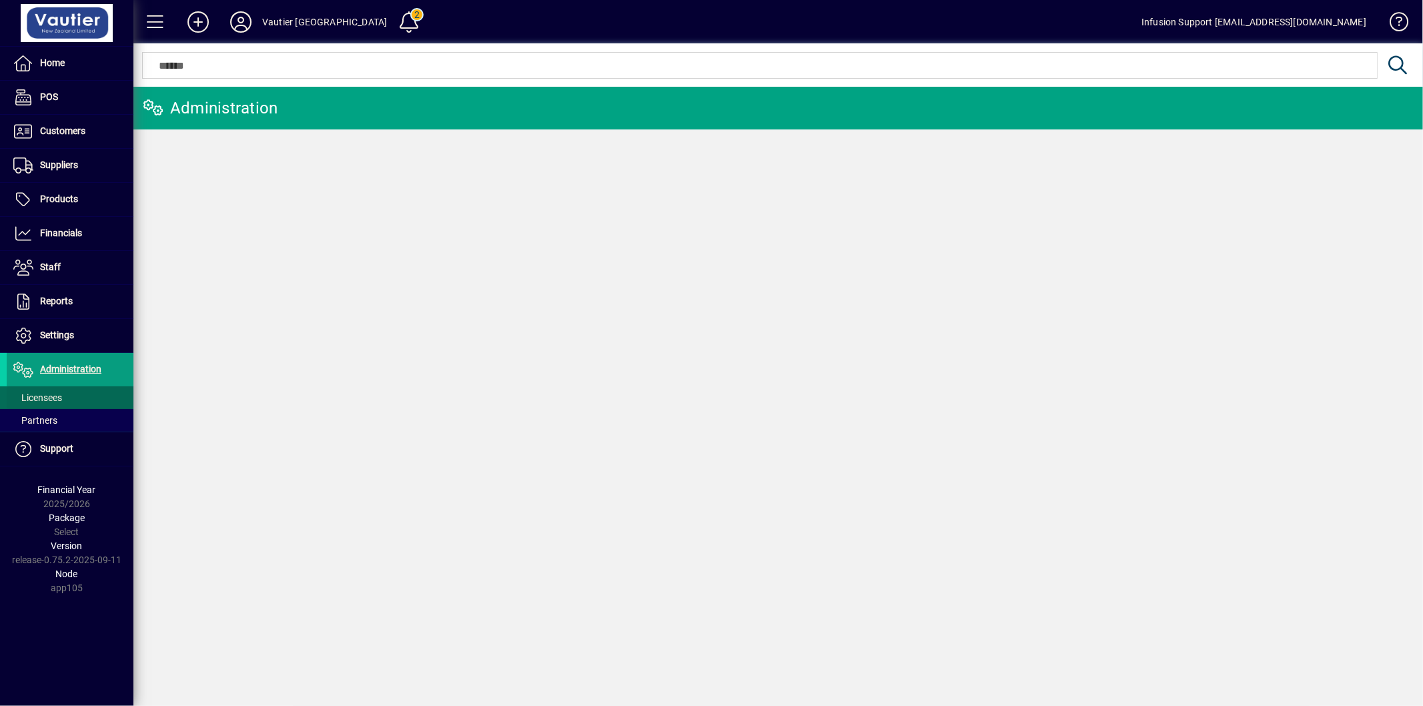
click at [47, 404] on span "Licensees" at bounding box center [34, 398] width 55 height 14
